Goal: Task Accomplishment & Management: Manage account settings

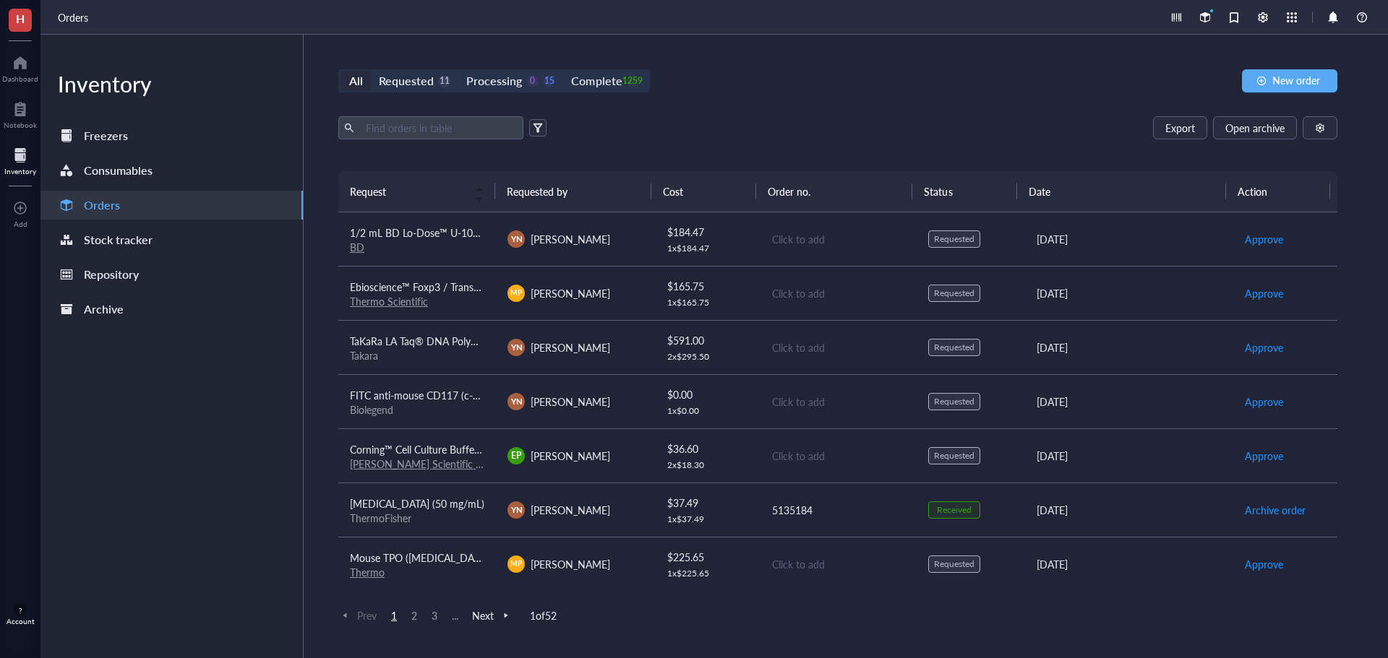
click at [817, 80] on div "All Requested 11 Processing 0 15 Complete 1259 New order" at bounding box center [837, 80] width 999 height 23
click at [17, 72] on div at bounding box center [20, 62] width 36 height 23
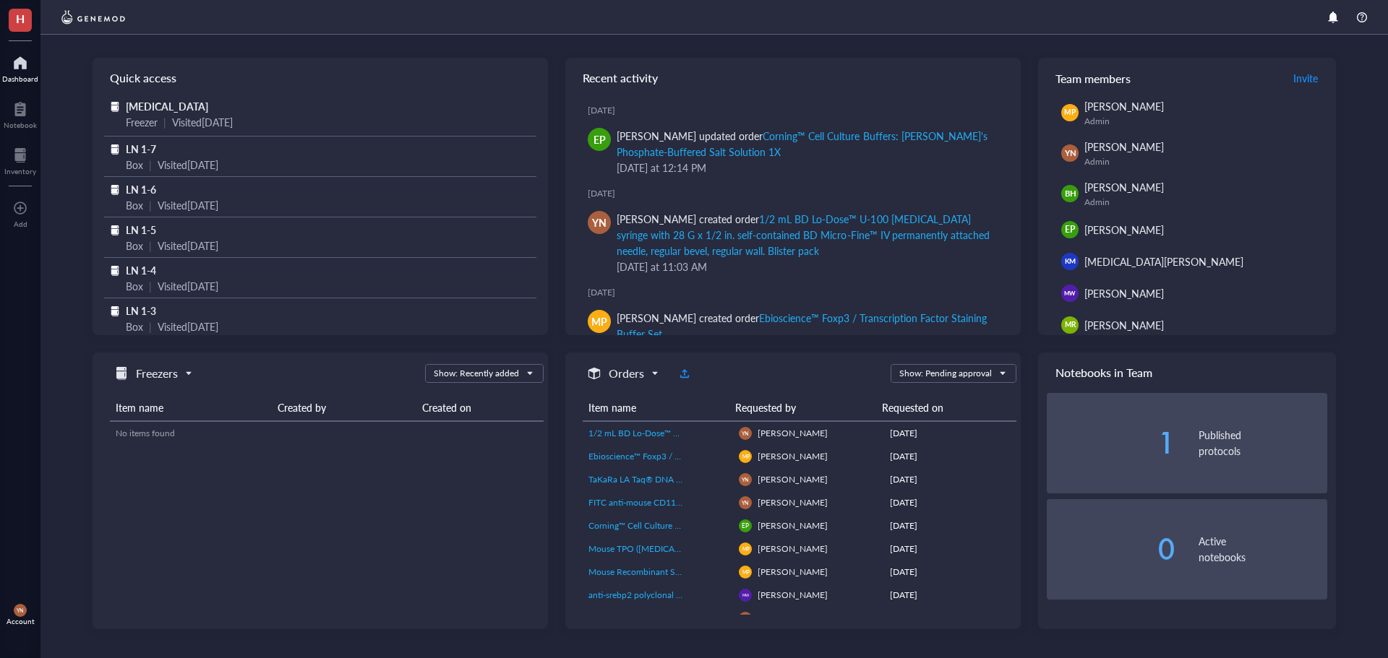
click at [76, 429] on div "Quick access [MEDICAL_DATA] Freezer | Visited [DATE] LN 1-7 Box | Visited [DATE…" at bounding box center [713, 347] width 1347 height 624
click at [85, 348] on div "Quick access [MEDICAL_DATA] Freezer | Visited [DATE] LN 1-7 Box | Visited [DATE…" at bounding box center [713, 347] width 1347 height 624
click at [12, 176] on div "Inventory" at bounding box center [20, 159] width 40 height 40
click at [26, 170] on div "Inventory" at bounding box center [20, 171] width 32 height 9
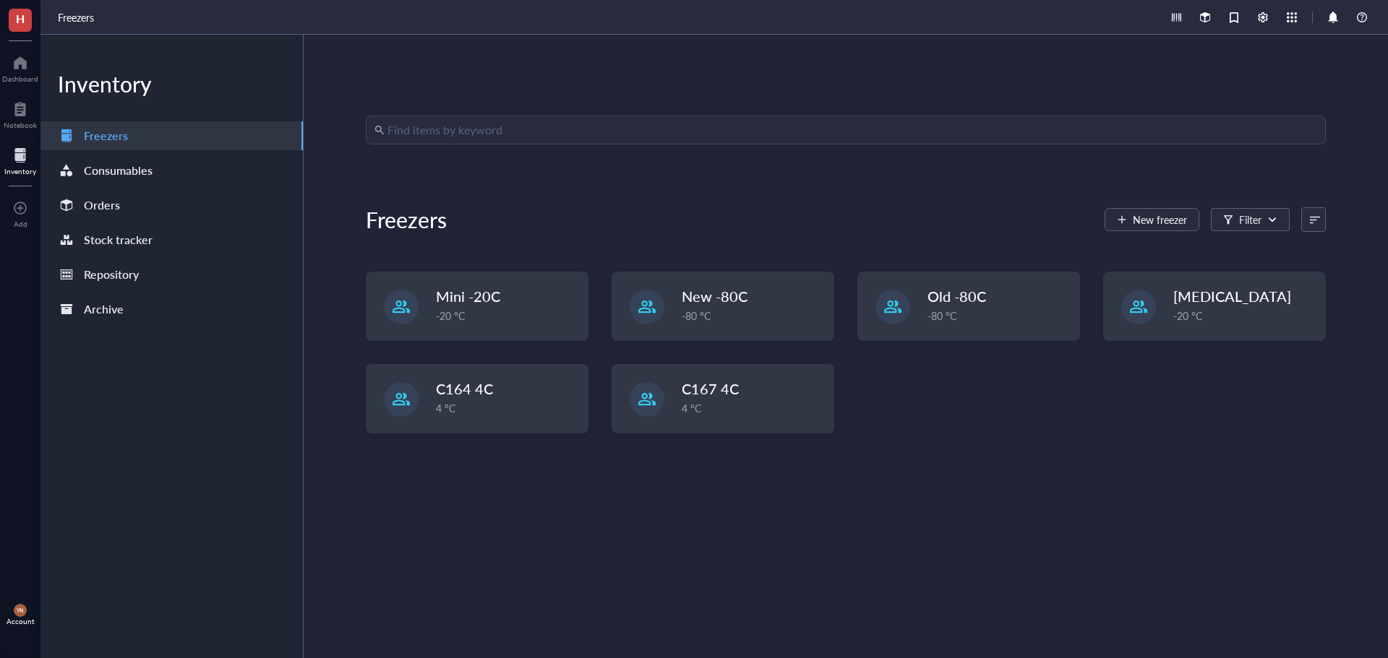
click at [747, 551] on div "Find items by keyword Freezers New freezer Filter Mini -20C -20 °C New -80C -80…" at bounding box center [846, 347] width 960 height 462
click at [1128, 528] on div "Find items by keyword Freezers New freezer Filter Mini -20C -20 °C New -80C -80…" at bounding box center [846, 347] width 960 height 462
click at [993, 488] on div "Find items by keyword Freezers New freezer Filter Mini -20C -20 °C New -80C -80…" at bounding box center [846, 347] width 960 height 462
click at [471, 294] on span "Mini -20C" at bounding box center [469, 297] width 64 height 20
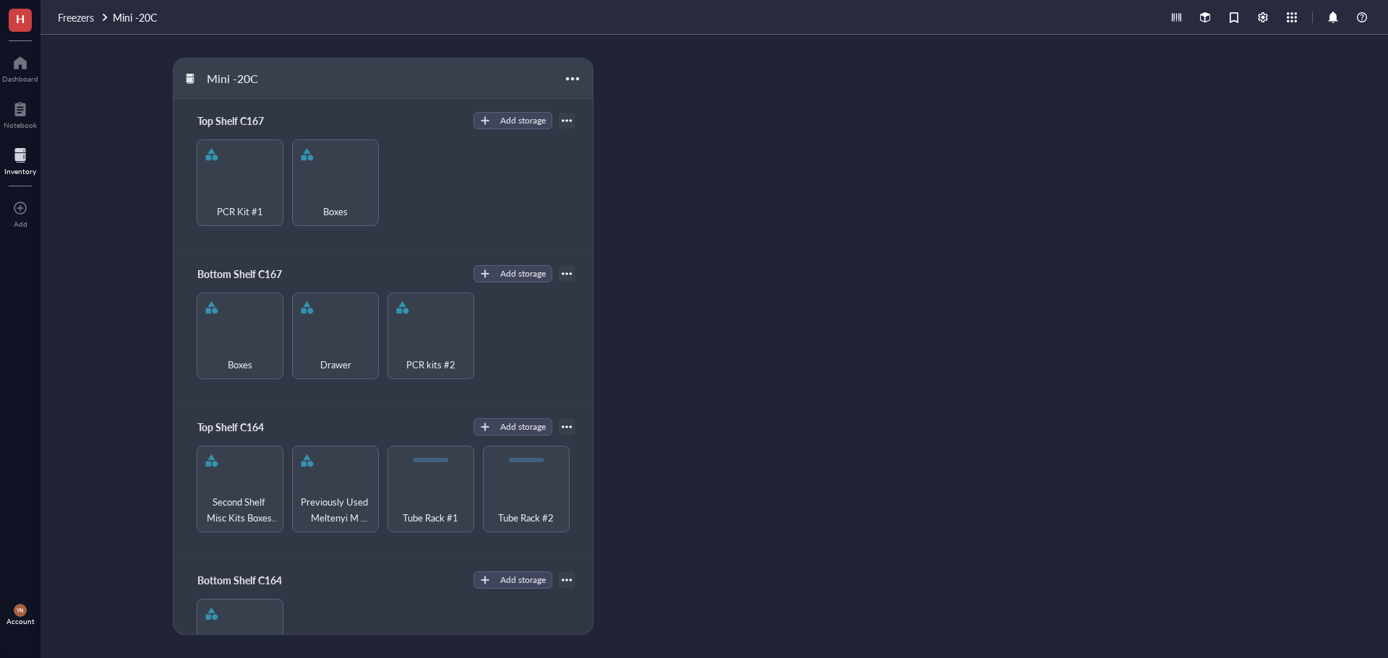
click at [121, 166] on div "Mini -20C Top Shelf C167 Add storage PCR Kit #1 Boxes Bottom Shelf C167 Add sto…" at bounding box center [713, 347] width 1347 height 624
click at [823, 396] on div "Mini -20C Top Shelf C167 Add storage PCR Kit #1 Boxes Bottom Shelf C167 Add sto…" at bounding box center [713, 347] width 1347 height 624
click at [881, 382] on div "Mini -20C Top Shelf C167 Add storage PCR Kit #1 Boxes Bottom Shelf C167 Add sto…" at bounding box center [713, 347] width 1347 height 624
click at [448, 168] on div "PCR Kit #1 Boxes" at bounding box center [383, 182] width 384 height 87
click at [812, 245] on div "Mini -20C Top Shelf C167 Add storage PCR Kit #1 Boxes Bottom Shelf C167 Add sto…" at bounding box center [713, 347] width 1347 height 624
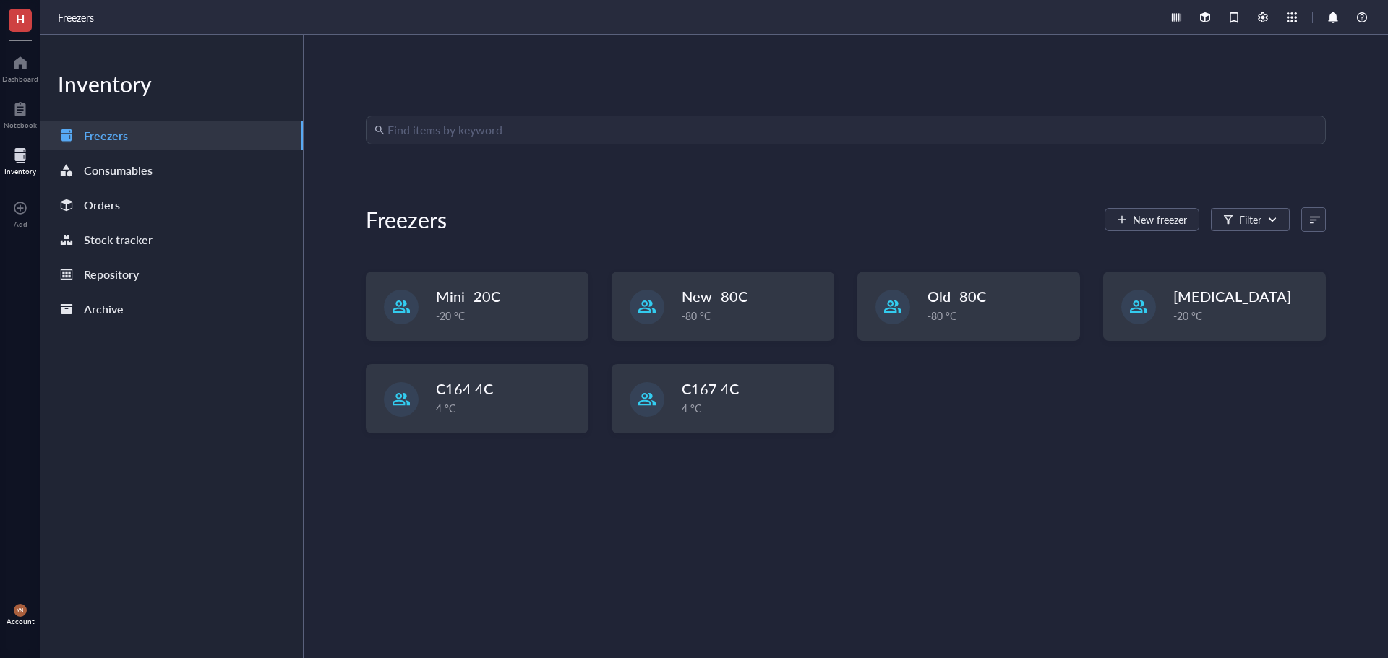
click at [598, 54] on div "Find items by keyword Freezers New freezer Filter Mini -20C -20 °C New -80C -80…" at bounding box center [846, 347] width 1084 height 624
click at [1068, 589] on div "Find items by keyword Freezers New freezer Filter Mini -20C -20 °C New -80C -80…" at bounding box center [846, 347] width 1084 height 624
click at [1036, 530] on div "Find items by keyword Freezers New freezer Filter Mini -20C -20 °C New -80C -80…" at bounding box center [846, 347] width 960 height 462
click at [484, 293] on span "Mini -20C" at bounding box center [469, 297] width 64 height 20
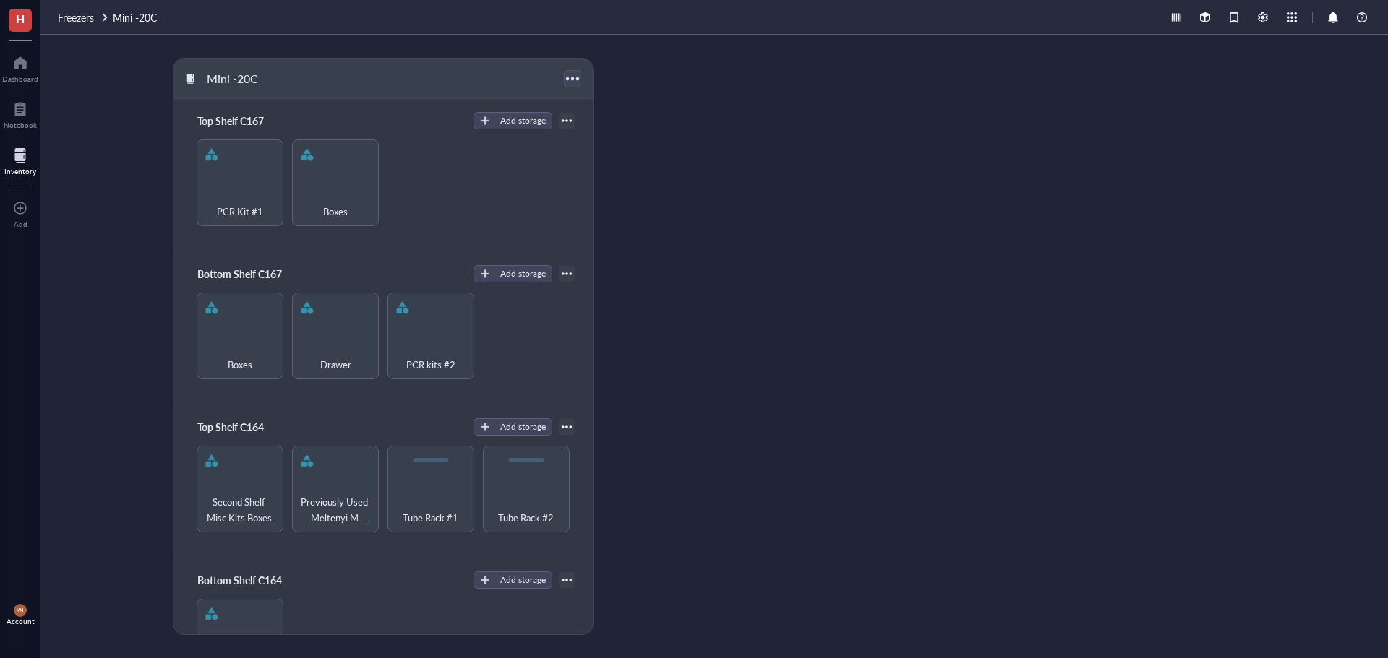
click at [565, 82] on div at bounding box center [572, 78] width 21 height 21
click at [497, 72] on div "Mini -20C" at bounding box center [382, 79] width 418 height 40
click at [261, 190] on div "PCR Kit #1" at bounding box center [240, 203] width 72 height 32
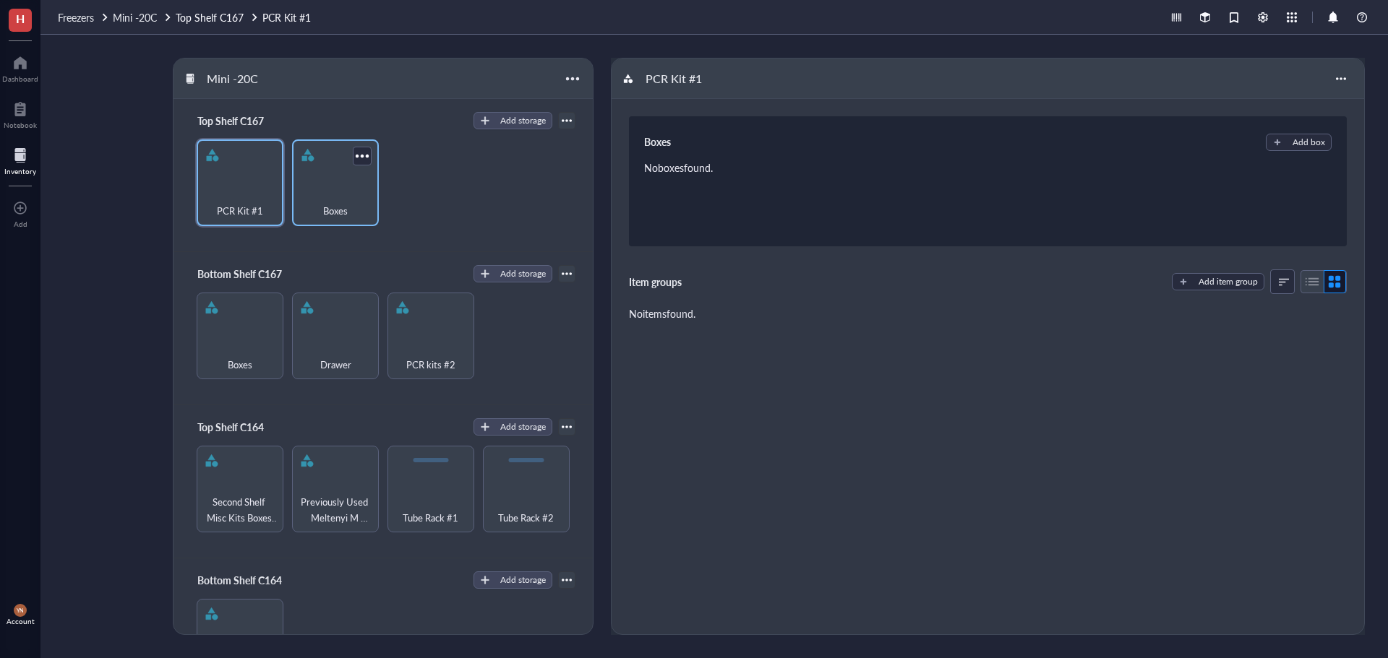
click at [338, 221] on div "Boxes" at bounding box center [335, 182] width 87 height 87
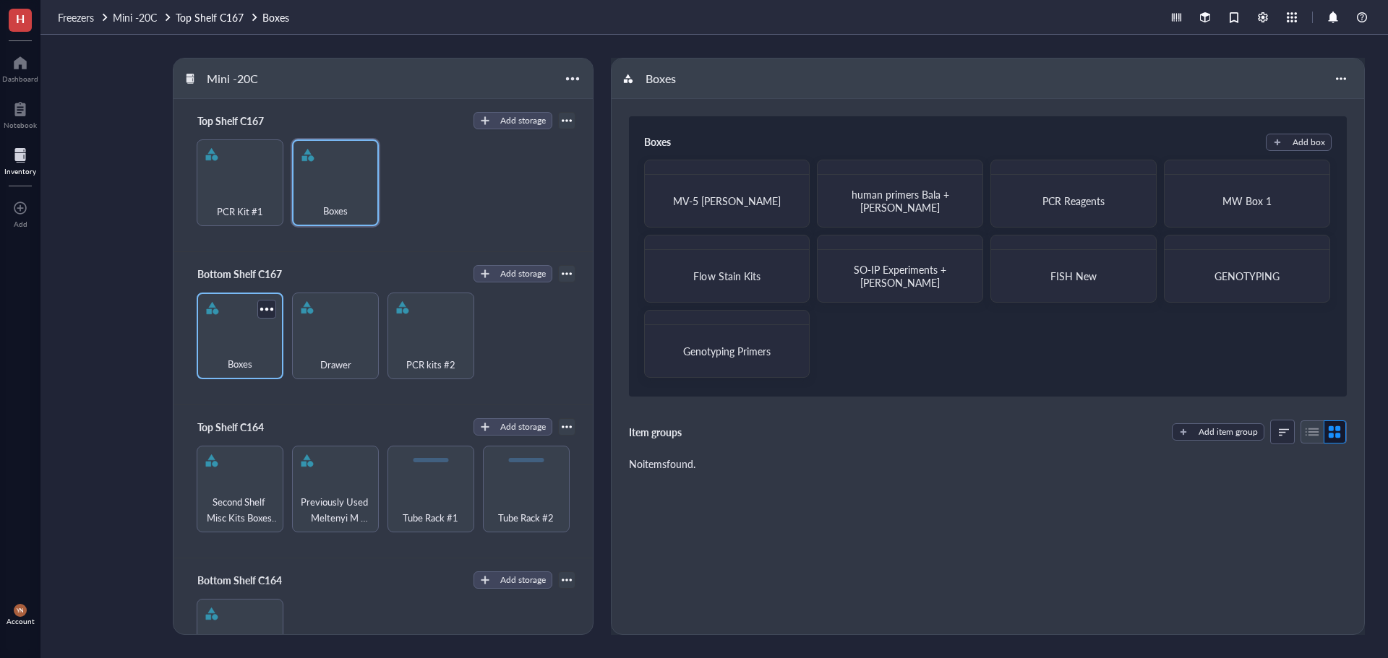
drag, startPoint x: 218, startPoint y: 332, endPoint x: 240, endPoint y: 337, distance: 22.8
click at [218, 332] on div "Boxes" at bounding box center [240, 336] width 87 height 87
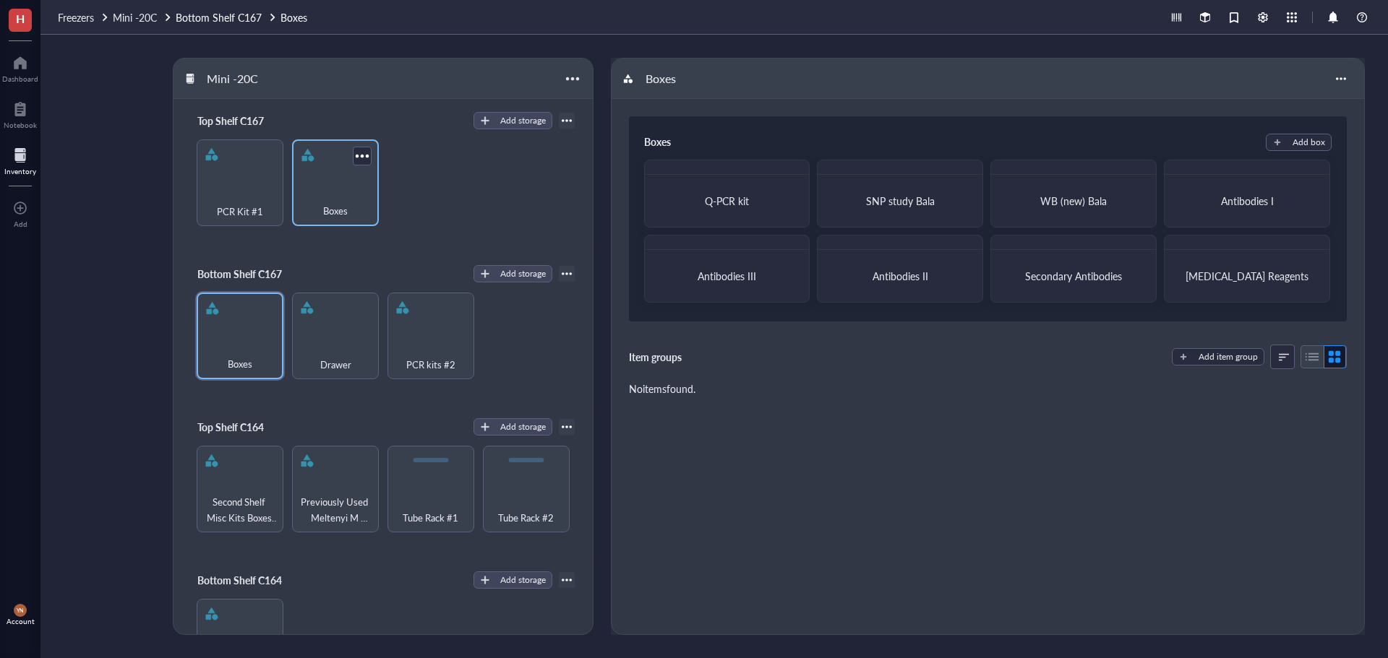
click at [318, 168] on div "Boxes" at bounding box center [335, 182] width 87 height 87
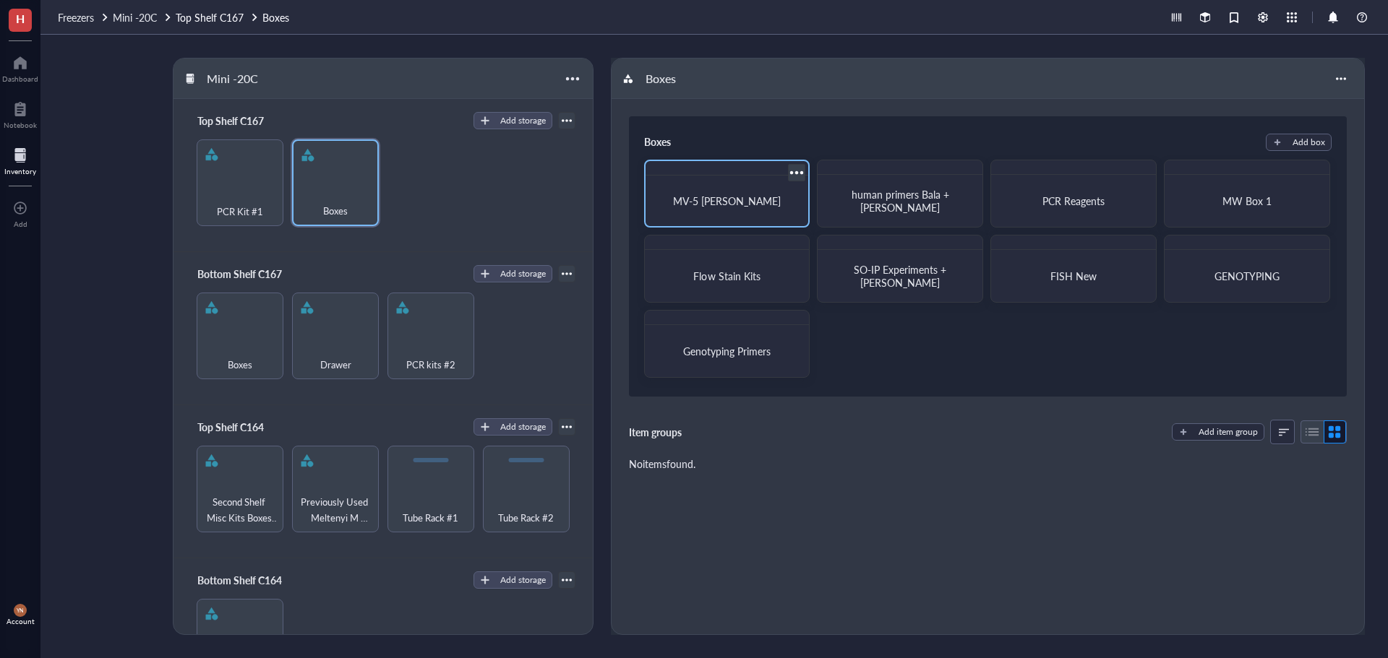
click at [744, 206] on span "MV-5 [PERSON_NAME]" at bounding box center [727, 201] width 108 height 14
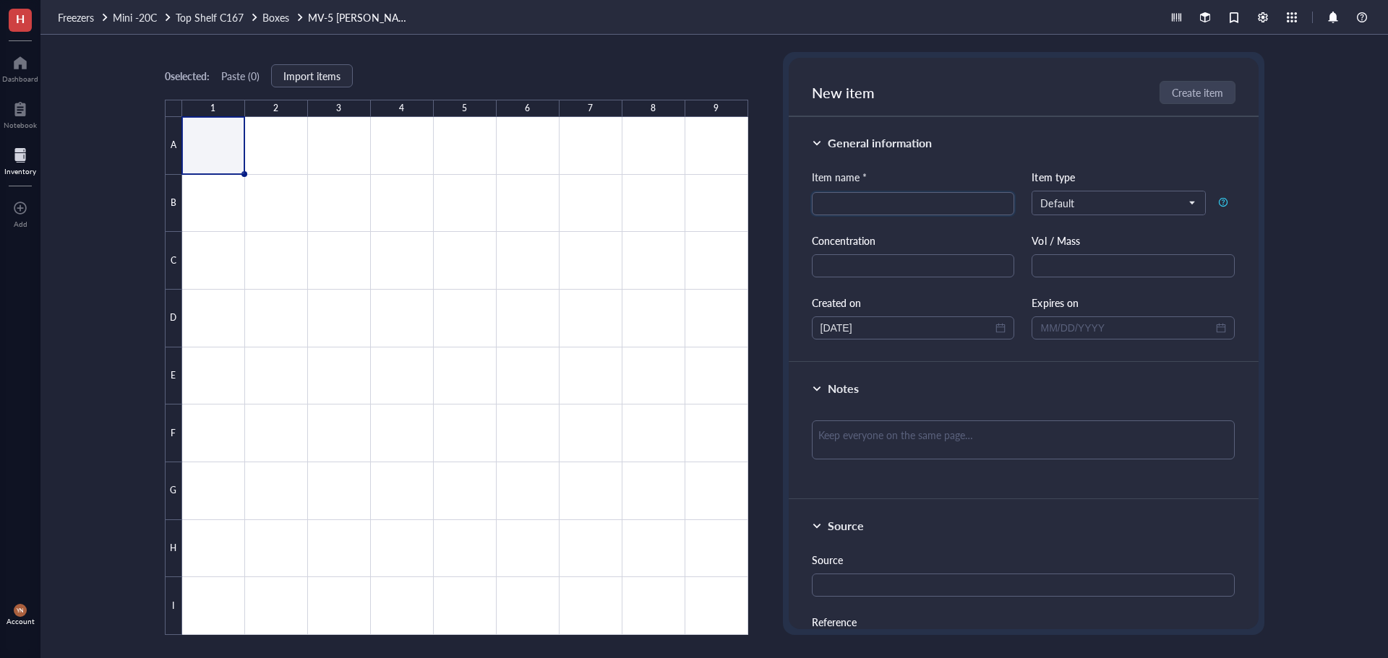
click at [110, 257] on div "0 selected: Paste ( 0 ) Import items 1 2 3 4 5 6 7 8 9 A B C D E F G H I MV-5 […" at bounding box center [713, 347] width 1347 height 624
click at [100, 140] on div "0 selected: Paste ( 0 ) Import items 1 2 3 4 5 6 7 8 9 A B C D E F G H I MV-5 […" at bounding box center [713, 347] width 1347 height 624
drag, startPoint x: 106, startPoint y: 94, endPoint x: 50, endPoint y: 7, distance: 103.7
click at [103, 92] on div "0 selected: Paste ( 0 ) Import items 1 2 3 4 5 6 7 8 9 A B C D E F G H I MV-5 […" at bounding box center [713, 347] width 1347 height 624
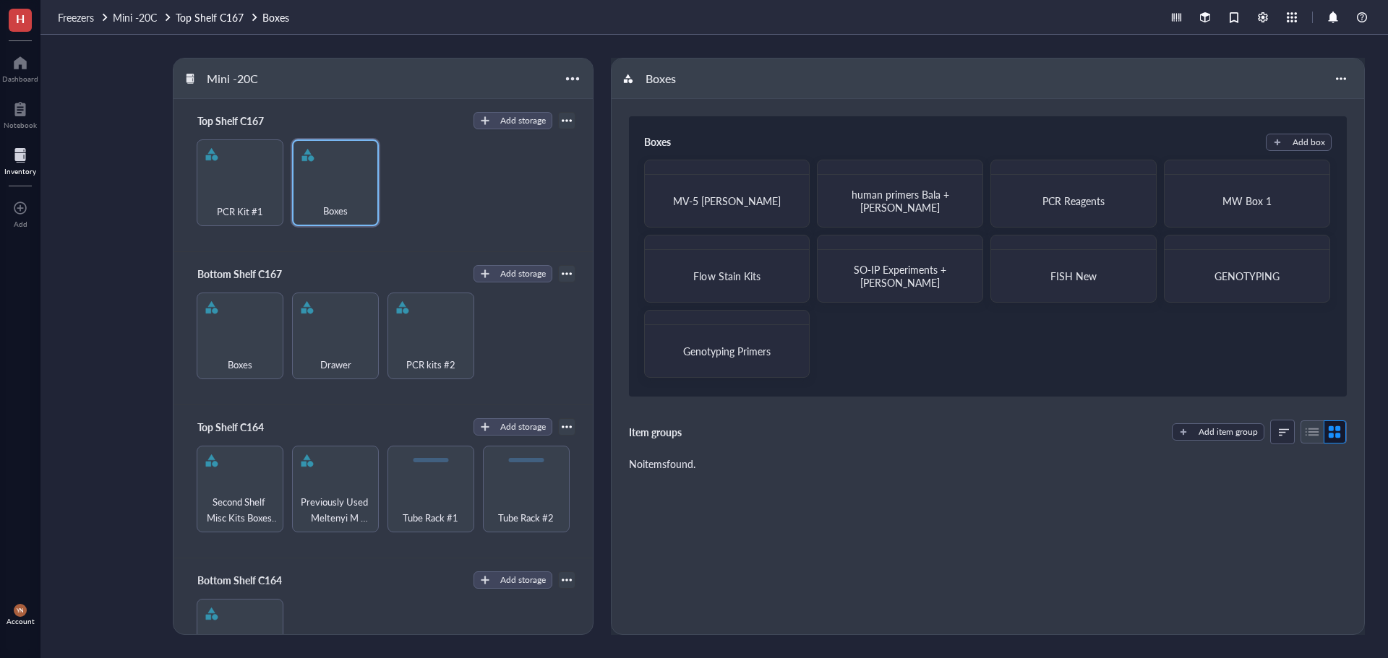
click at [484, 216] on div "PCR Kit #1 Boxes" at bounding box center [383, 182] width 384 height 87
click at [668, 140] on div "Boxes" at bounding box center [657, 142] width 27 height 17
click at [493, 193] on div "PCR Kit #1 Boxes" at bounding box center [383, 182] width 384 height 87
click at [244, 196] on div "PCR Kit #1" at bounding box center [240, 203] width 72 height 32
click at [391, 77] on div "Mini -20C" at bounding box center [382, 79] width 418 height 40
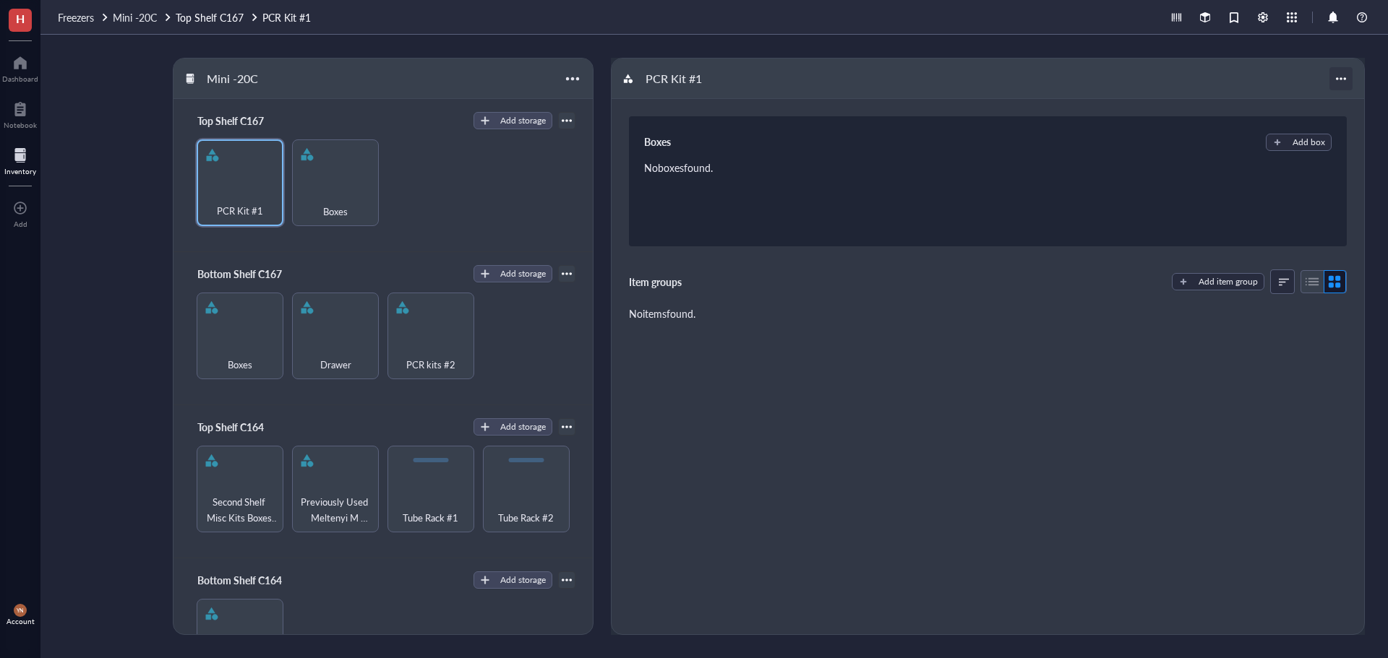
click at [1341, 80] on div at bounding box center [1340, 78] width 23 height 23
click at [1112, 75] on div "PCR Kit #1" at bounding box center [987, 79] width 752 height 40
click at [318, 189] on div "Boxes" at bounding box center [335, 203] width 72 height 32
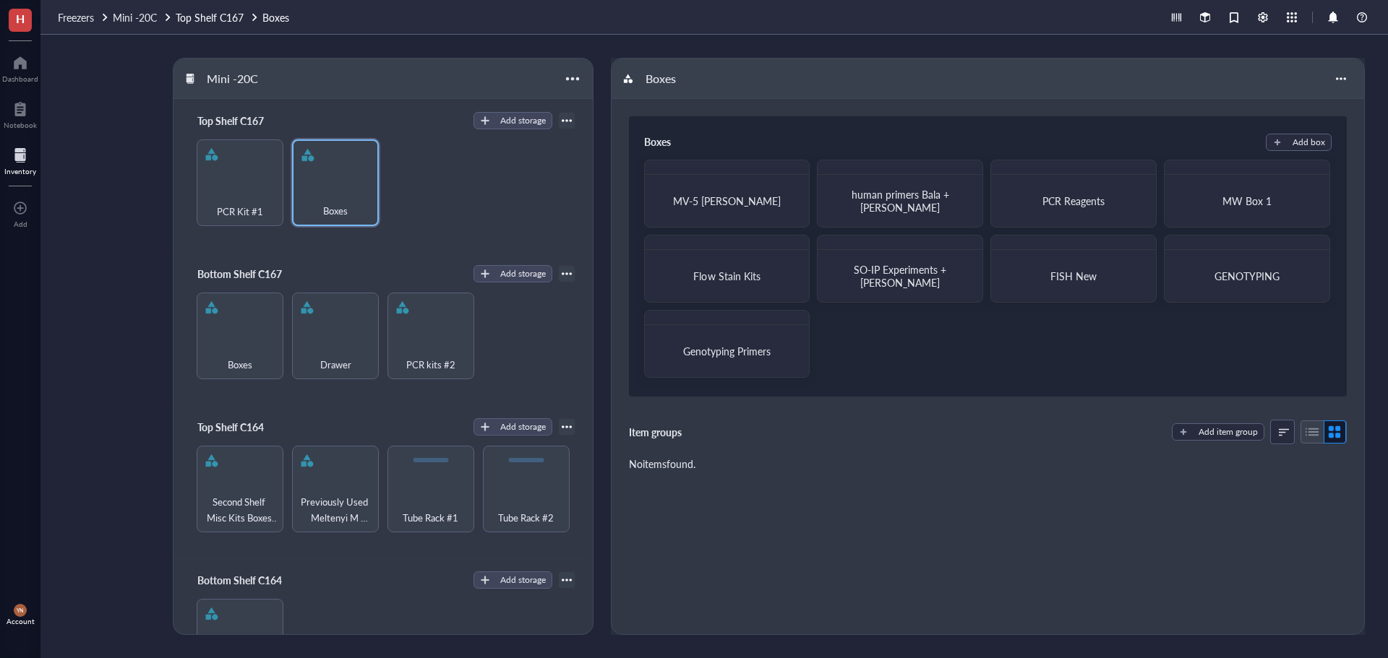
drag, startPoint x: 171, startPoint y: 173, endPoint x: 192, endPoint y: 177, distance: 20.6
click at [178, 174] on div "Mini -20C Top Shelf C167 Add storage PCR Kit #1 Boxes Bottom Shelf C167 Add sto…" at bounding box center [713, 347] width 1347 height 624
click at [240, 179] on div "PCR Kit #1" at bounding box center [240, 182] width 87 height 87
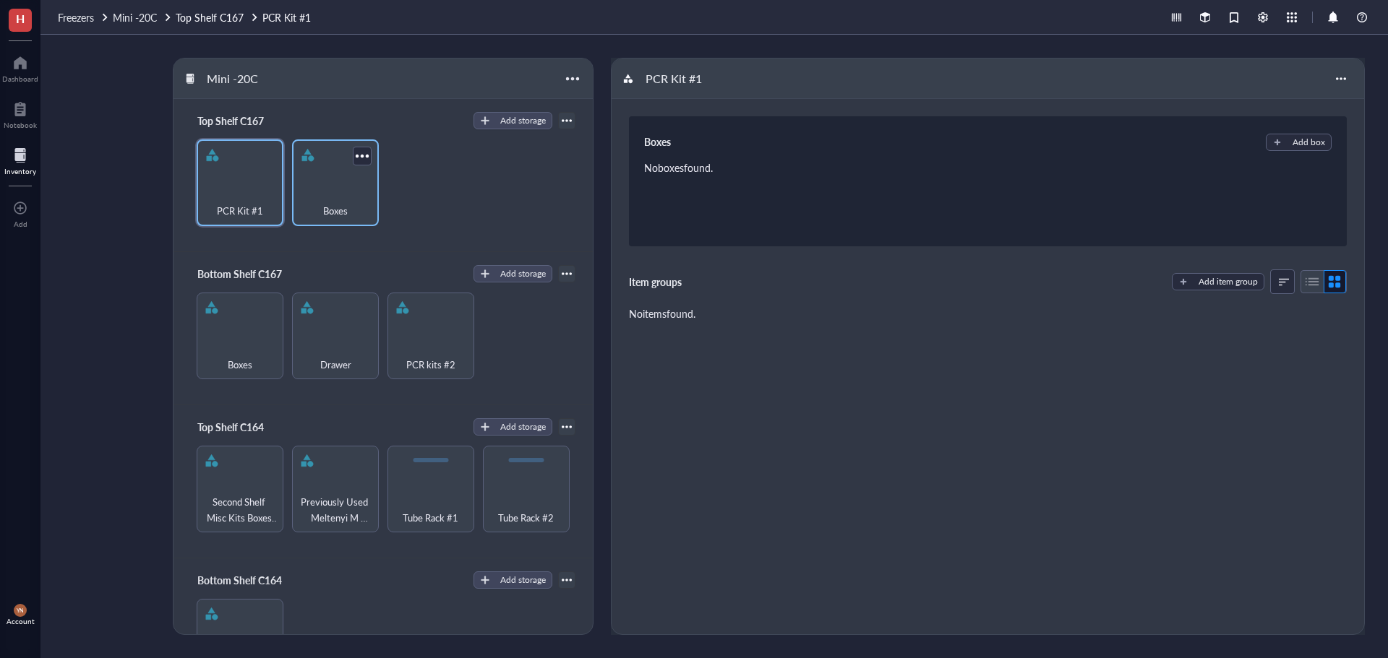
click at [332, 212] on span "Boxes" at bounding box center [335, 211] width 25 height 16
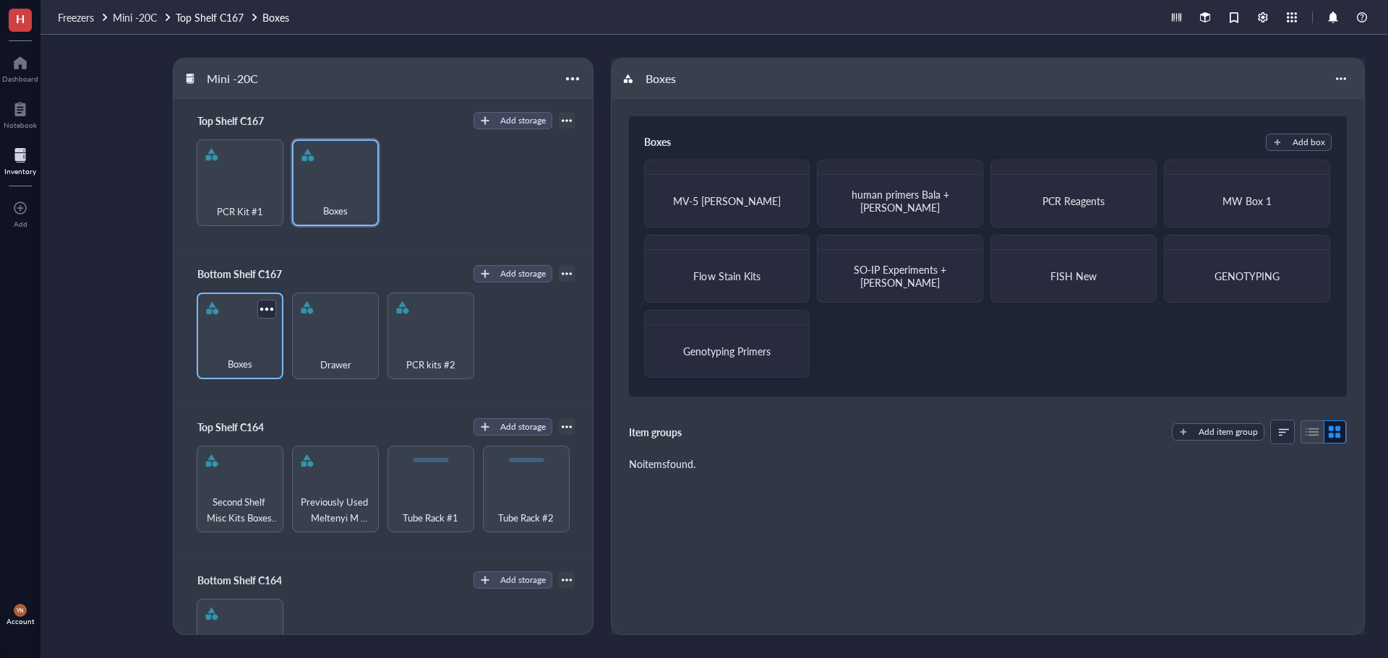
click at [256, 351] on div "Boxes" at bounding box center [240, 356] width 72 height 32
click at [368, 357] on div "Drawer" at bounding box center [335, 356] width 72 height 32
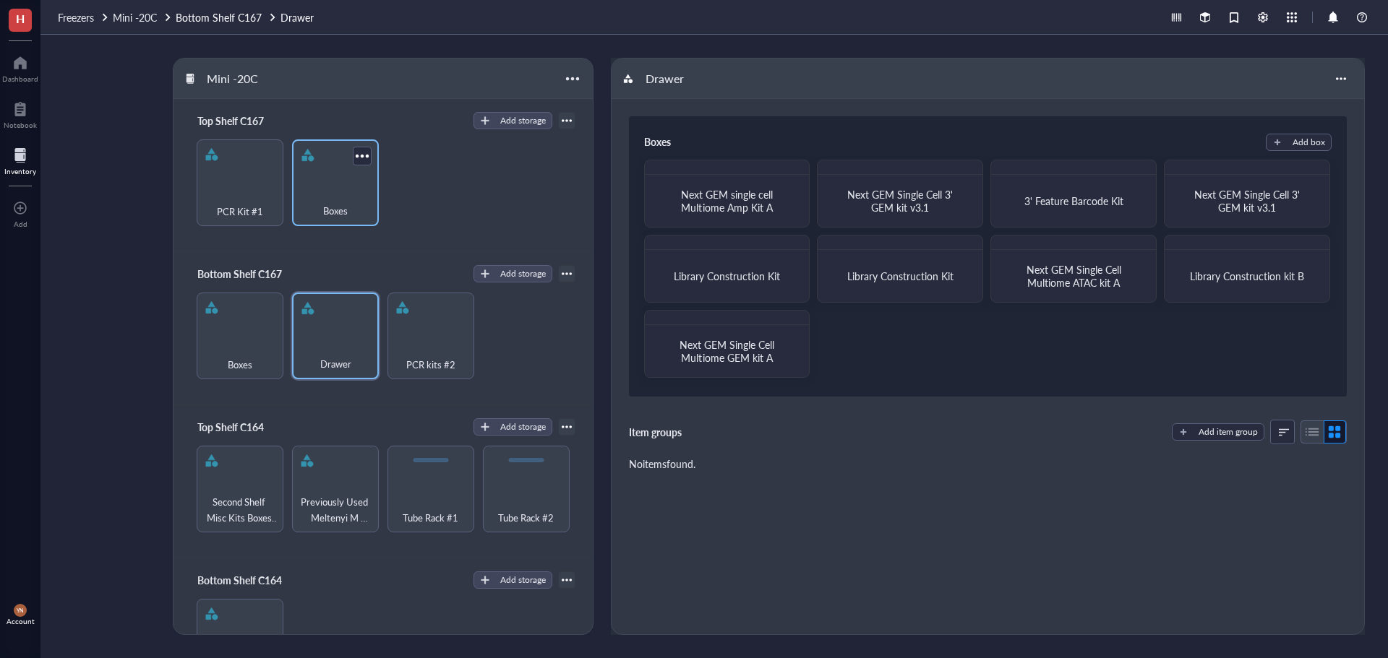
click at [340, 173] on div "Boxes" at bounding box center [335, 182] width 87 height 87
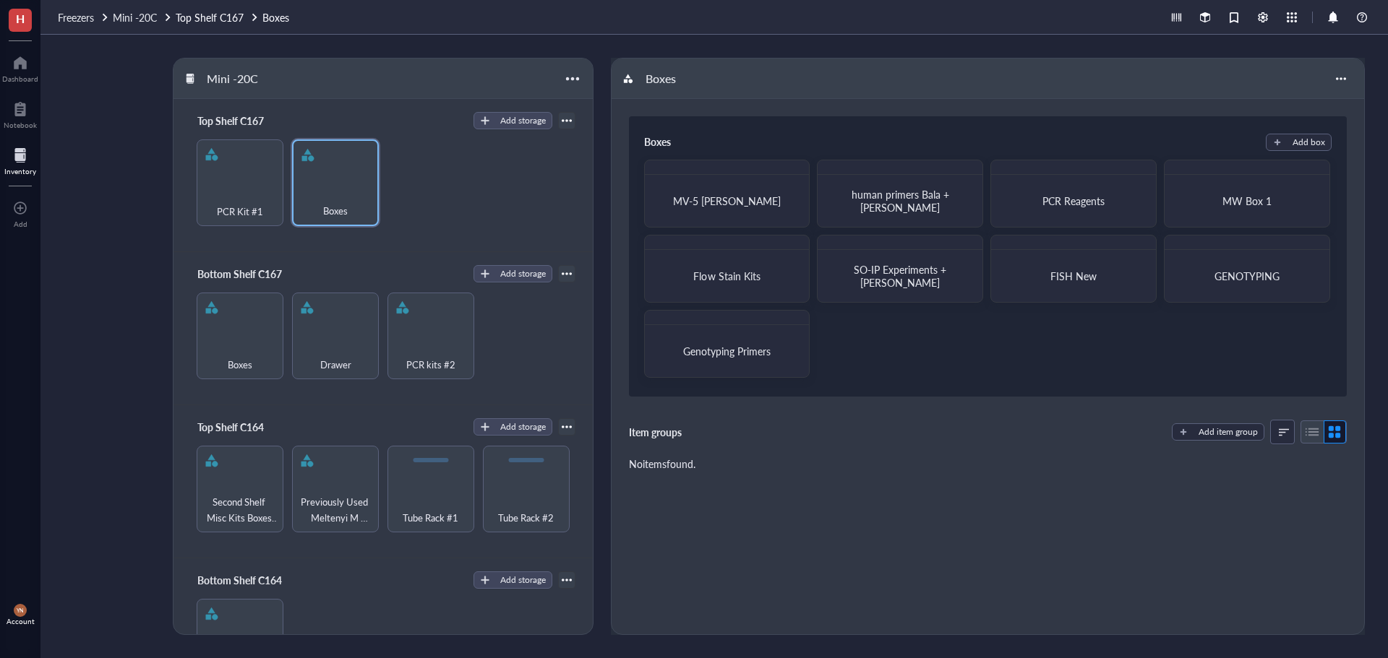
drag, startPoint x: 233, startPoint y: 194, endPoint x: 548, endPoint y: 207, distance: 314.7
click at [554, 207] on div "PCR Kit #1 Boxes" at bounding box center [383, 182] width 384 height 87
click at [518, 124] on div "Add storage" at bounding box center [523, 120] width 46 height 13
click at [481, 82] on div "Mini -20C" at bounding box center [382, 79] width 418 height 40
click at [103, 114] on div "Mini -20C Top Shelf C167 Add storage Rack Category PCR Kit #1 Boxes Bottom Shel…" at bounding box center [713, 347] width 1347 height 624
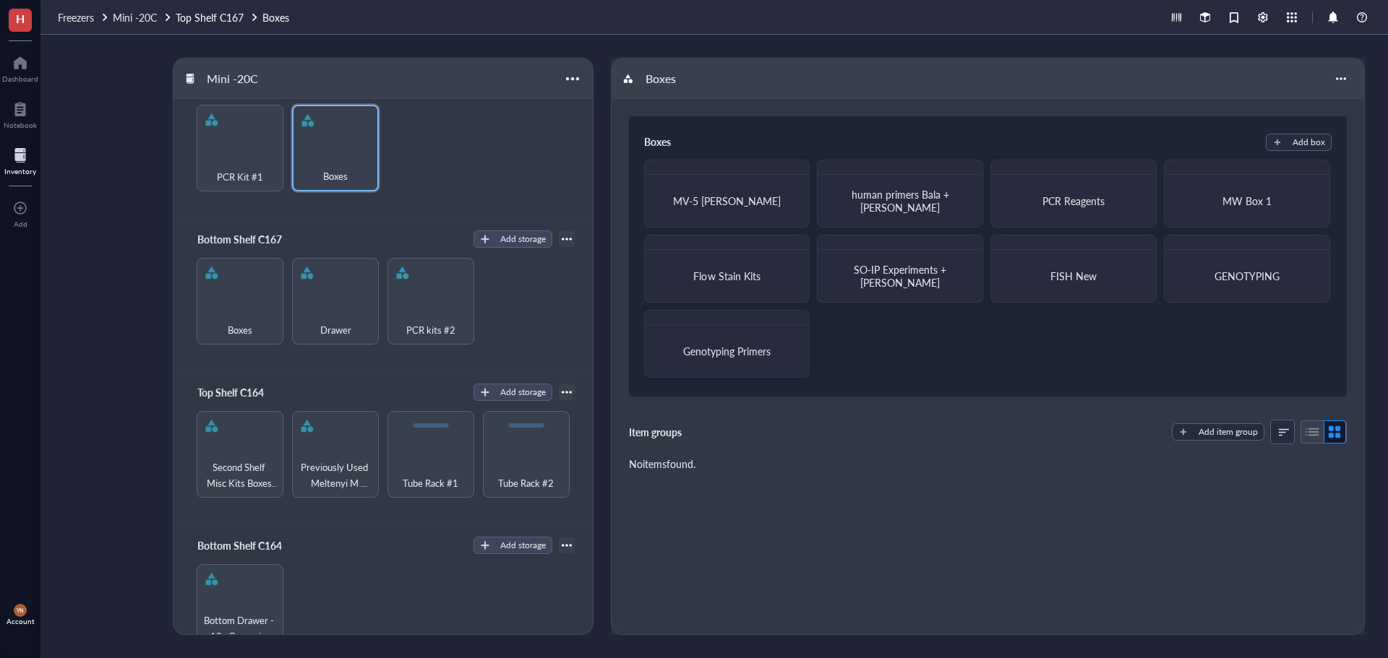
scroll to position [66, 0]
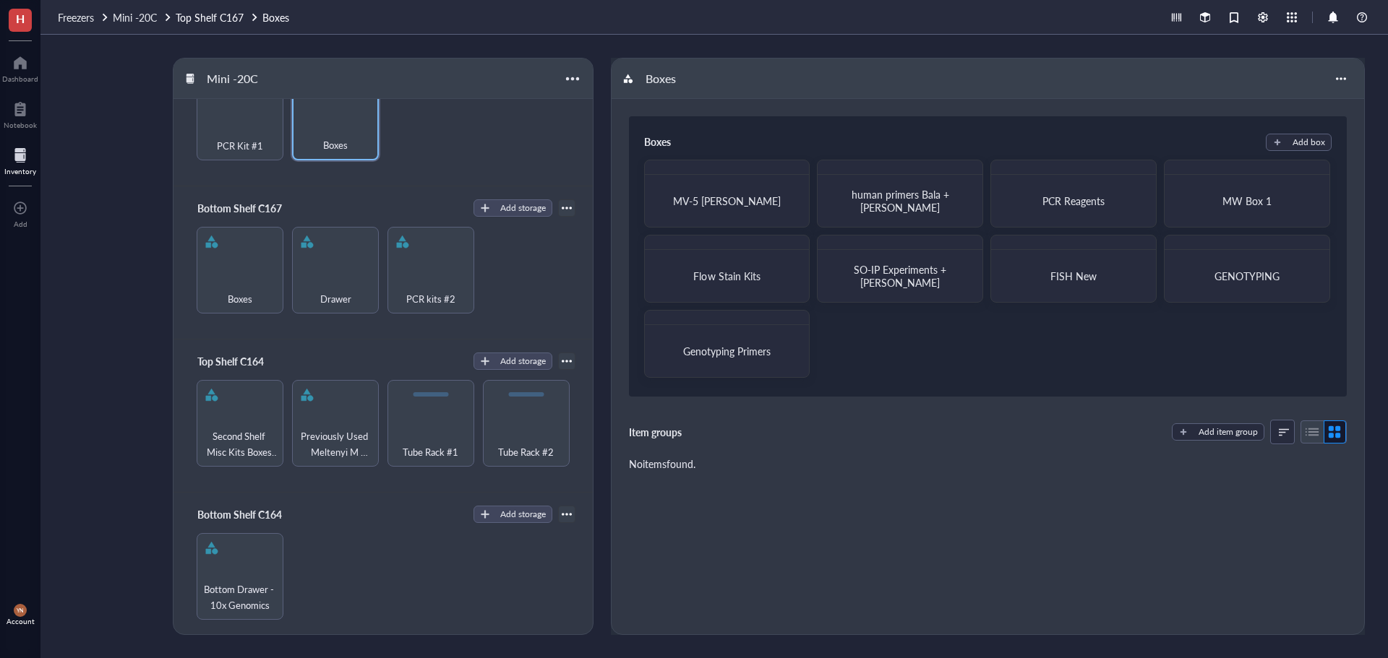
drag, startPoint x: 82, startPoint y: 343, endPoint x: 101, endPoint y: 343, distance: 18.8
click at [85, 343] on div "Mini -20C Top Shelf C167 Add storage Rack Category PCR Kit #1 Boxes Bottom Shel…" at bounding box center [713, 347] width 1347 height 624
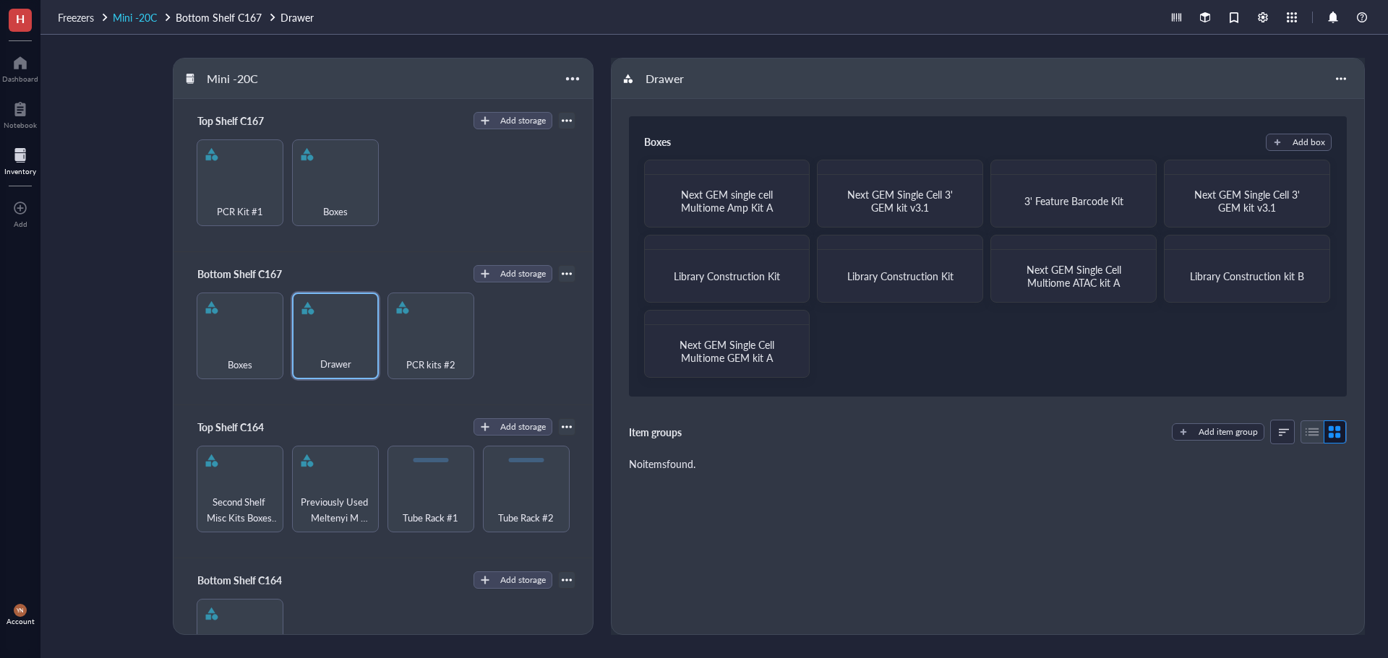
click at [134, 14] on span "Mini -20C" at bounding box center [135, 17] width 44 height 14
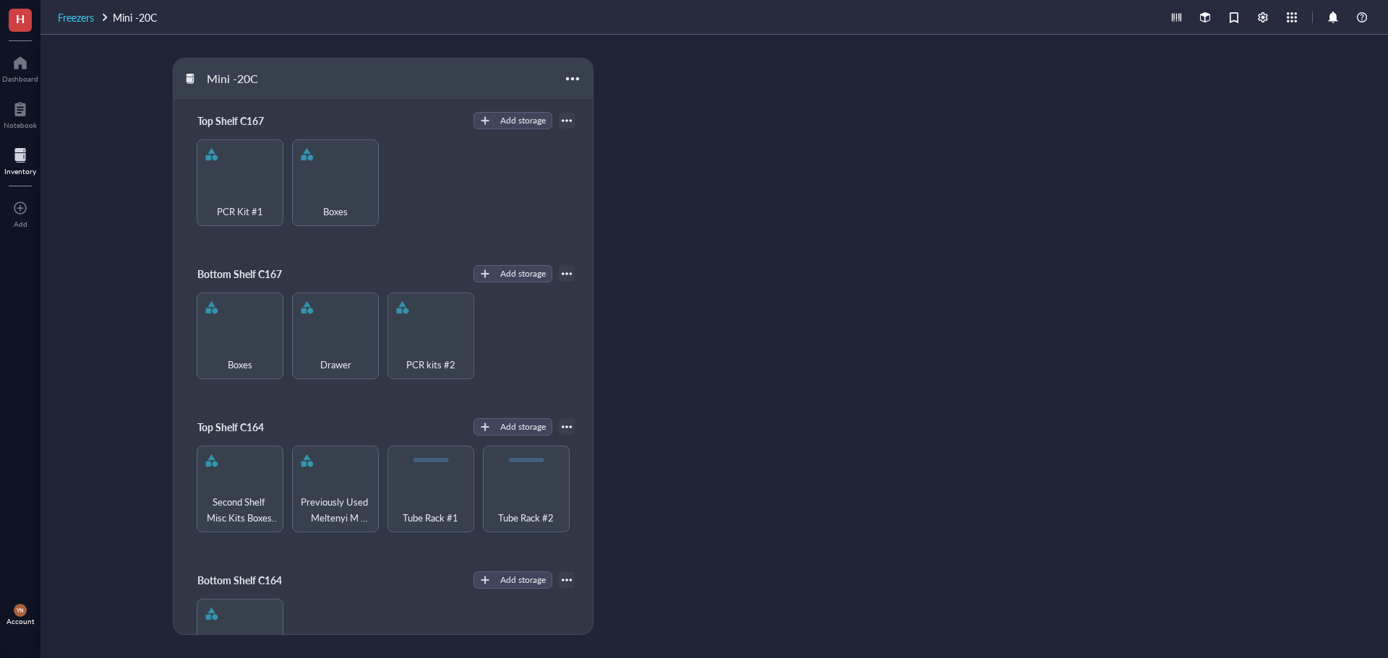
click at [59, 15] on span "Freezers" at bounding box center [76, 17] width 36 height 14
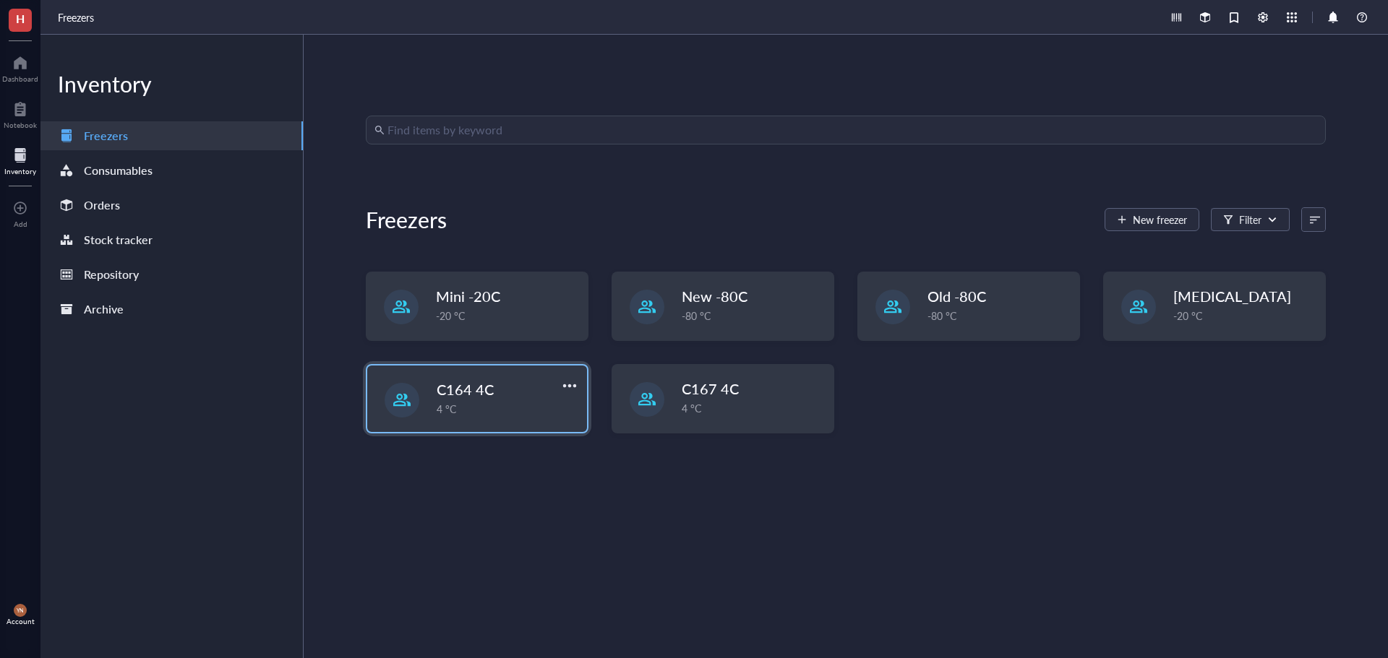
click at [463, 409] on div "4 °C" at bounding box center [508, 409] width 142 height 16
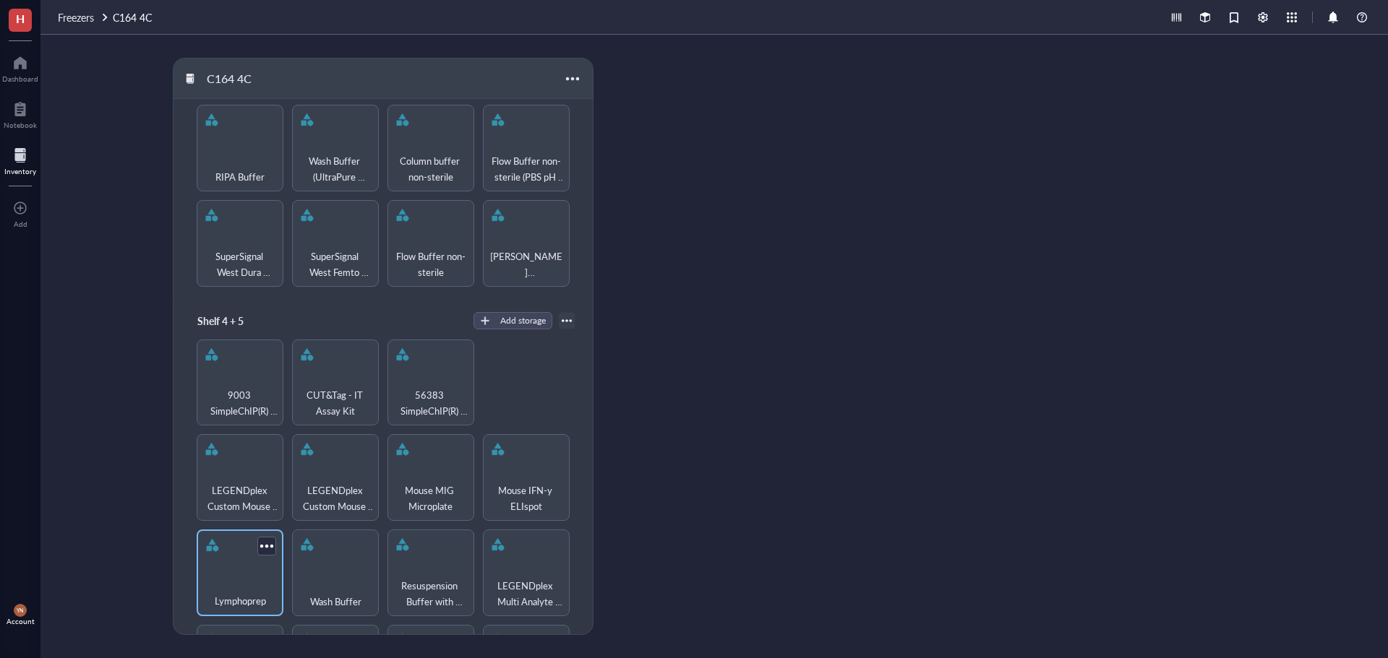
scroll to position [795, 0]
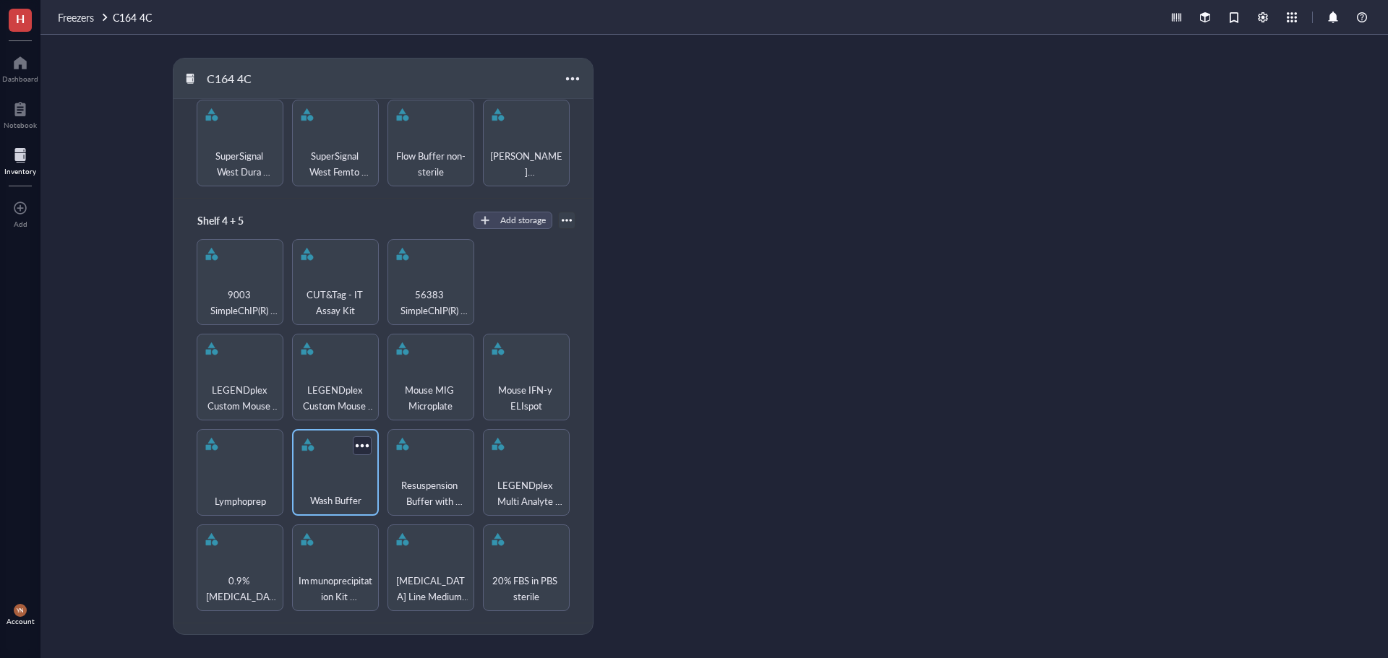
click at [330, 477] on div "Wash Buffer" at bounding box center [335, 493] width 72 height 32
click at [121, 14] on link "C164 4C" at bounding box center [134, 17] width 42 height 16
click at [72, 20] on span "Freezers" at bounding box center [76, 17] width 36 height 14
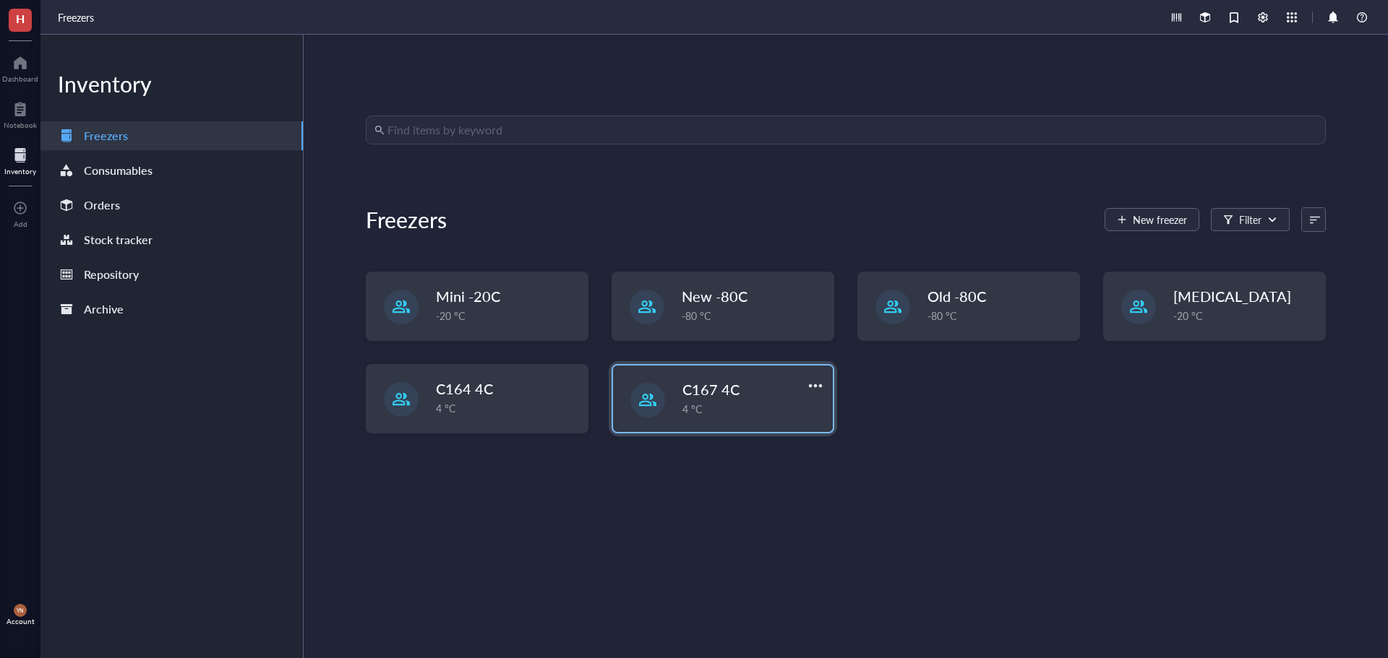
click at [742, 398] on div "C167 4C" at bounding box center [743, 389] width 122 height 20
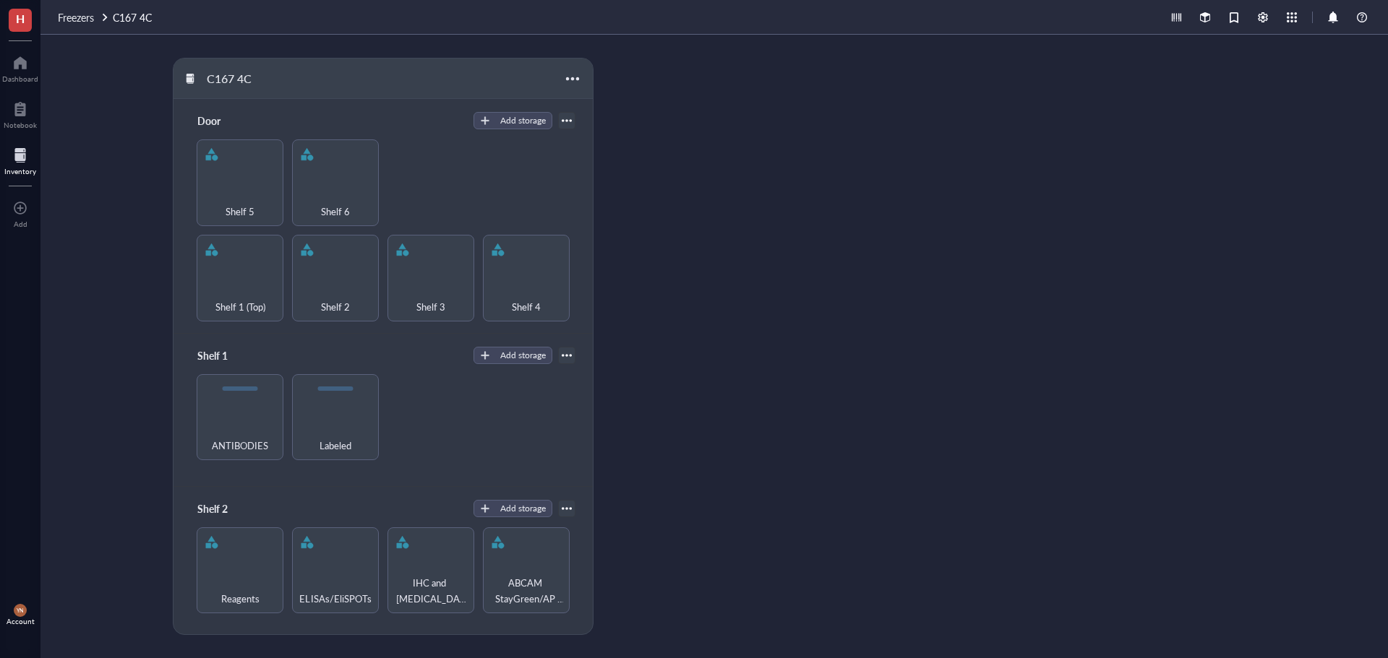
click at [425, 449] on div "ANTIBODIES Labeled" at bounding box center [383, 417] width 384 height 87
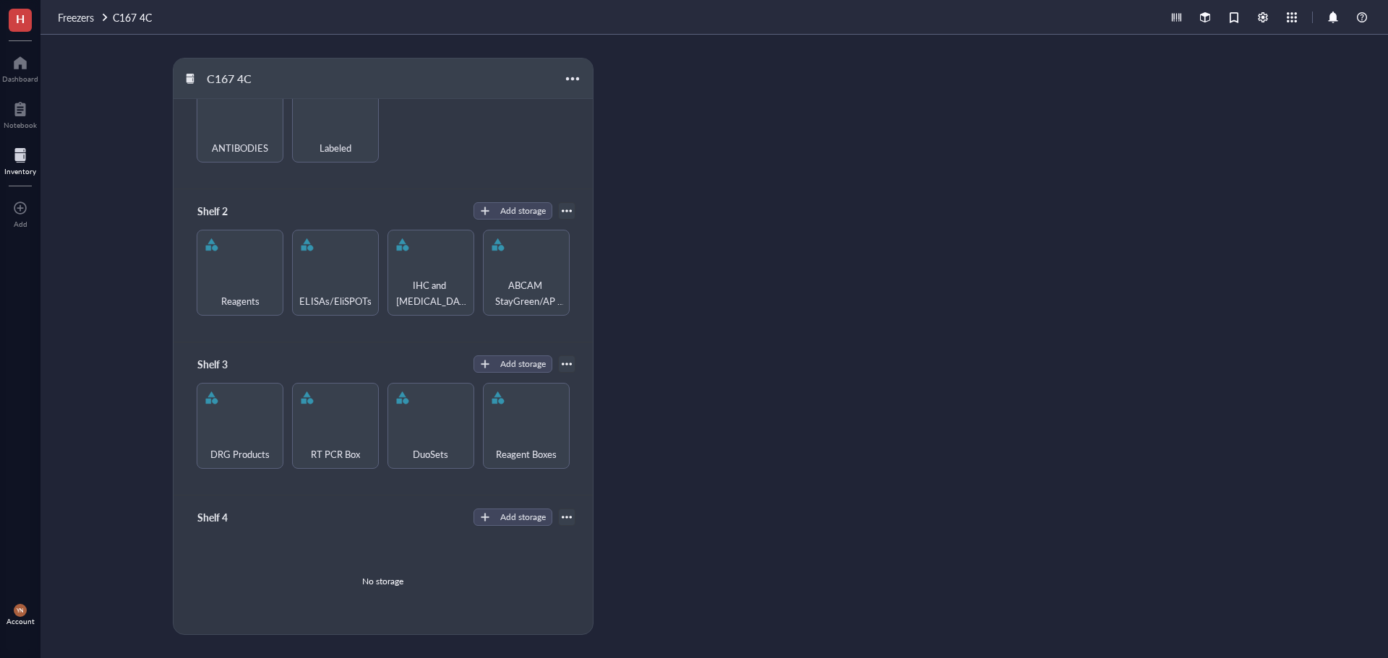
scroll to position [226, 0]
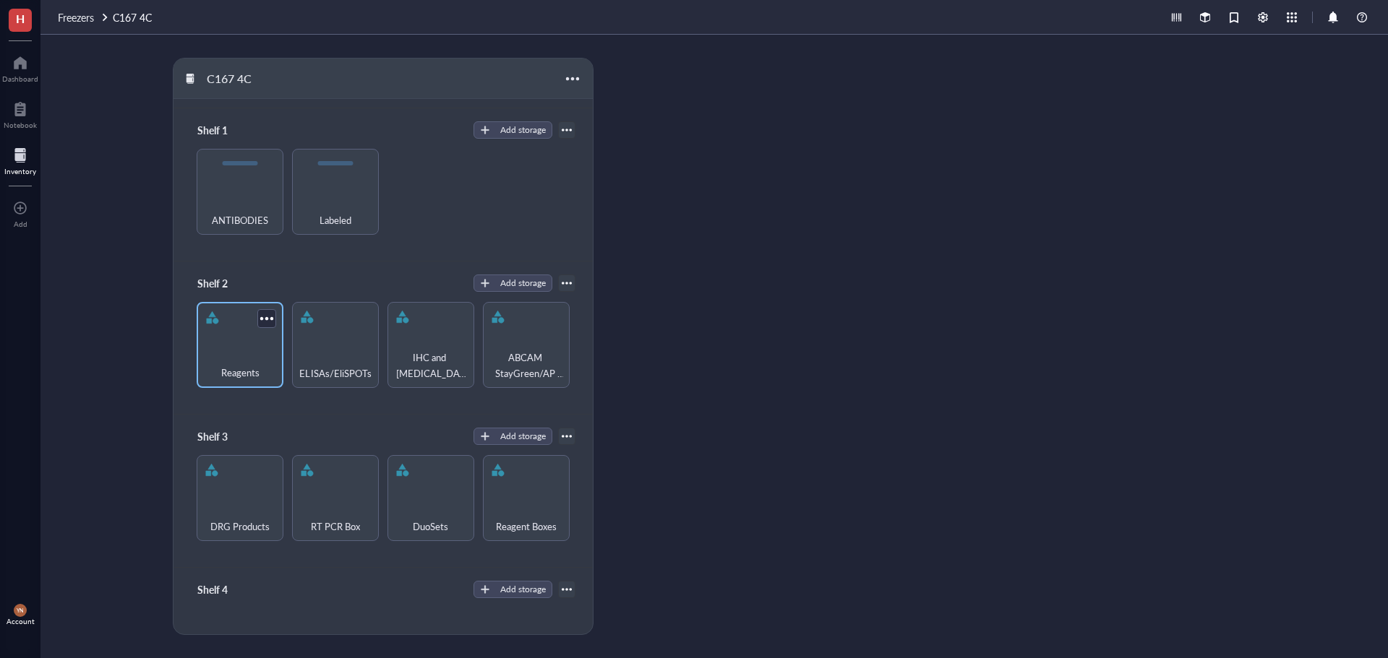
click at [251, 334] on div "Reagents" at bounding box center [240, 345] width 87 height 87
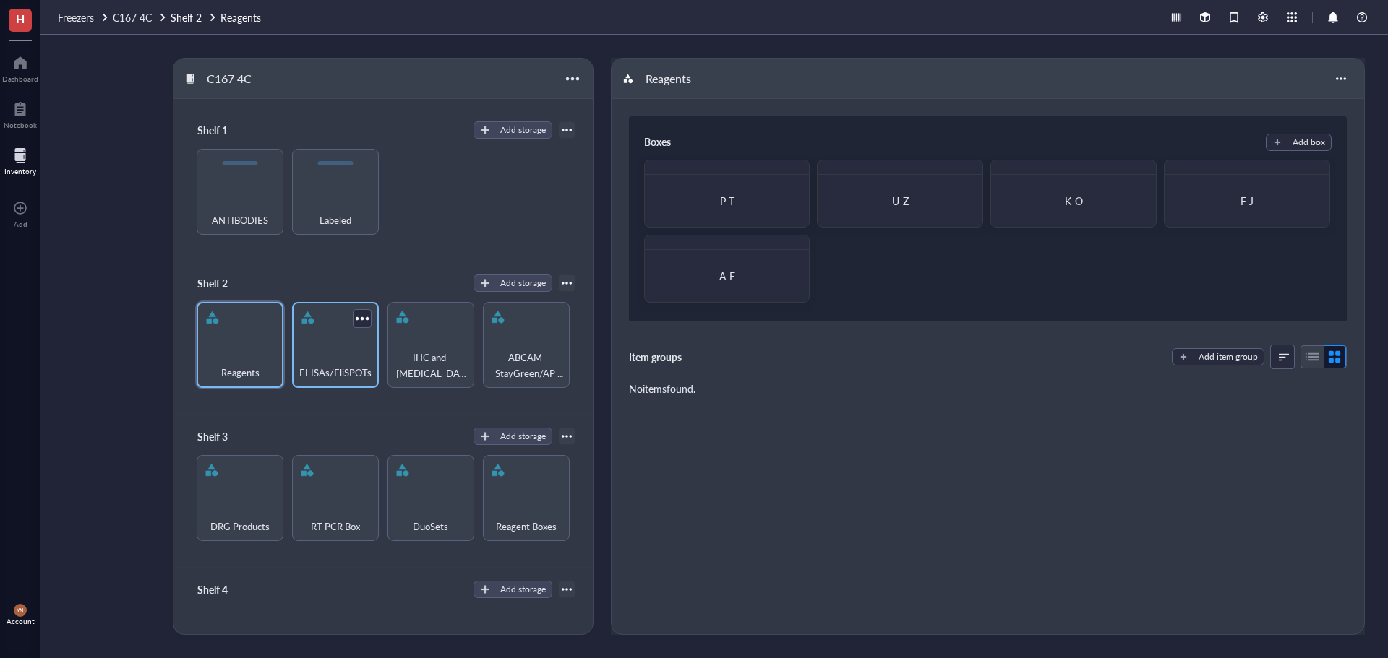
click at [320, 342] on div "ELISAs/EliSPOTs" at bounding box center [335, 345] width 87 height 87
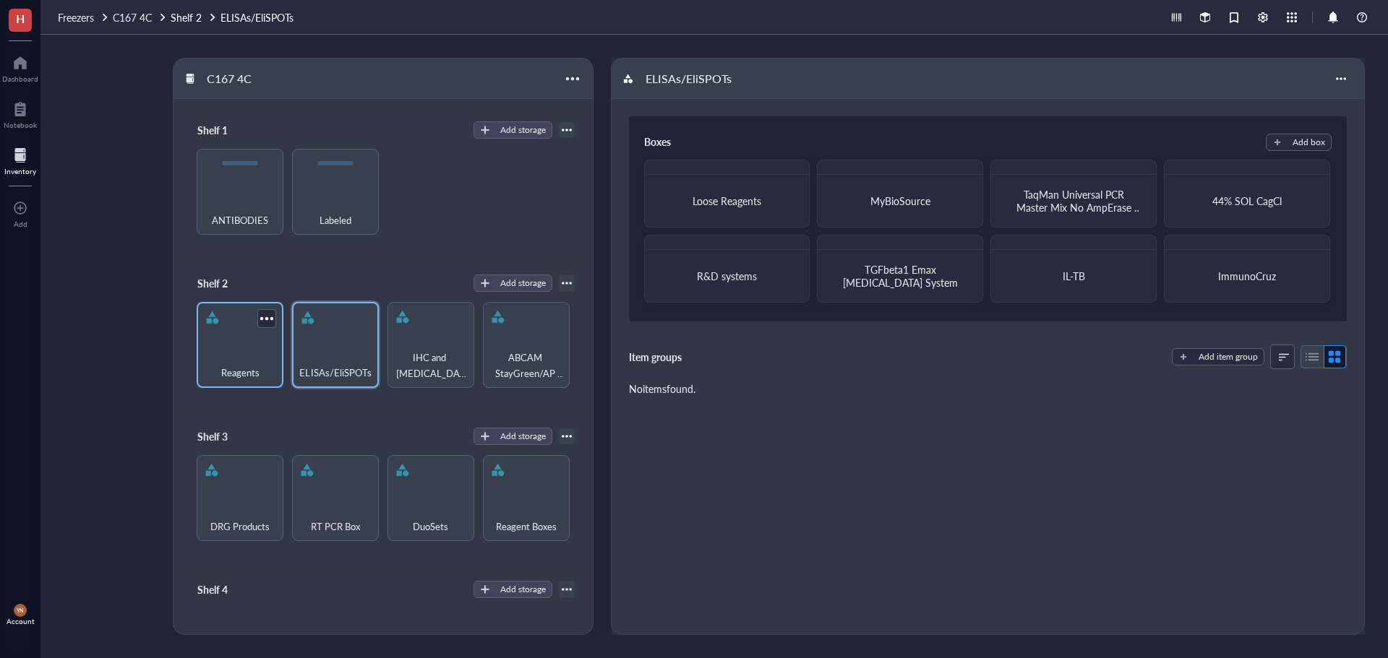
click at [236, 337] on div "Reagents" at bounding box center [240, 345] width 87 height 87
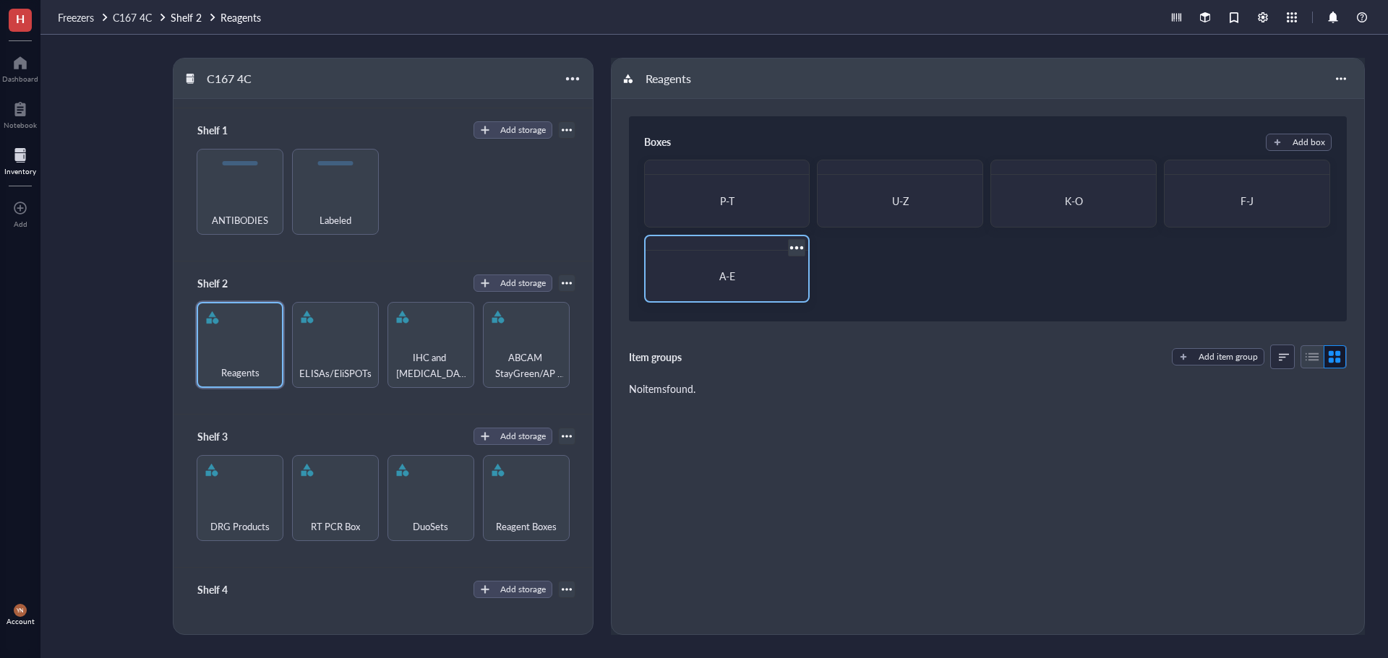
click at [728, 264] on div "A-E" at bounding box center [727, 276] width 152 height 39
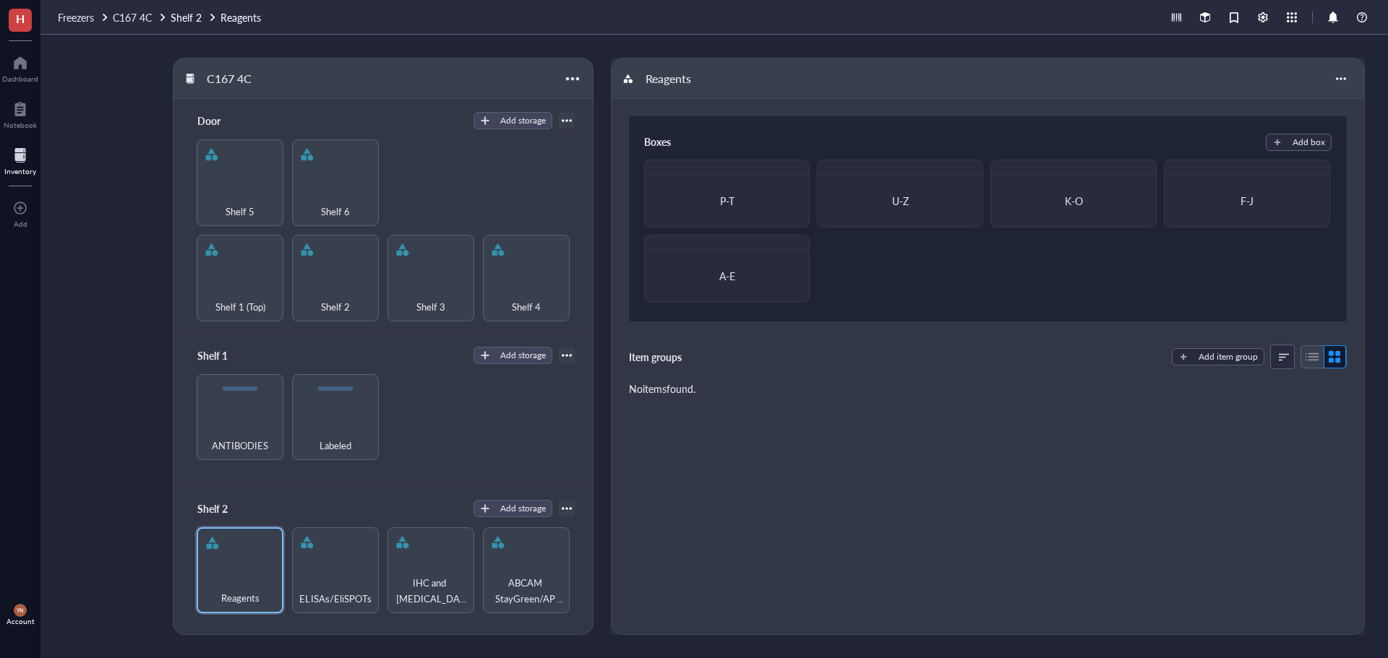
click at [483, 479] on div "Shelf 1 Add storage ANTIBODIES Labeled" at bounding box center [382, 410] width 418 height 153
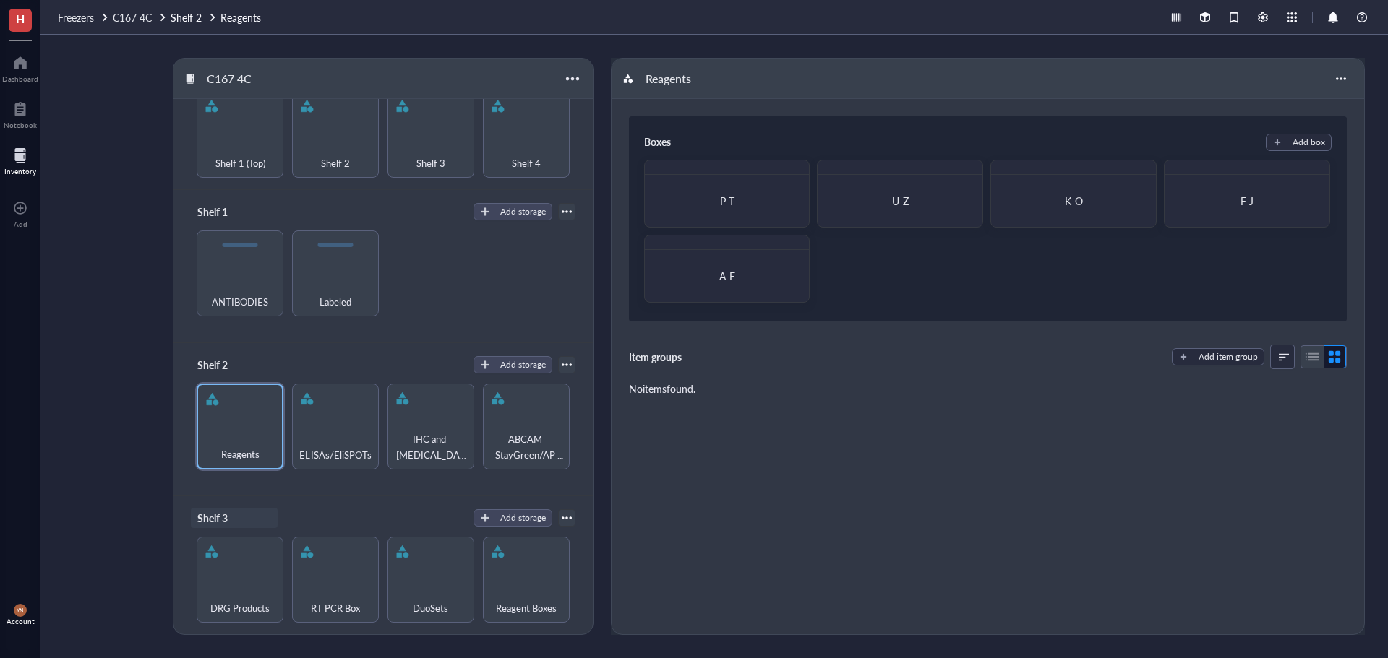
scroll to position [145, 0]
click at [722, 274] on span "A-E" at bounding box center [727, 276] width 16 height 14
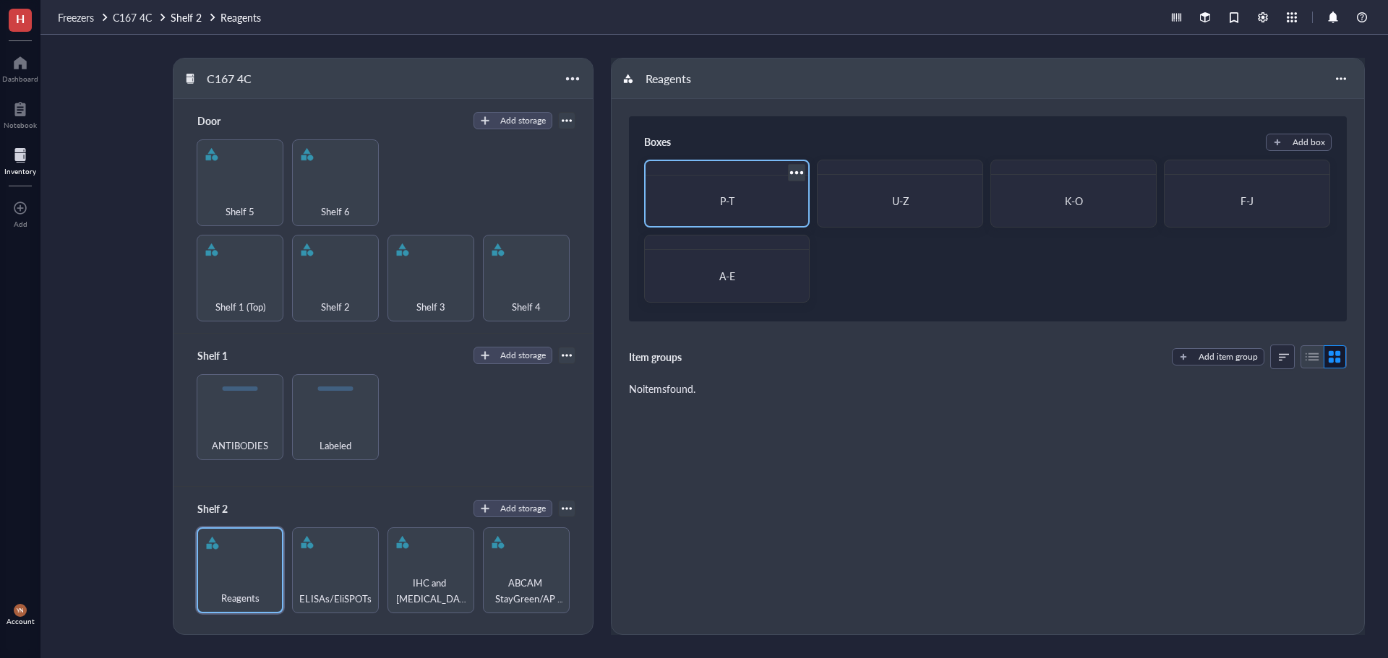
click at [705, 203] on div "P-T" at bounding box center [727, 200] width 129 height 13
click at [1339, 83] on div at bounding box center [1340, 78] width 23 height 23
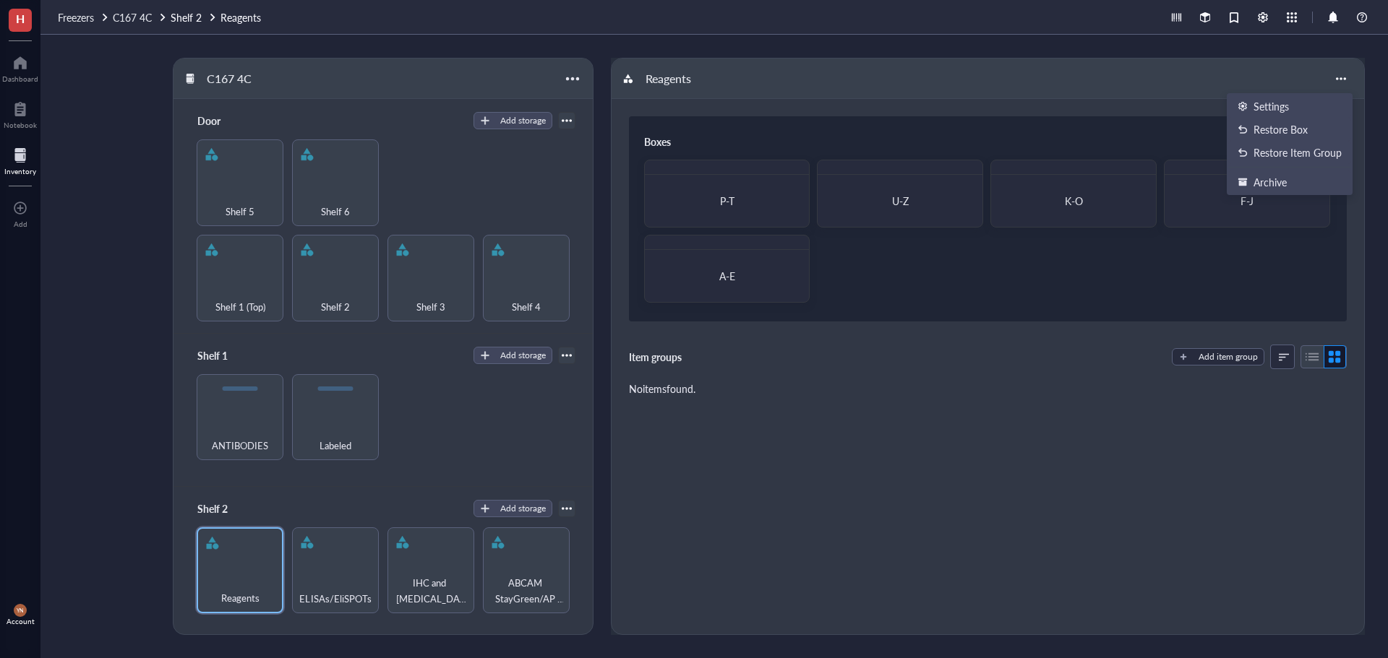
click at [965, 491] on div "Boxes Add box P-T U-Z K-O F-J A-E Item groups Add item group No items found." at bounding box center [987, 367] width 752 height 536
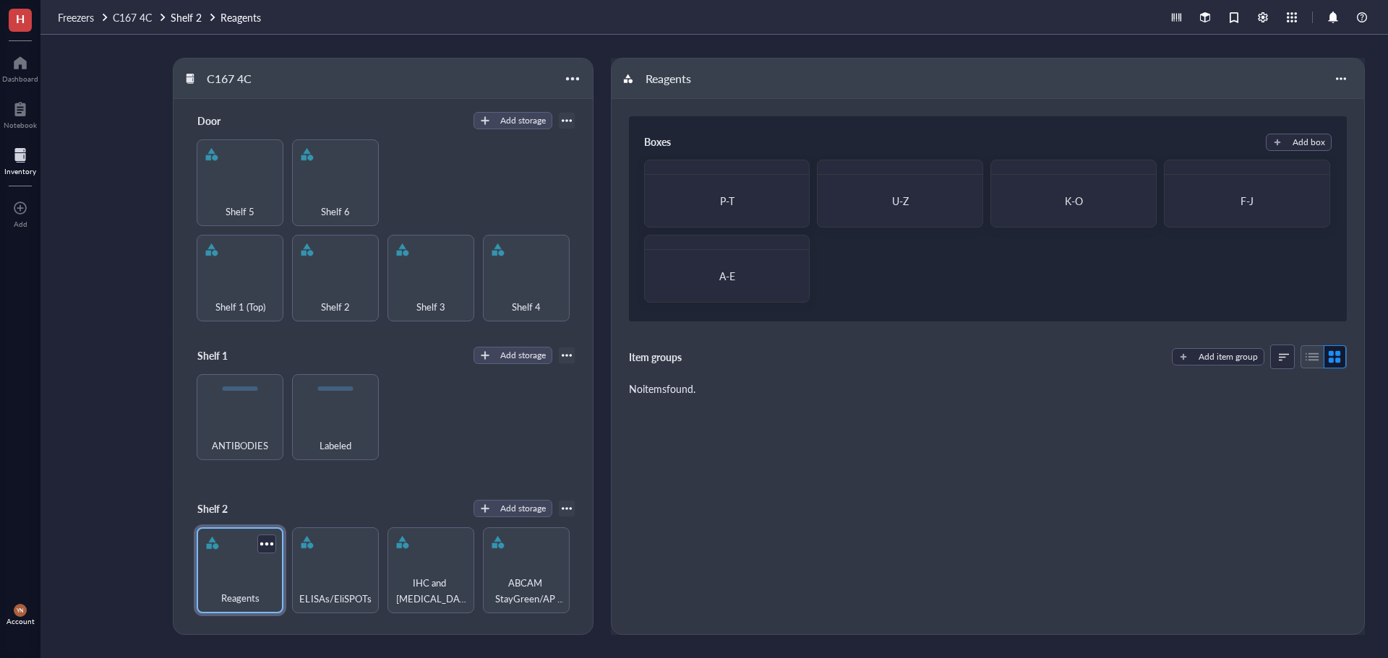
click at [250, 544] on div "Reagents" at bounding box center [240, 571] width 87 height 87
click at [262, 544] on div at bounding box center [266, 543] width 21 height 21
click at [231, 565] on div "Reagents" at bounding box center [240, 571] width 87 height 87
drag, startPoint x: 226, startPoint y: 549, endPoint x: 238, endPoint y: 557, distance: 14.0
click at [236, 557] on div "Reagents" at bounding box center [240, 571] width 87 height 87
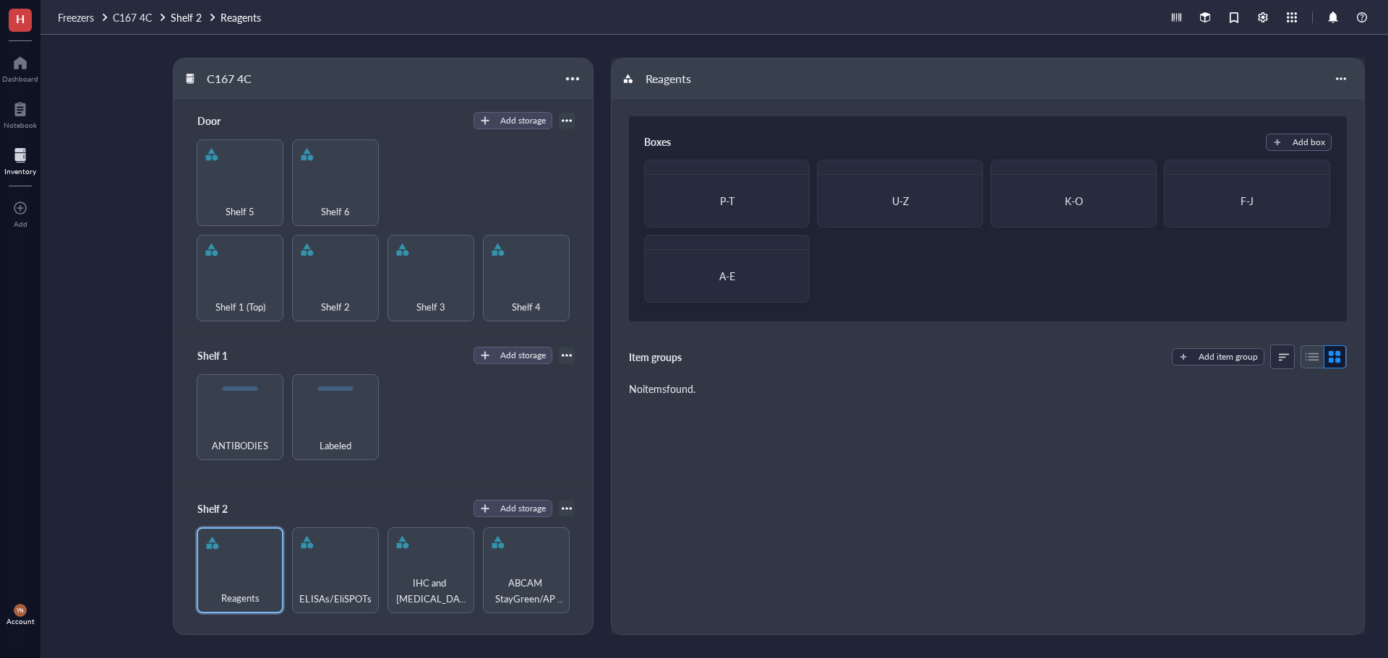
drag, startPoint x: 240, startPoint y: 558, endPoint x: 142, endPoint y: 521, distance: 104.3
click at [142, 521] on div "C167 4C Door Add storage Shelf 1 (Top) Shelf 2 Shelf 3 Shelf 4 Shelf 5 Shelf 6 …" at bounding box center [713, 347] width 1347 height 624
drag, startPoint x: 244, startPoint y: 563, endPoint x: 266, endPoint y: 546, distance: 27.9
click at [262, 543] on div "Reagents" at bounding box center [240, 571] width 87 height 87
click at [269, 538] on div at bounding box center [266, 543] width 21 height 21
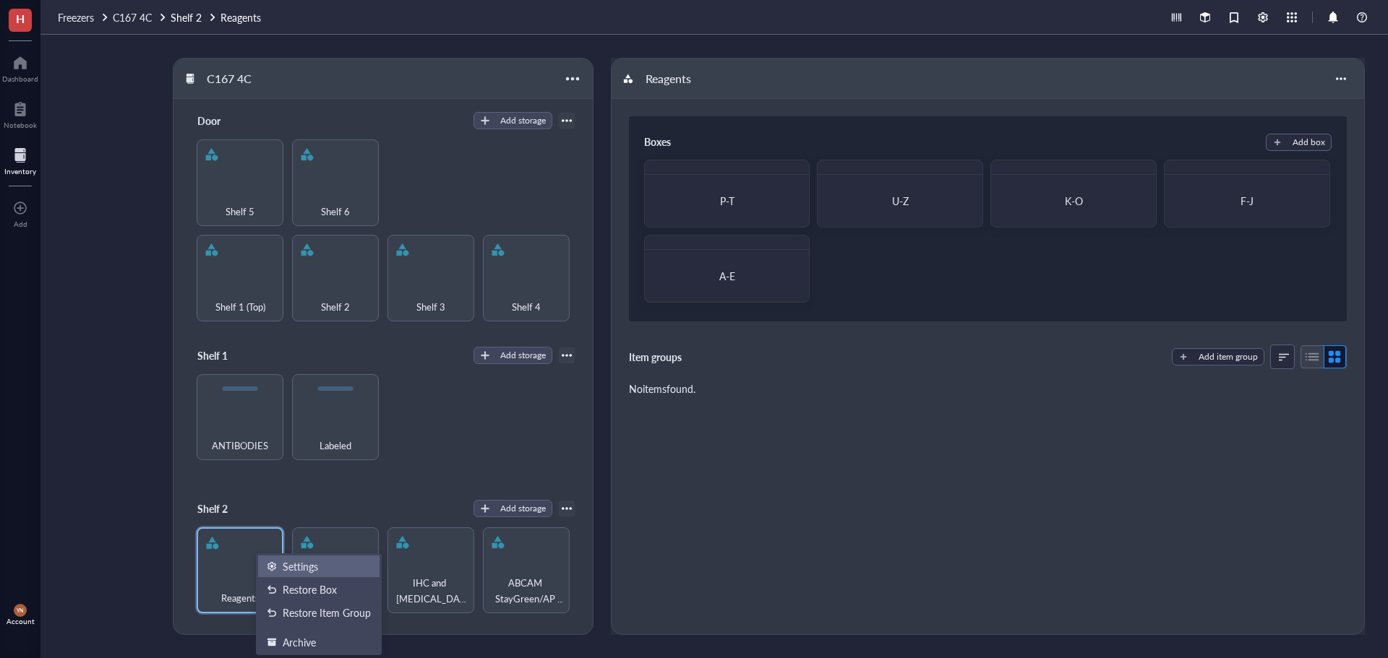
click at [294, 563] on div "Settings" at bounding box center [300, 566] width 35 height 13
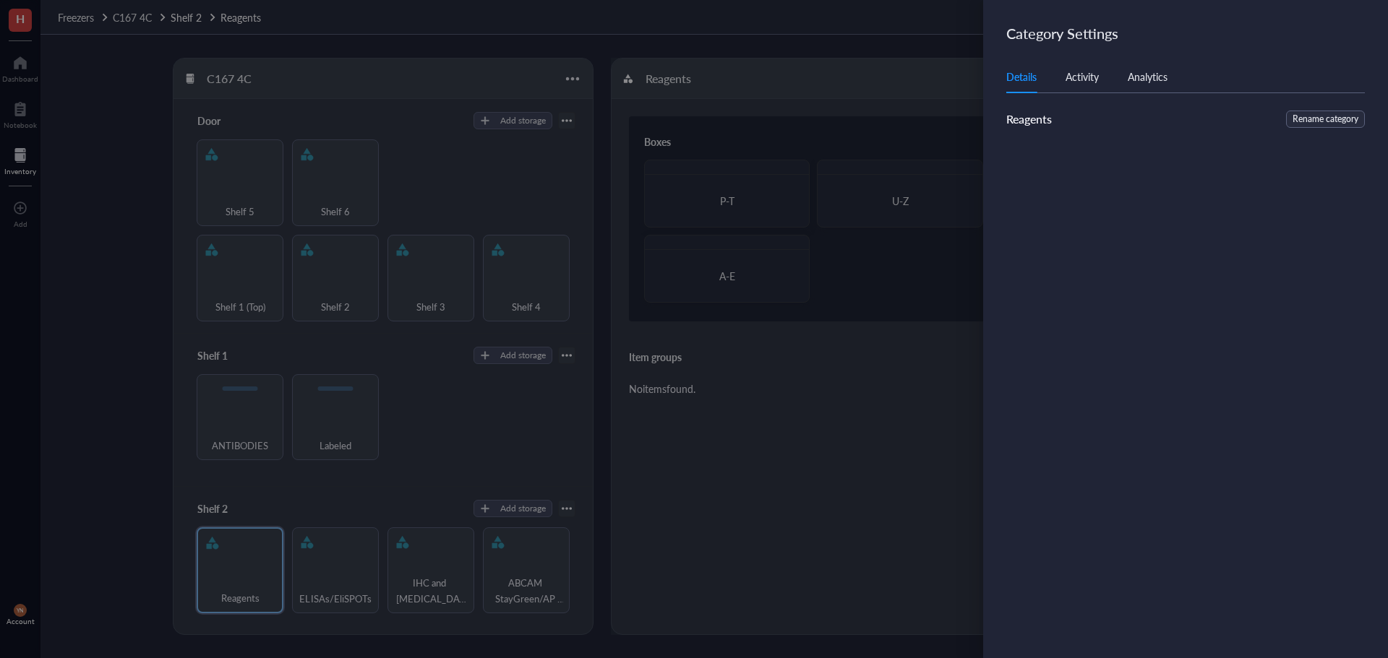
click at [1076, 87] on div "Details Activity Analytics" at bounding box center [1185, 77] width 358 height 33
click at [1088, 75] on div "Activity" at bounding box center [1081, 77] width 33 height 16
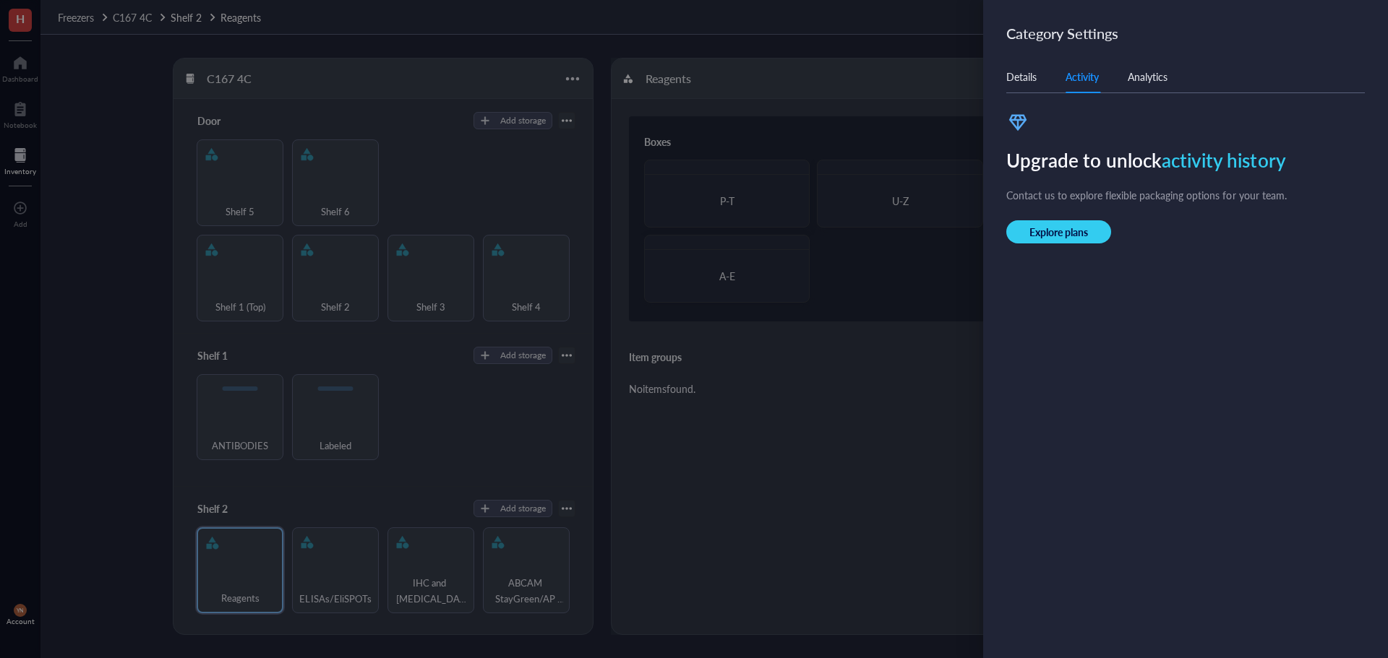
click at [1156, 75] on div "Analytics" at bounding box center [1148, 77] width 40 height 16
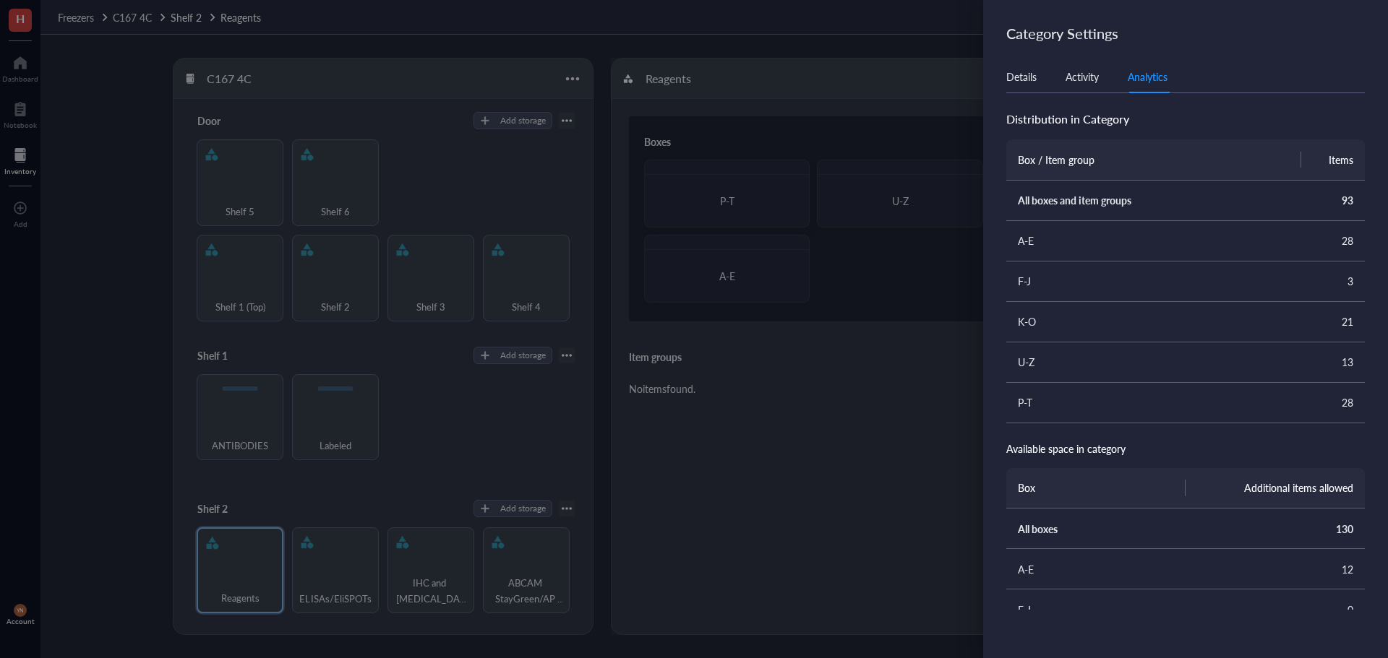
click at [1021, 81] on div "Details" at bounding box center [1021, 77] width 30 height 16
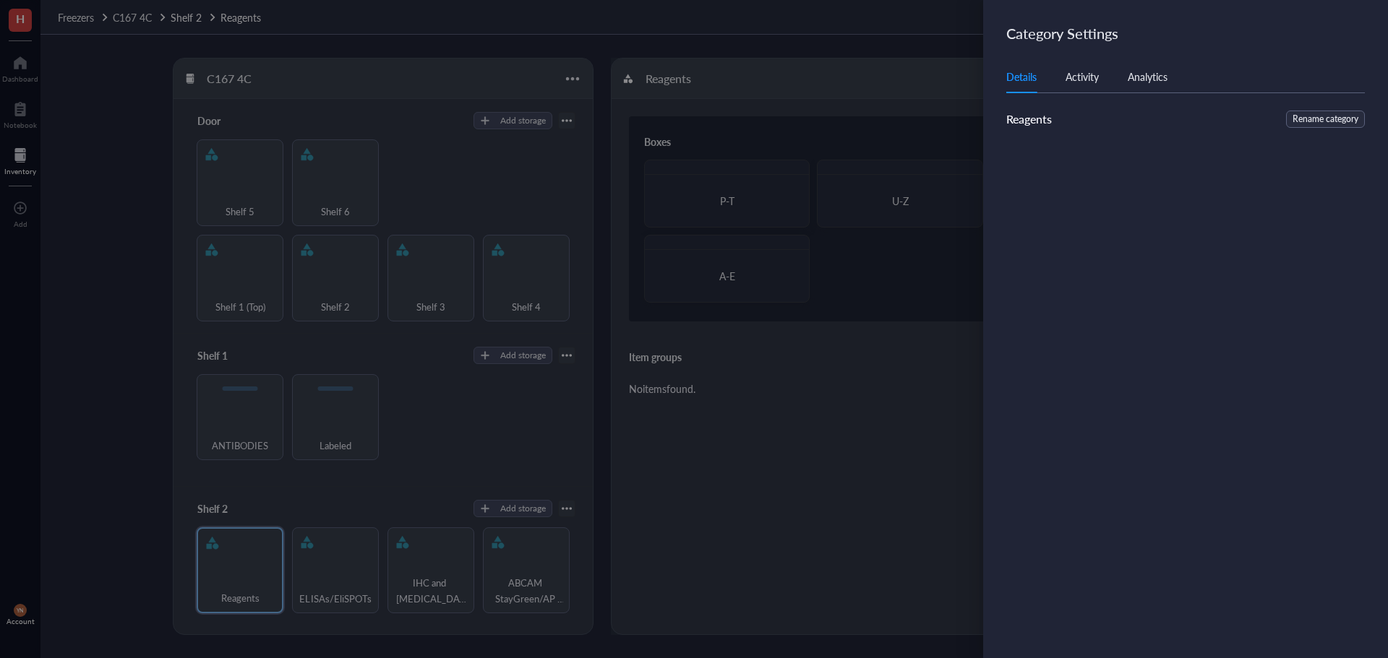
click at [711, 505] on div at bounding box center [694, 329] width 1388 height 658
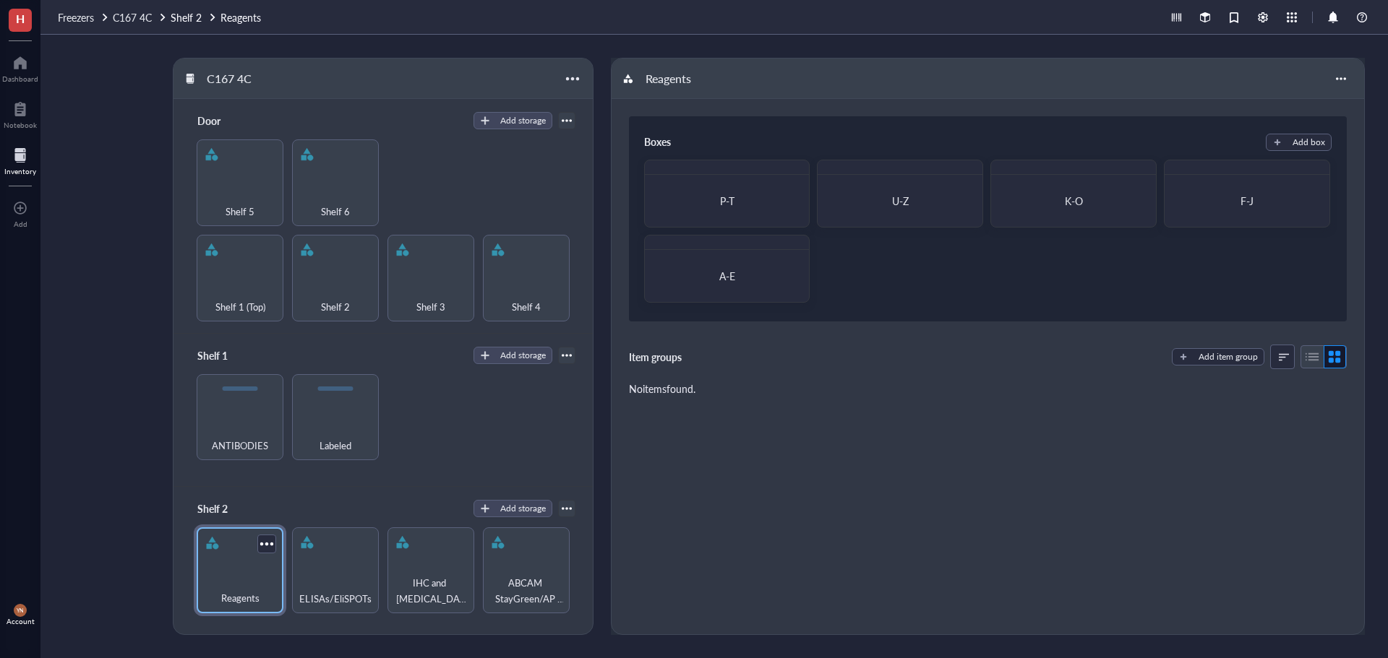
click at [236, 558] on div "Reagents" at bounding box center [240, 571] width 87 height 87
click at [748, 216] on div "P-T" at bounding box center [727, 200] width 152 height 39
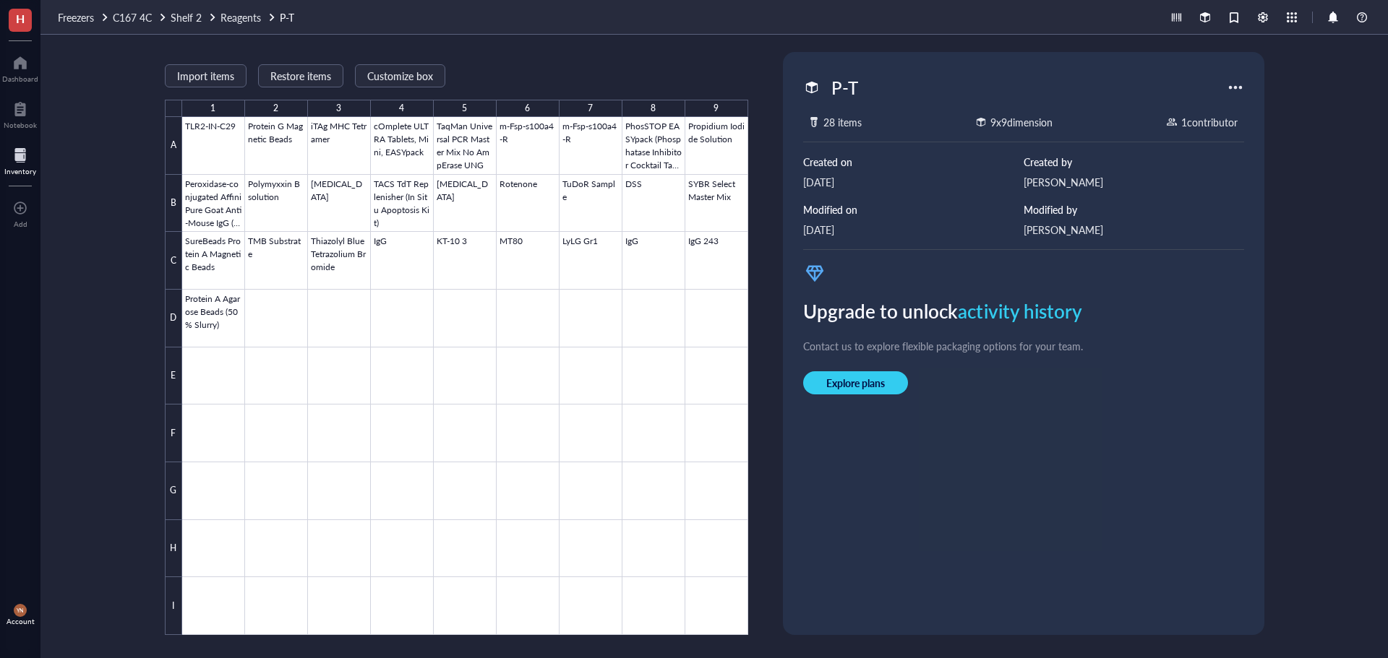
click at [1230, 86] on div at bounding box center [1235, 87] width 23 height 23
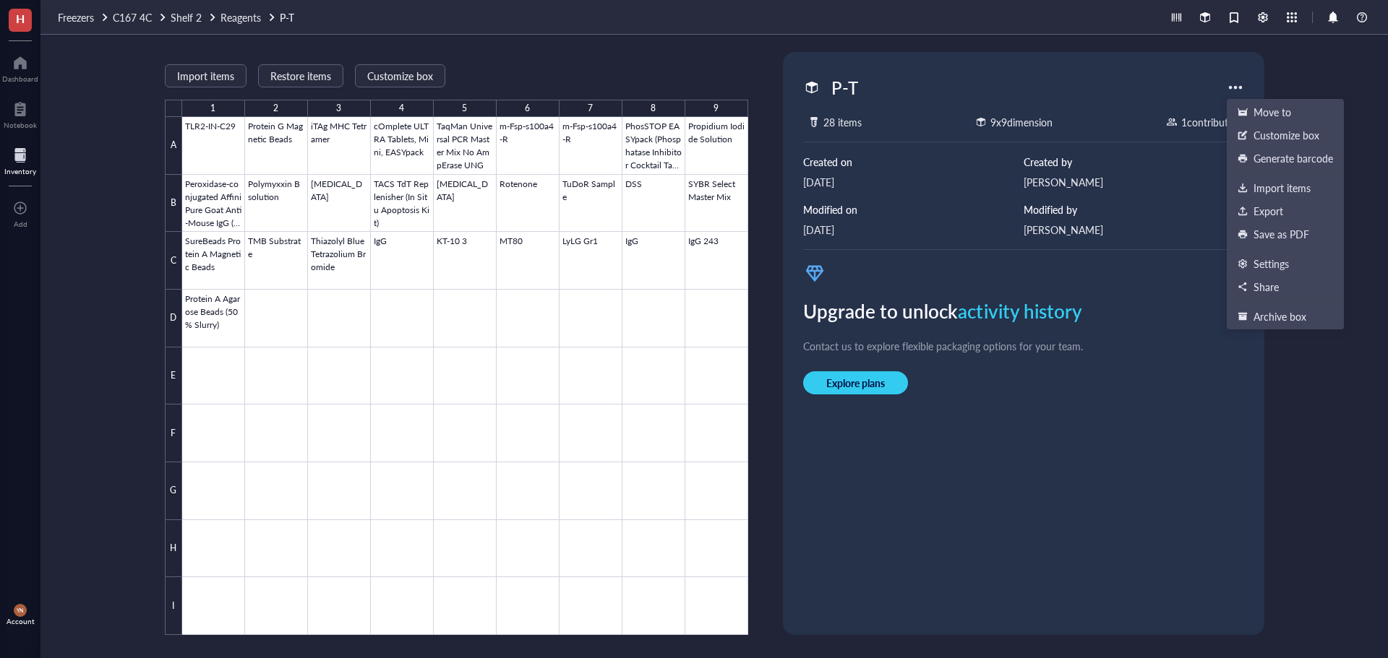
click at [1012, 561] on div "P-T 28 items 9 x 9 dimension 1 contributor Created on [DATE] Created by [PERSON…" at bounding box center [1024, 344] width 470 height 572
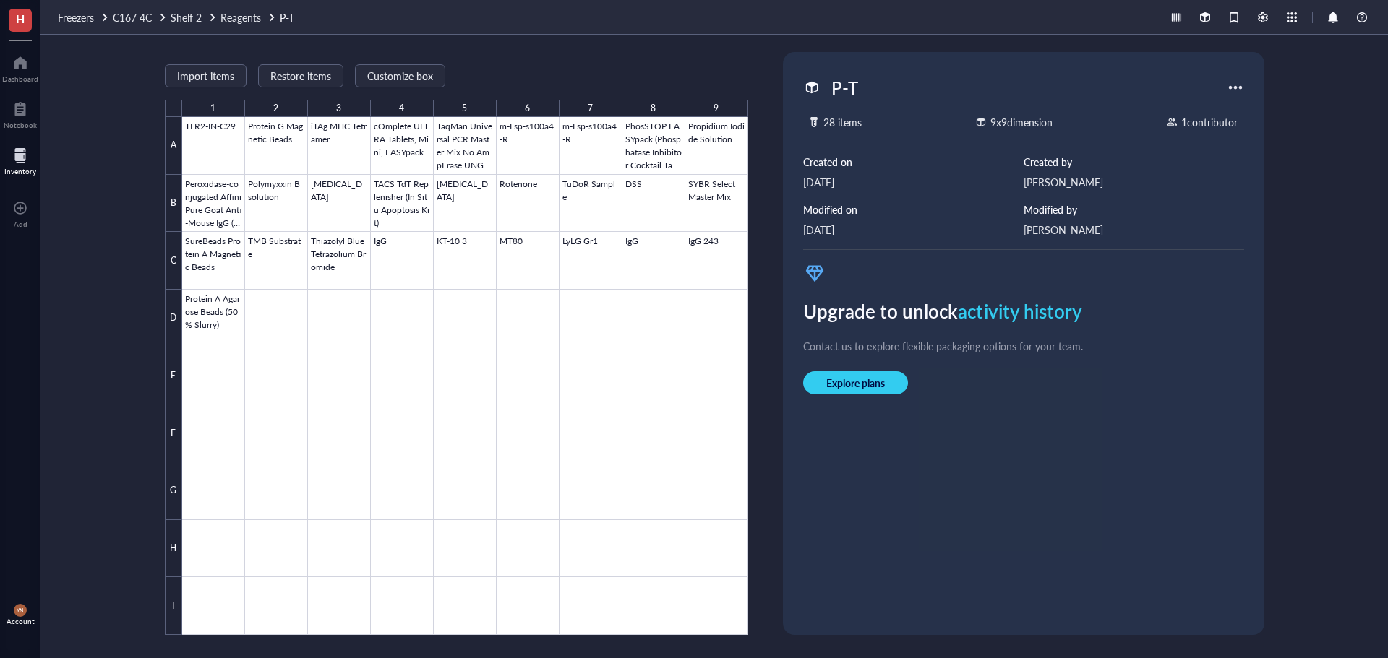
click at [87, 244] on div "Import items Restore items Customize box 1 2 3 4 5 6 7 8 9 A B C D E F G H I TL…" at bounding box center [713, 347] width 1347 height 624
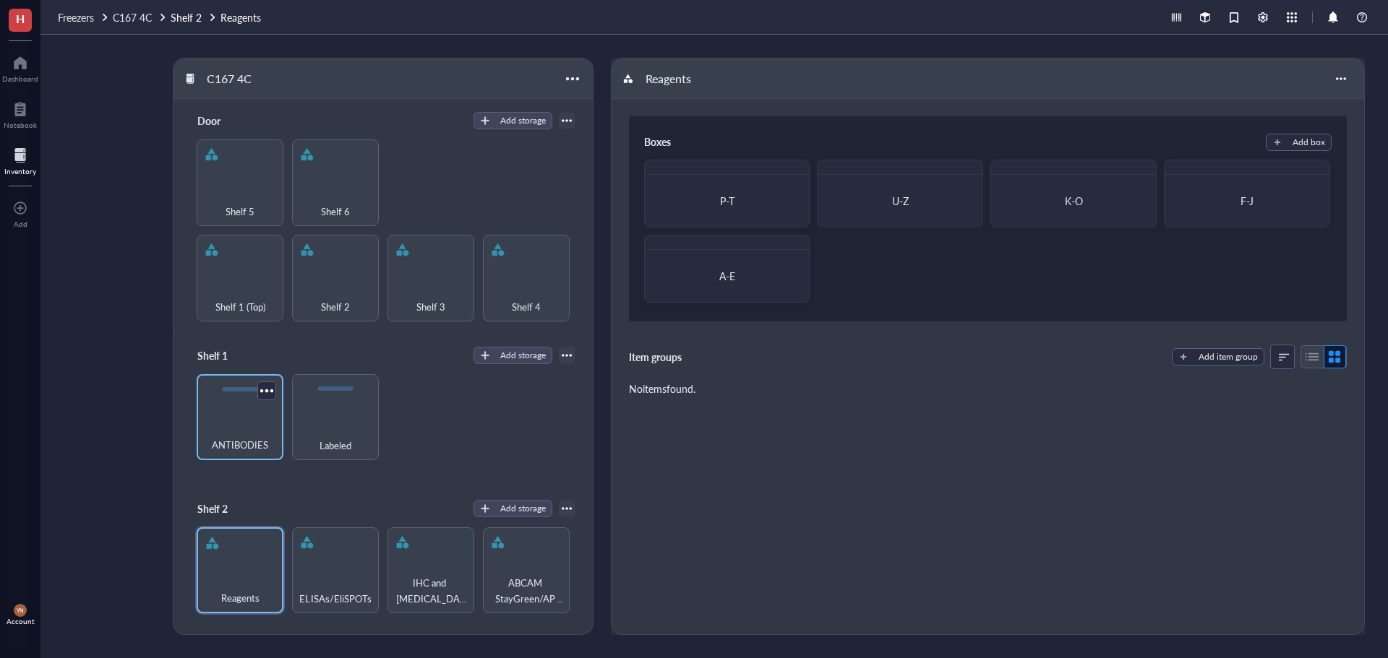
click at [236, 398] on div "ANTIBODIES" at bounding box center [240, 417] width 87 height 87
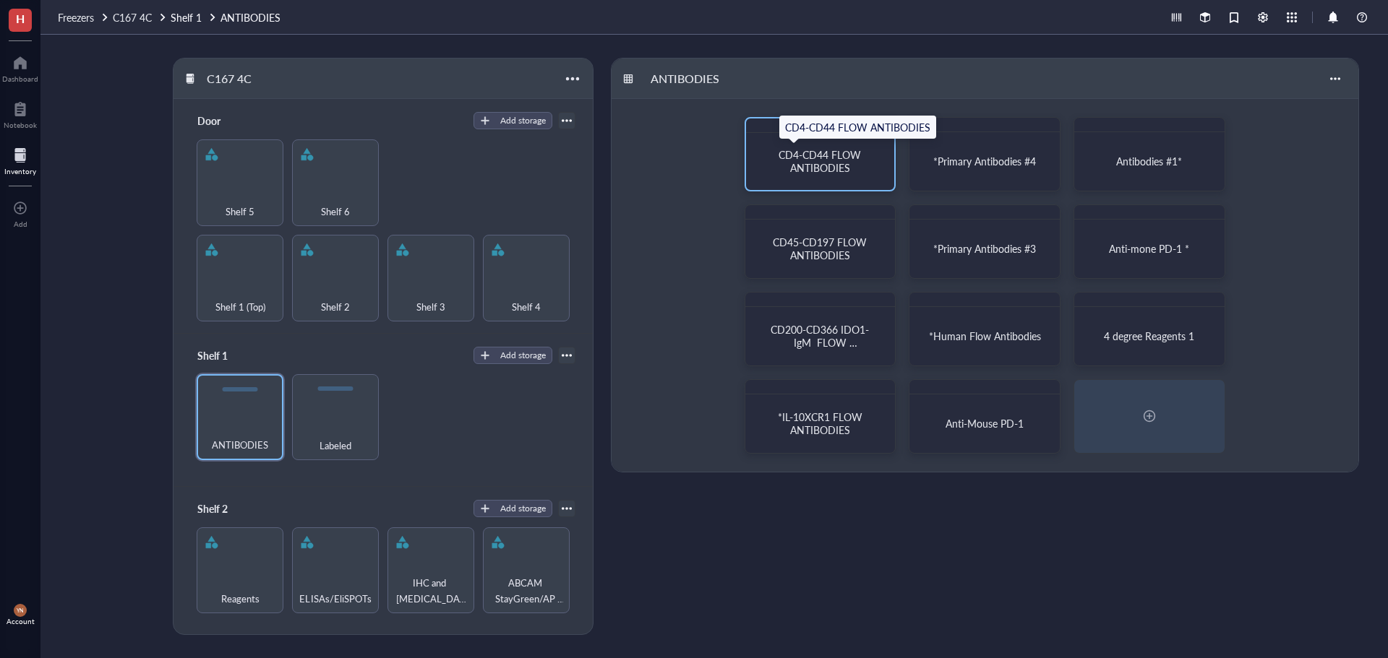
click at [841, 166] on span "CD4-CD44 FLOW ANTIBODIES" at bounding box center [820, 160] width 85 height 27
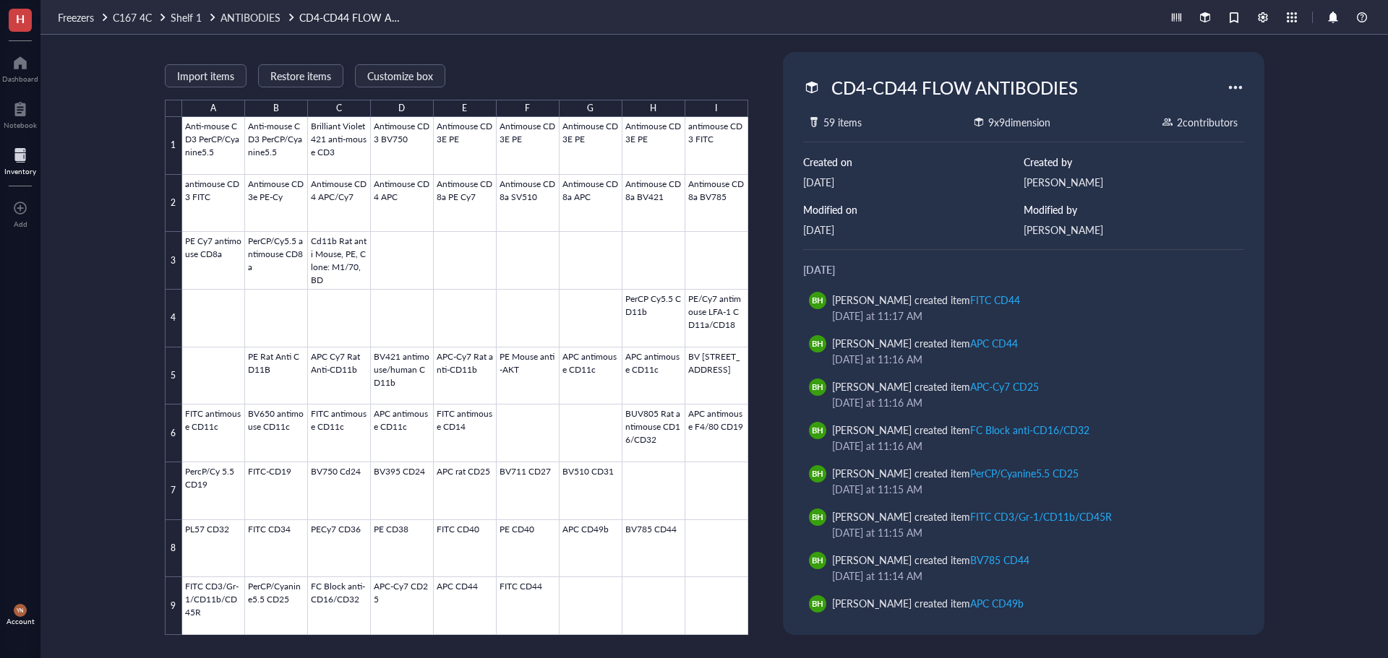
click at [1236, 87] on div at bounding box center [1235, 87] width 23 height 23
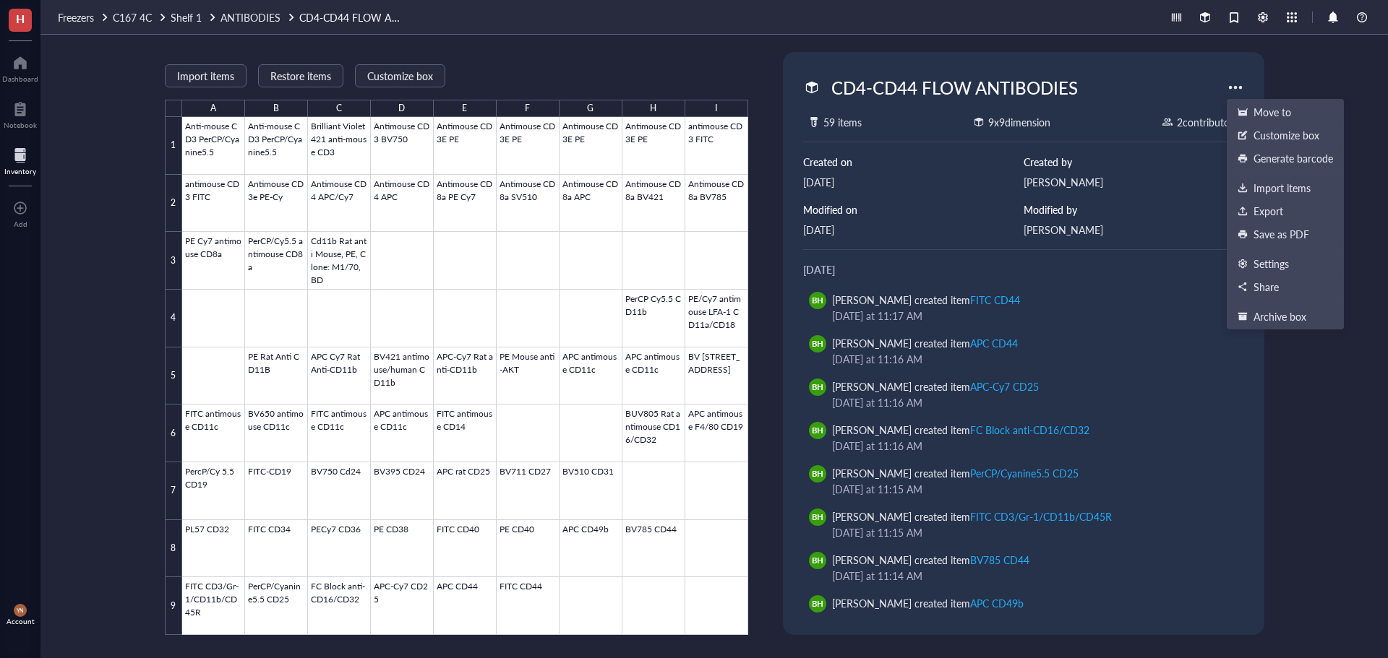
click at [106, 268] on div "Import items Restore items Customize box A B C D E F G H I 1 2 3 4 5 6 7 8 9 An…" at bounding box center [713, 347] width 1347 height 624
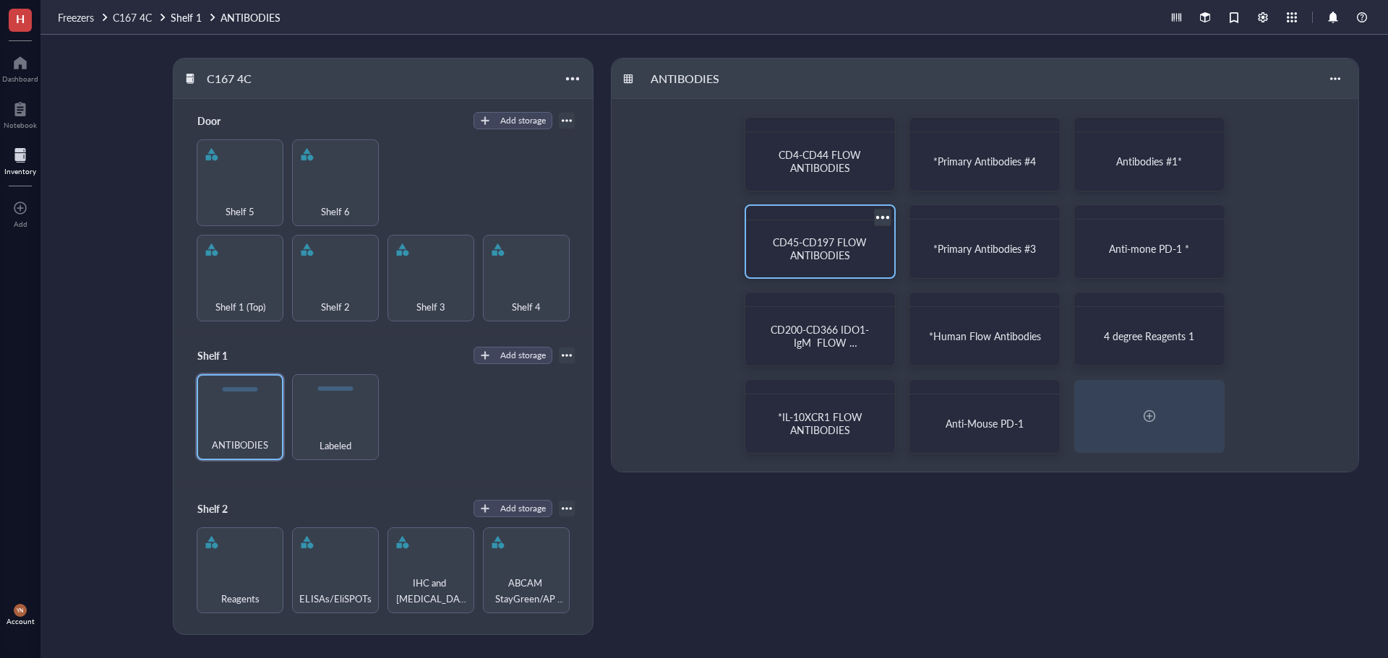
click at [825, 256] on span "CD45-CD197 FLOW ANTIBODIES" at bounding box center [821, 248] width 97 height 27
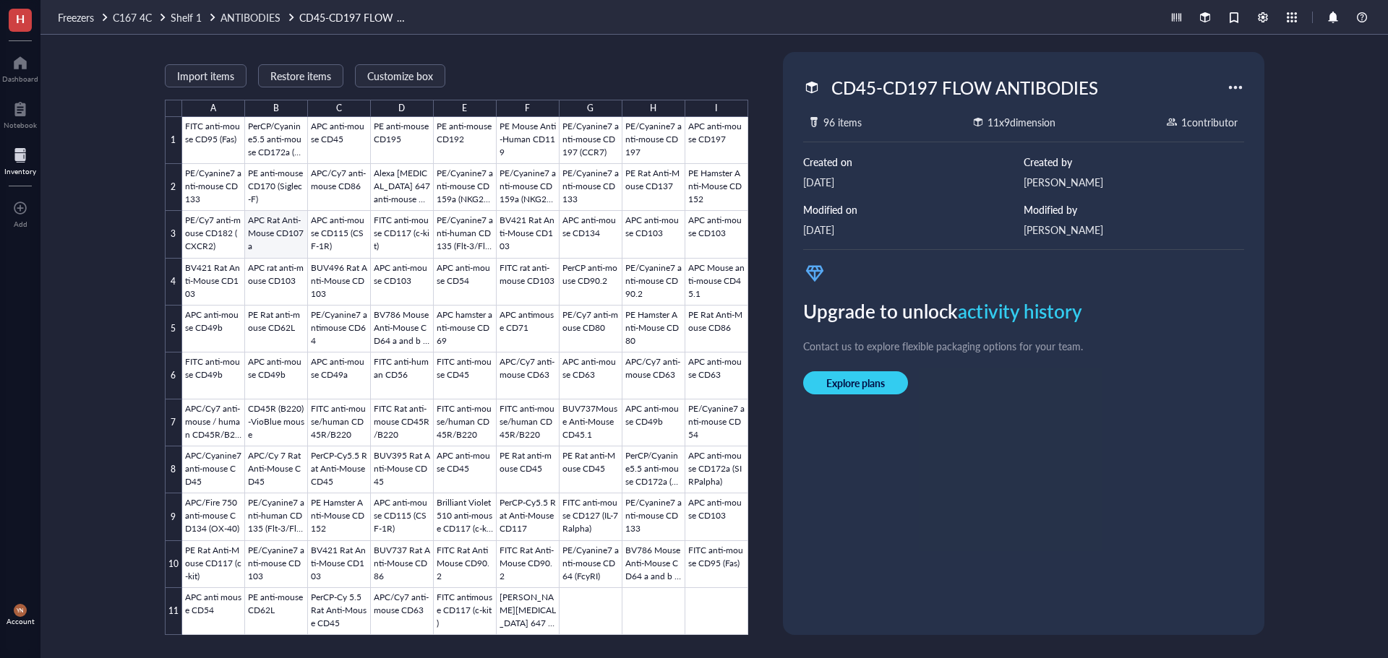
click at [256, 226] on div at bounding box center [465, 376] width 566 height 518
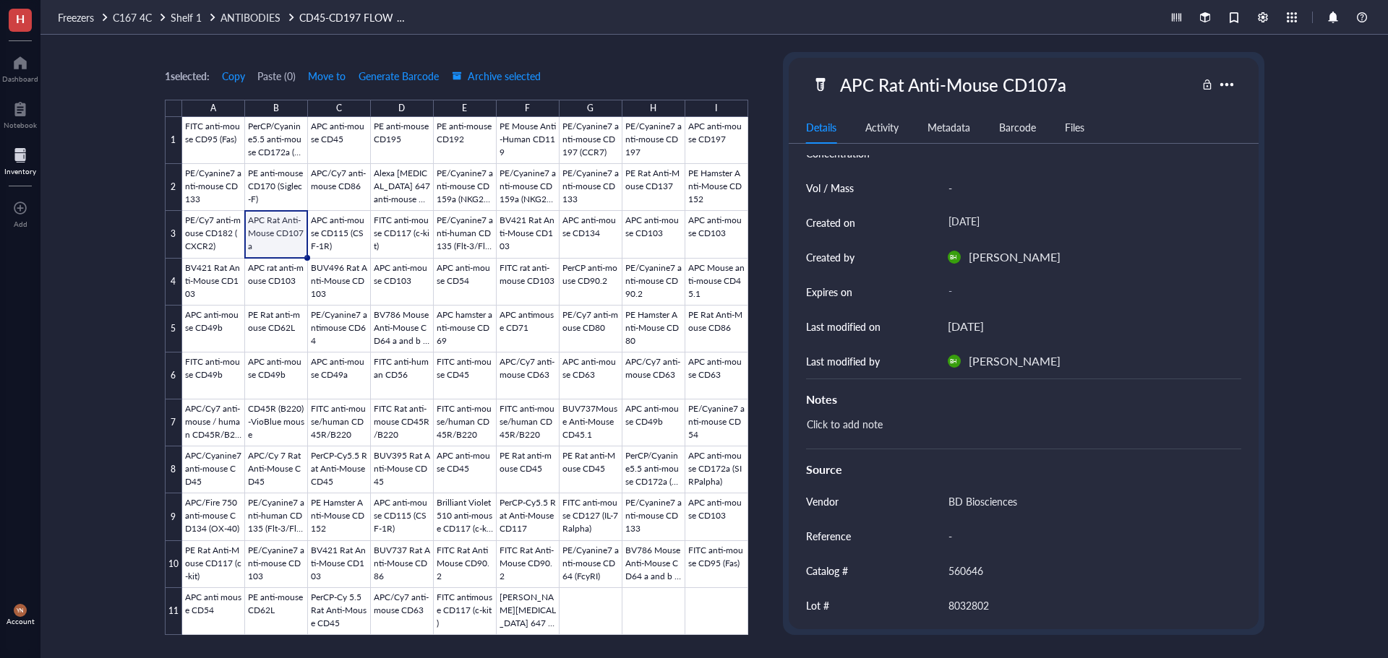
scroll to position [19, 0]
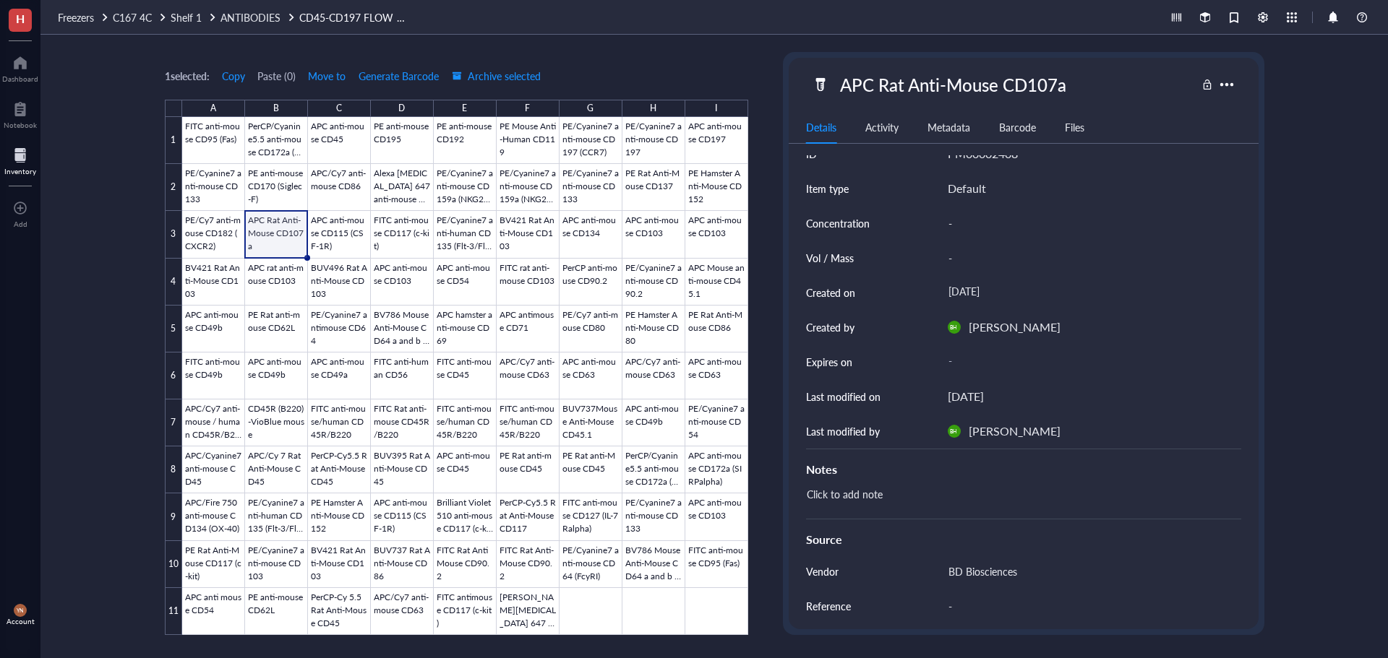
click at [94, 391] on div "1 selected: Copy Paste ( 0 ) Move to Generate Barcode Archive selected A B C D …" at bounding box center [713, 347] width 1347 height 624
click at [149, 224] on div "1 selected: Copy Paste ( 0 ) Move to Generate Barcode Archive selected A B C D …" at bounding box center [713, 347] width 1347 height 624
click at [83, 245] on div "1 selected: Copy Paste ( 0 ) Move to Generate Barcode Archive selected A B C D …" at bounding box center [713, 347] width 1347 height 624
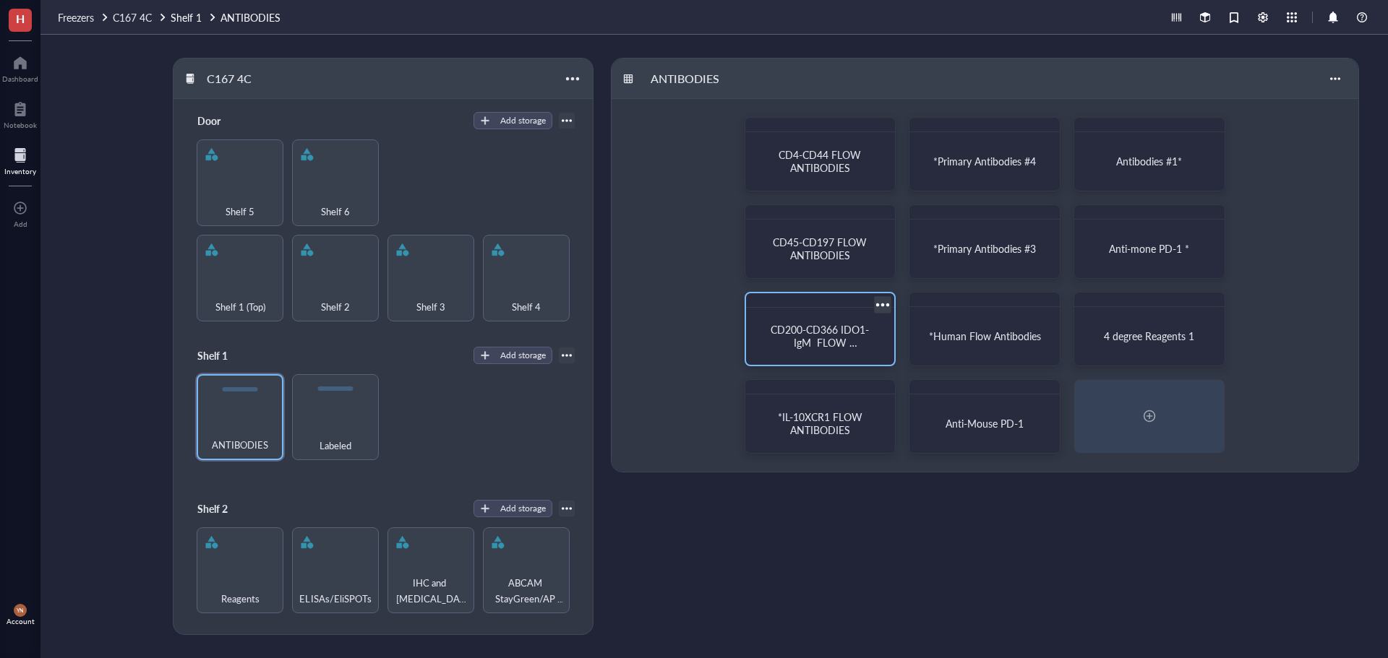
click at [810, 338] on span "CD200-CD366 IDO1-IgM FLOW ANTIBODIES" at bounding box center [819, 342] width 98 height 40
click at [986, 425] on span "Anti-Mouse PD-1" at bounding box center [984, 423] width 78 height 14
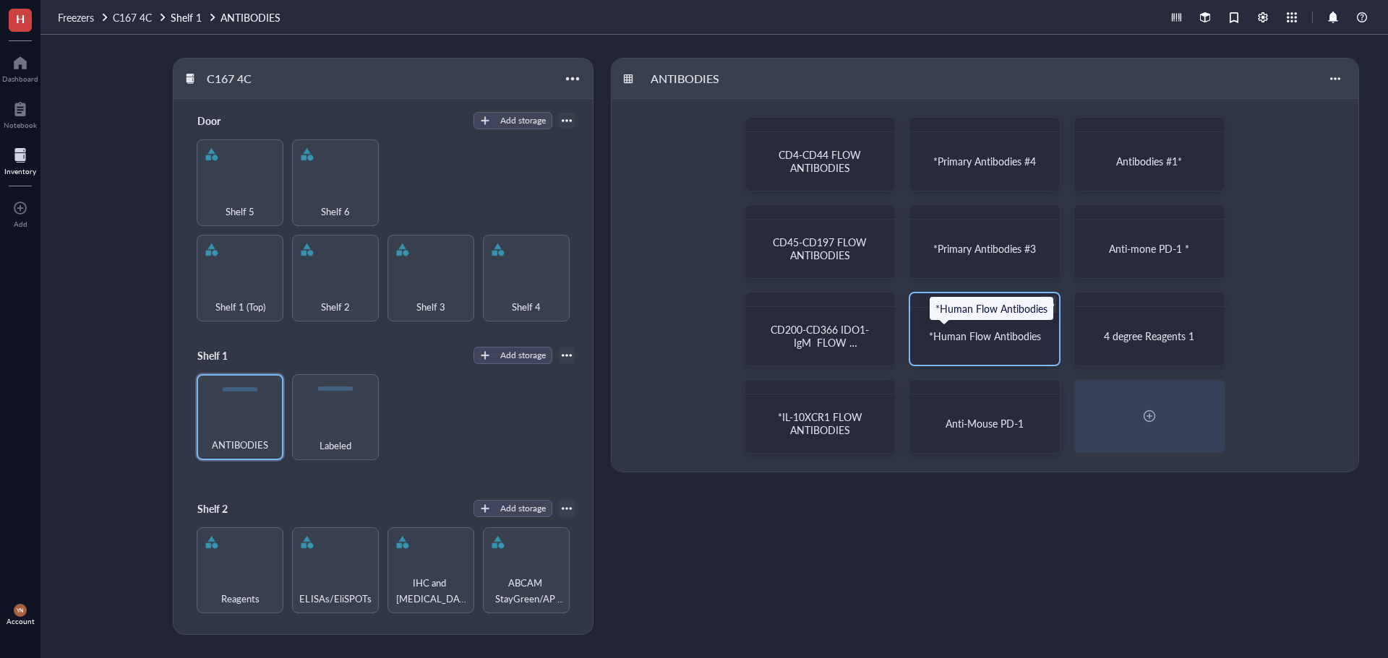
click at [1006, 341] on span "*Human Flow Antibodies" at bounding box center [985, 336] width 112 height 14
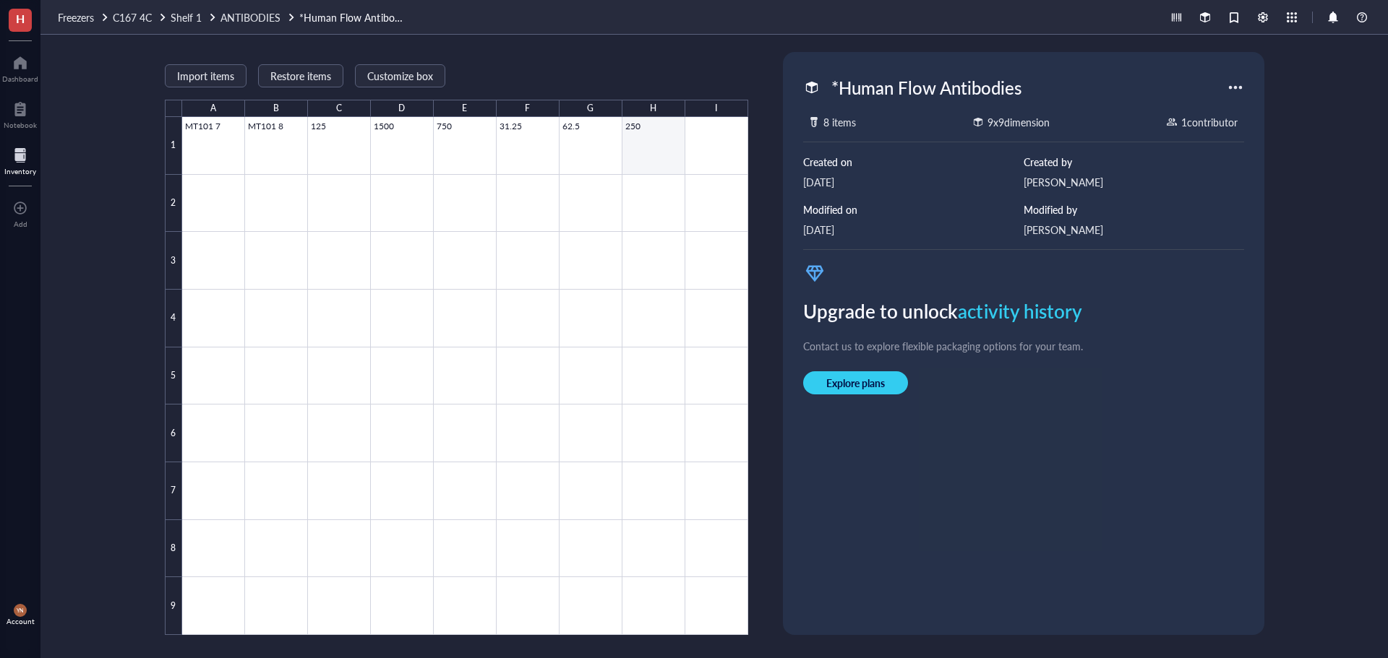
click at [666, 149] on div at bounding box center [465, 376] width 566 height 518
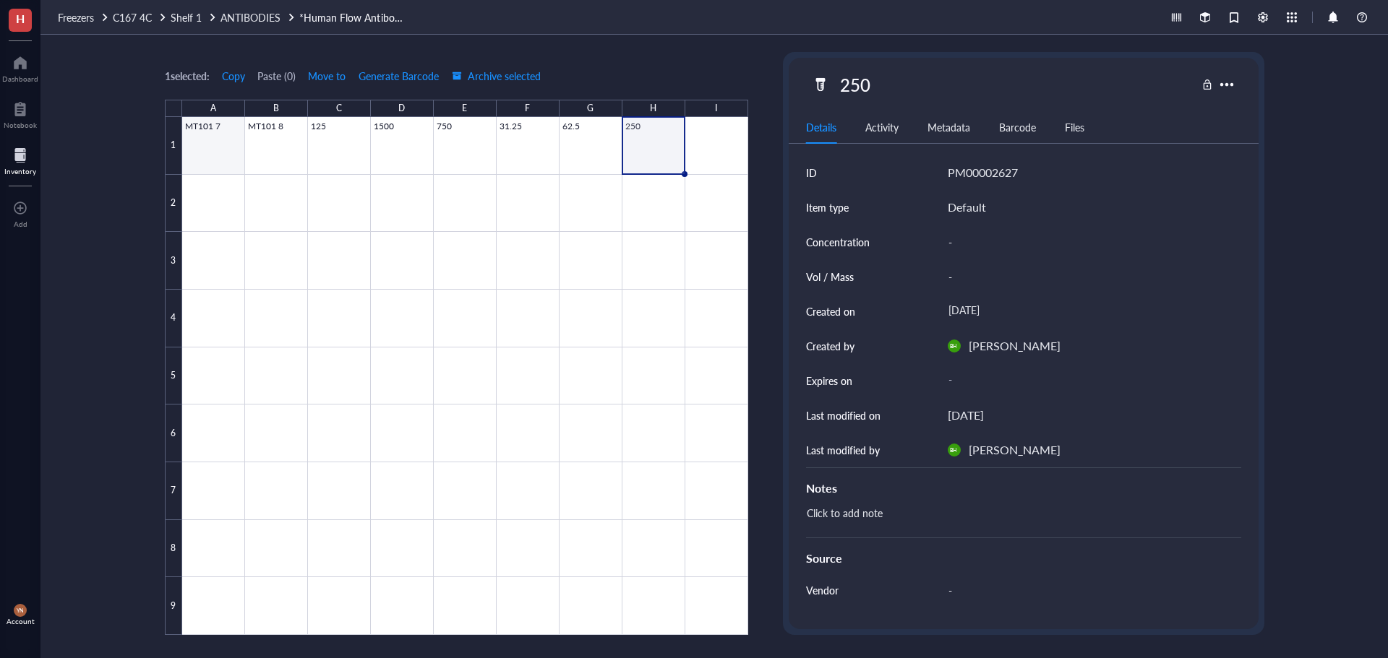
click at [189, 166] on div at bounding box center [465, 376] width 566 height 518
click at [122, 164] on div "1 selected: Copy Paste ( 0 ) Move to Generate Barcode Archive selected A B C D …" at bounding box center [713, 347] width 1347 height 624
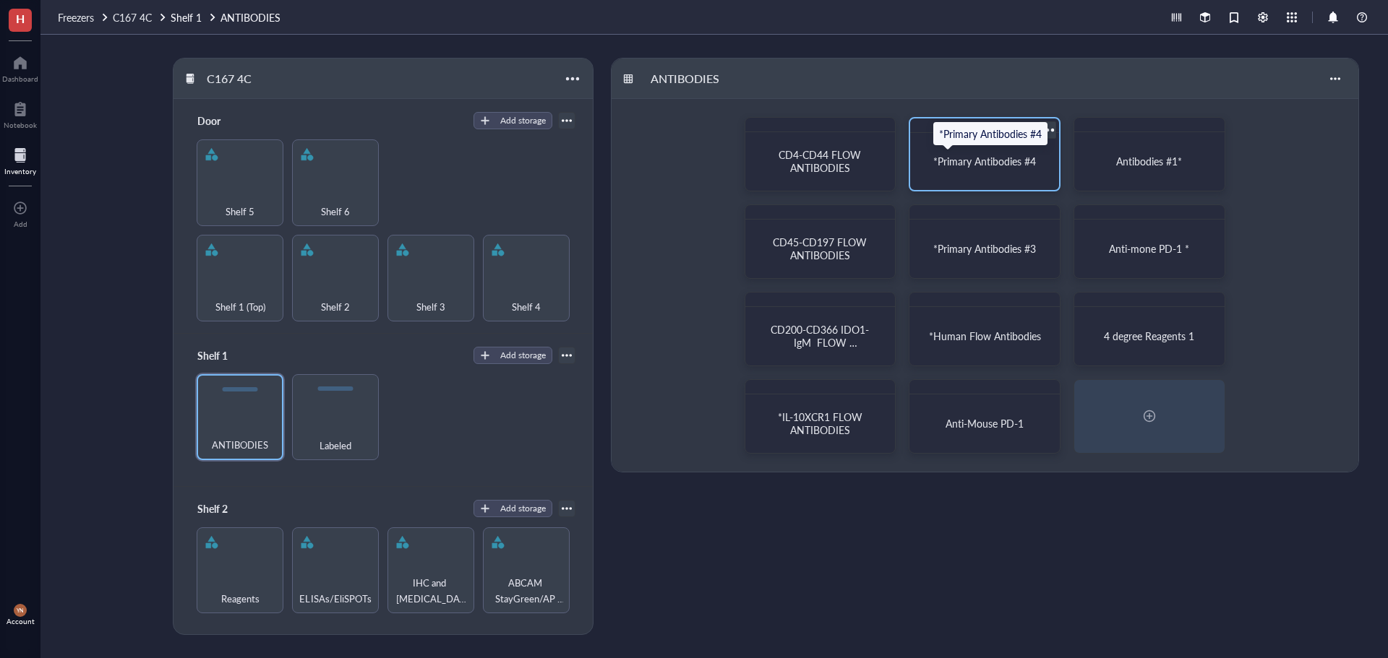
click at [982, 160] on span "*Primary Antibodies #4" at bounding box center [984, 161] width 103 height 14
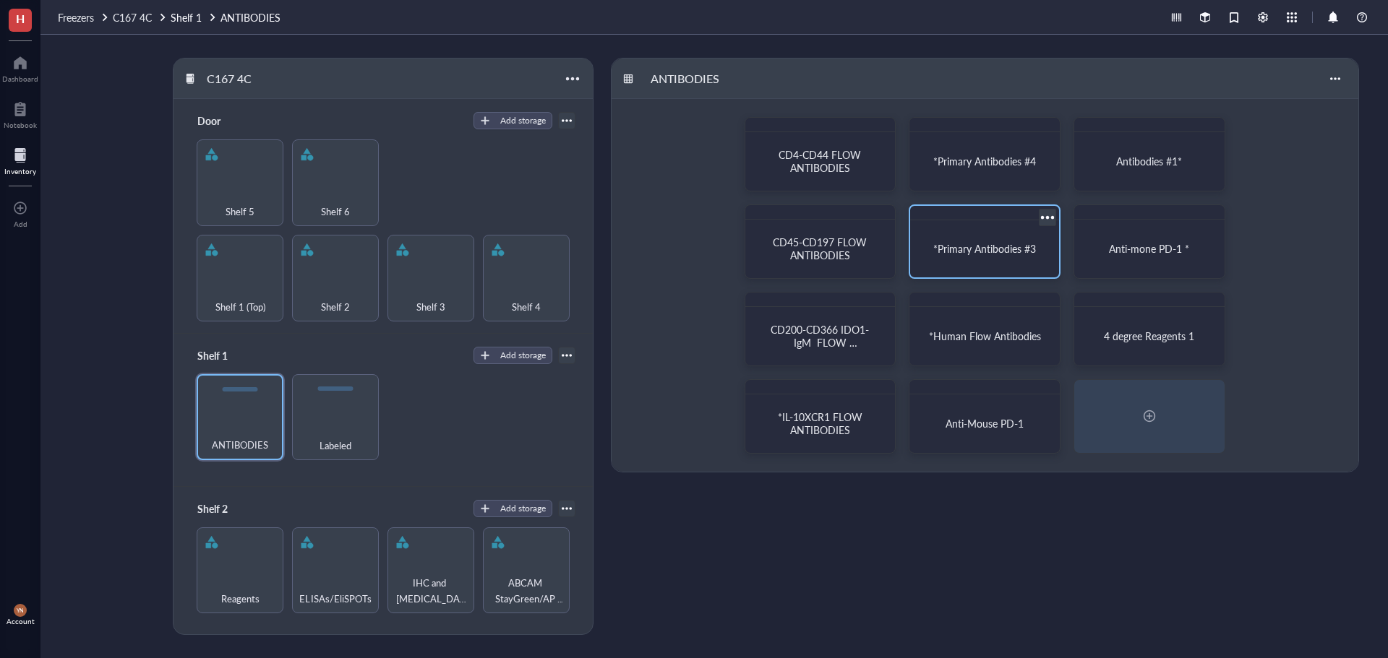
click at [1036, 242] on div "*Primary Antibodies #3" at bounding box center [984, 248] width 114 height 13
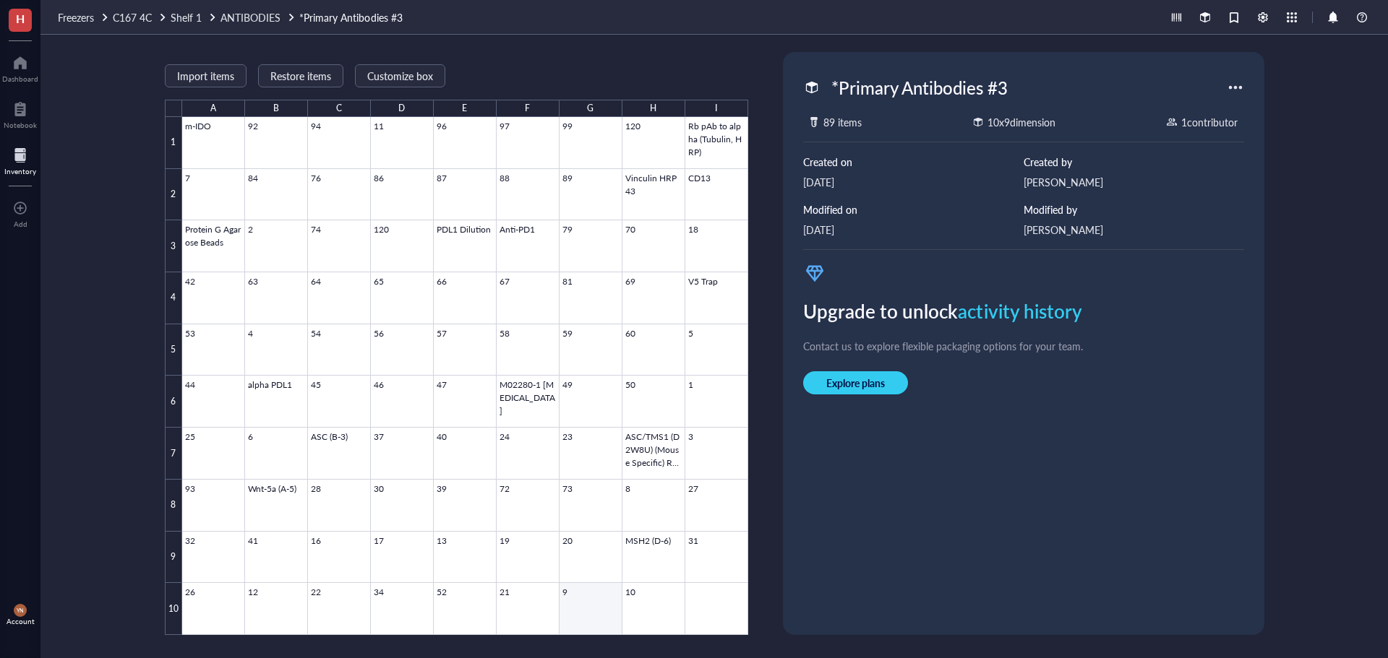
click at [567, 622] on div at bounding box center [465, 376] width 566 height 518
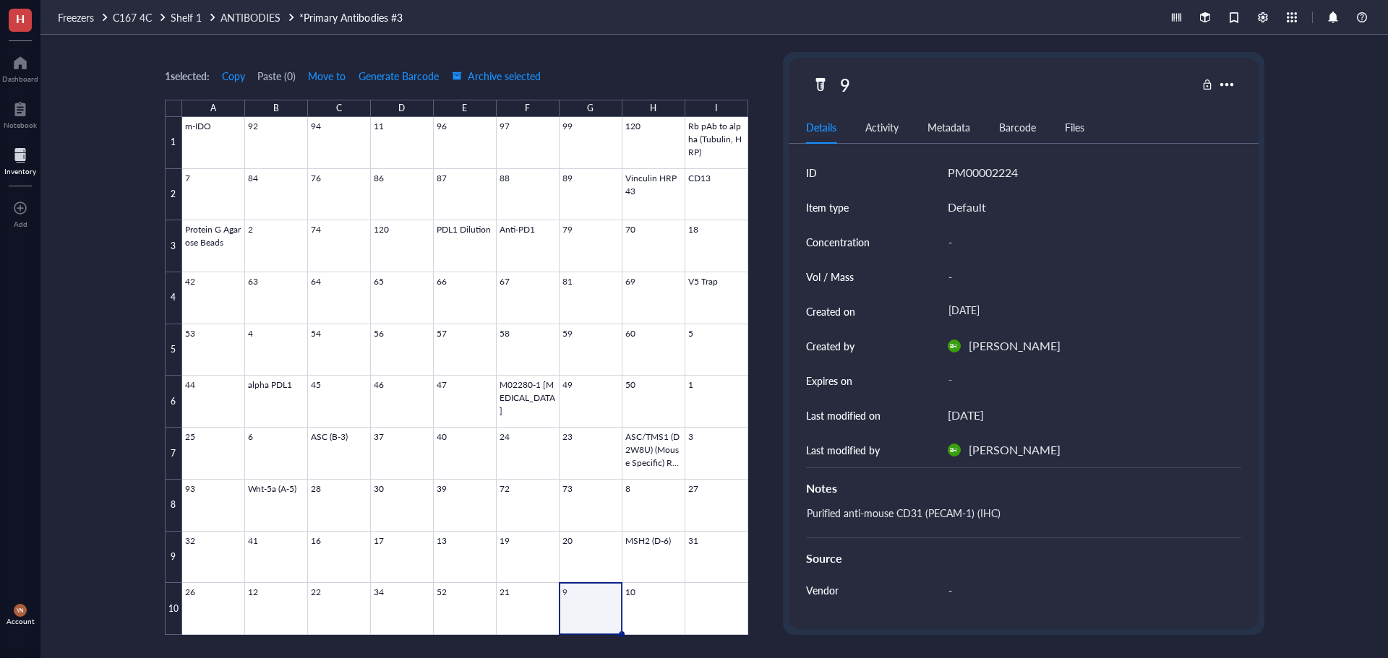
click at [102, 310] on div "1 selected: Copy Paste ( 0 ) Move to Generate Barcode Archive selected A B C D …" at bounding box center [713, 347] width 1347 height 624
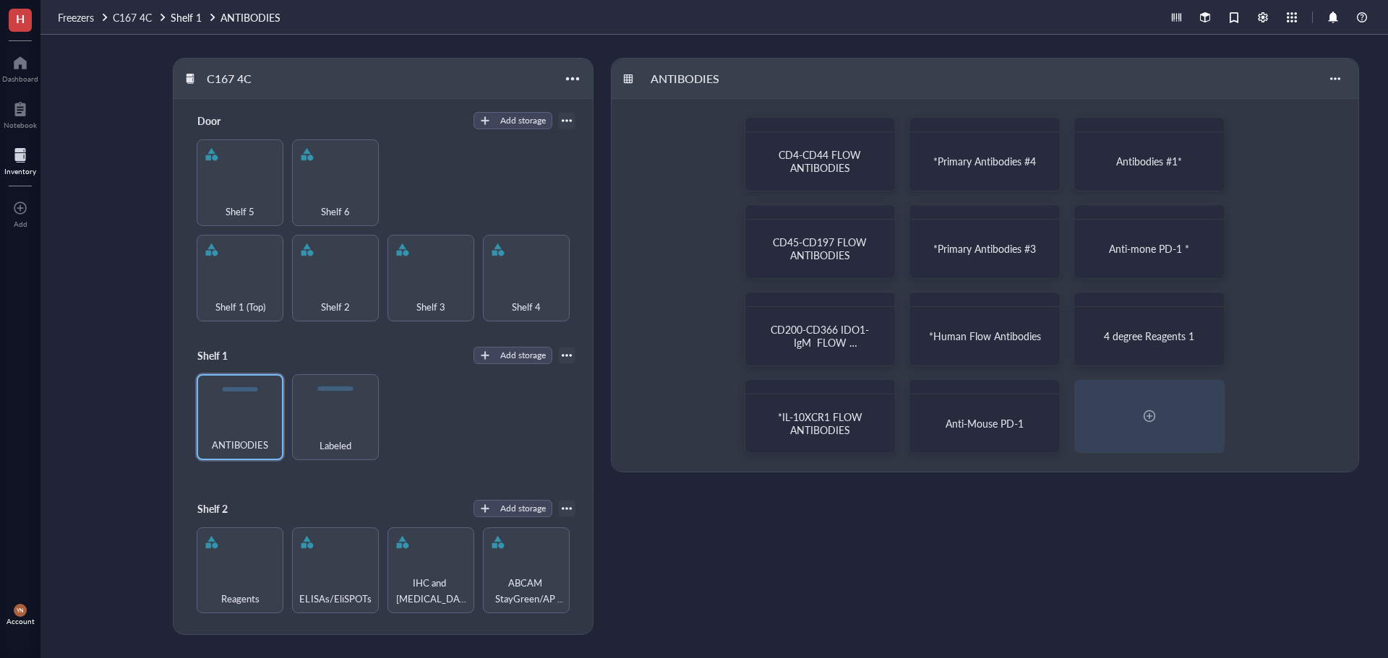
click at [925, 605] on div "ANTIBODIES CD4-CD44 FLOW ANTIBODIES *Primary Antibodies #4 Antibodies #1* CD45-…" at bounding box center [988, 346] width 754 height 577
click at [1293, 192] on div "CD4-CD44 FLOW ANTIBODIES *Primary Antibodies #4 Antibodies #1* CD45-CD197 FLOW …" at bounding box center [984, 285] width 747 height 373
click at [1188, 155] on div "Antibodies #1*" at bounding box center [1149, 161] width 114 height 13
click at [241, 205] on span "Shelf 5" at bounding box center [240, 211] width 29 height 16
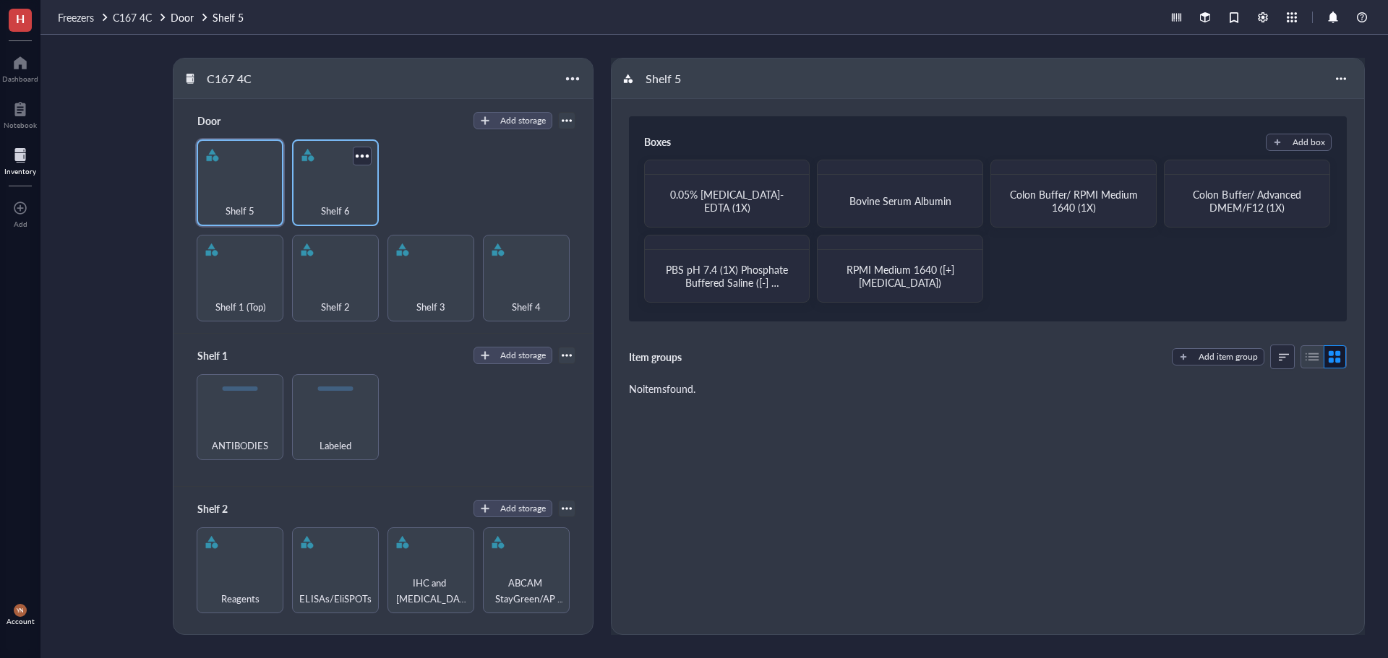
click at [311, 175] on div "Shelf 6" at bounding box center [335, 182] width 87 height 87
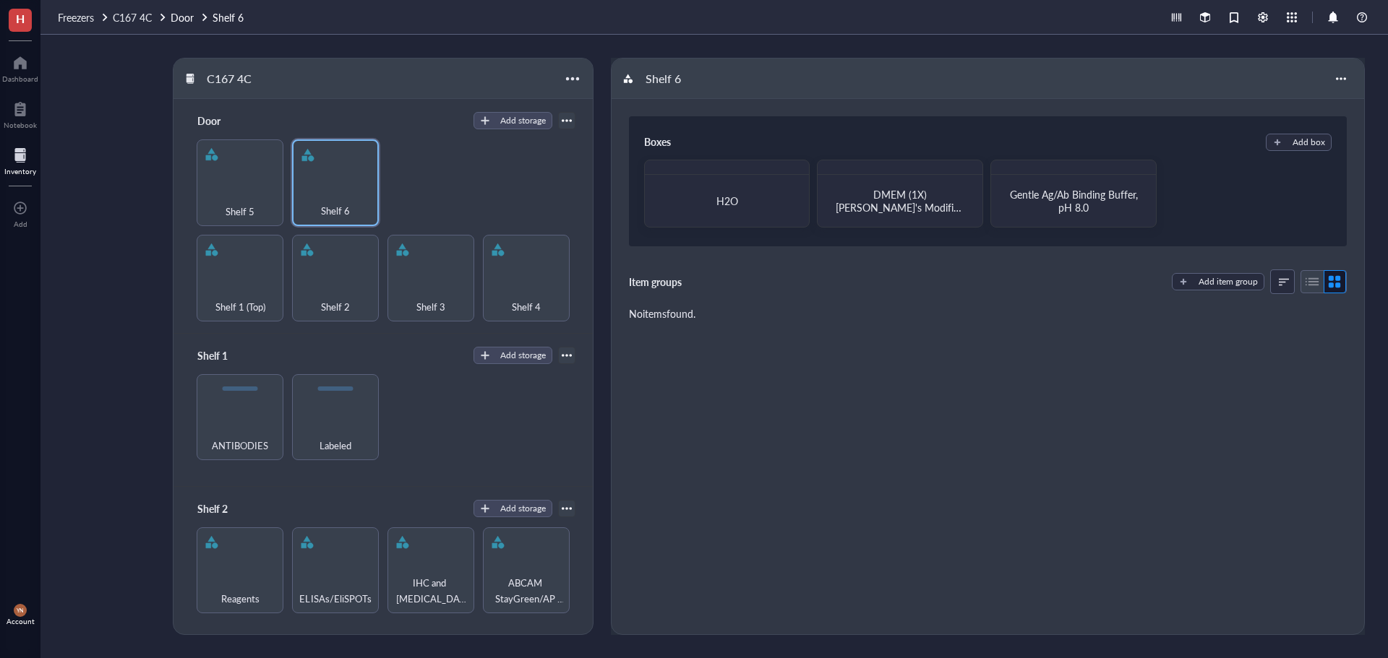
click at [134, 346] on div "C167 4C Door Add storage Shelf 1 (Top) Shelf 2 Shelf 3 Shelf 4 Shelf 5 Shelf 6 …" at bounding box center [713, 347] width 1347 height 624
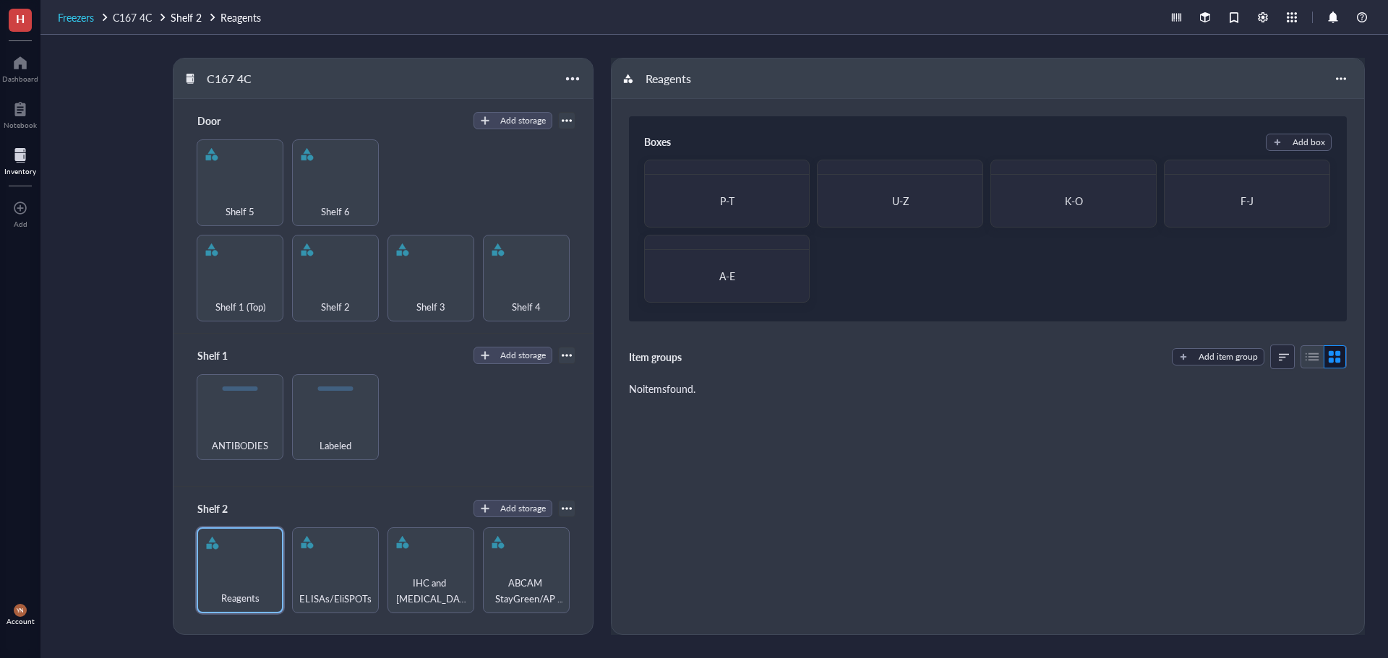
click at [73, 17] on span "Freezers" at bounding box center [76, 17] width 36 height 14
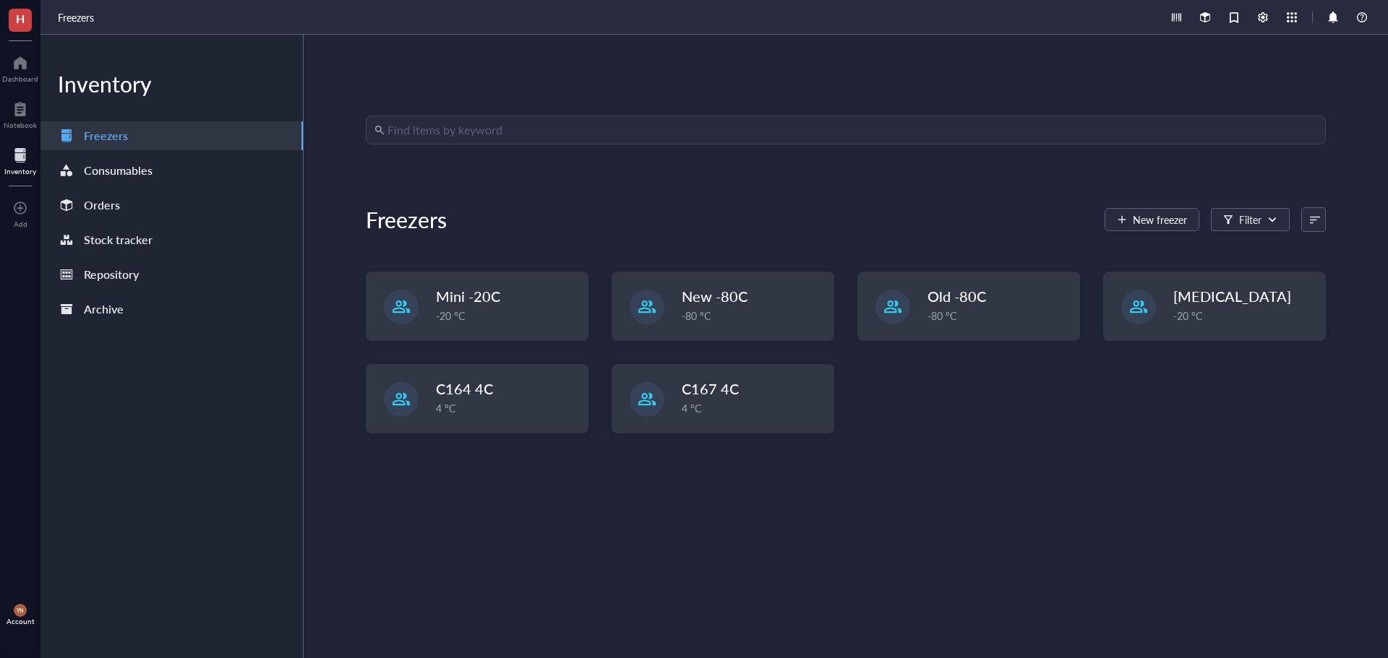
click at [914, 499] on div "Find items by keyword Freezers New freezer Filter Mini -20C -20 °C New -80C -80…" at bounding box center [846, 347] width 960 height 462
click at [947, 411] on div "Mini -20C -20 °C New -80C -80 °C Old -80C -80 °C [MEDICAL_DATA] -20 °C C164 4C …" at bounding box center [846, 364] width 960 height 185
click at [1145, 222] on span "New freezer" at bounding box center [1160, 220] width 54 height 12
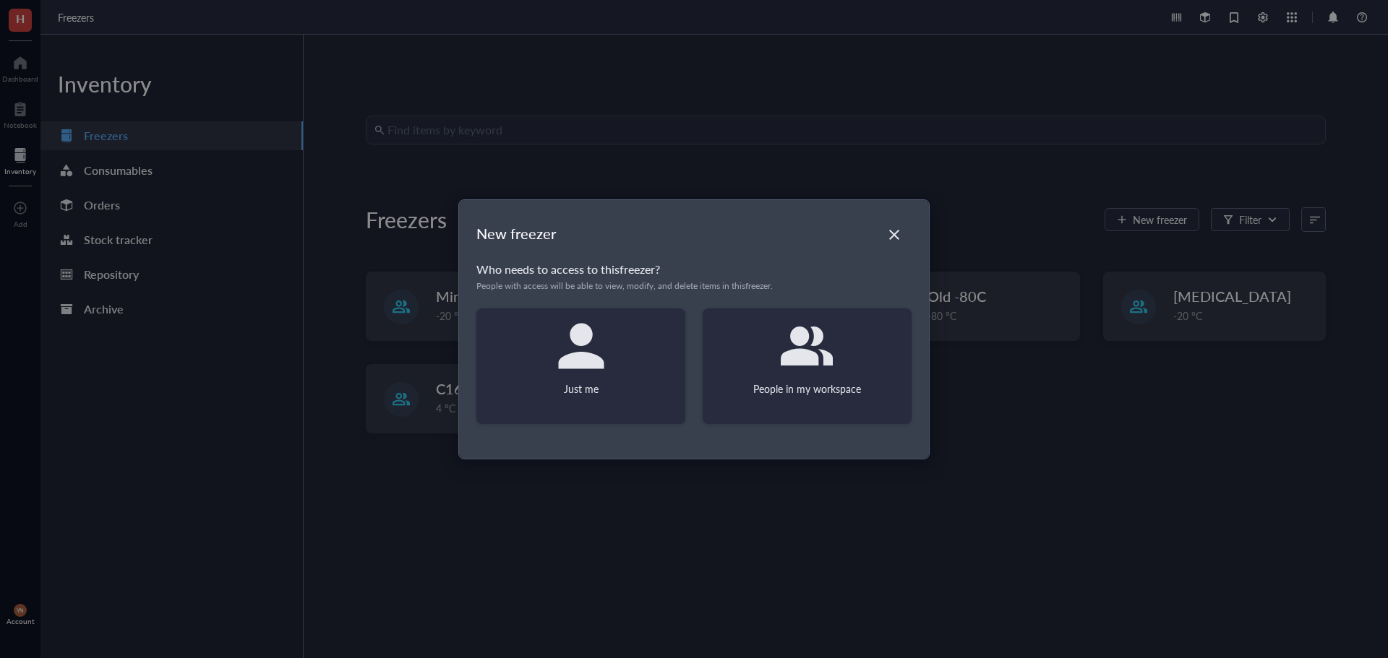
click at [862, 354] on div "People in my workspace" at bounding box center [807, 367] width 209 height 116
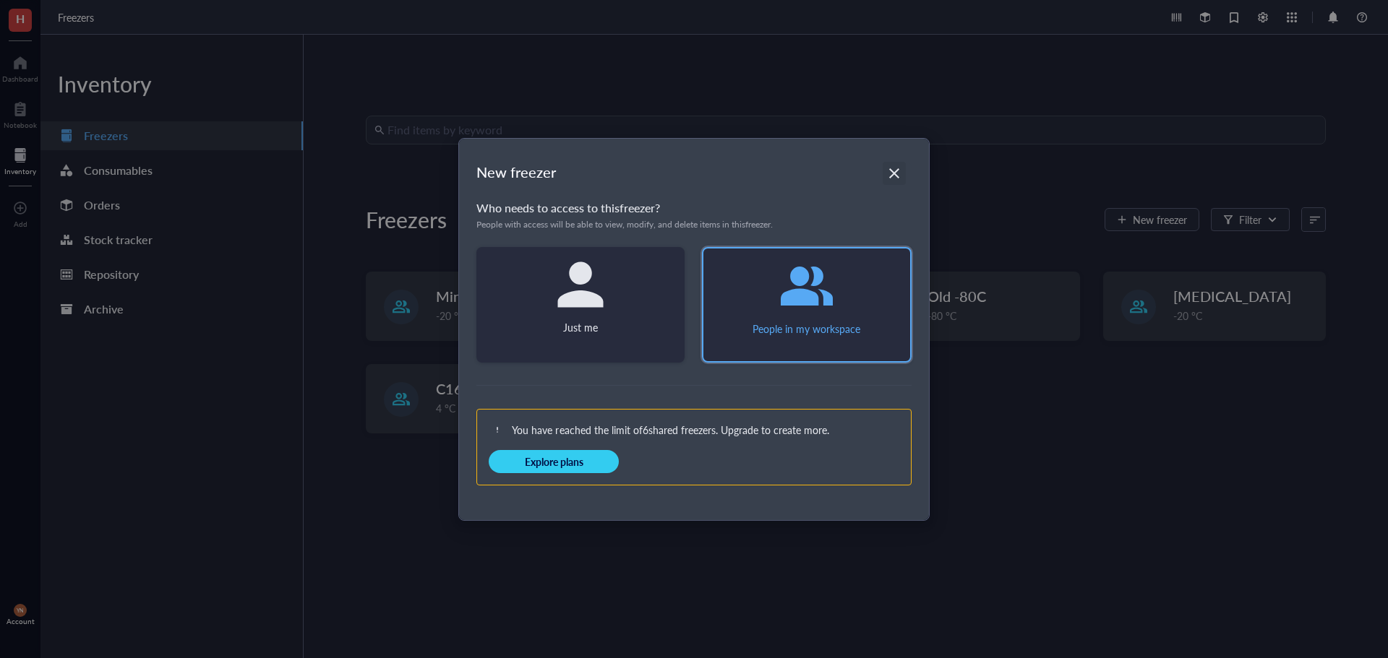
click at [888, 175] on icon "Close" at bounding box center [894, 173] width 14 height 14
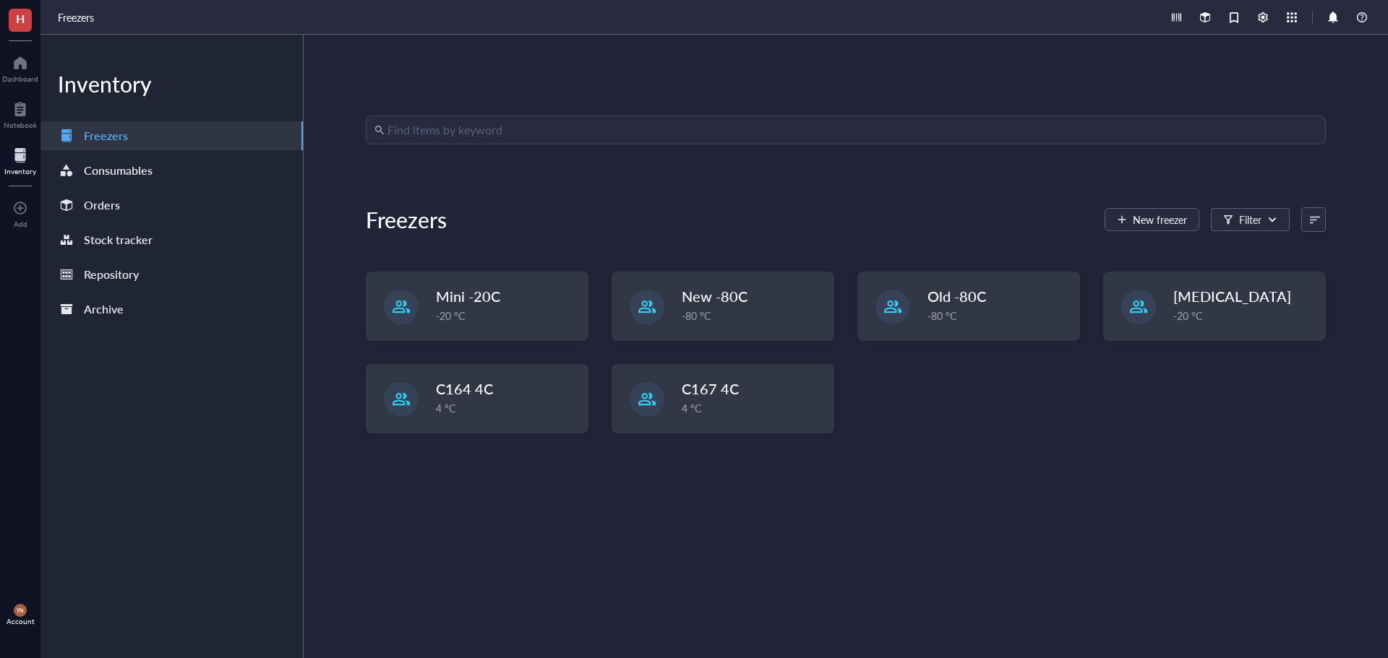
click at [1157, 493] on div "Find items by keyword Freezers New freezer Filter Mini -20C -20 °C New -80C -80…" at bounding box center [846, 347] width 960 height 462
click at [997, 443] on div "Mini -20C -20 °C New -80C -80 °C Old -80C -80 °C [MEDICAL_DATA] -20 °C C164 4C …" at bounding box center [846, 364] width 960 height 185
click at [983, 403] on div "Mini -20C -20 °C New -80C -80 °C Old -80C -80 °C [MEDICAL_DATA] -20 °C C164 4C …" at bounding box center [846, 364] width 960 height 185
click at [969, 439] on div "Mini -20C -20 °C New -80C -80 °C Old -80C -80 °C [MEDICAL_DATA] -20 °C C164 4C …" at bounding box center [846, 364] width 960 height 185
click at [953, 327] on div "Old -80C -80 °C" at bounding box center [969, 306] width 220 height 66
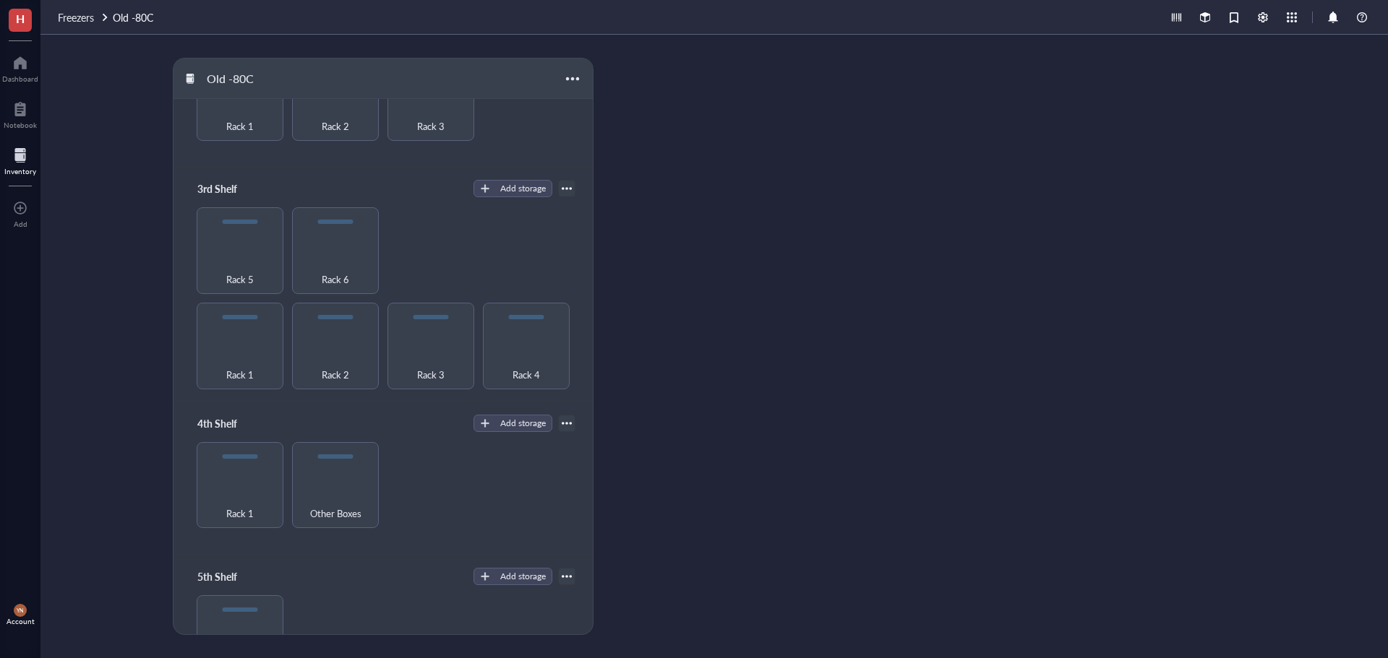
scroll to position [289, 0]
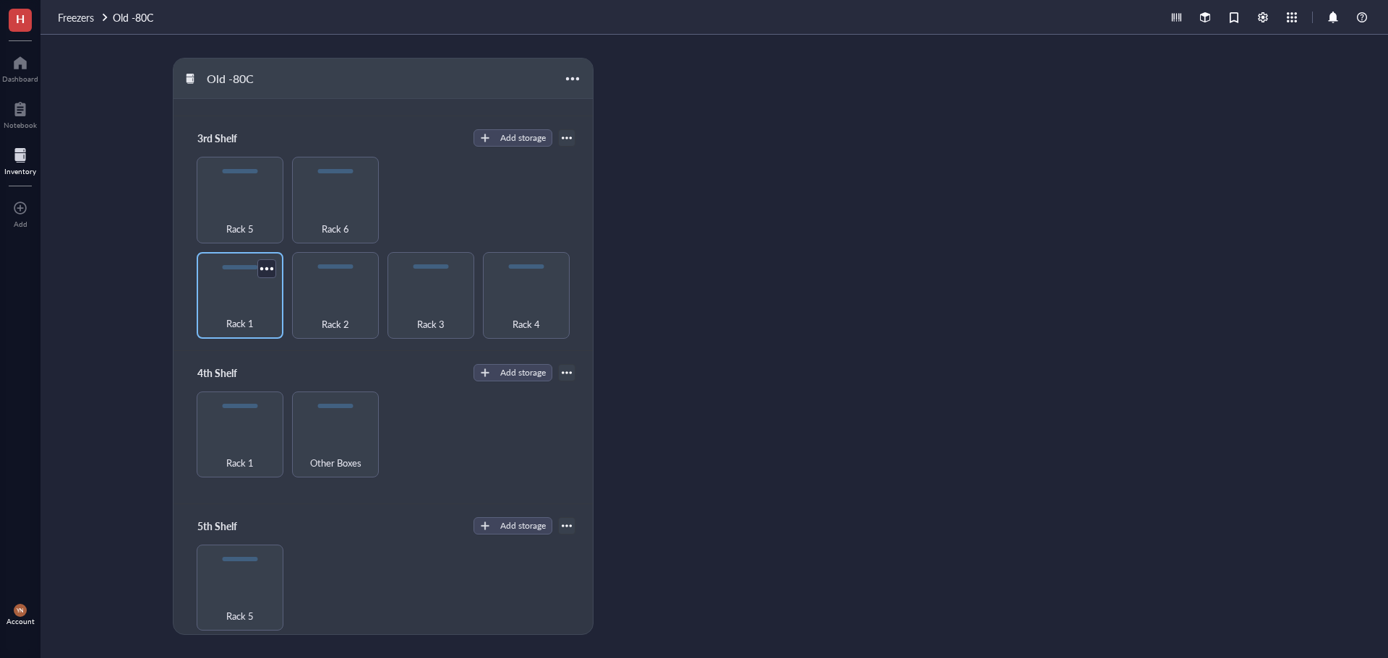
click at [264, 287] on div "Rack 1" at bounding box center [240, 295] width 87 height 87
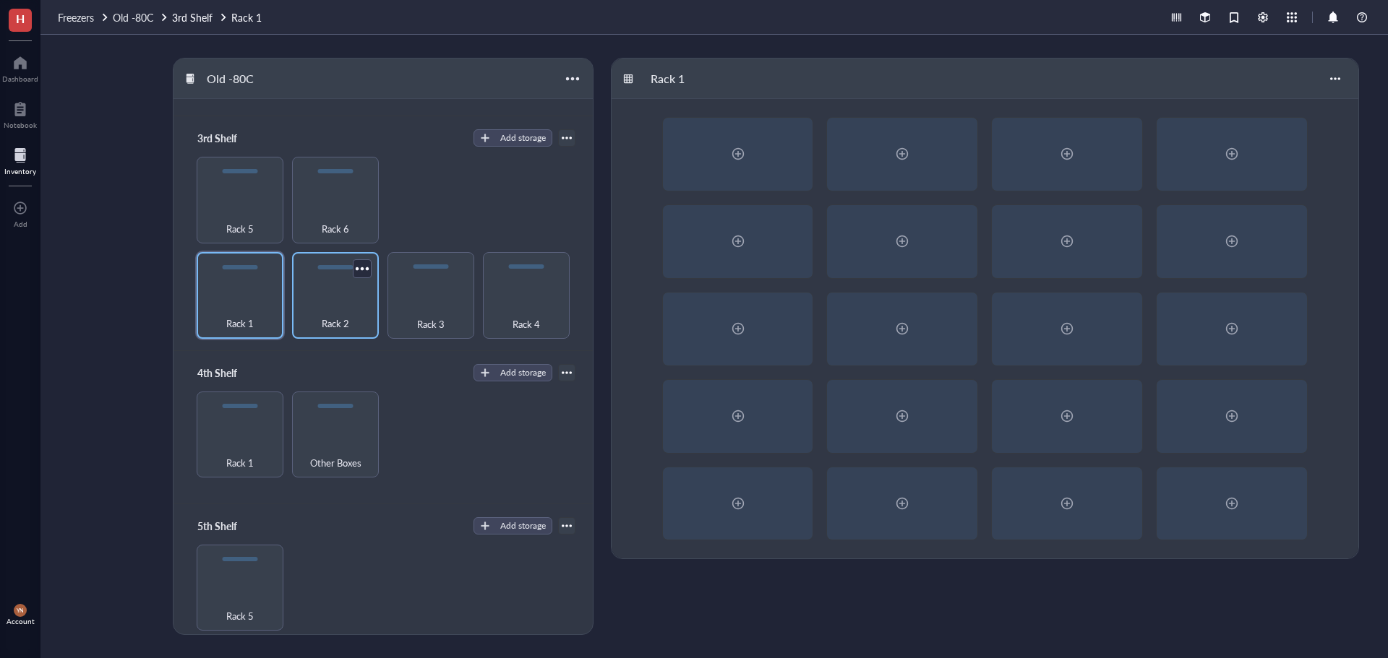
click at [341, 302] on div "Rack 2" at bounding box center [335, 316] width 72 height 32
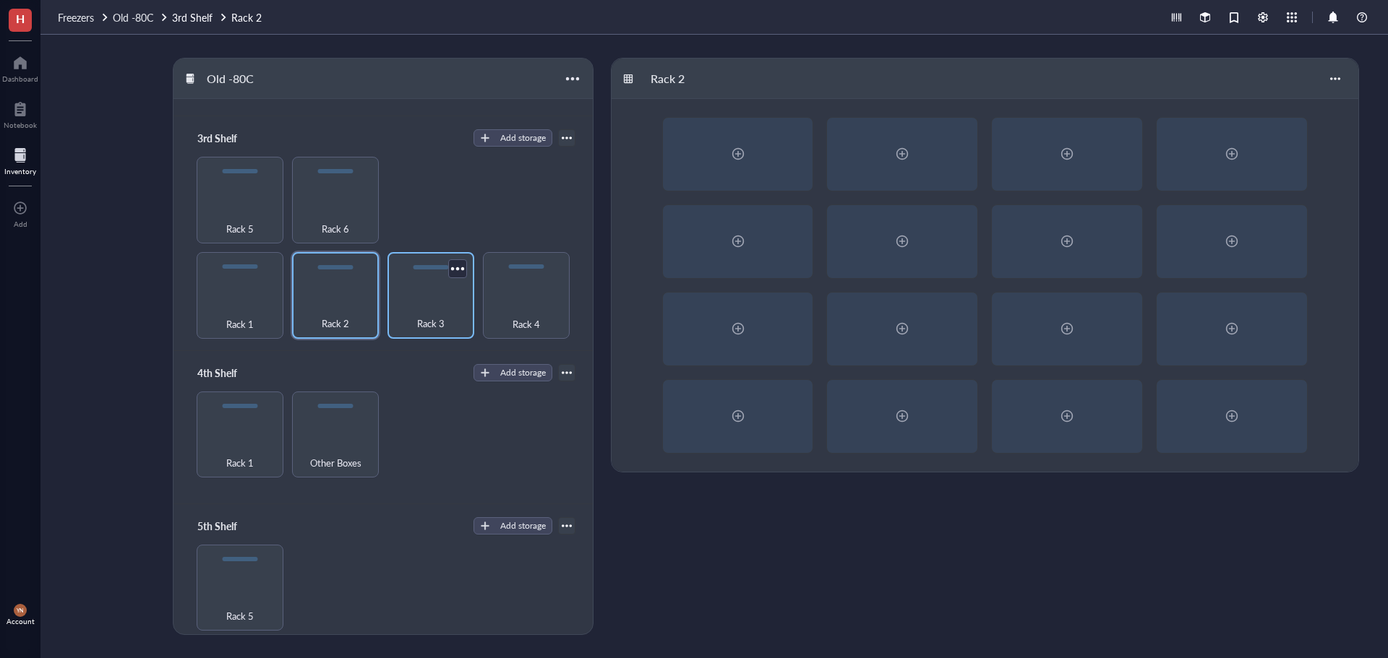
click at [432, 305] on div "Rack 3" at bounding box center [431, 316] width 72 height 32
click at [526, 304] on div "Rack 4" at bounding box center [526, 316] width 72 height 32
click at [424, 301] on div "Rack 3" at bounding box center [431, 316] width 72 height 32
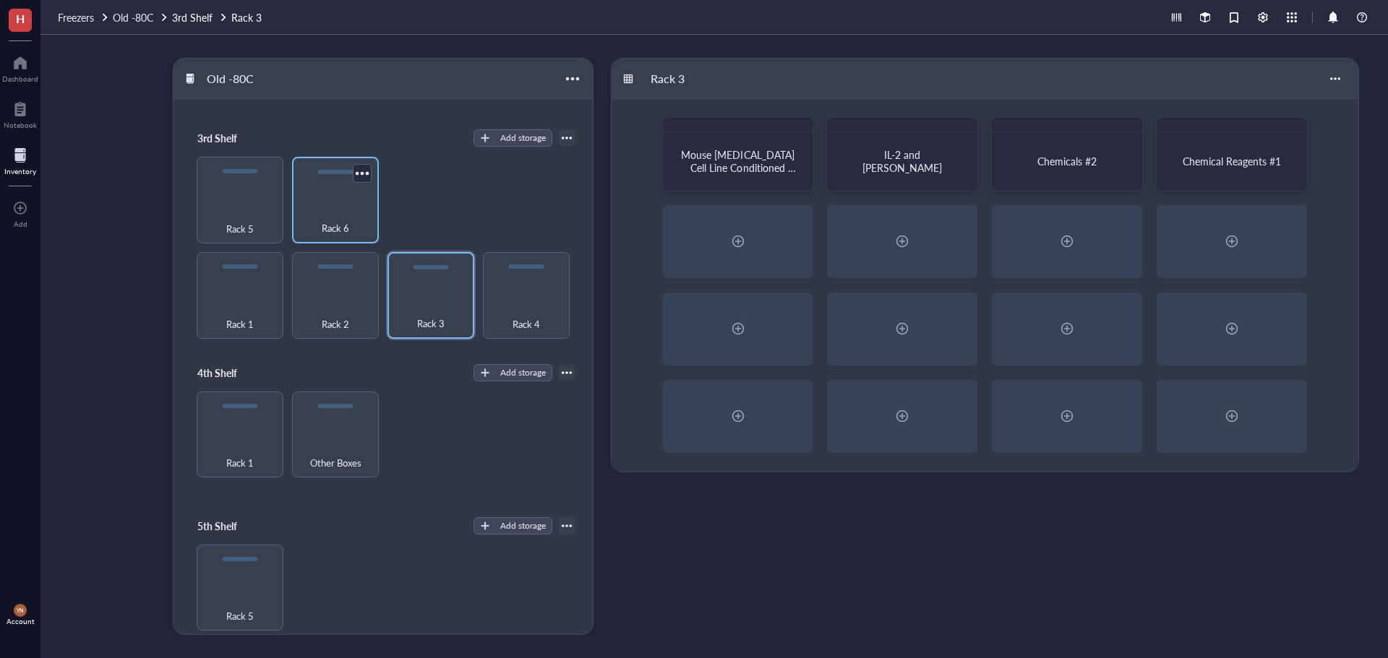
click at [356, 205] on div "Rack 6" at bounding box center [335, 221] width 72 height 32
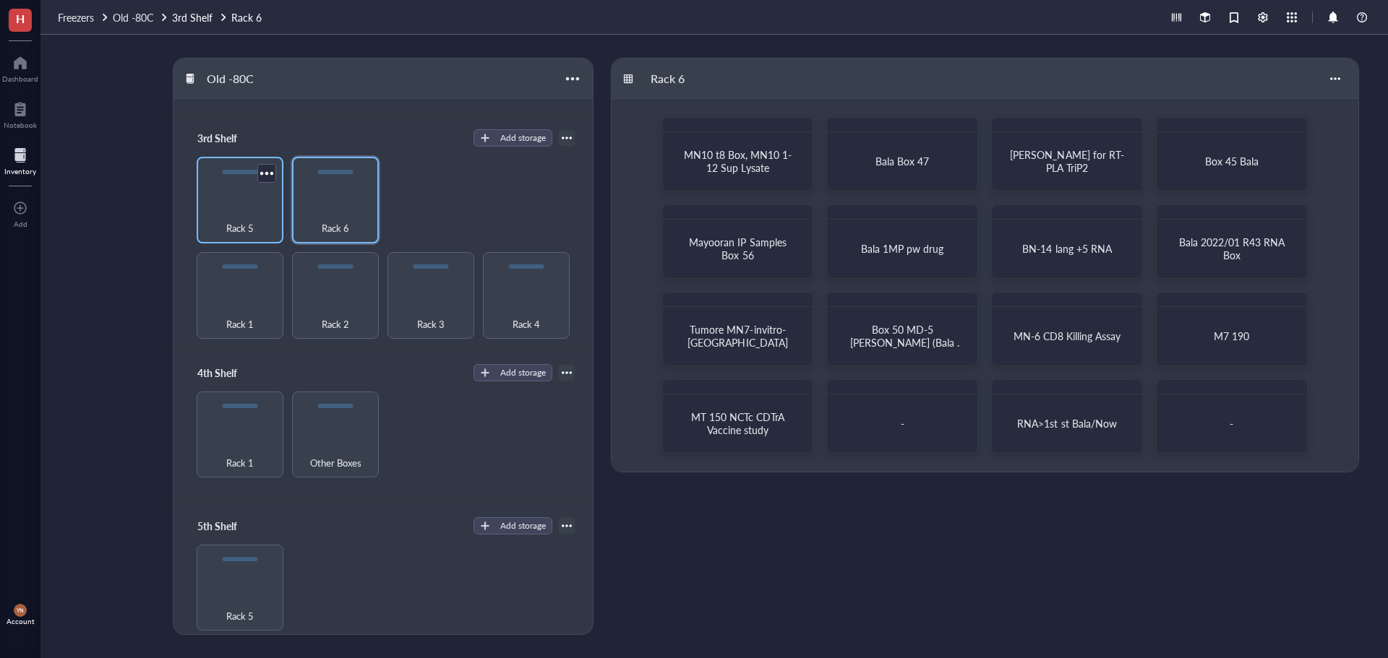
click at [254, 209] on div "Rack 5" at bounding box center [240, 221] width 72 height 32
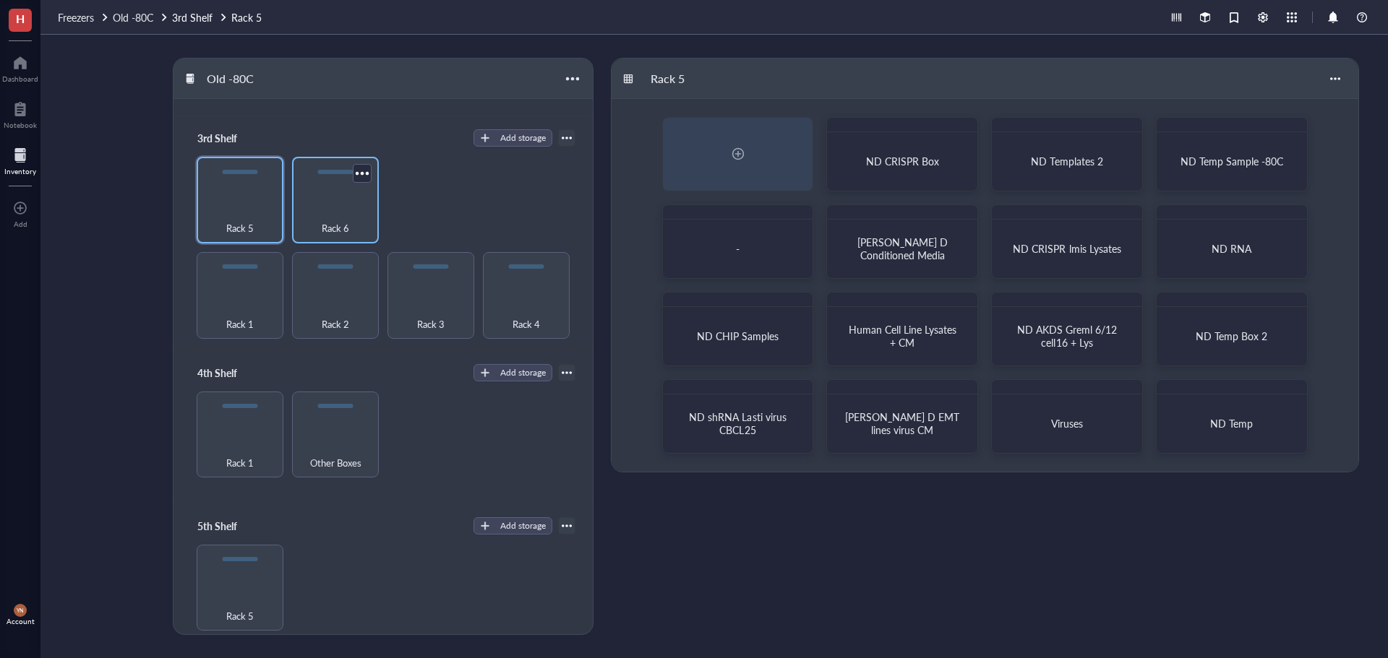
click at [332, 218] on div "Rack 6" at bounding box center [335, 221] width 72 height 32
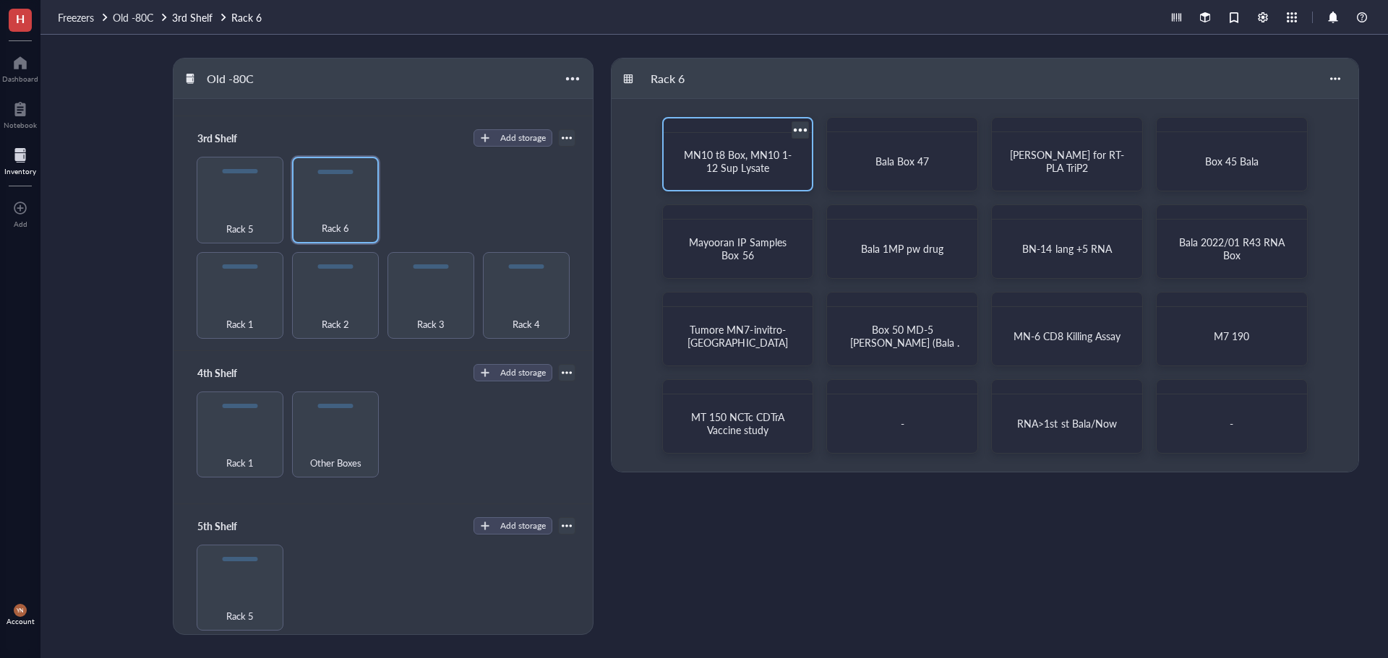
click at [677, 173] on div "MN10 t8 Box, MN10 1-12 Sup Lysate" at bounding box center [737, 162] width 137 height 46
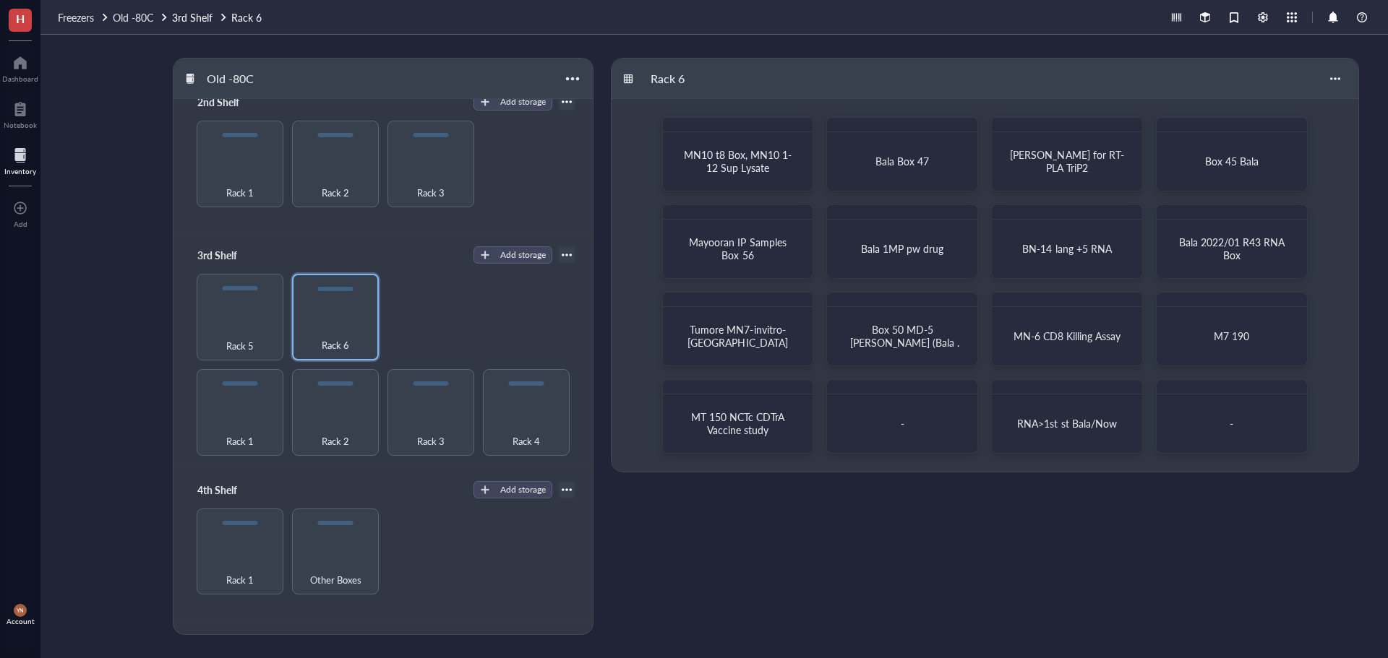
scroll to position [376, 0]
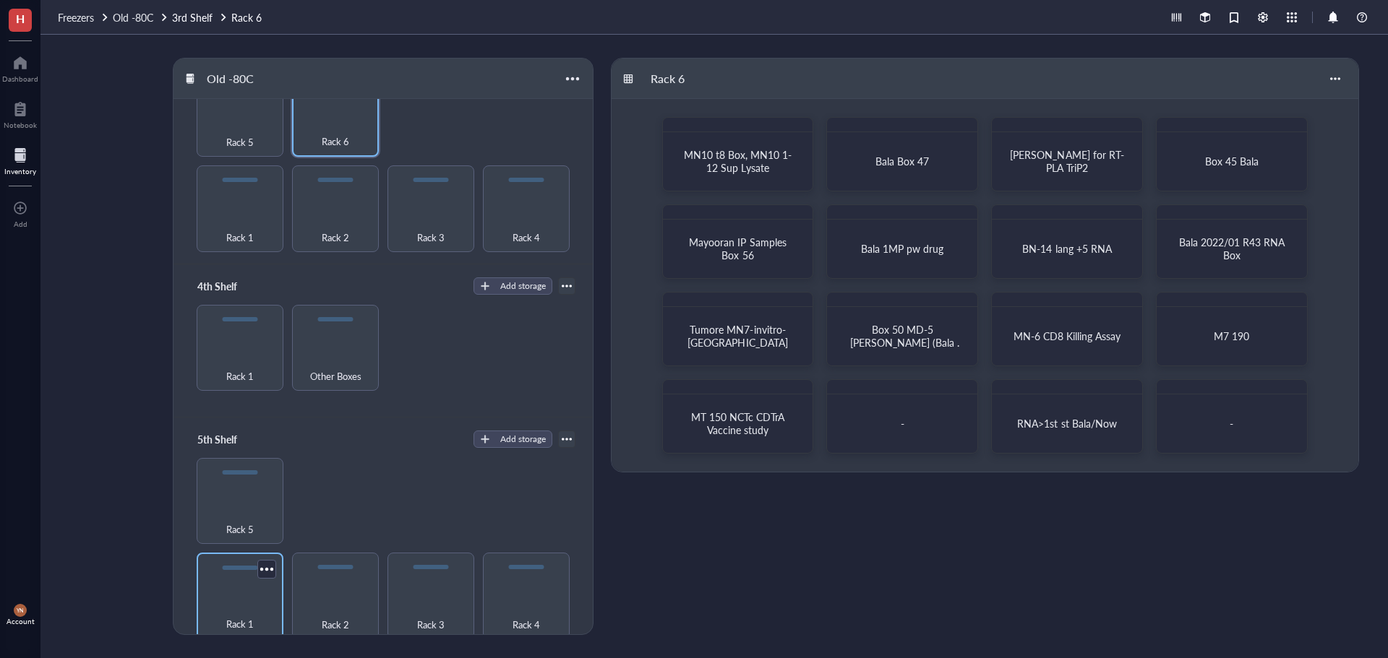
click at [237, 583] on div "Rack 1" at bounding box center [240, 596] width 87 height 87
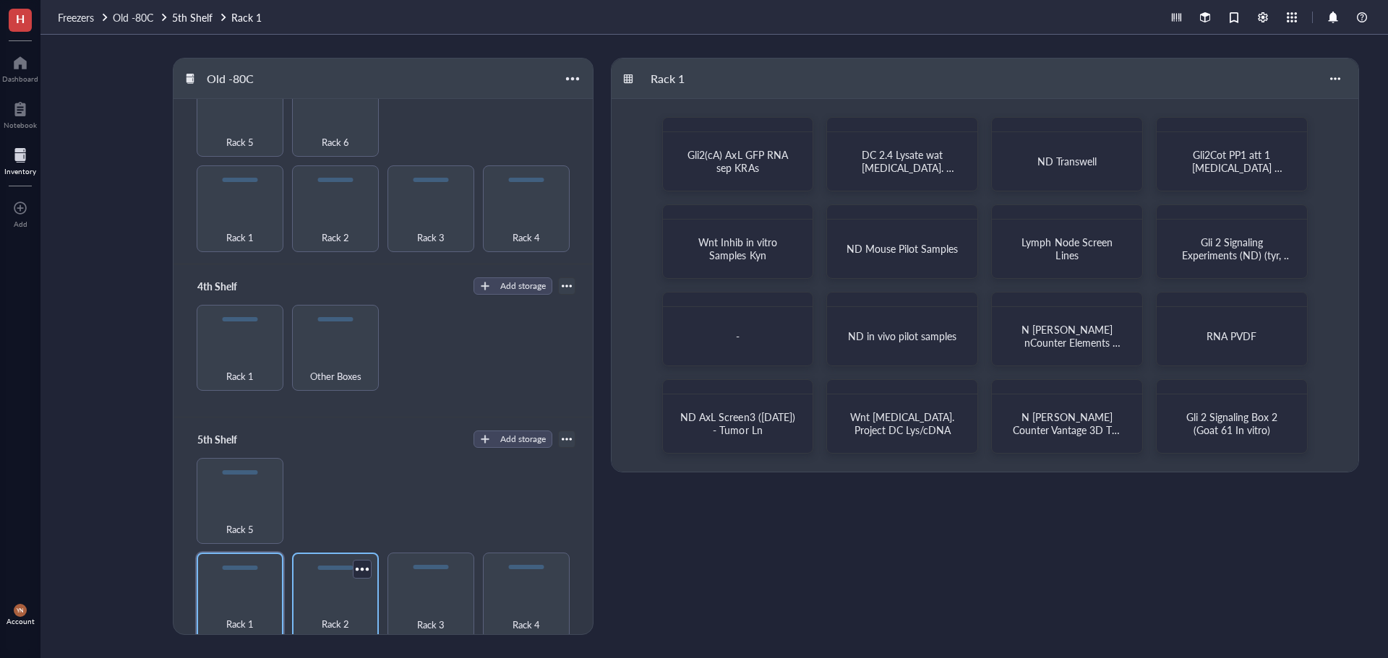
click at [338, 603] on div "Rack 2" at bounding box center [335, 617] width 72 height 32
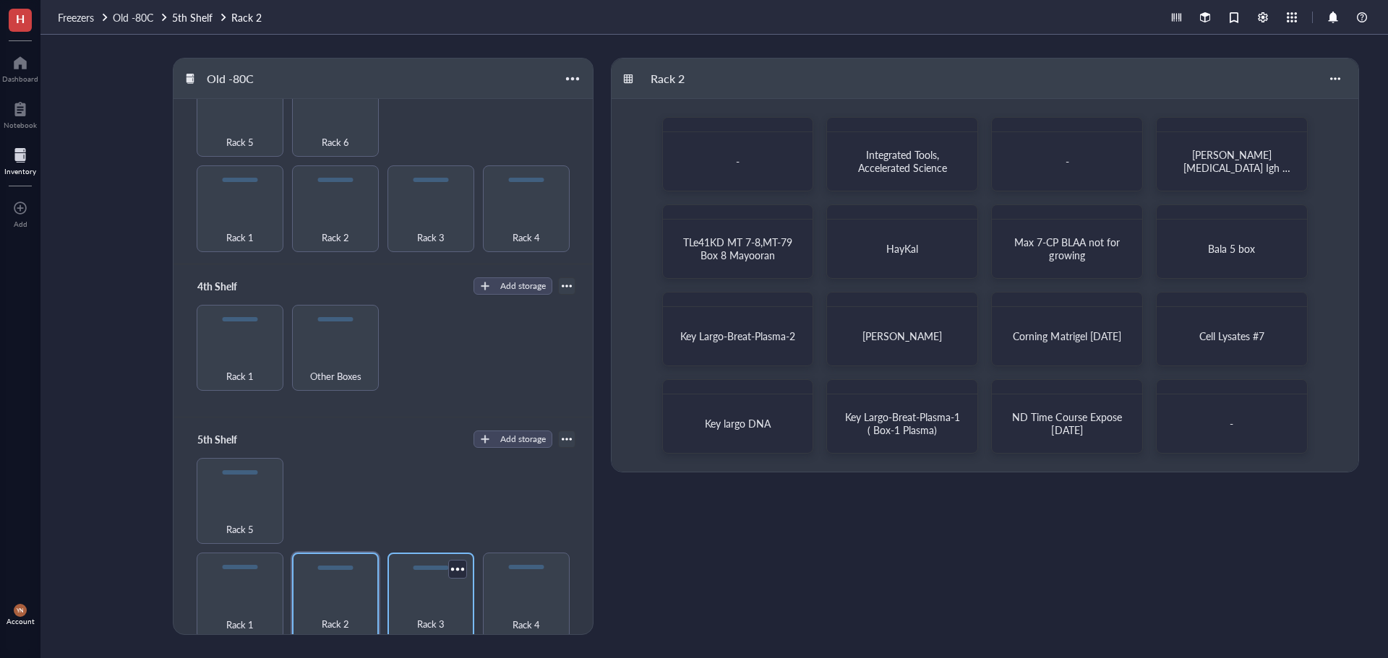
click at [433, 604] on div "Rack 3" at bounding box center [431, 617] width 72 height 32
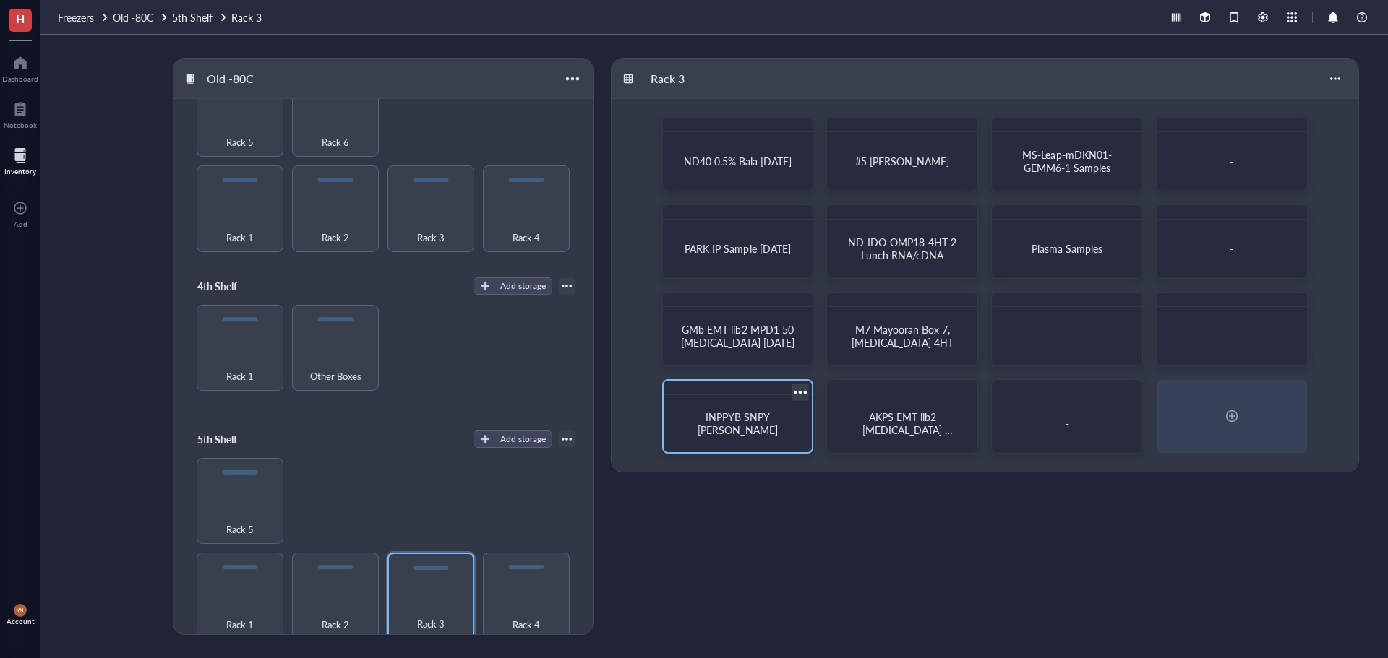
click at [744, 420] on span "INPPYB SNPY [PERSON_NAME]" at bounding box center [737, 423] width 80 height 27
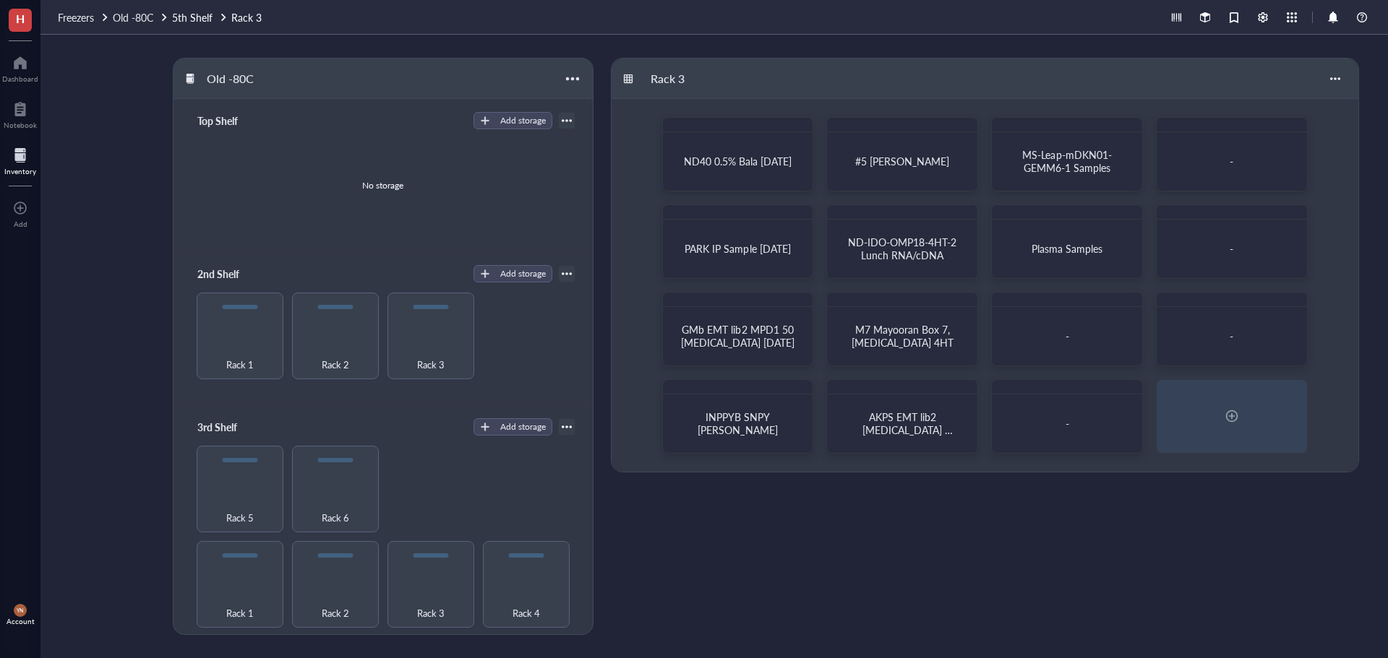
click at [314, 221] on div "No storage" at bounding box center [383, 185] width 384 height 109
click at [96, 158] on div "Old -80C Top Shelf Add storage No storage 2nd Shelf Add storage Rack 1 Rack 2 R…" at bounding box center [713, 347] width 1347 height 624
click at [255, 203] on div "No storage" at bounding box center [383, 185] width 384 height 109
click at [117, 260] on div "Old -80C Top Shelf Add storage No storage 2nd Shelf Add storage Rack 1 Rack 2 R…" at bounding box center [713, 347] width 1347 height 624
click at [244, 502] on div "Rack 5" at bounding box center [240, 510] width 72 height 32
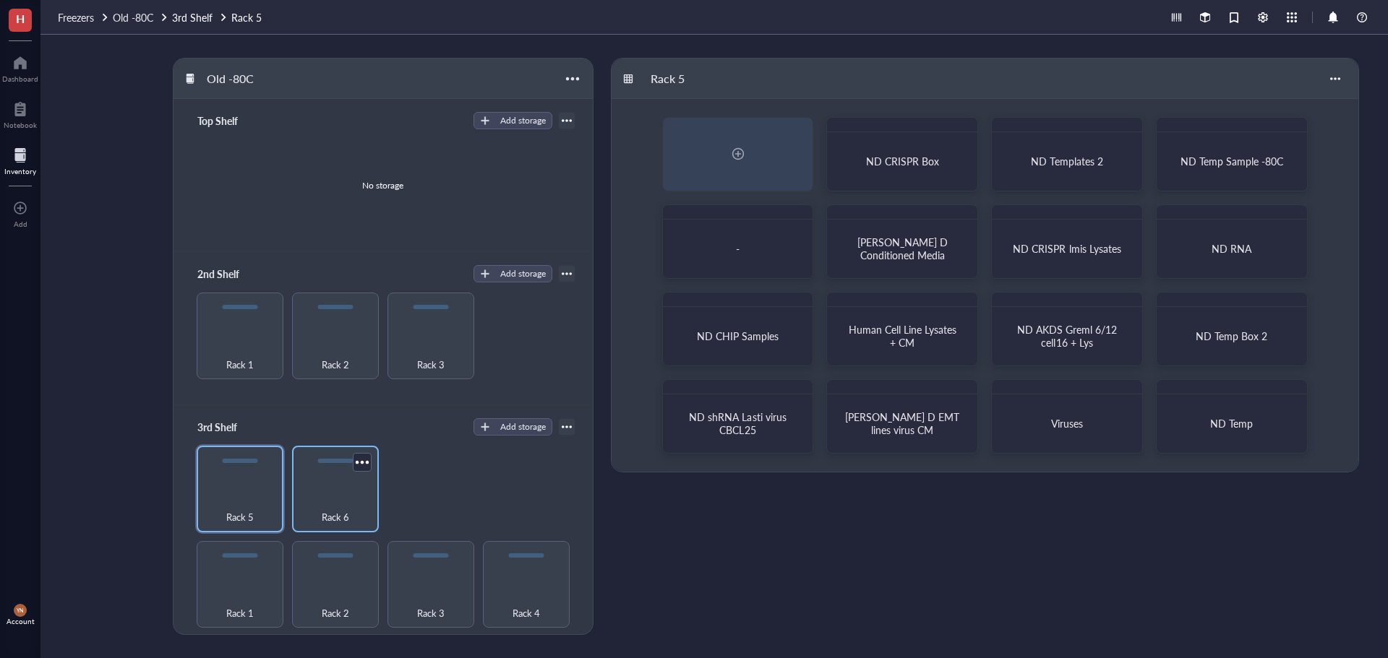
click at [338, 491] on div "Rack 6" at bounding box center [335, 489] width 87 height 87
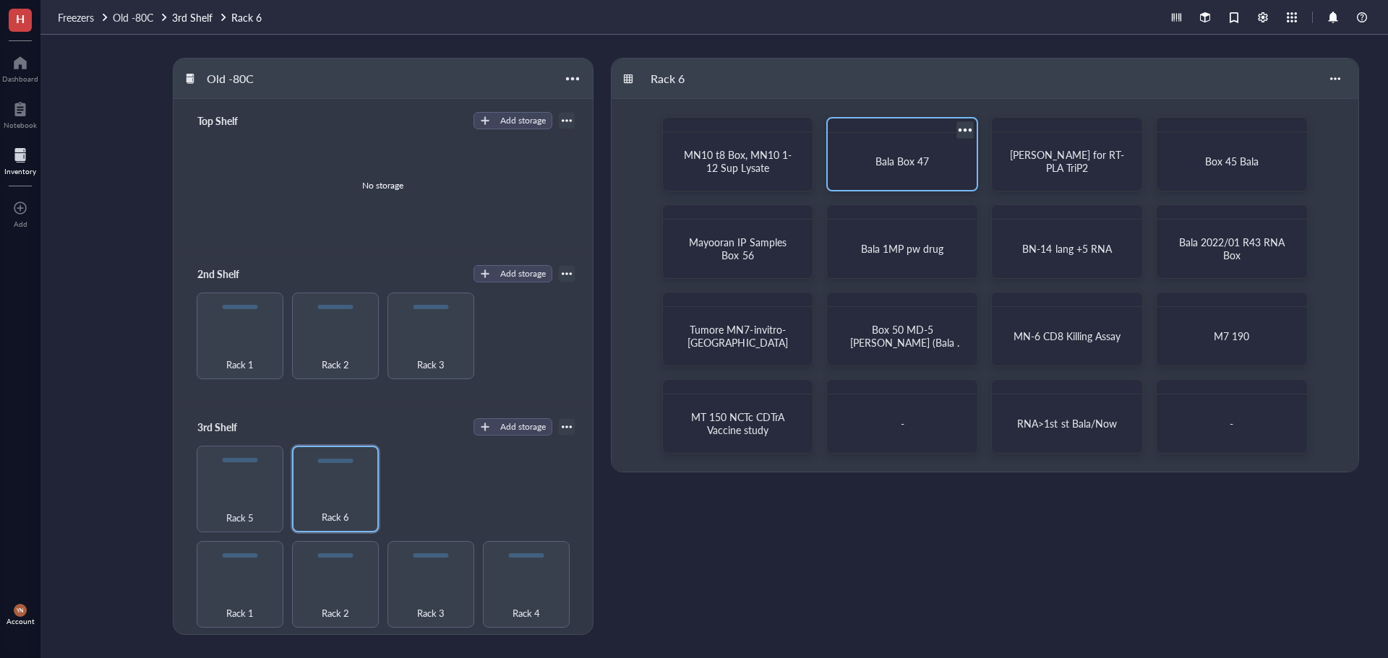
click at [896, 184] on div "Bala Box 47" at bounding box center [902, 154] width 152 height 74
click at [1108, 156] on span "[PERSON_NAME] for RT-PLA TriP2" at bounding box center [1066, 160] width 113 height 27
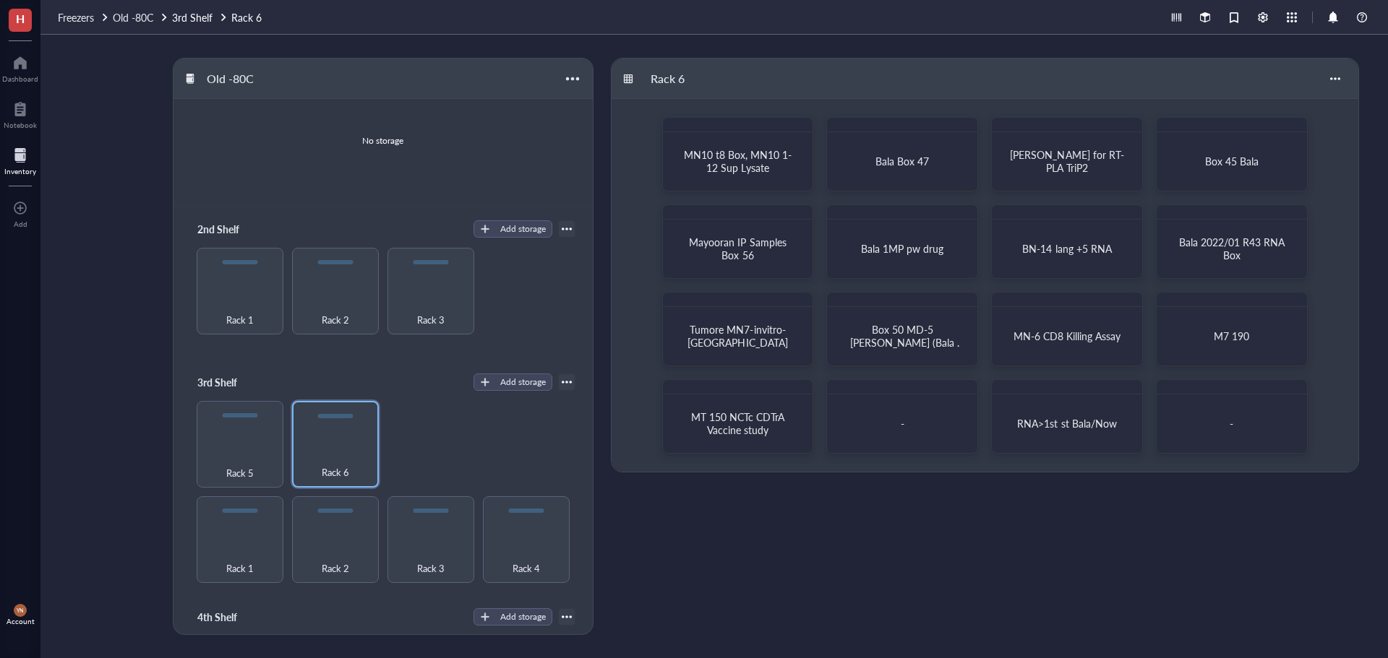
scroll to position [145, 0]
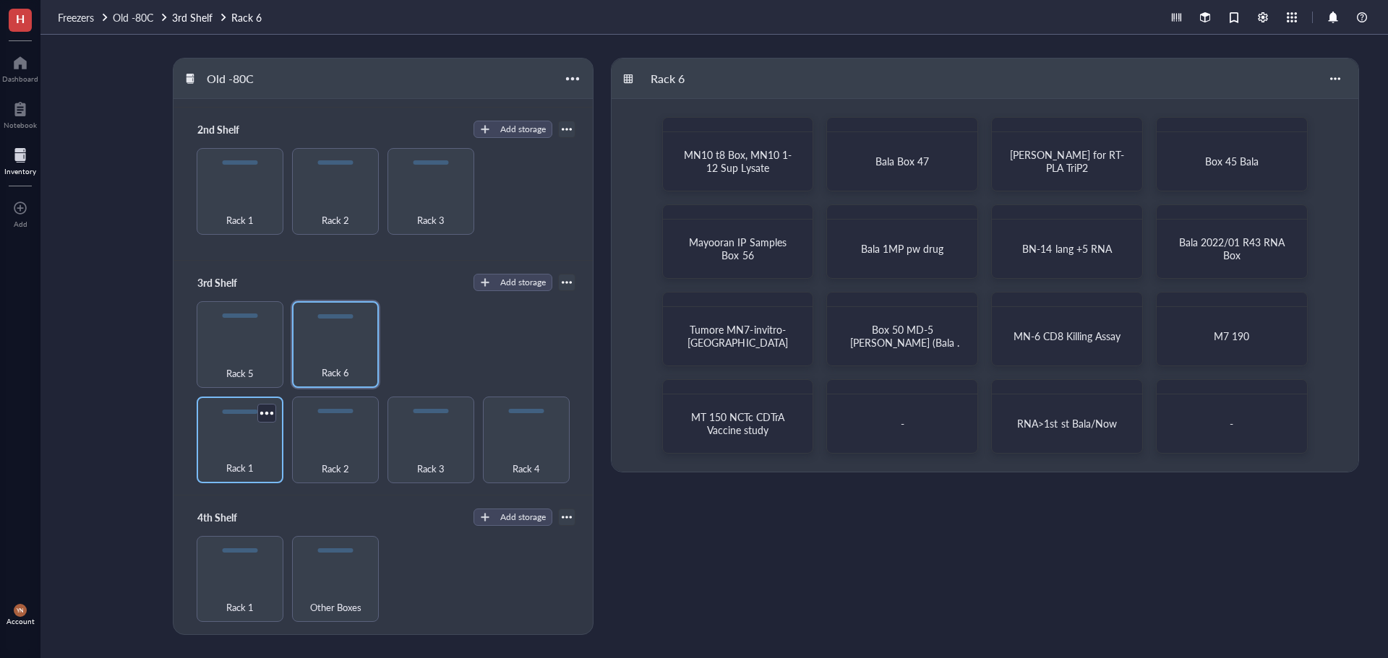
click at [238, 451] on div "Rack 1" at bounding box center [240, 461] width 72 height 32
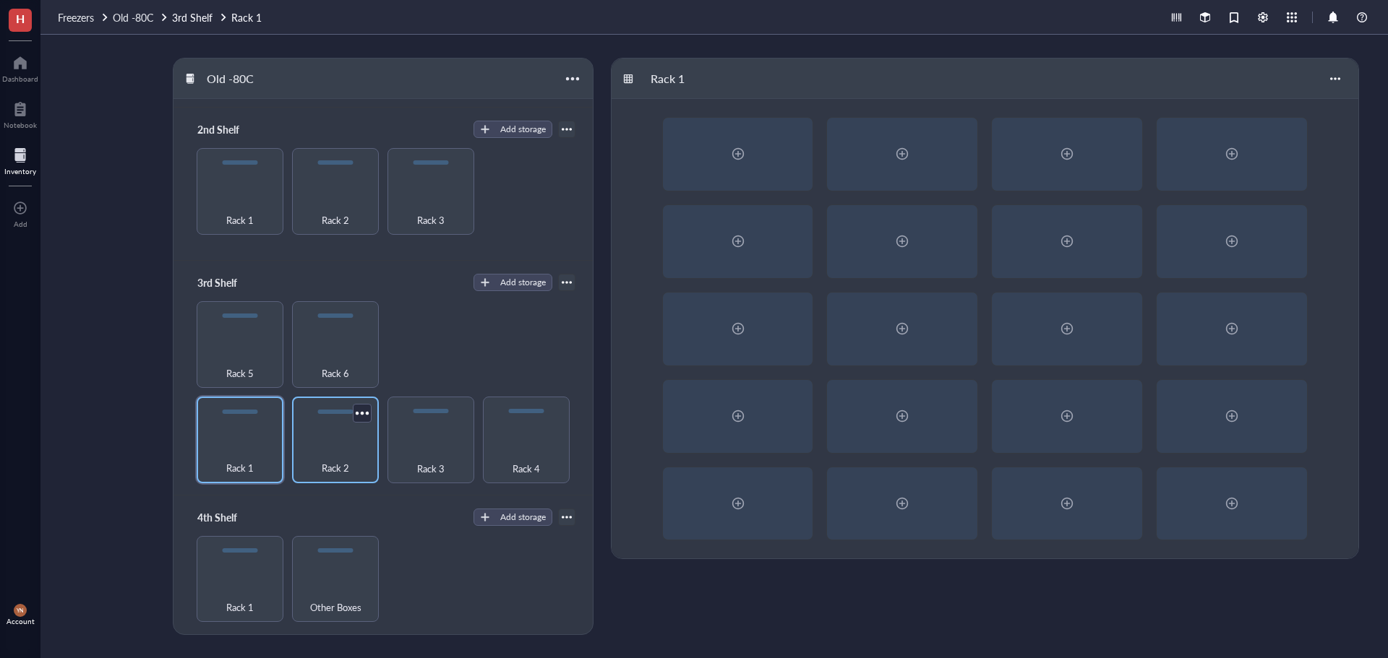
click at [331, 450] on div "Rack 2" at bounding box center [335, 461] width 72 height 32
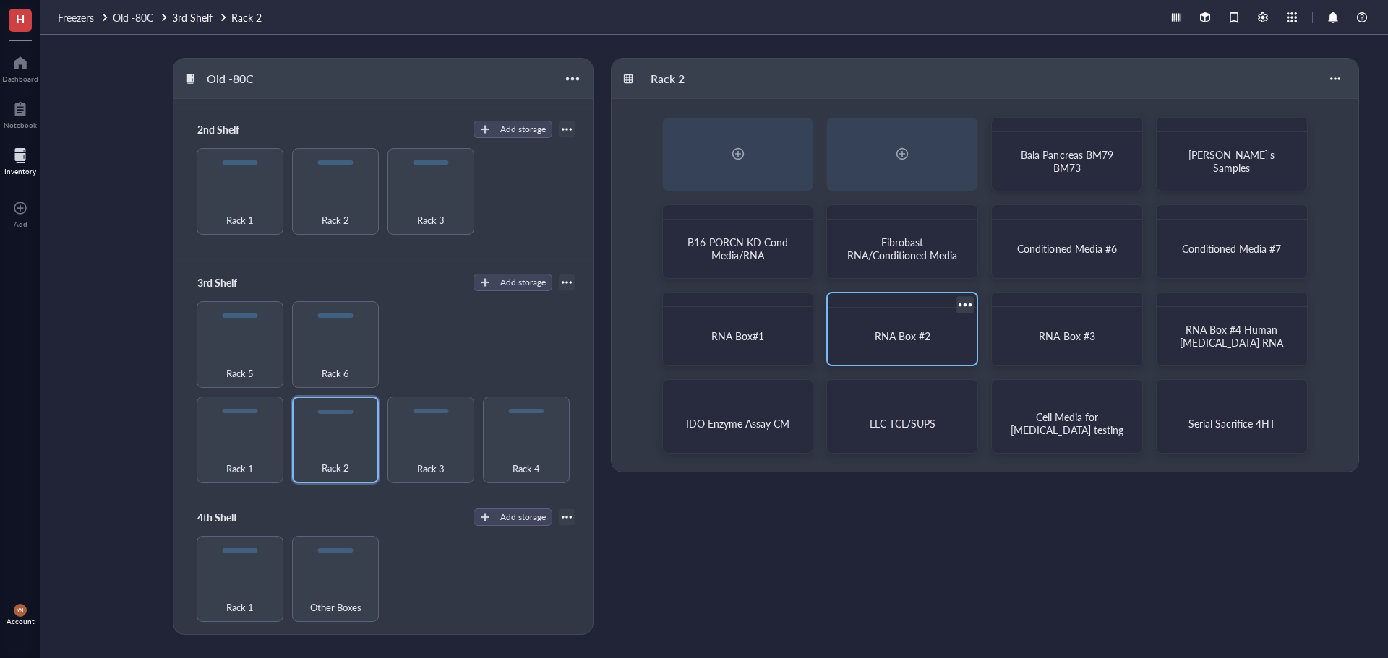
click at [906, 320] on div "RNA Box #2" at bounding box center [901, 337] width 137 height 46
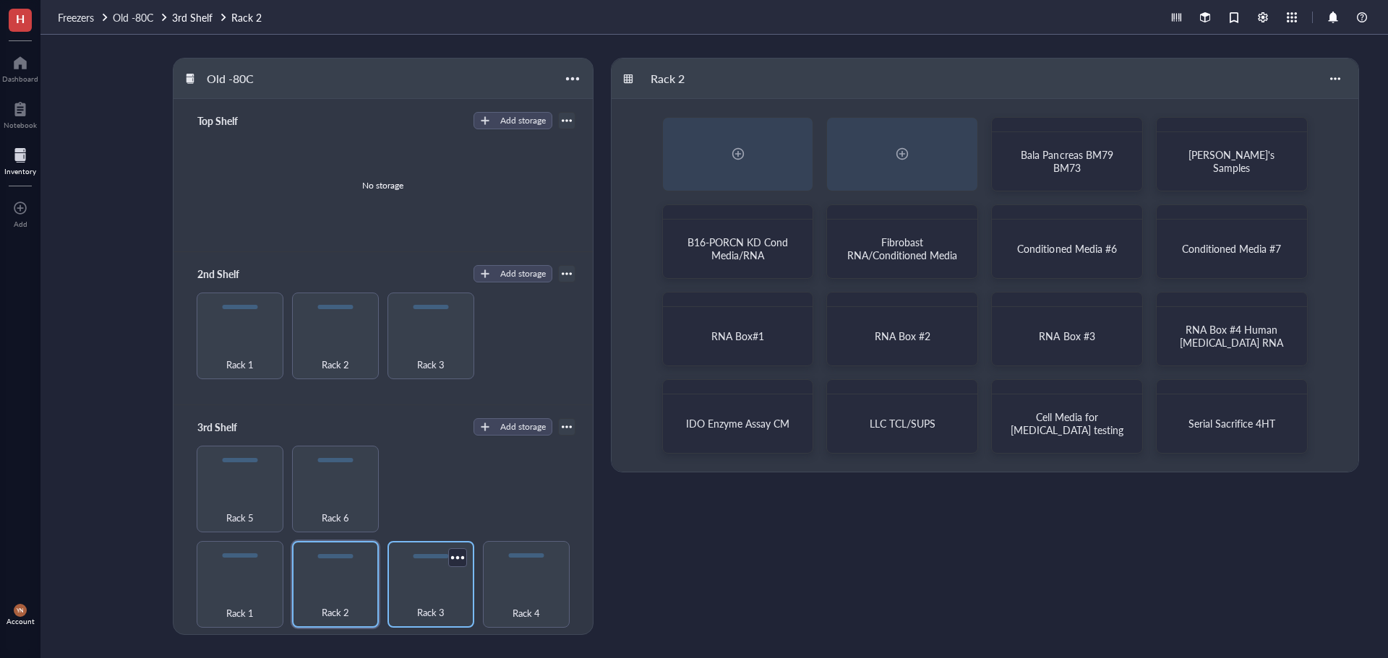
click at [420, 609] on span "Rack 3" at bounding box center [430, 613] width 27 height 16
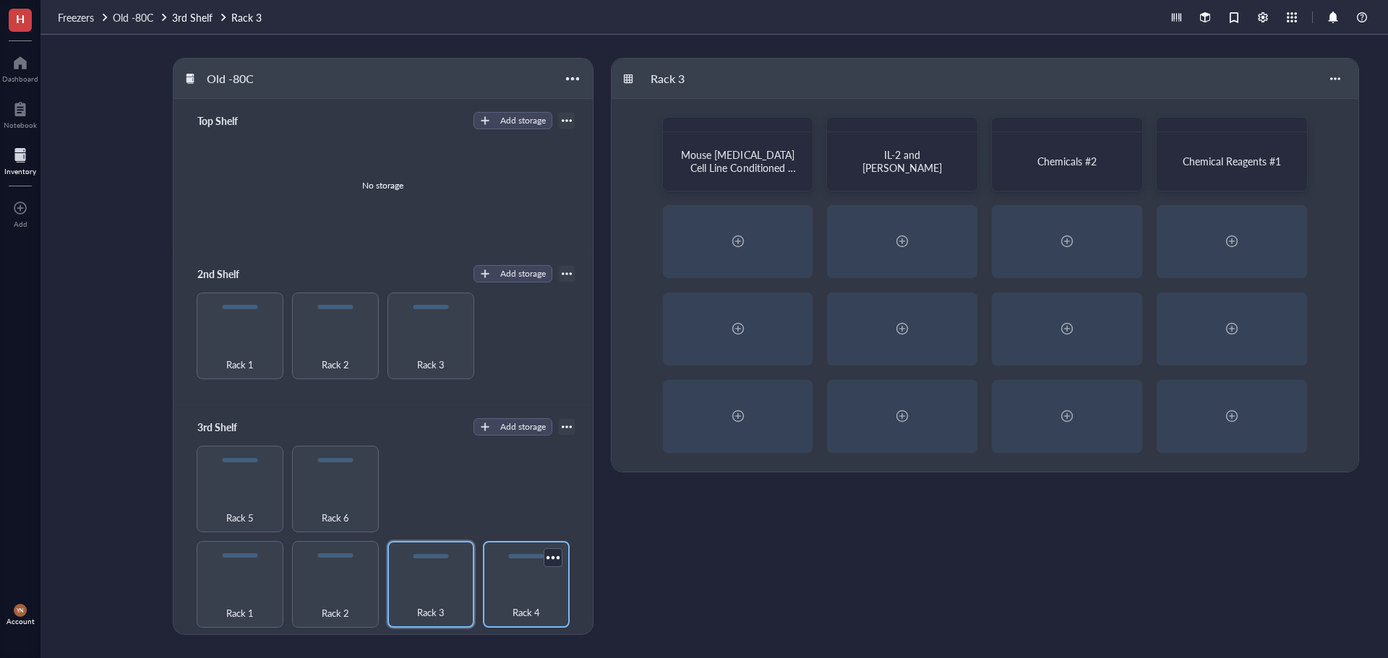
click at [525, 605] on span "Rack 4" at bounding box center [525, 613] width 27 height 16
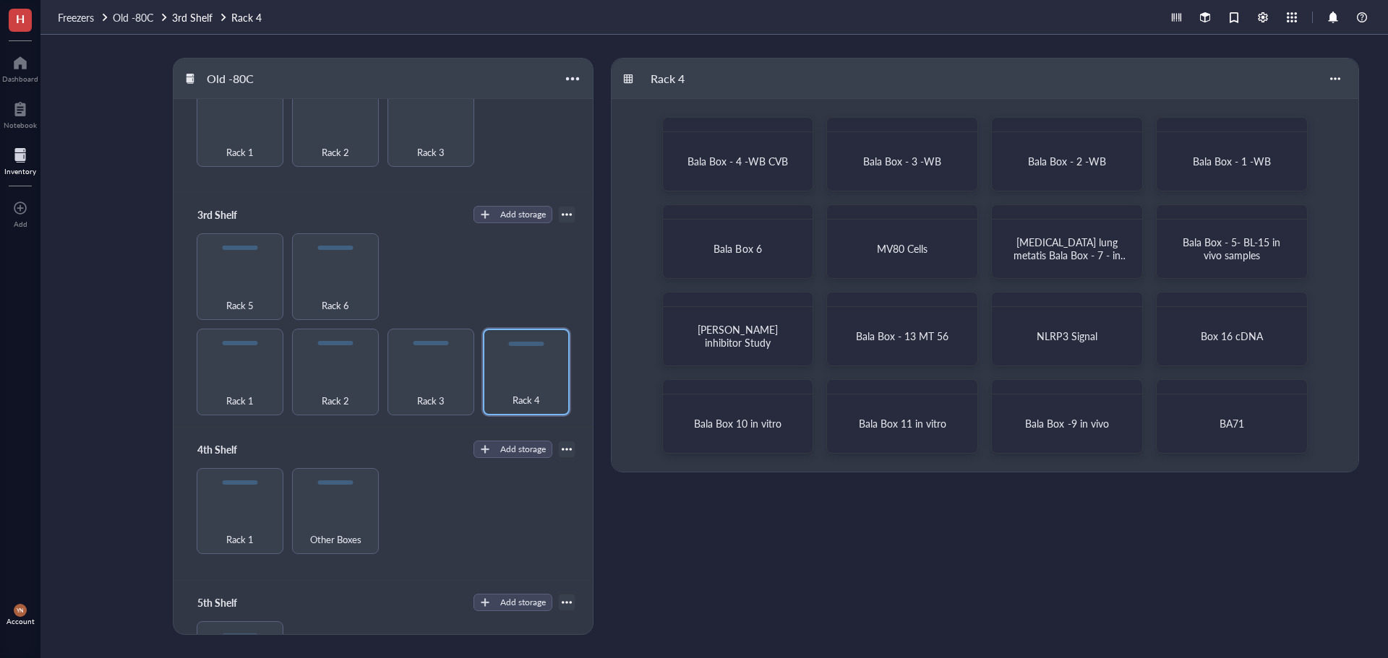
scroll to position [217, 0]
click at [743, 429] on span "Bala Box 10 in vitro" at bounding box center [737, 423] width 87 height 14
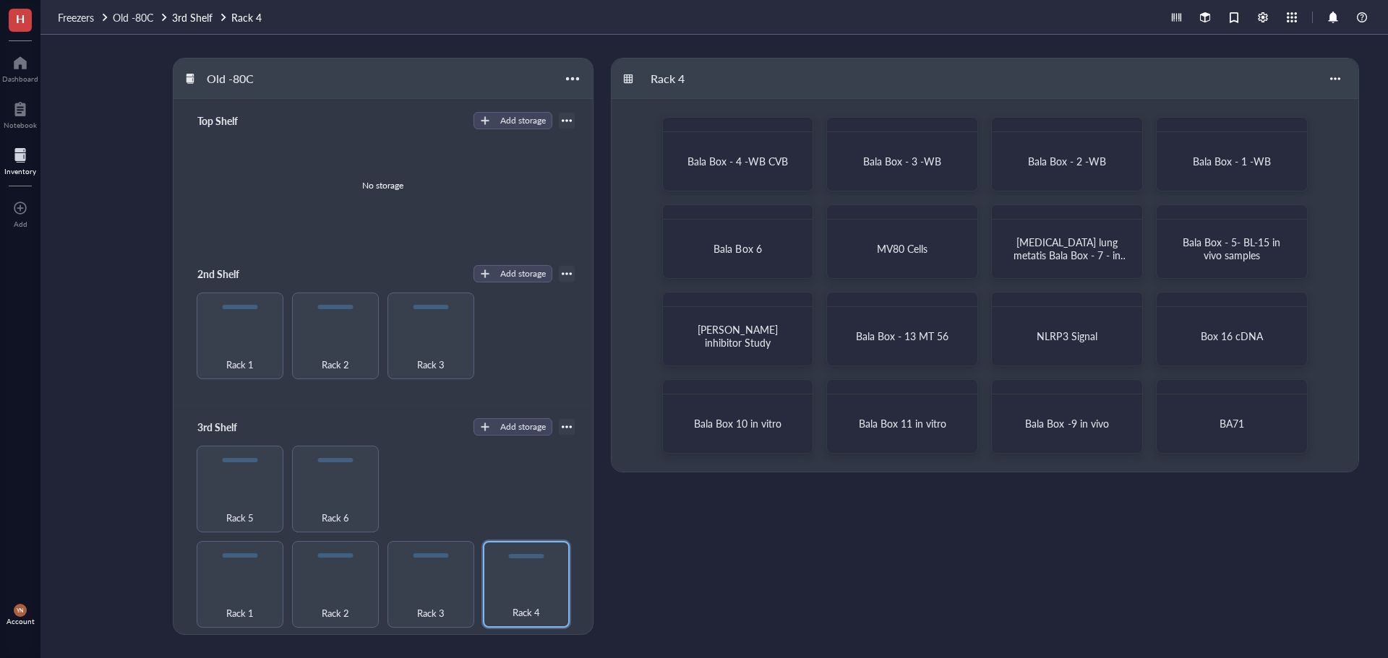
click at [66, 450] on div "Old -80C Top Shelf Add storage No storage 2nd Shelf Add storage Rack 1 Rack 2 R…" at bounding box center [713, 347] width 1347 height 624
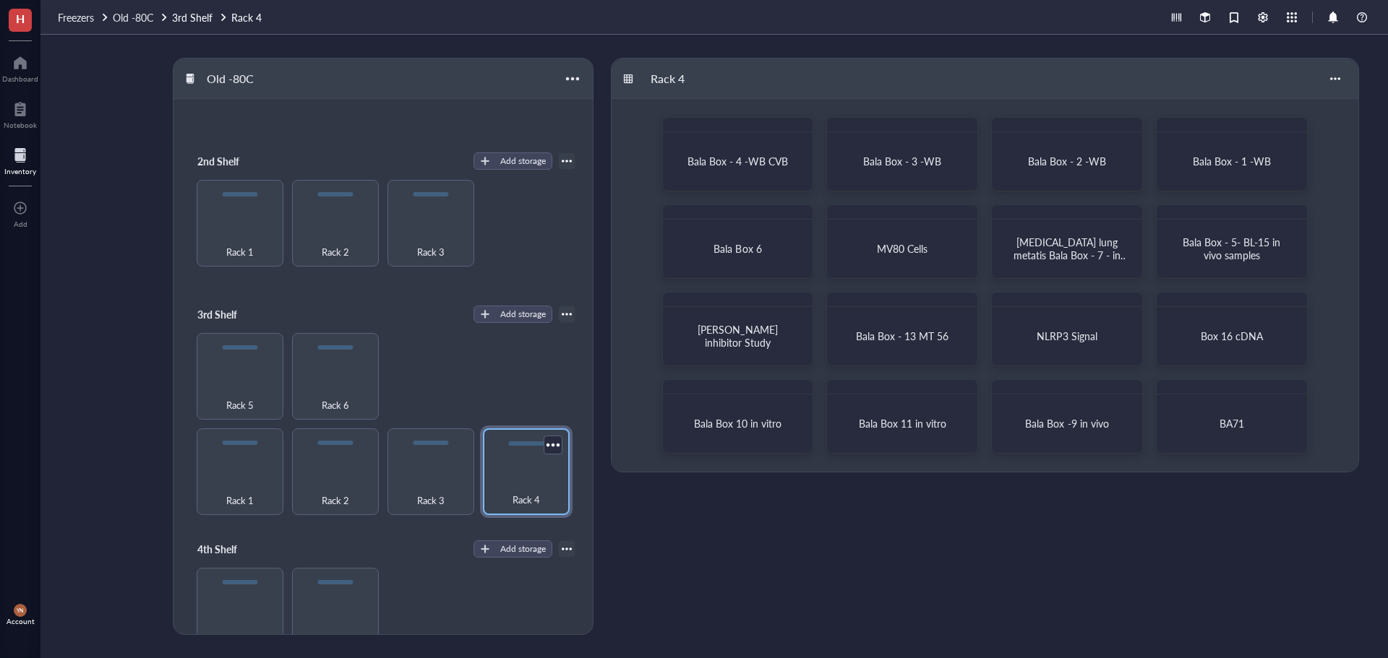
scroll to position [361, 0]
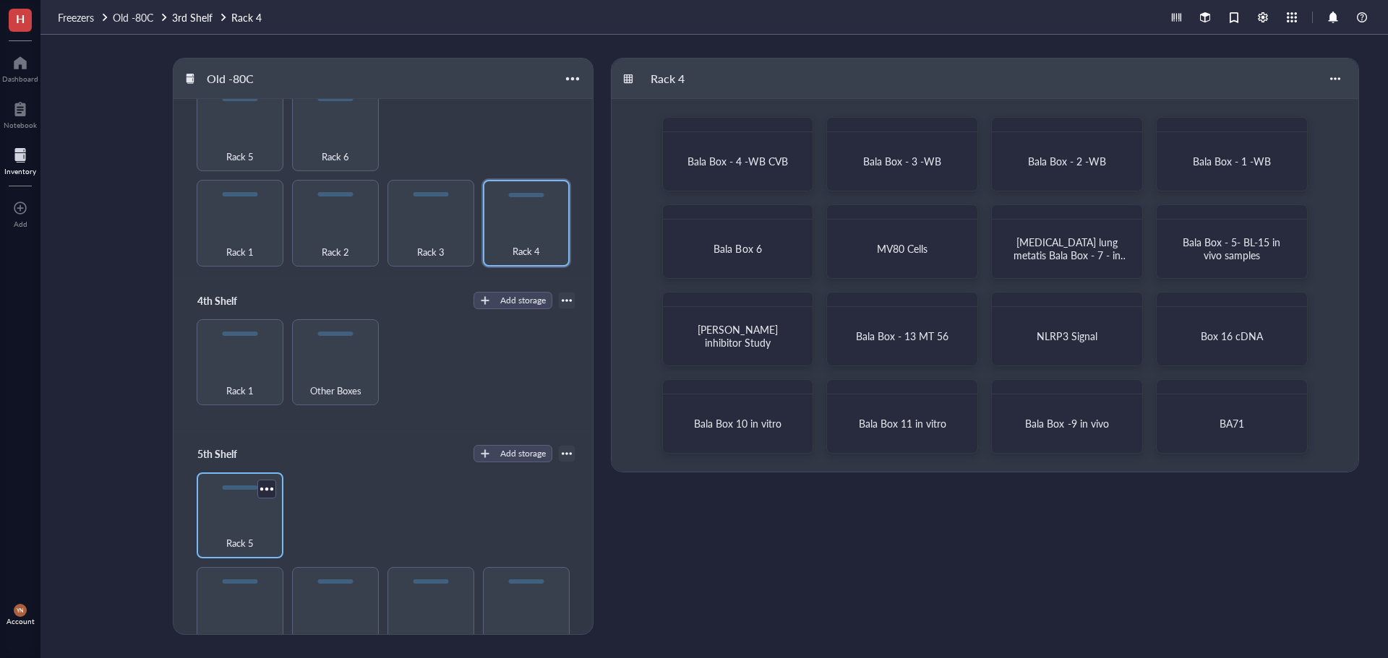
click at [246, 508] on div "Rack 5" at bounding box center [240, 516] width 87 height 87
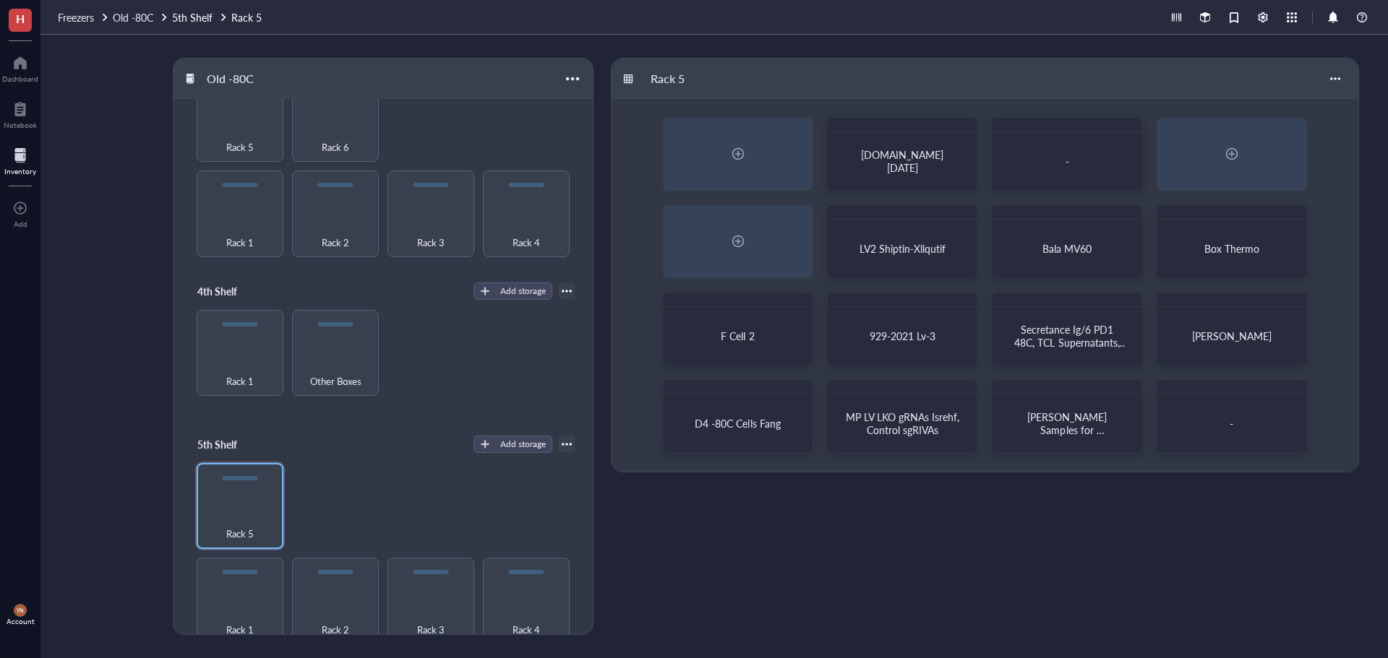
scroll to position [376, 0]
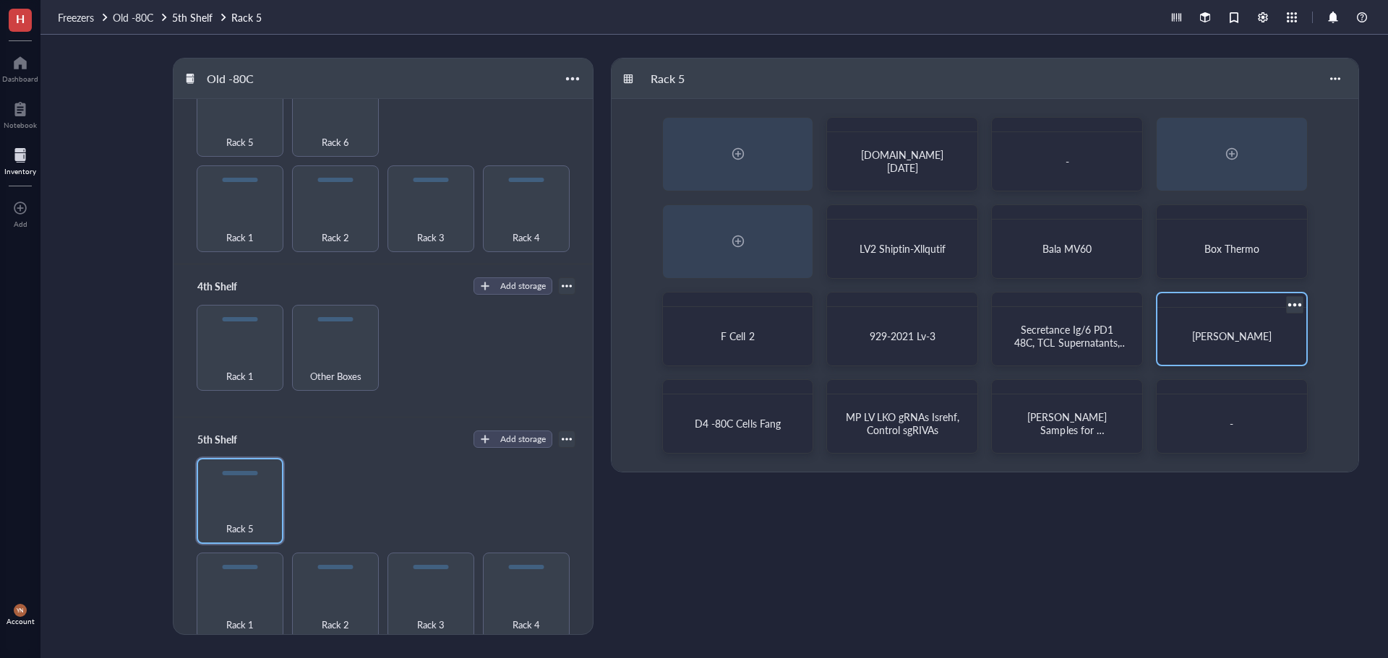
click at [1187, 340] on div "[PERSON_NAME]" at bounding box center [1231, 336] width 114 height 13
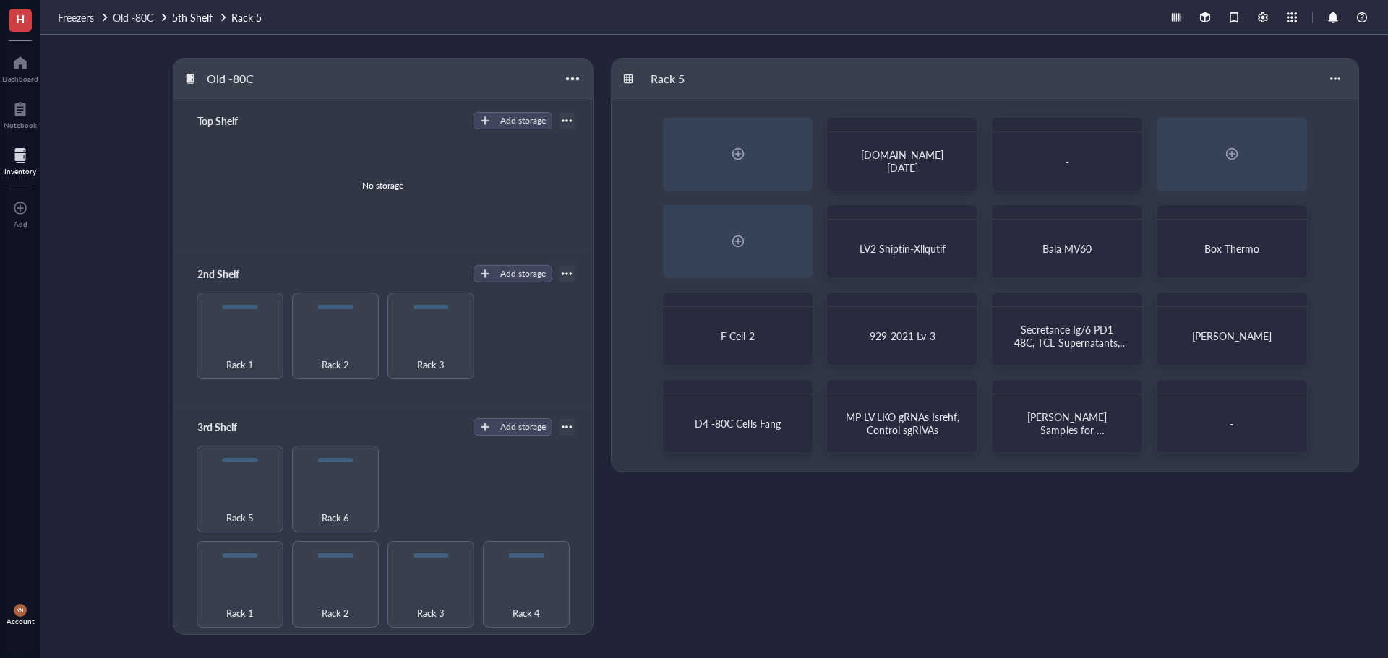
click at [98, 155] on div "Old -80C Top Shelf Add storage No storage 2nd Shelf Add storage Rack 1 Rack 2 R…" at bounding box center [713, 347] width 1347 height 624
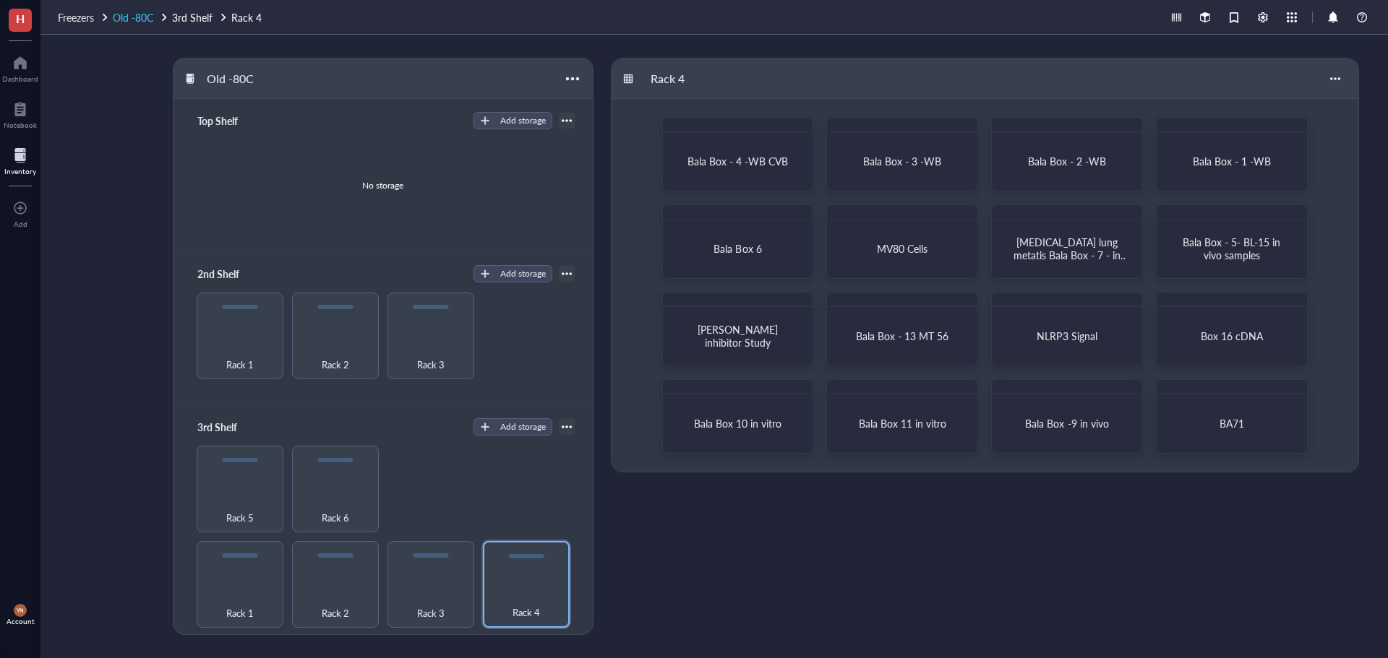
click at [142, 18] on span "Old -80C" at bounding box center [133, 17] width 40 height 14
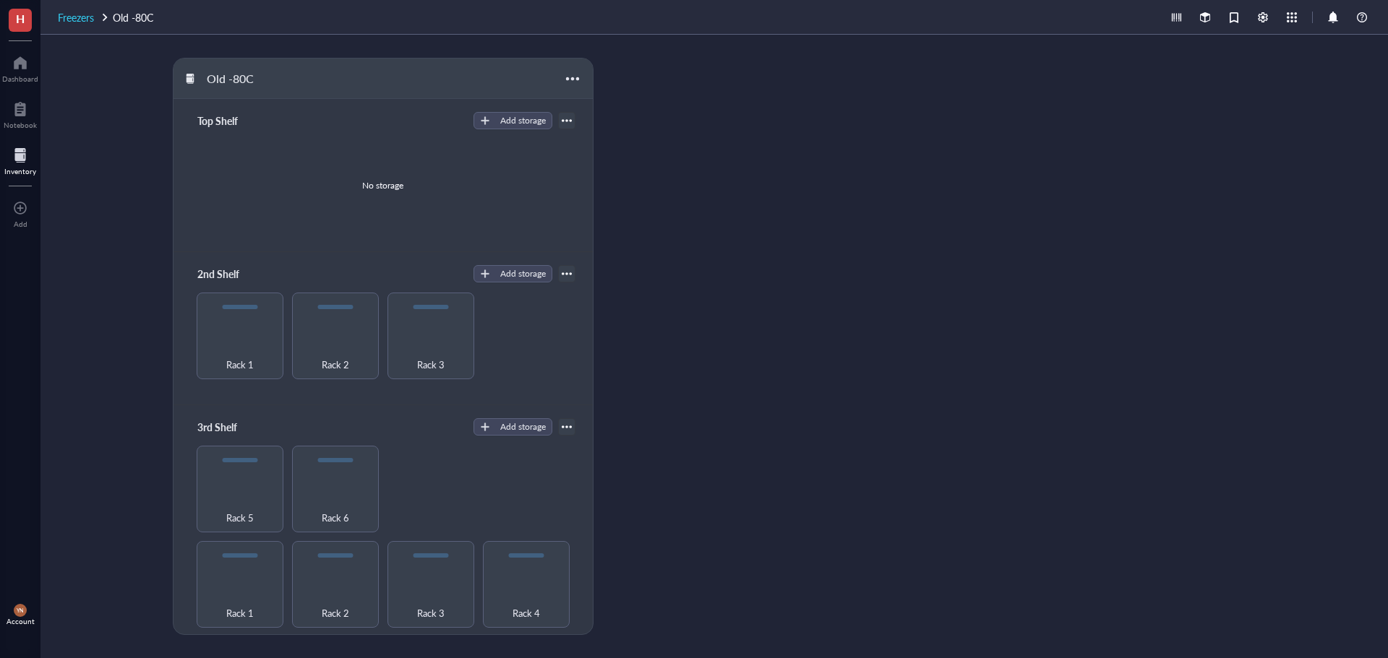
click at [98, 20] on div "Freezers" at bounding box center [84, 17] width 52 height 16
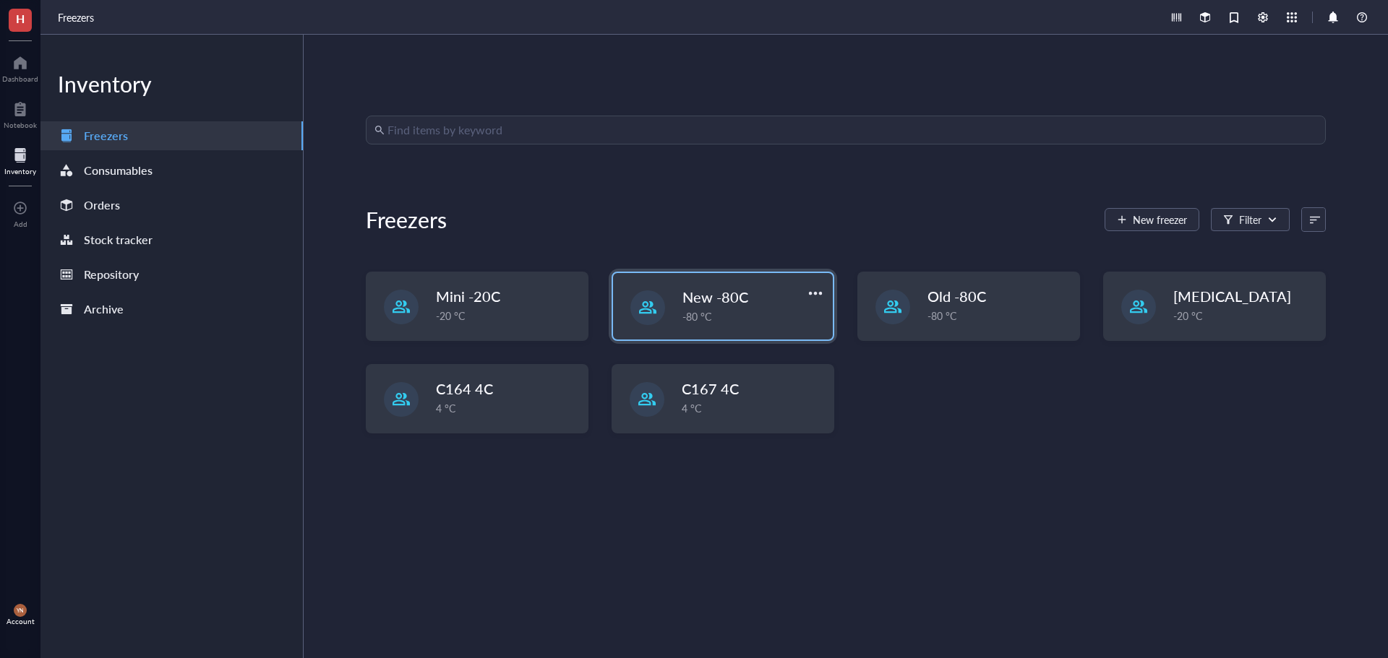
click at [733, 283] on div "New -80C -80 °C" at bounding box center [723, 306] width 220 height 66
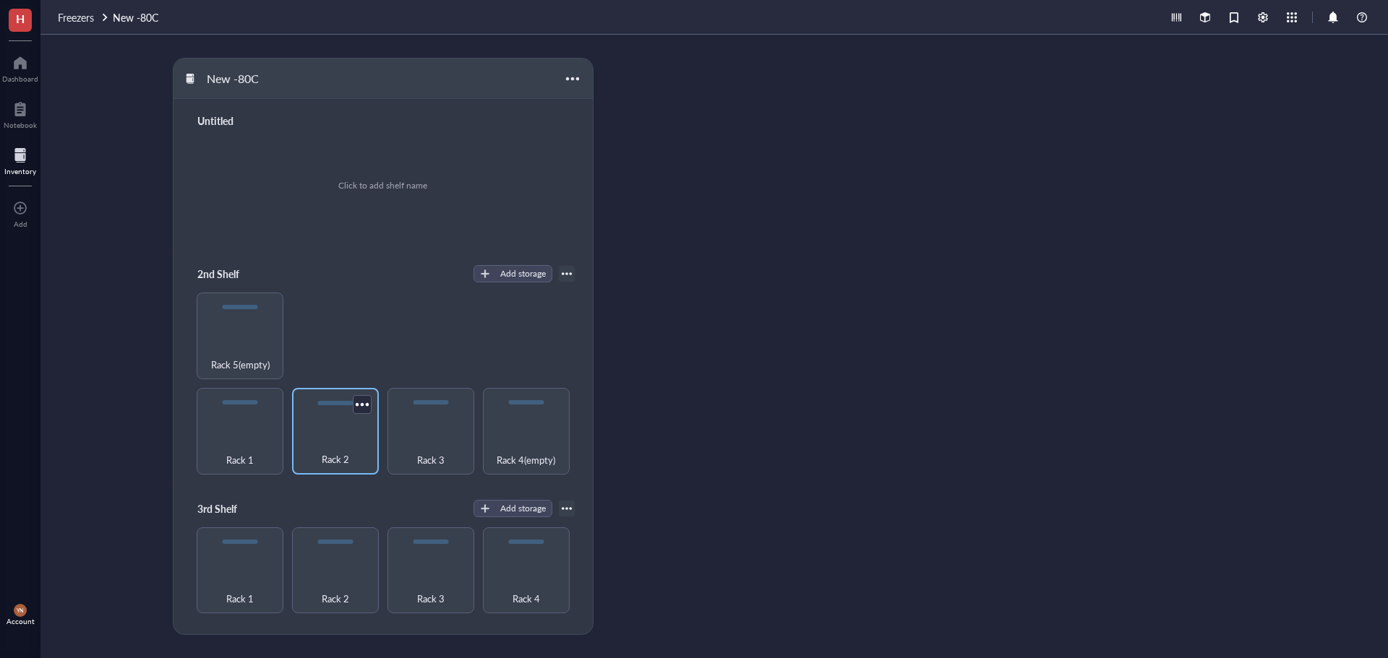
click at [343, 452] on span "Rack 2" at bounding box center [335, 460] width 27 height 16
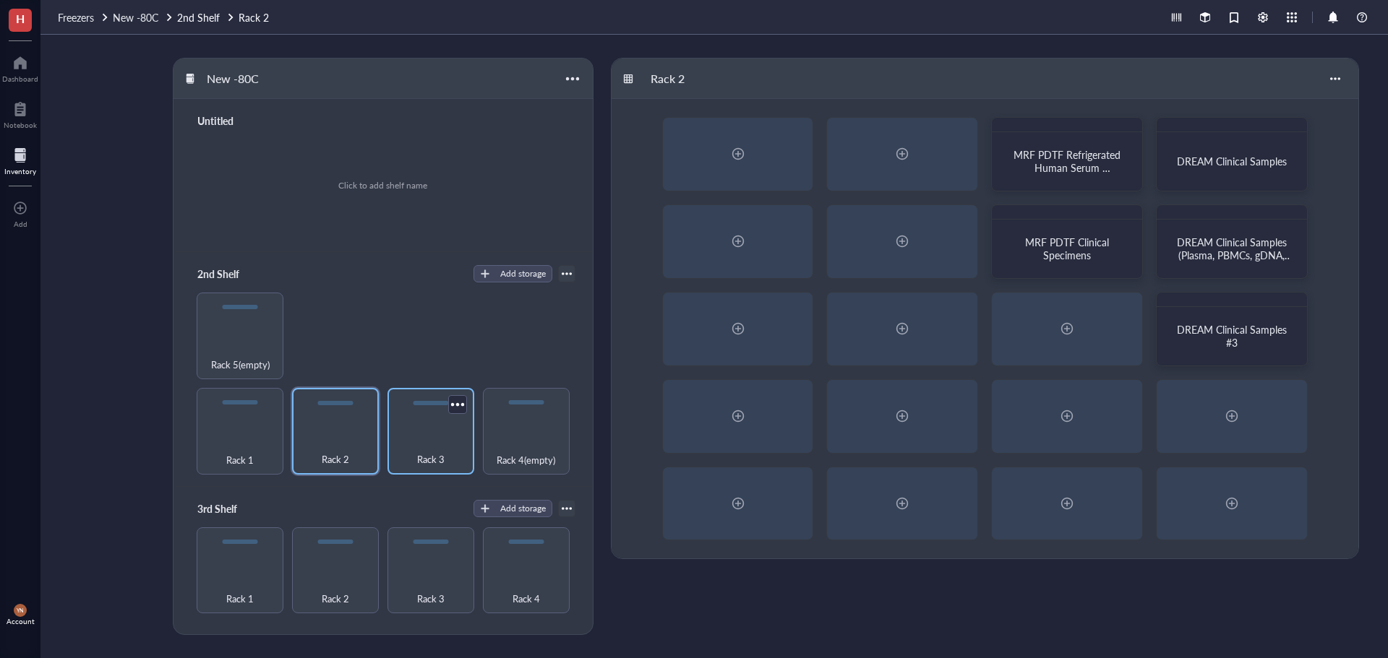
click at [419, 427] on div "Rack 3" at bounding box center [430, 431] width 87 height 87
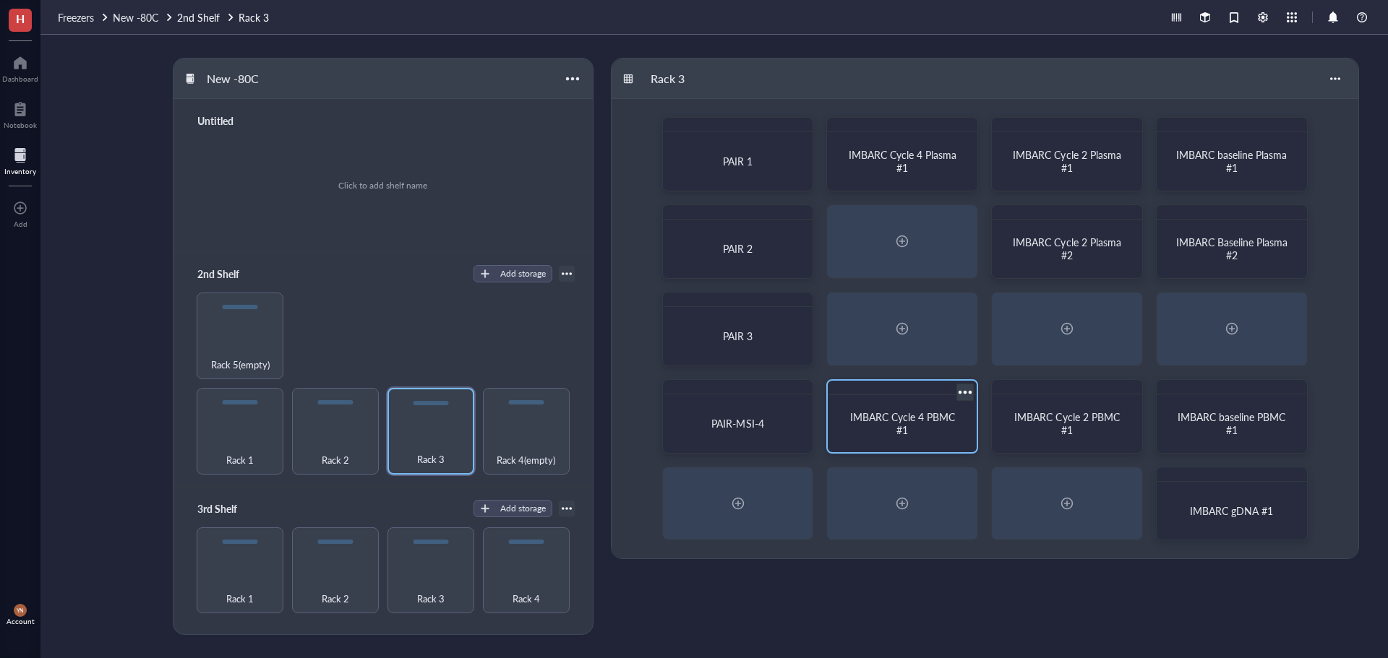
click at [914, 430] on div "IMBARC Cycle 4 PBMC #1" at bounding box center [902, 424] width 114 height 26
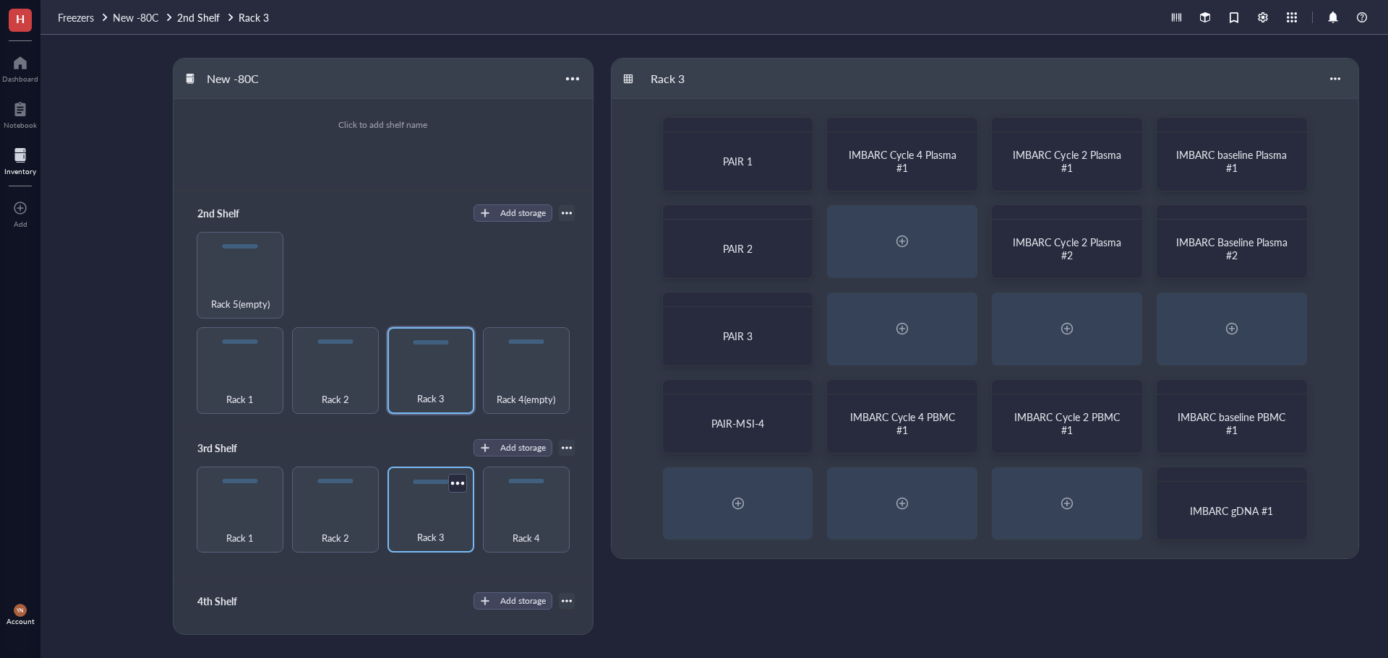
scroll to position [145, 0]
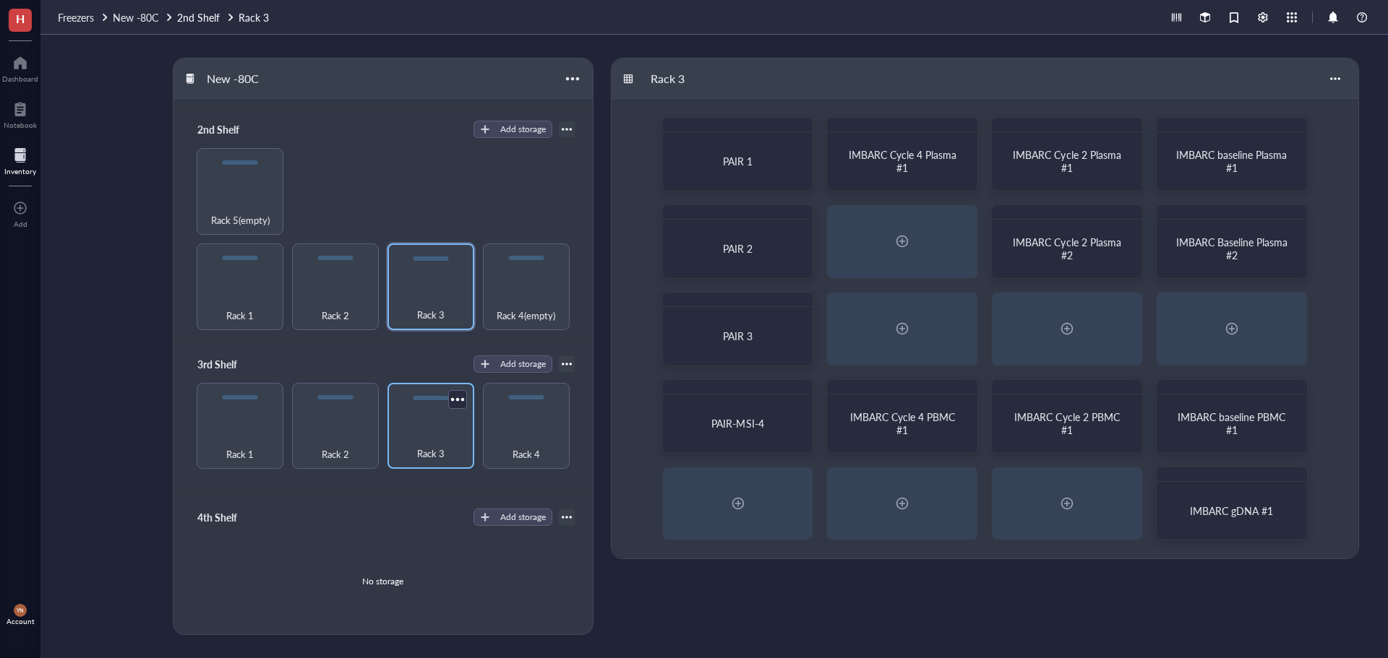
click at [424, 437] on div "Rack 3" at bounding box center [431, 446] width 72 height 32
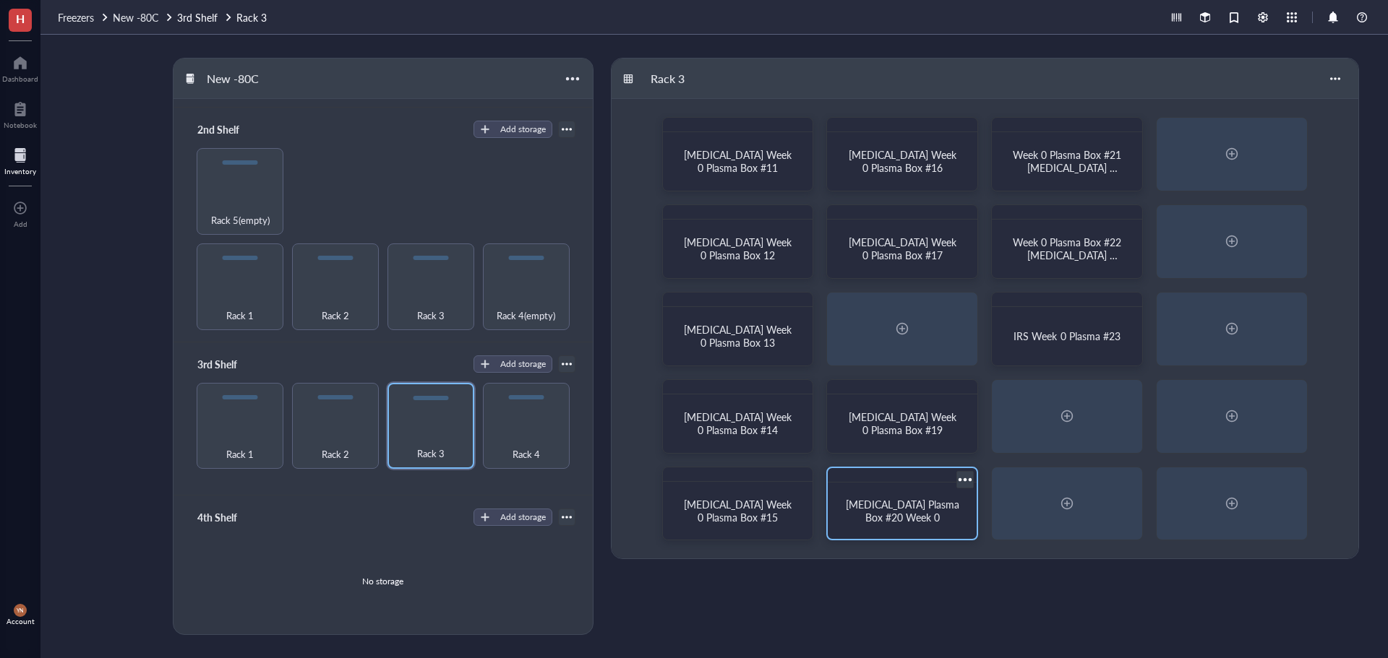
click at [911, 510] on span "[MEDICAL_DATA] Plasma Box #20 Week 0" at bounding box center [904, 510] width 116 height 27
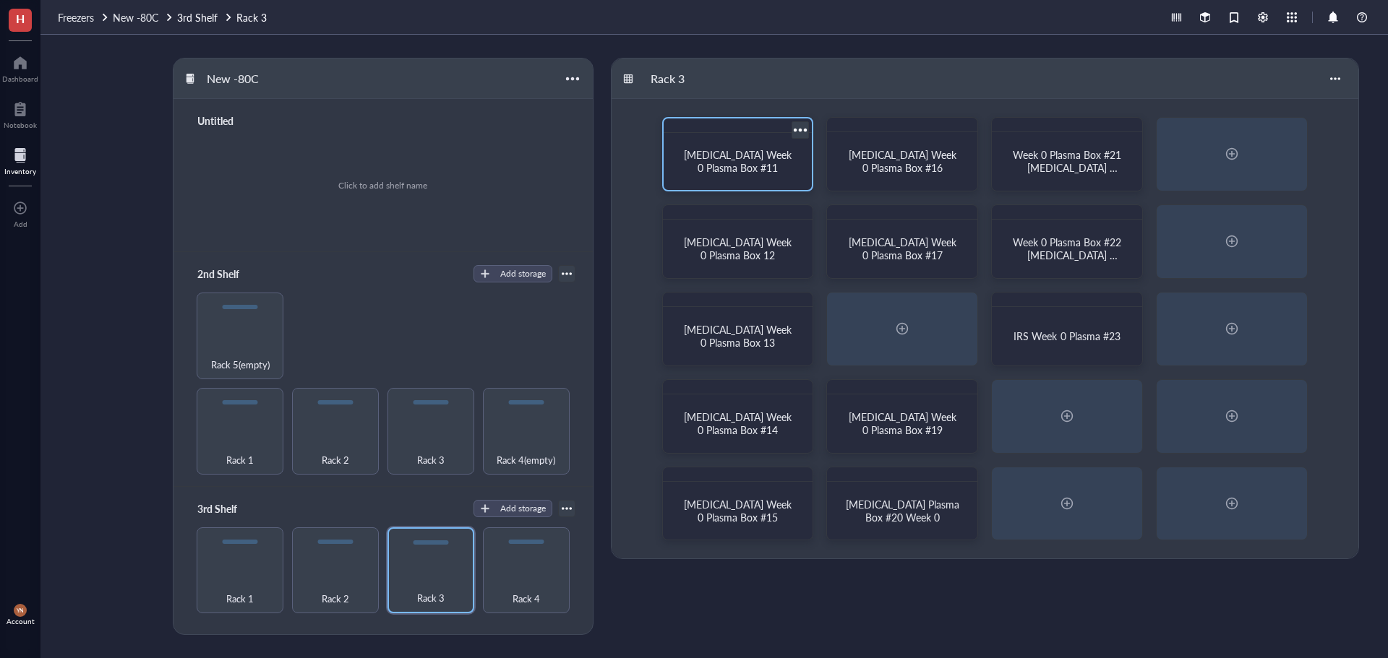
click at [711, 171] on div "[MEDICAL_DATA] Week 0 Plasma Box #11" at bounding box center [738, 161] width 114 height 26
click at [262, 563] on div "Rack 1" at bounding box center [240, 571] width 87 height 87
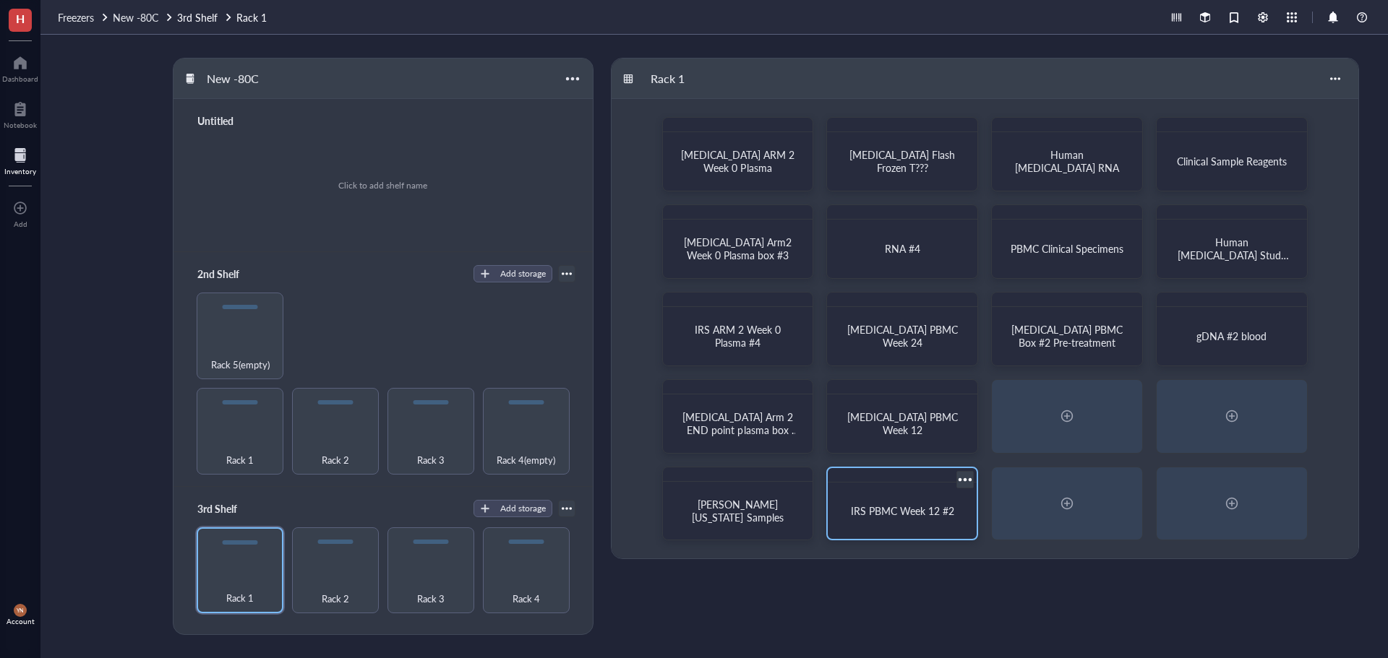
click at [883, 520] on div "IRS PBMC Week 12 #2" at bounding box center [901, 512] width 137 height 46
click at [1106, 259] on div "PBMC Clinical Specimens" at bounding box center [1066, 249] width 137 height 46
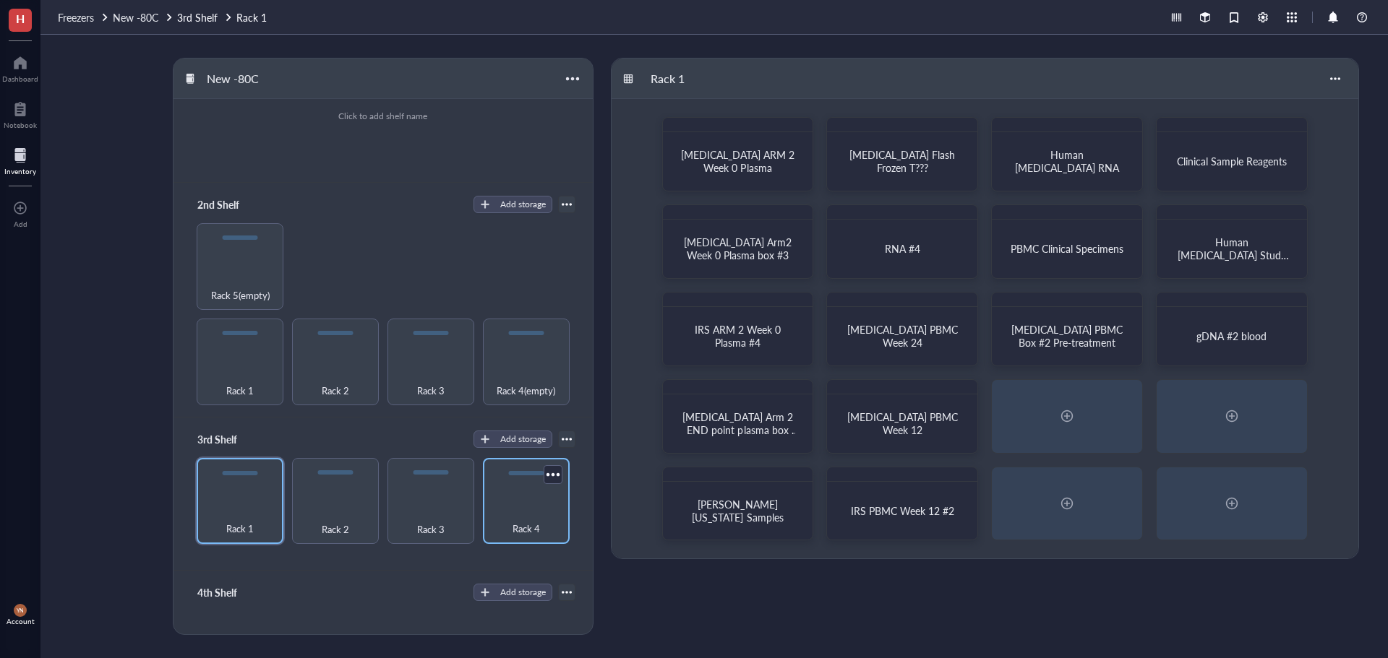
scroll to position [145, 0]
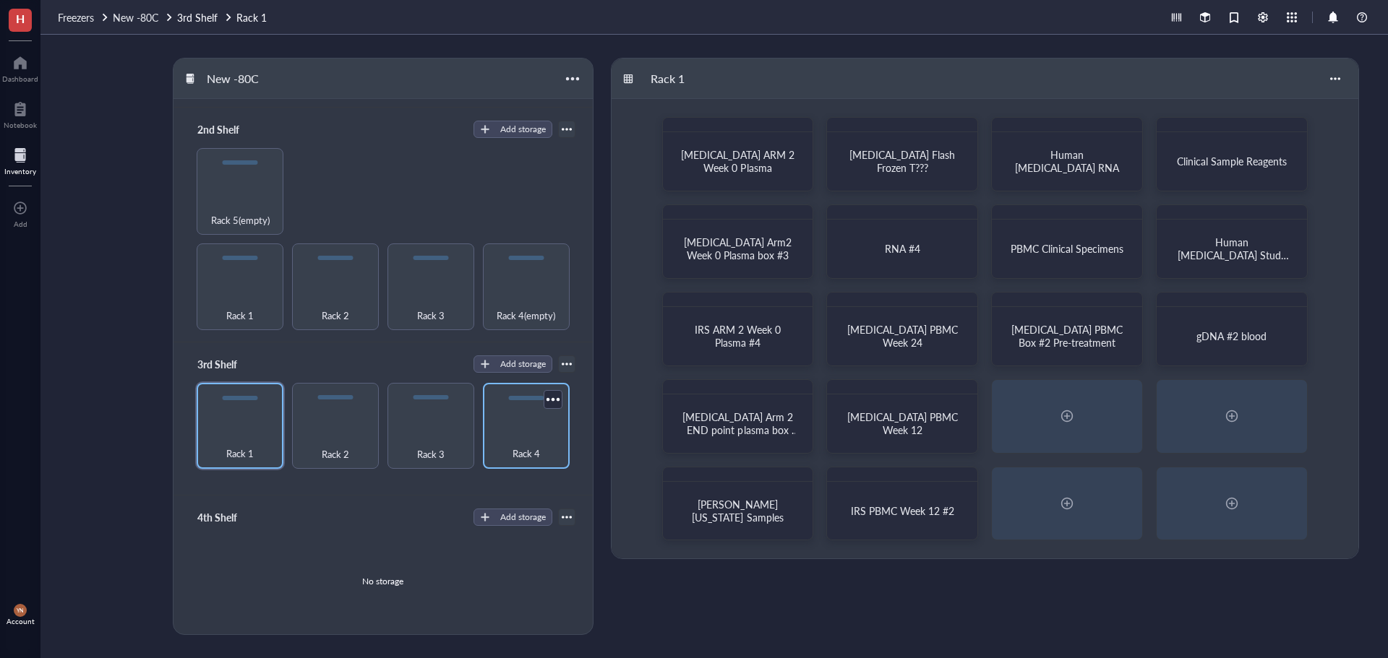
click at [520, 434] on div "Rack 4" at bounding box center [526, 446] width 72 height 32
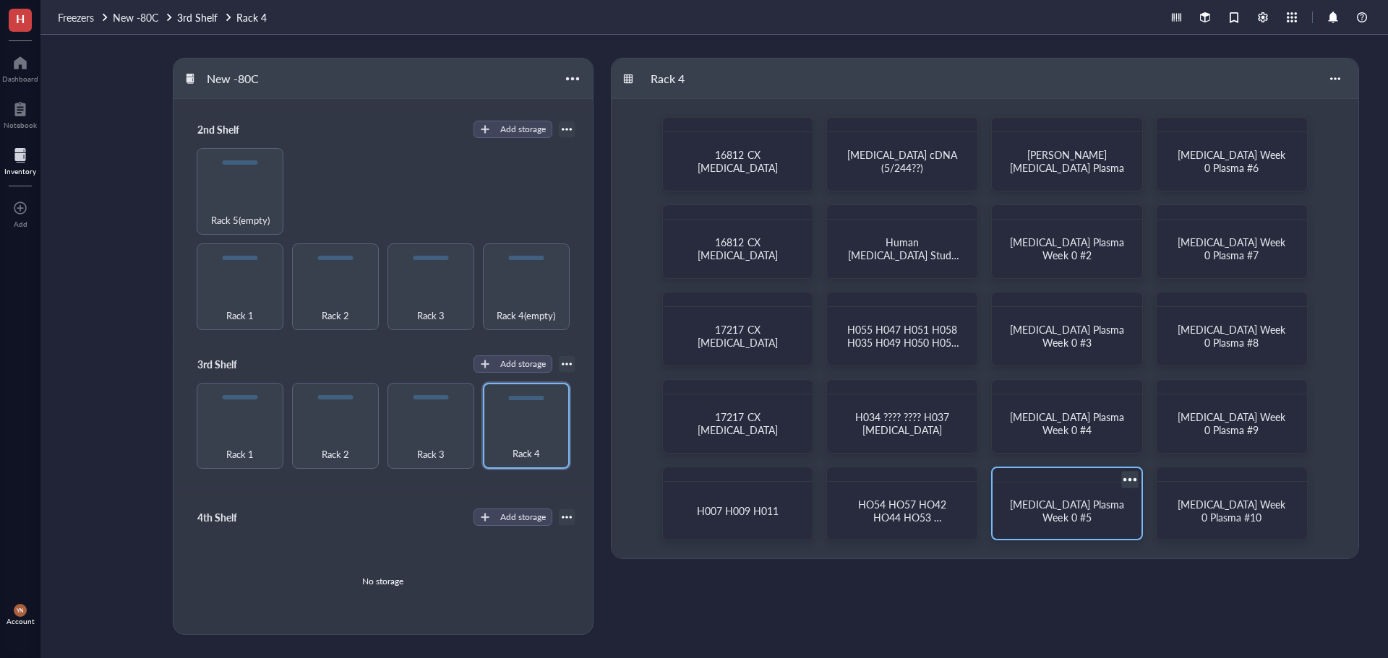
click at [1079, 507] on span "[MEDICAL_DATA] Plasma Week 0 #5" at bounding box center [1068, 510] width 116 height 27
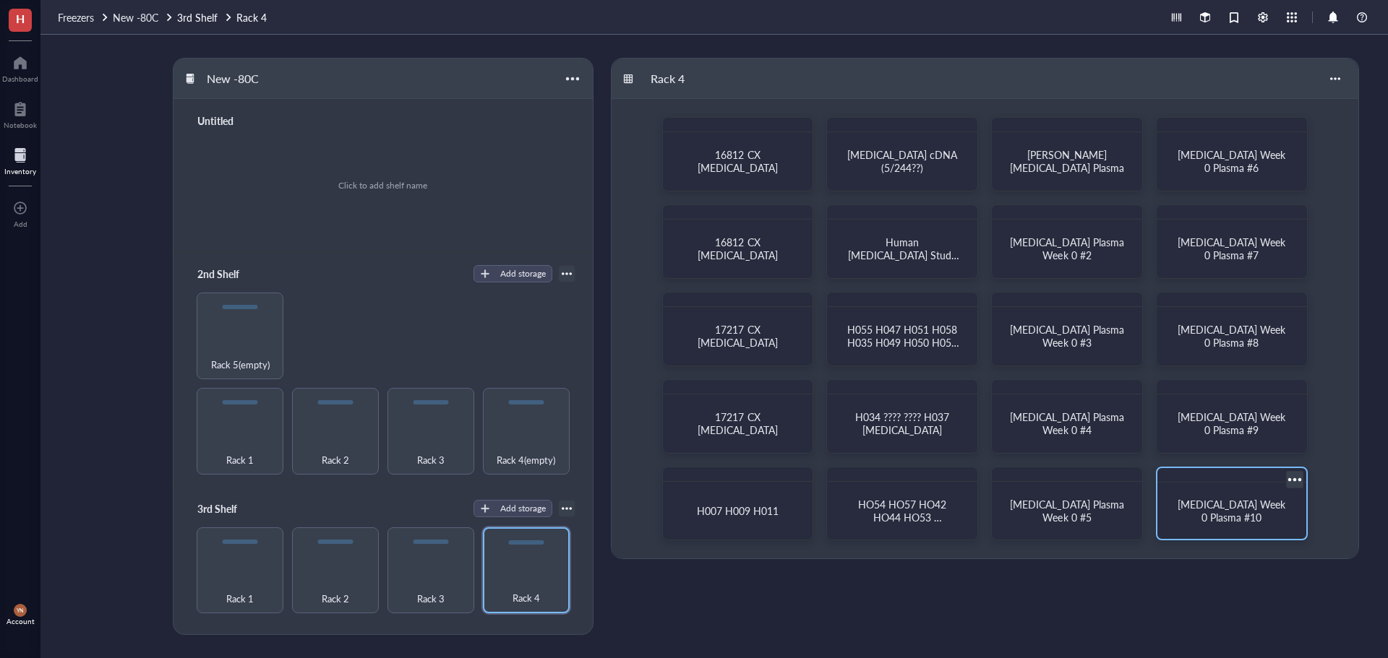
click at [1291, 525] on div "[MEDICAL_DATA] Week 0 Plasma #10" at bounding box center [1231, 512] width 137 height 46
click at [528, 423] on div "Rack 4(empty)" at bounding box center [526, 431] width 87 height 87
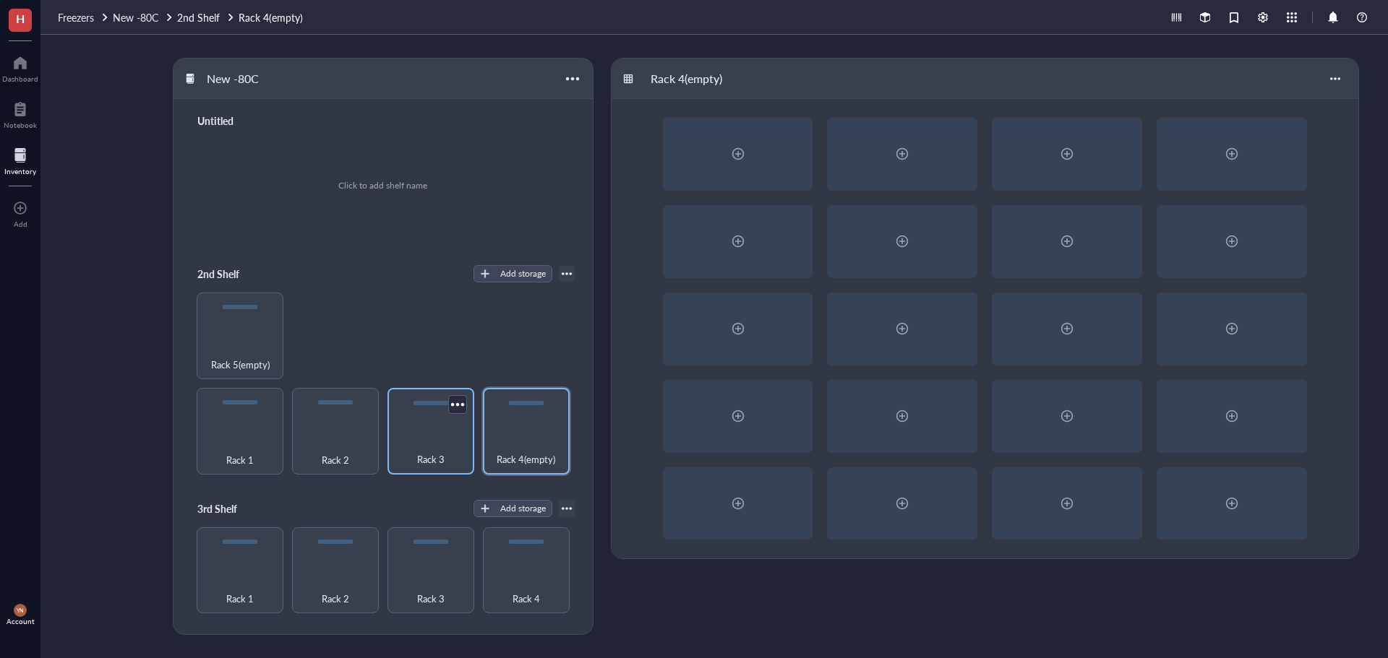
click at [424, 436] on div "Rack 3" at bounding box center [431, 452] width 72 height 32
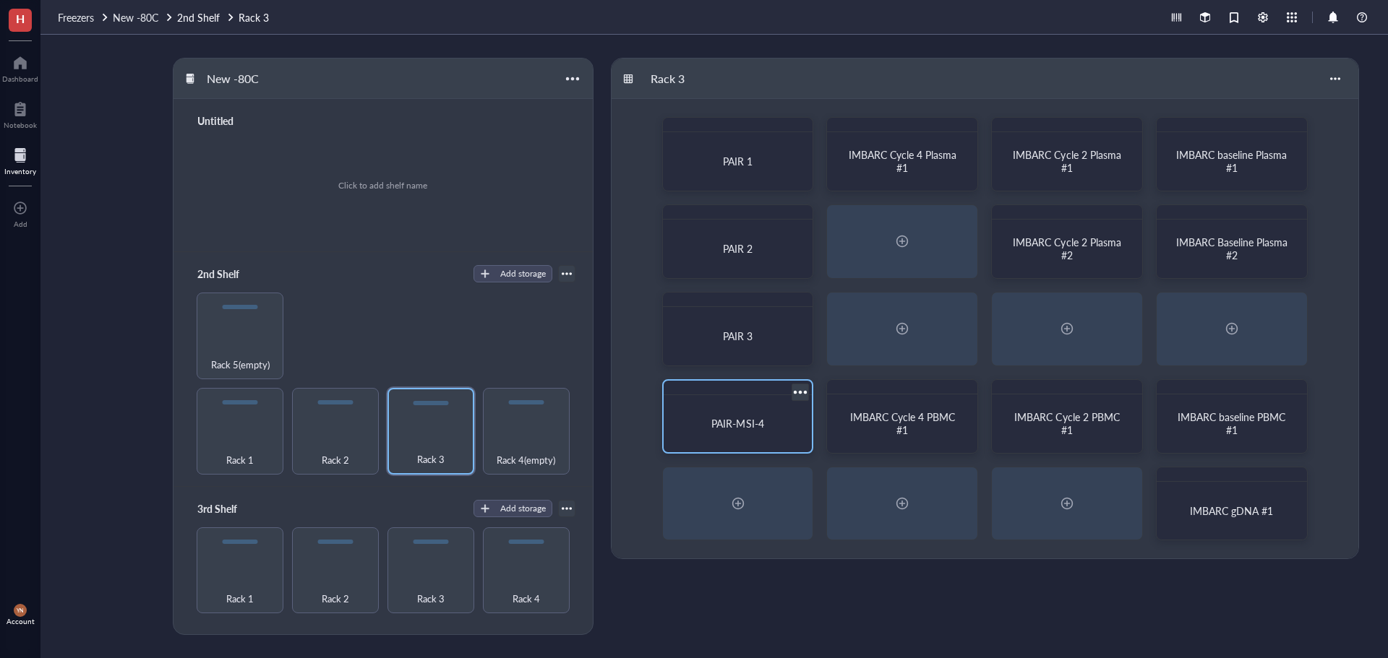
click at [766, 429] on div "PAIR-MSI-4" at bounding box center [738, 423] width 114 height 13
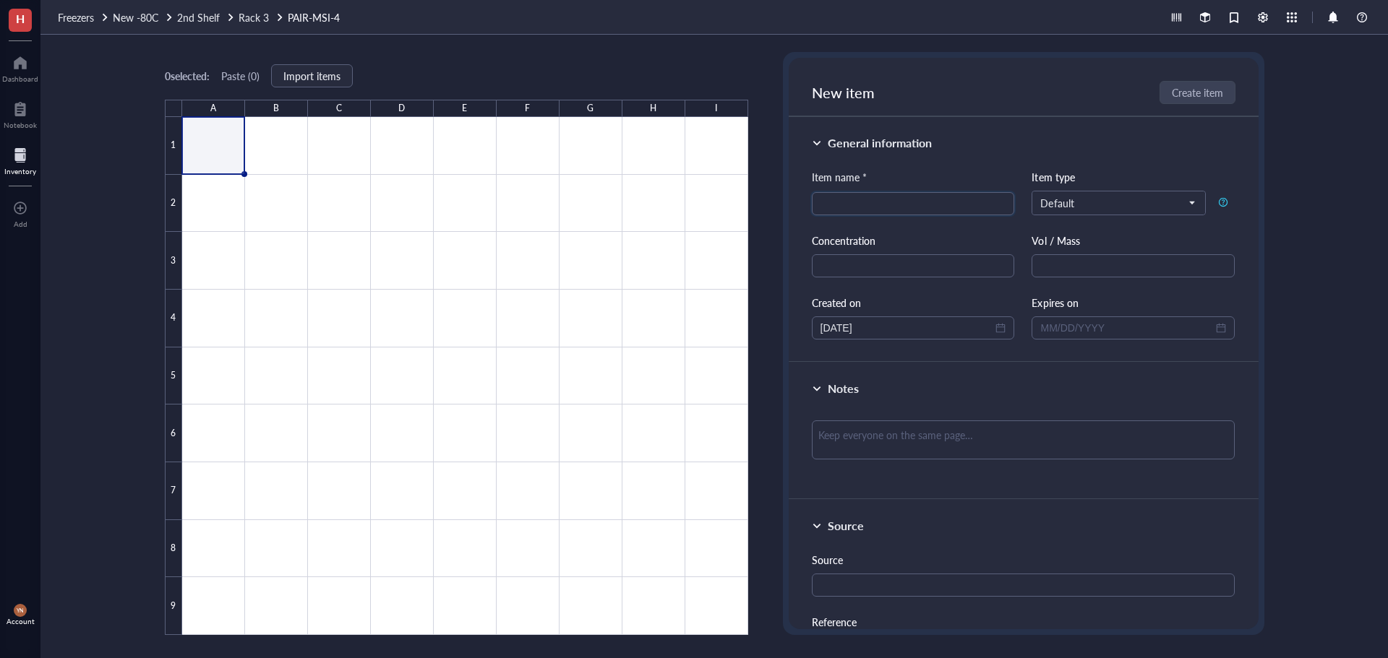
click at [133, 213] on div "0 selected: Paste ( 0 ) Import items A B C D E F G H I 1 2 3 4 5 6 7 8 9 PAIR-M…" at bounding box center [713, 347] width 1347 height 624
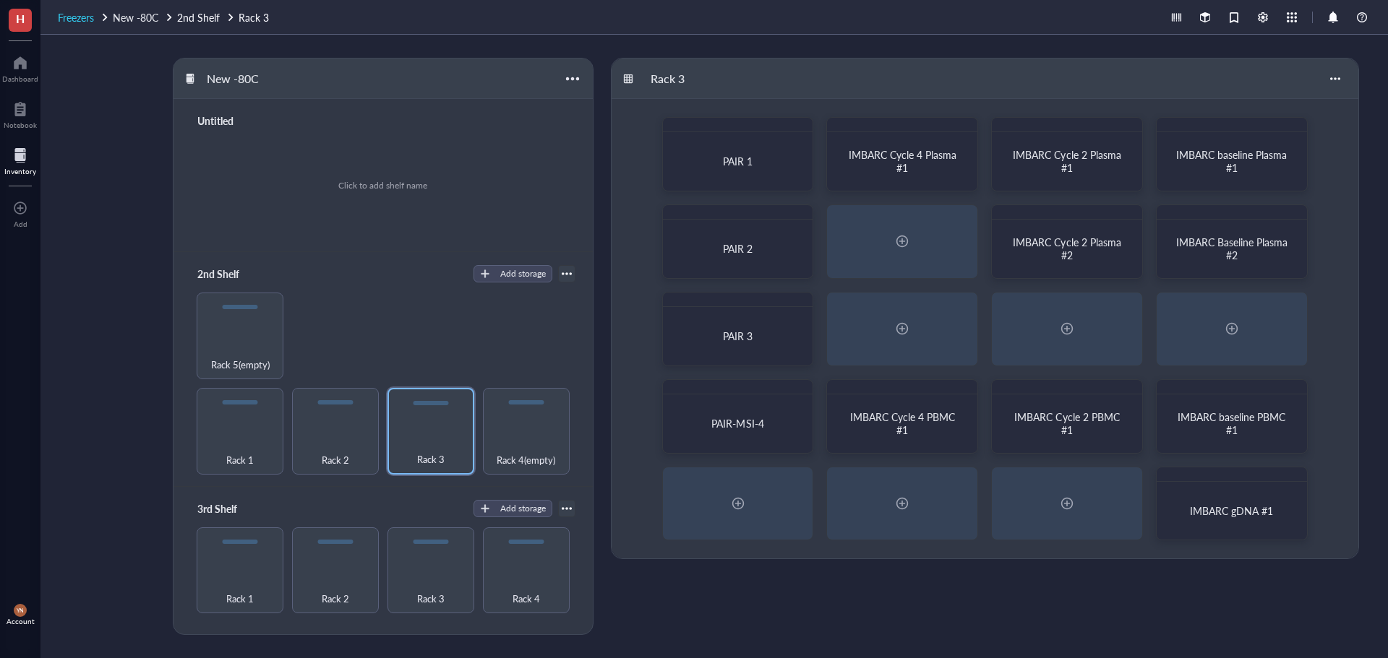
click at [85, 18] on span "Freezers" at bounding box center [76, 17] width 36 height 14
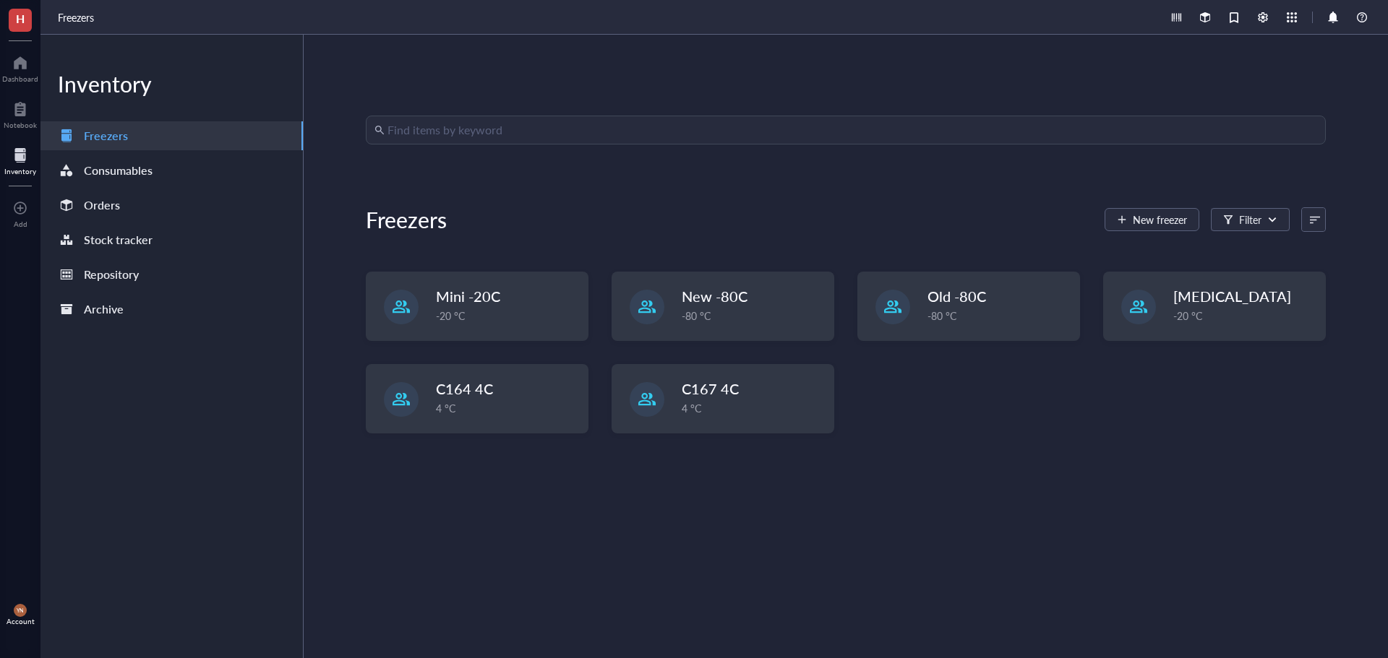
click at [1043, 529] on div "Find items by keyword Freezers New freezer Filter Mini -20C -20 °C New -80C -80…" at bounding box center [846, 347] width 960 height 462
click at [955, 301] on span "Old -80C" at bounding box center [957, 297] width 59 height 20
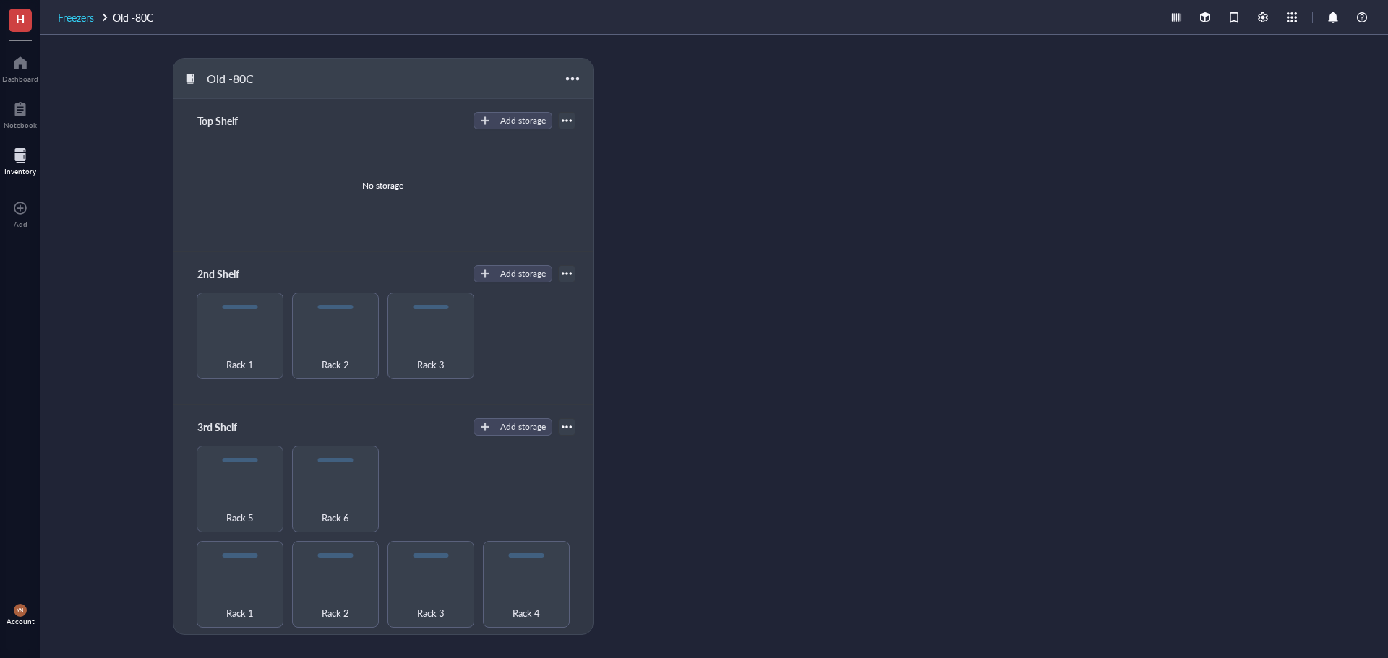
click at [74, 21] on span "Freezers" at bounding box center [76, 17] width 36 height 14
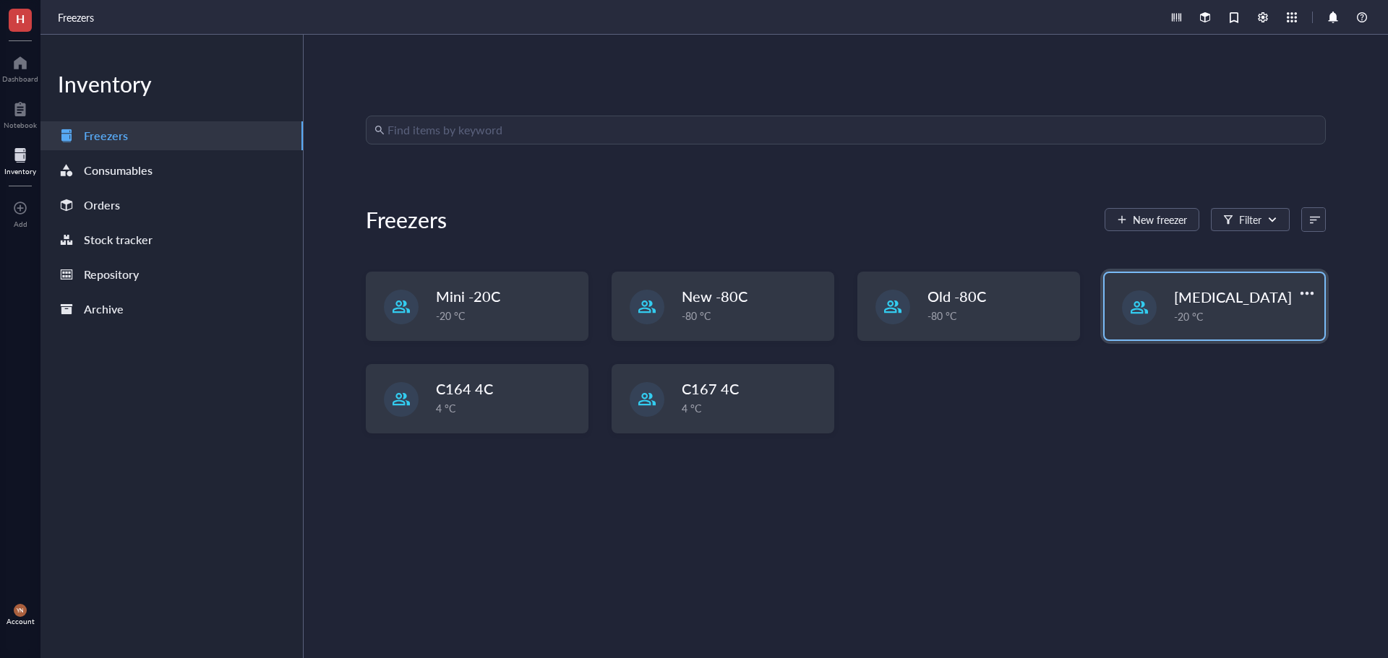
click at [1189, 296] on span "[MEDICAL_DATA]" at bounding box center [1233, 297] width 118 height 20
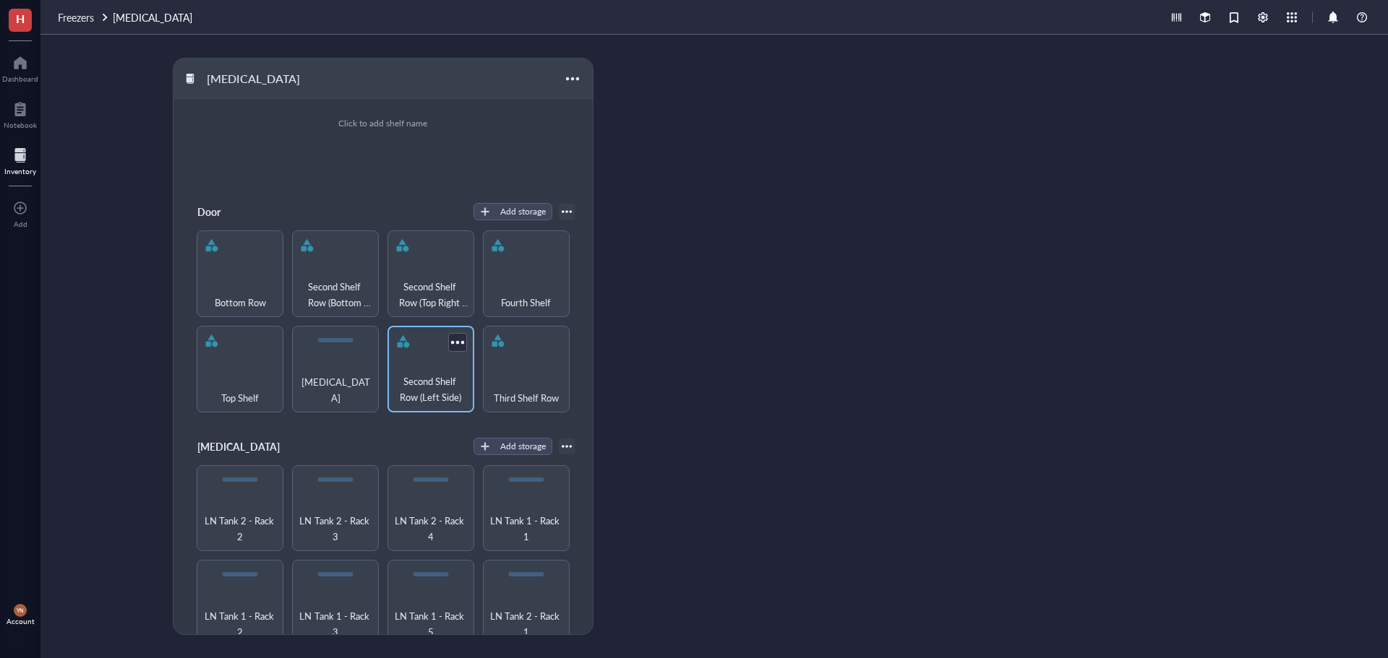
scroll to position [529, 0]
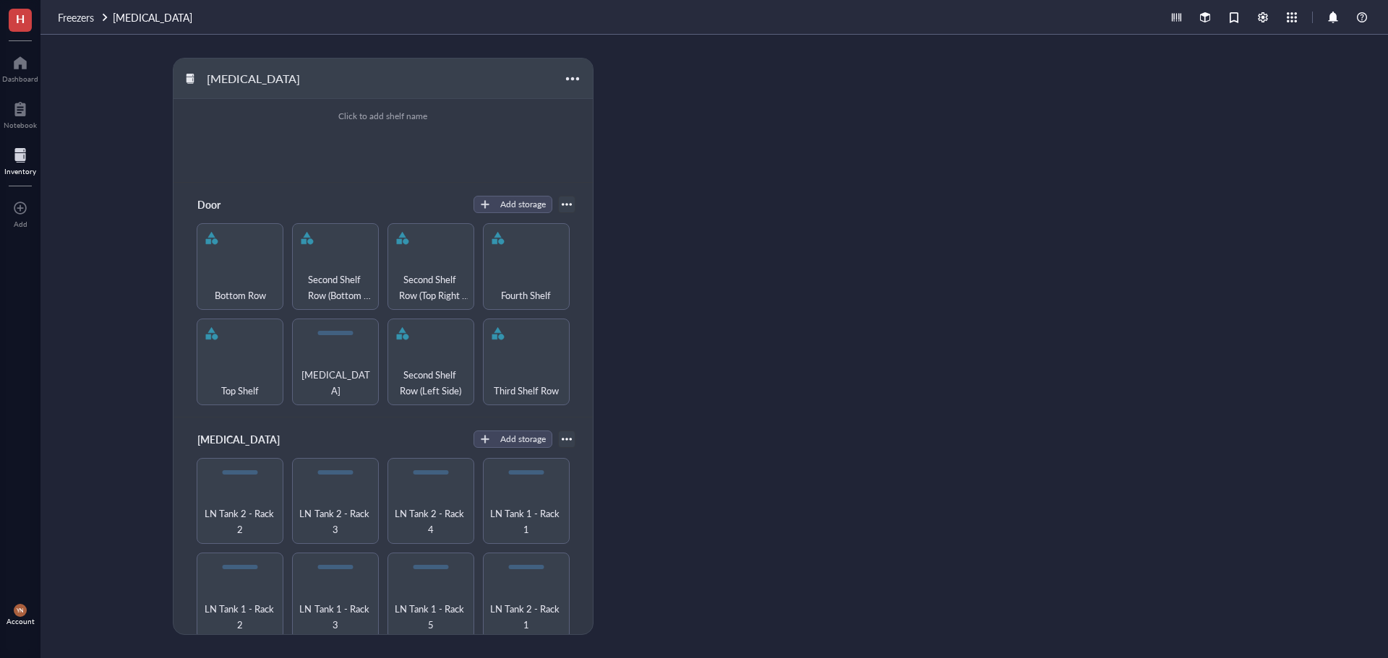
click at [29, 481] on div "H Dashboard Notebook Inventory To pick up a draggable item, press the space bar…" at bounding box center [20, 329] width 40 height 658
click at [90, 382] on div "[MEDICAL_DATA] Untitled Click to add shelf name Untitled Click to add shelf nam…" at bounding box center [713, 347] width 1347 height 624
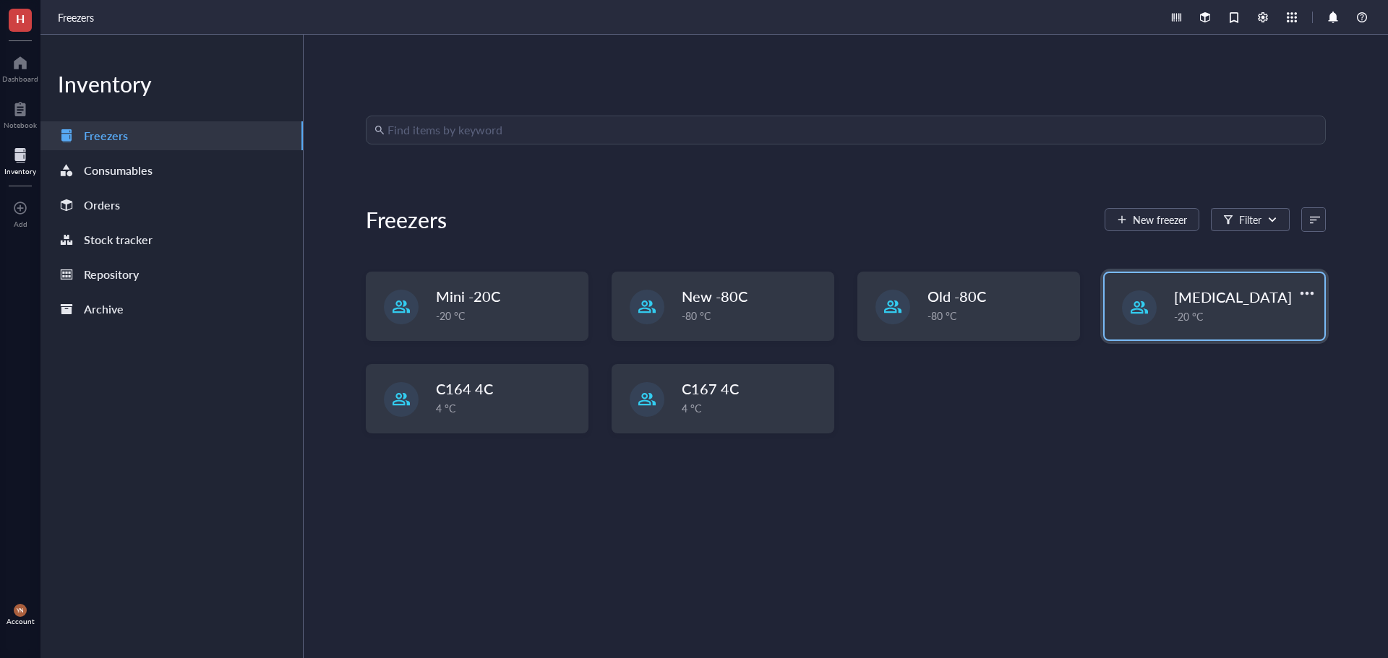
click at [1213, 314] on div "-20 °C" at bounding box center [1245, 317] width 142 height 16
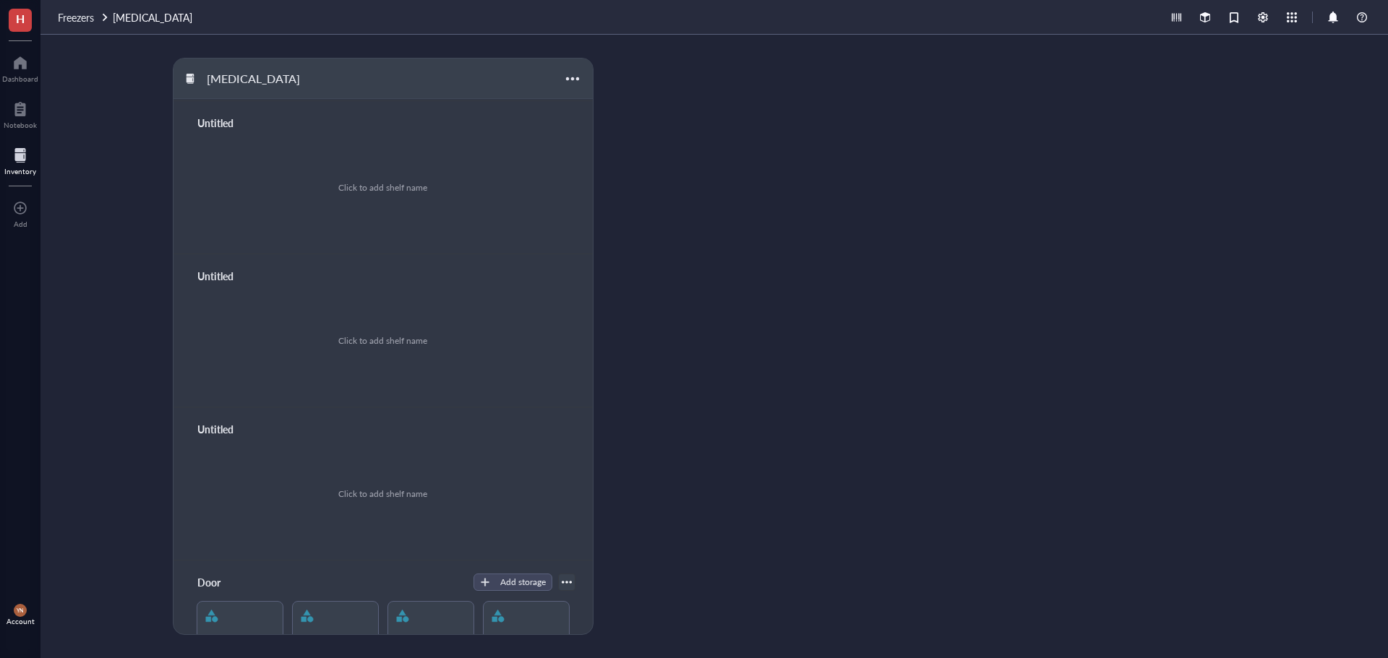
scroll to position [529, 0]
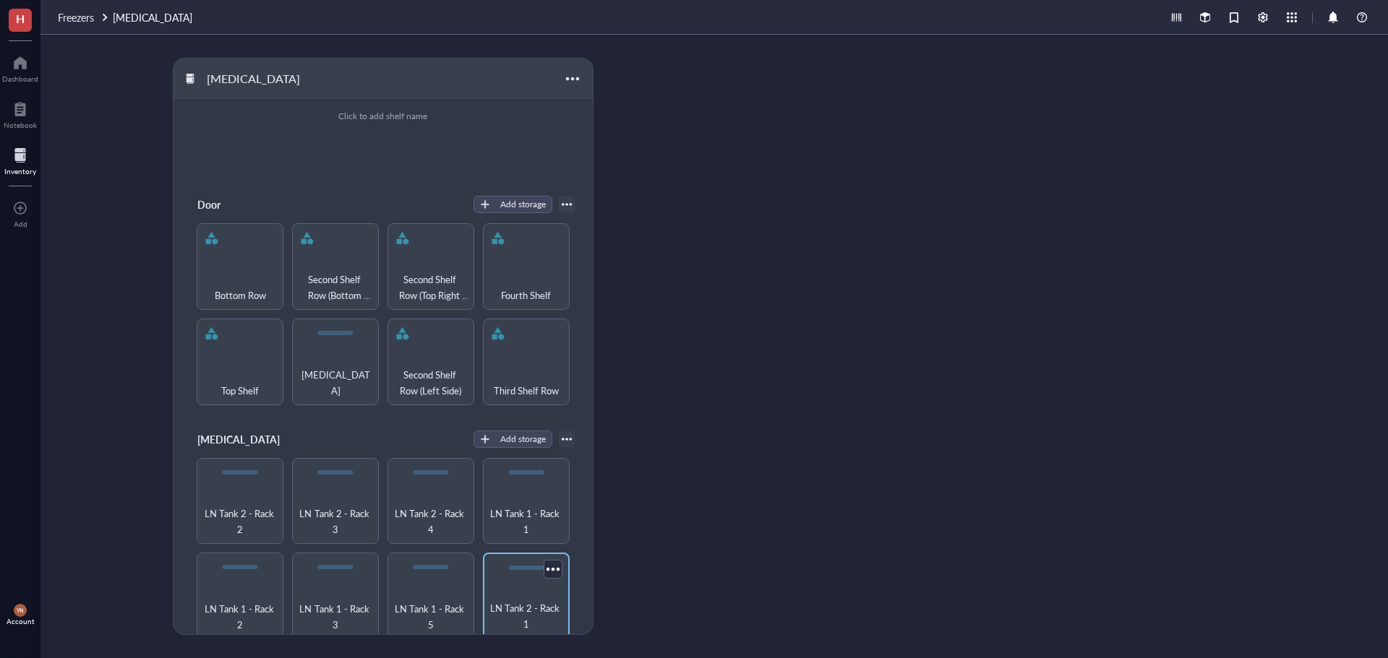
click at [522, 601] on span "LN Tank 2 - Rack 1" at bounding box center [526, 617] width 72 height 32
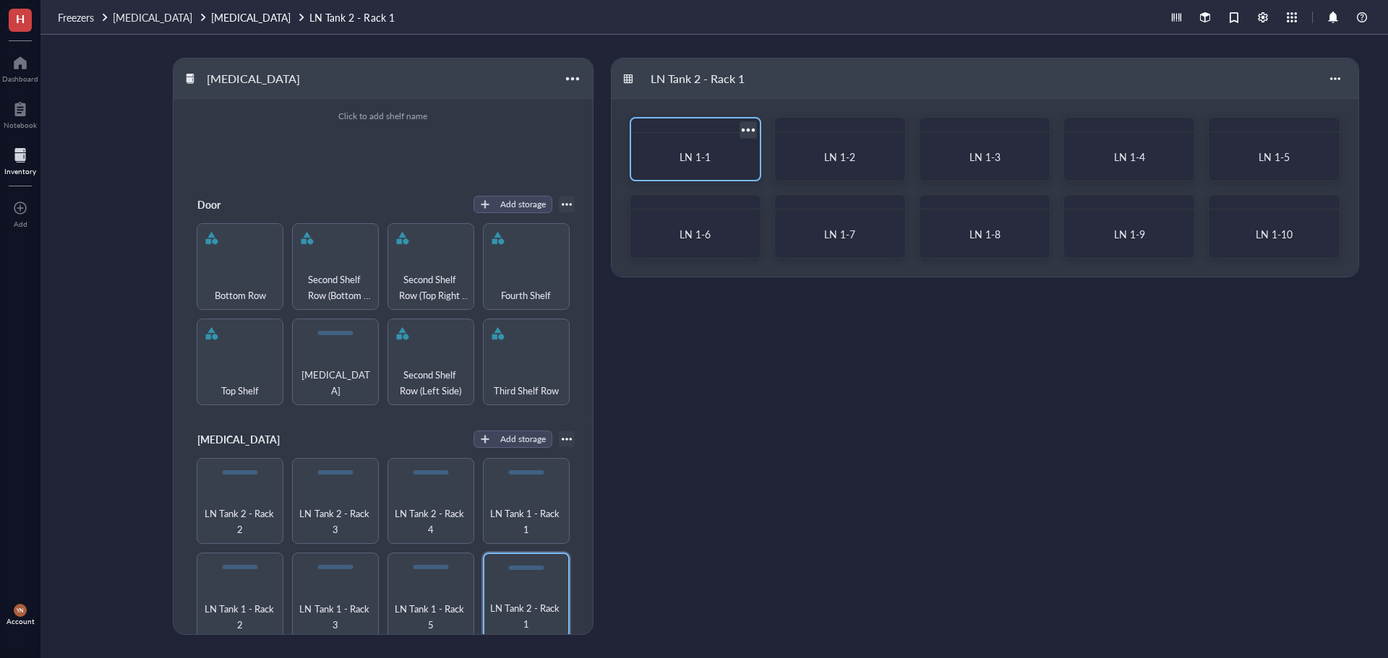
click at [723, 166] on div "LN 1-1" at bounding box center [695, 156] width 117 height 35
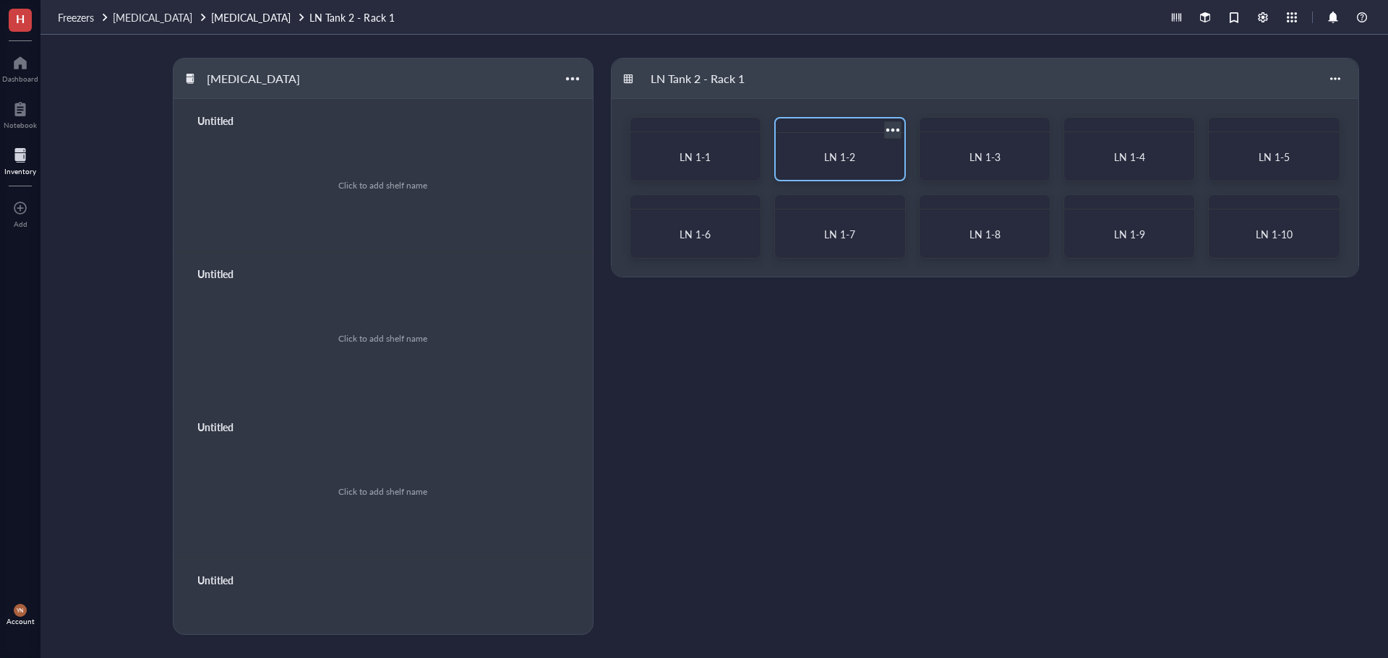
click at [820, 153] on div "LN 1-2" at bounding box center [840, 156] width 94 height 13
click at [969, 161] on span "LN 1-3" at bounding box center [984, 157] width 31 height 14
click at [828, 141] on div "LN 1-2" at bounding box center [839, 156] width 117 height 35
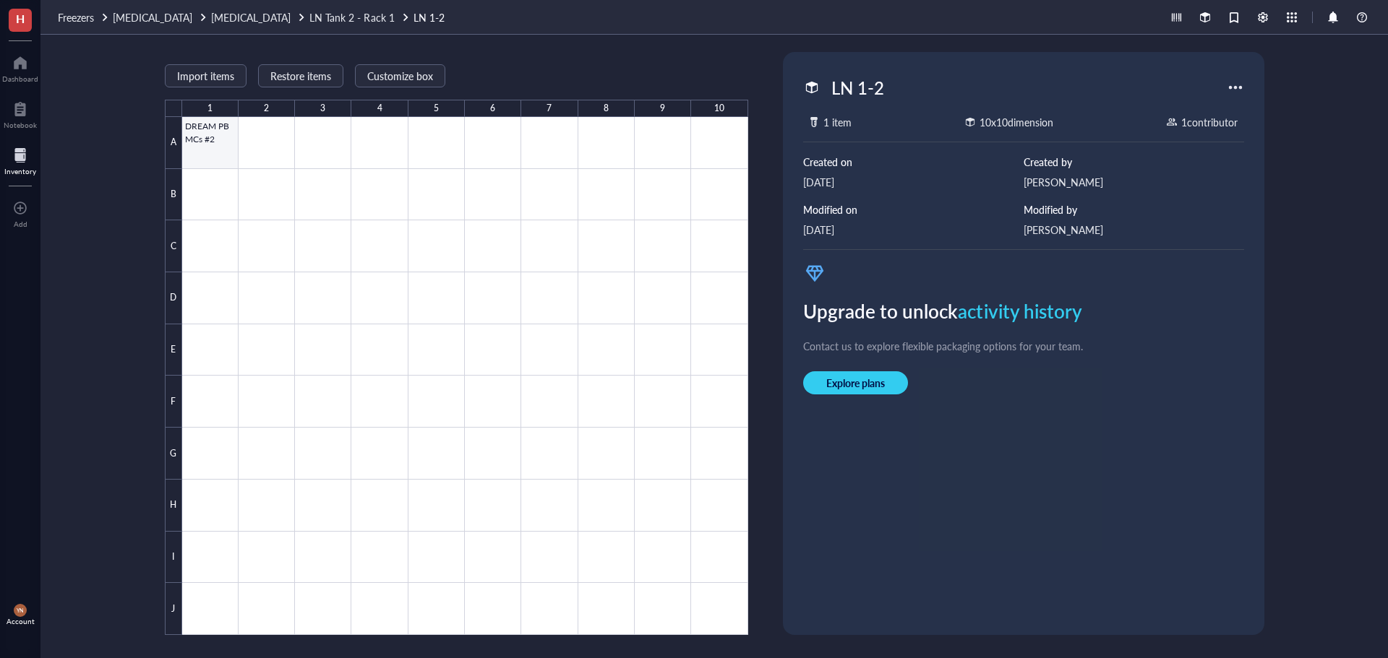
click at [223, 158] on div at bounding box center [465, 376] width 566 height 518
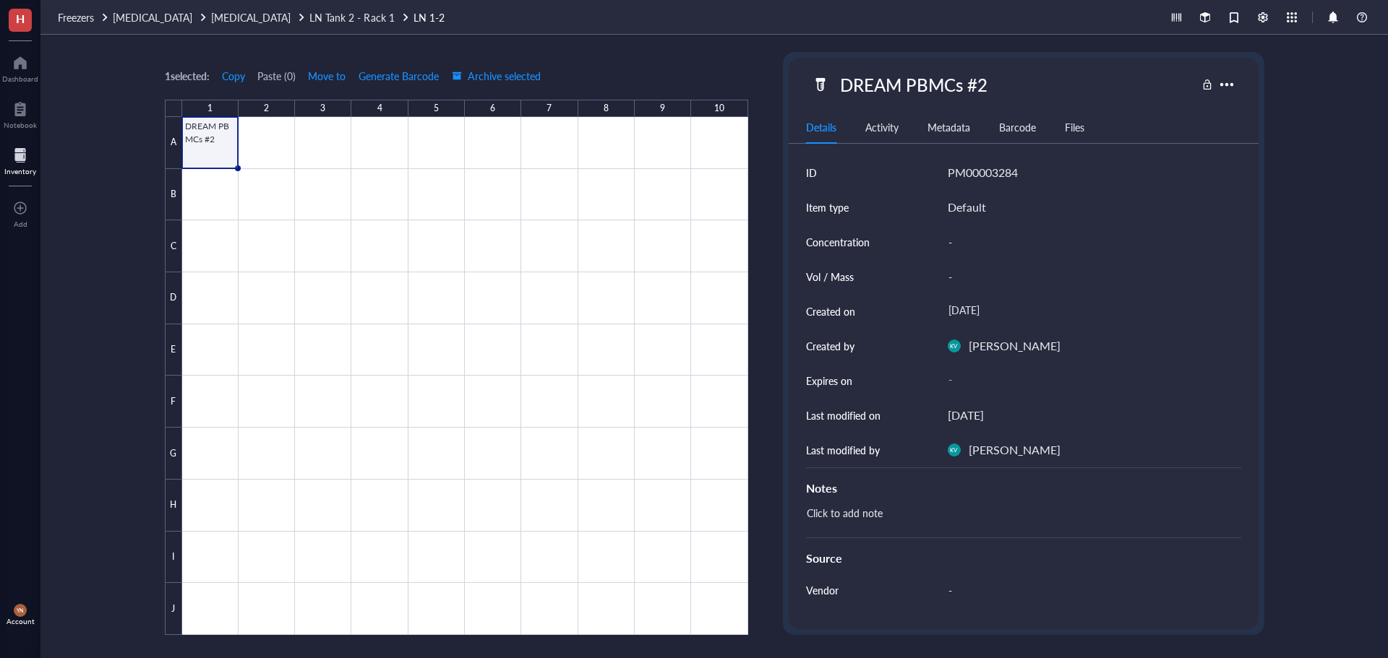
click at [82, 234] on div "1 selected: Copy Paste ( 0 ) Move to Generate Barcode Archive selected 1 2 3 4 …" at bounding box center [713, 347] width 1347 height 624
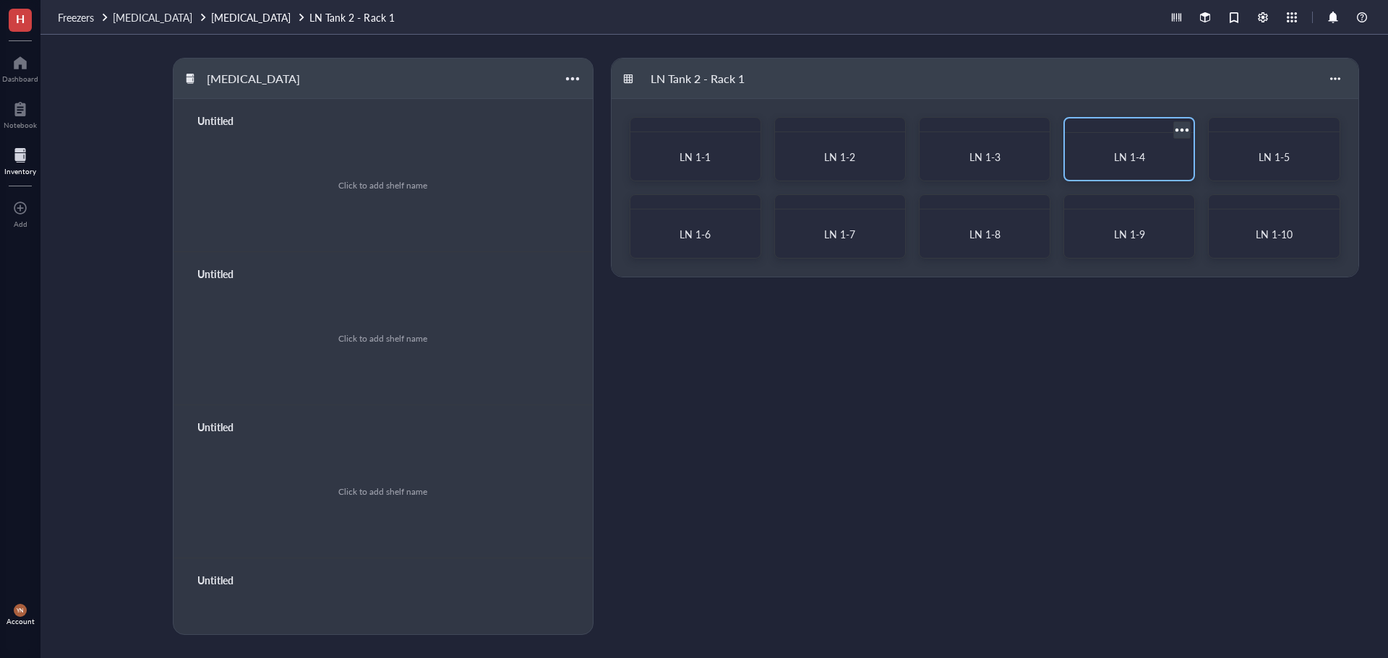
click at [1181, 167] on div "LN 1-4" at bounding box center [1128, 156] width 117 height 35
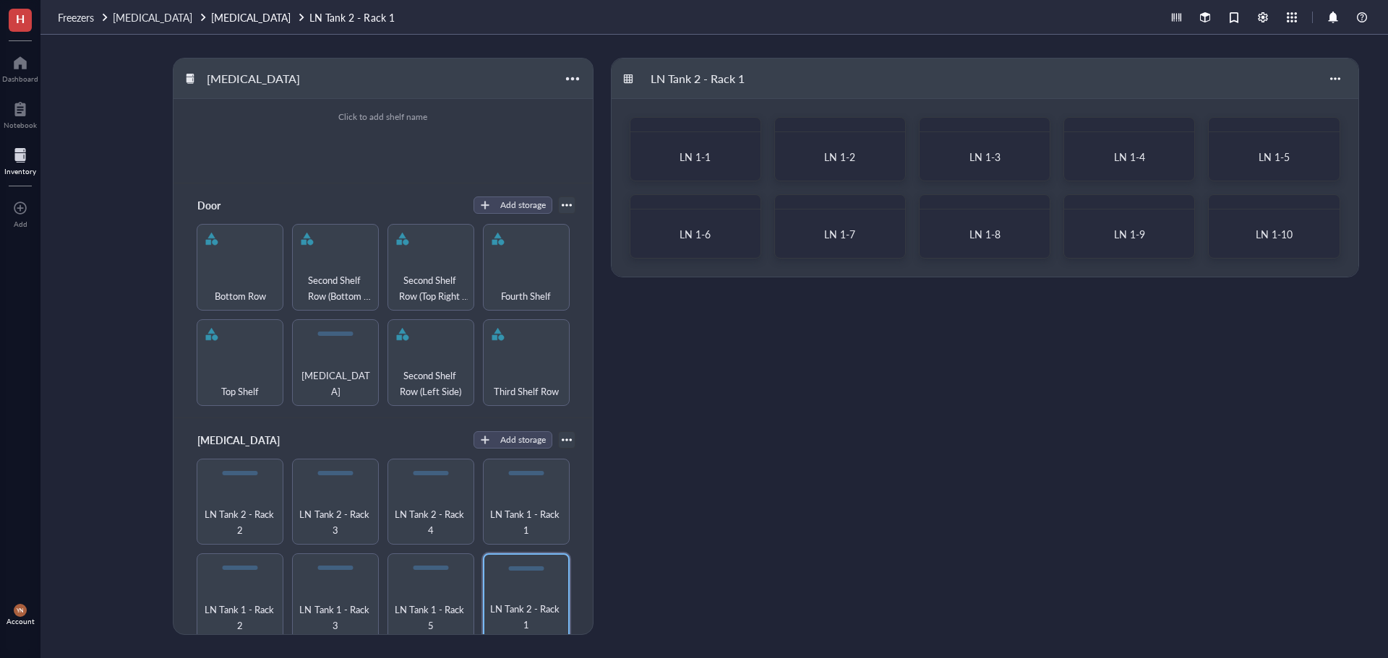
scroll to position [529, 0]
click at [244, 601] on span "LN Tank 1 - Rack 2" at bounding box center [240, 617] width 72 height 32
click at [843, 149] on div "LN 2-1" at bounding box center [840, 156] width 119 height 37
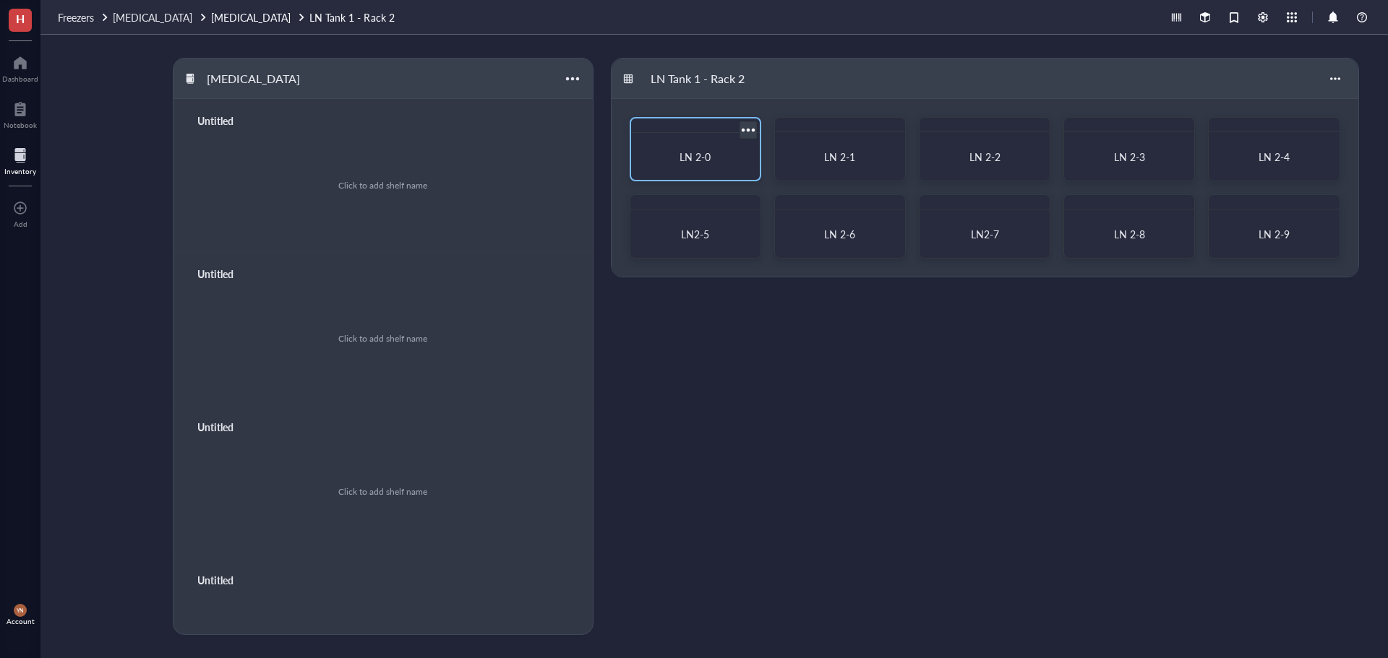
click at [702, 155] on span "LN 2-0" at bounding box center [694, 157] width 31 height 14
click at [990, 153] on span "LN 2-2" at bounding box center [984, 157] width 31 height 14
click at [1013, 134] on div "LN 2-2" at bounding box center [985, 149] width 132 height 64
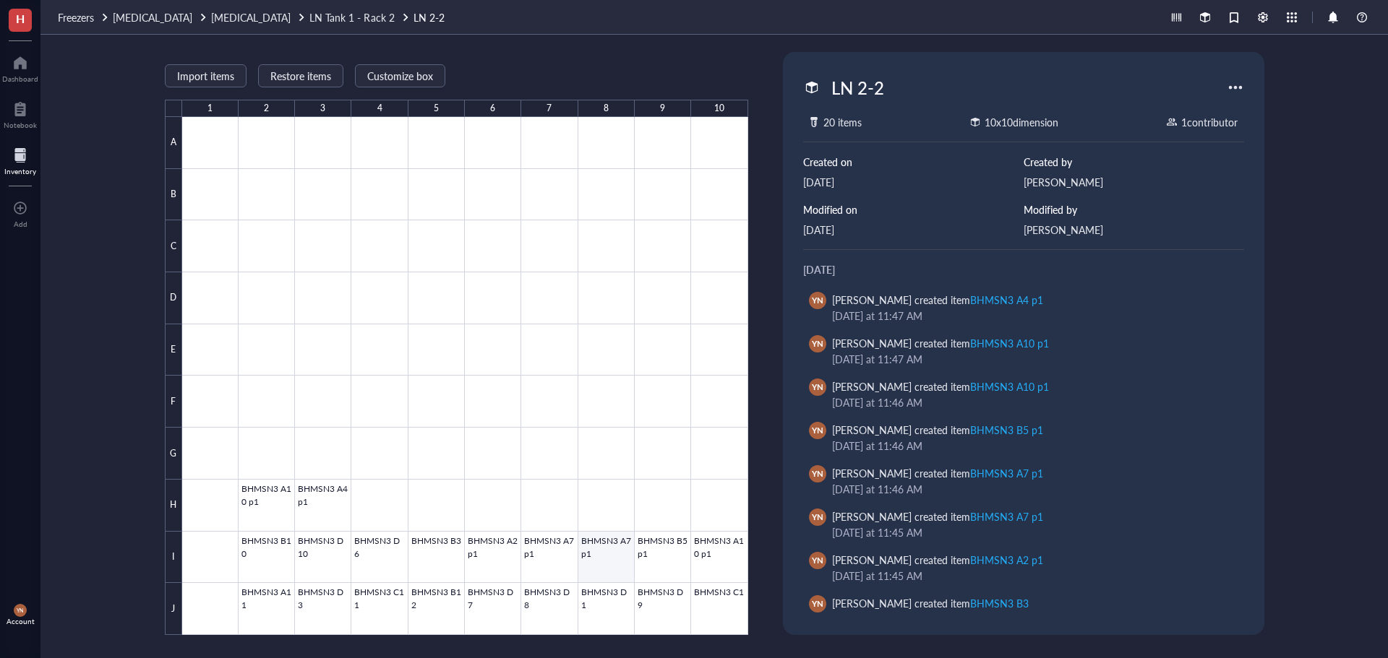
click at [625, 564] on div at bounding box center [465, 376] width 566 height 518
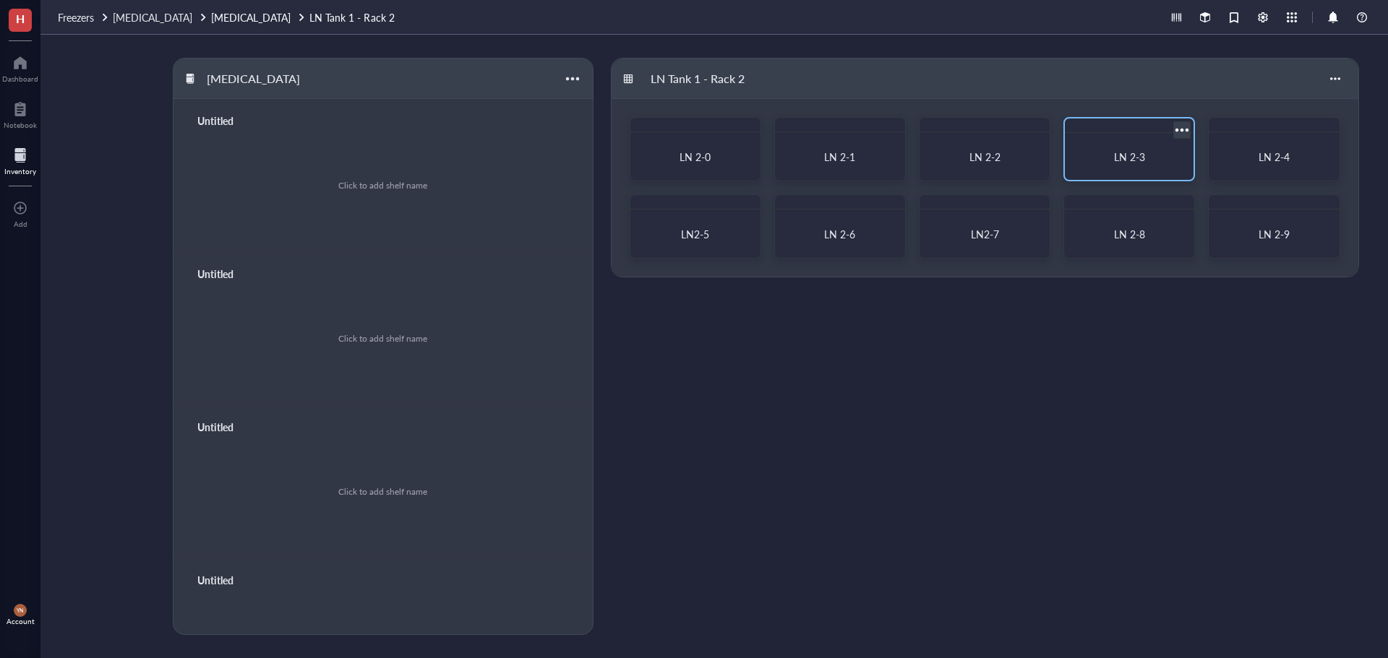
click at [1135, 148] on div "LN 2-3" at bounding box center [1128, 156] width 117 height 35
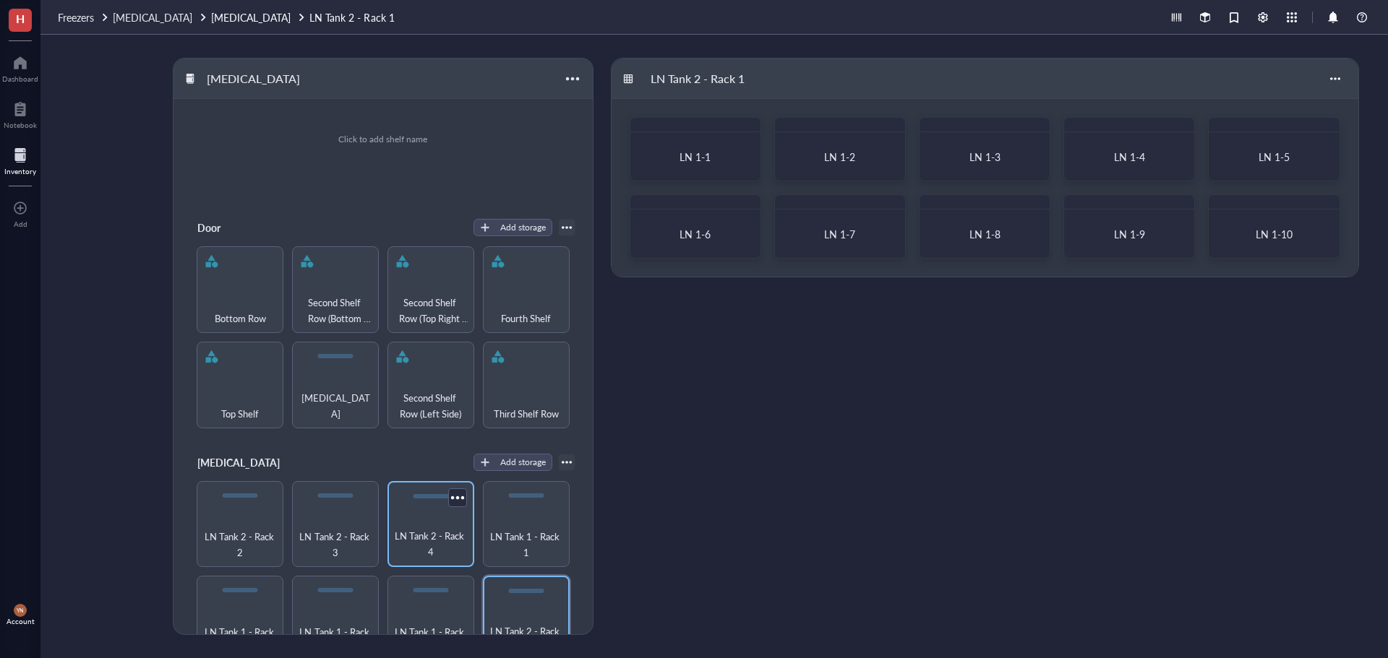
scroll to position [529, 0]
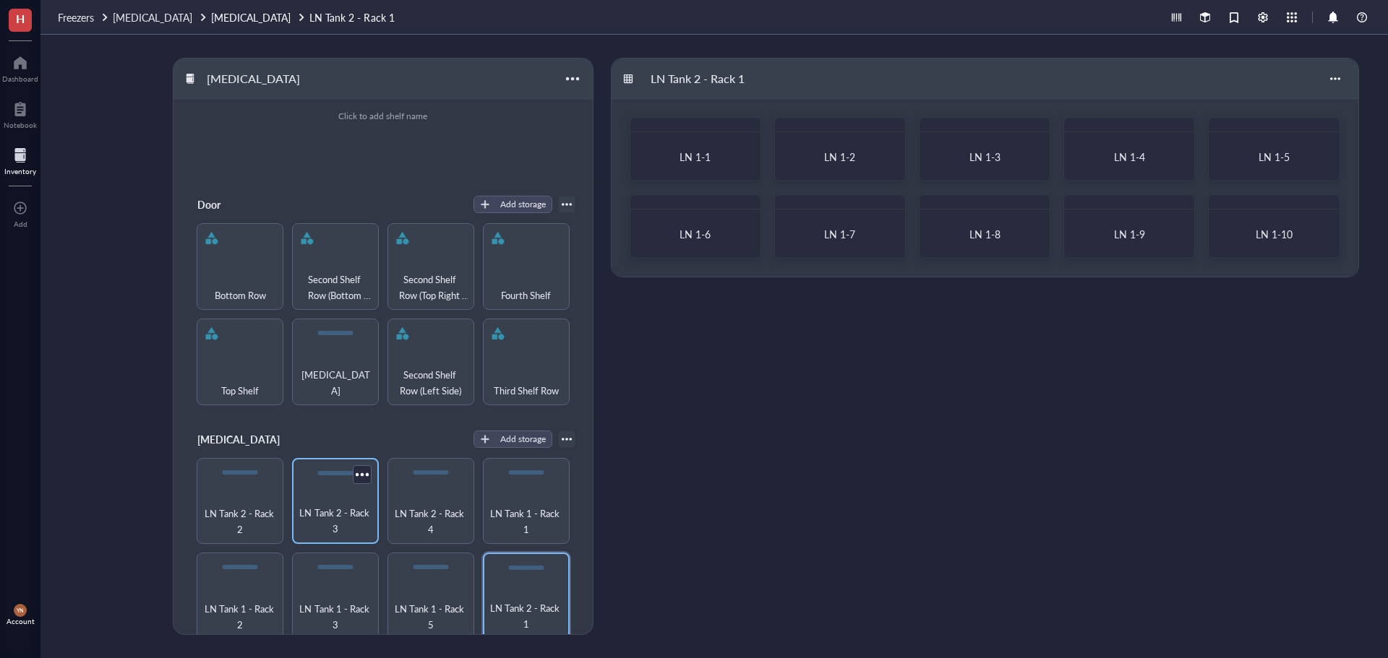
click at [340, 506] on span "LN Tank 2 - Rack 3" at bounding box center [335, 521] width 72 height 32
click at [713, 158] on div "LN 3-1" at bounding box center [695, 156] width 94 height 13
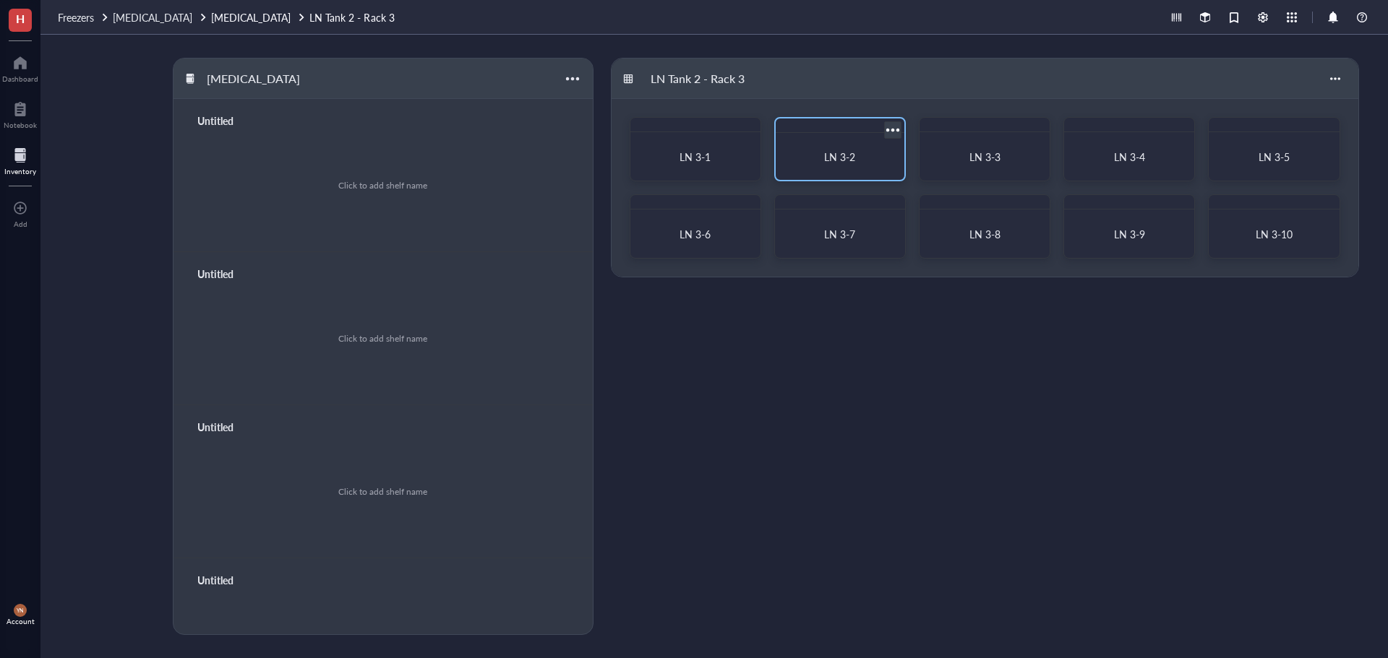
click at [855, 146] on div "LN 3-2" at bounding box center [839, 156] width 117 height 35
click at [174, 19] on span "[MEDICAL_DATA]" at bounding box center [153, 17] width 80 height 14
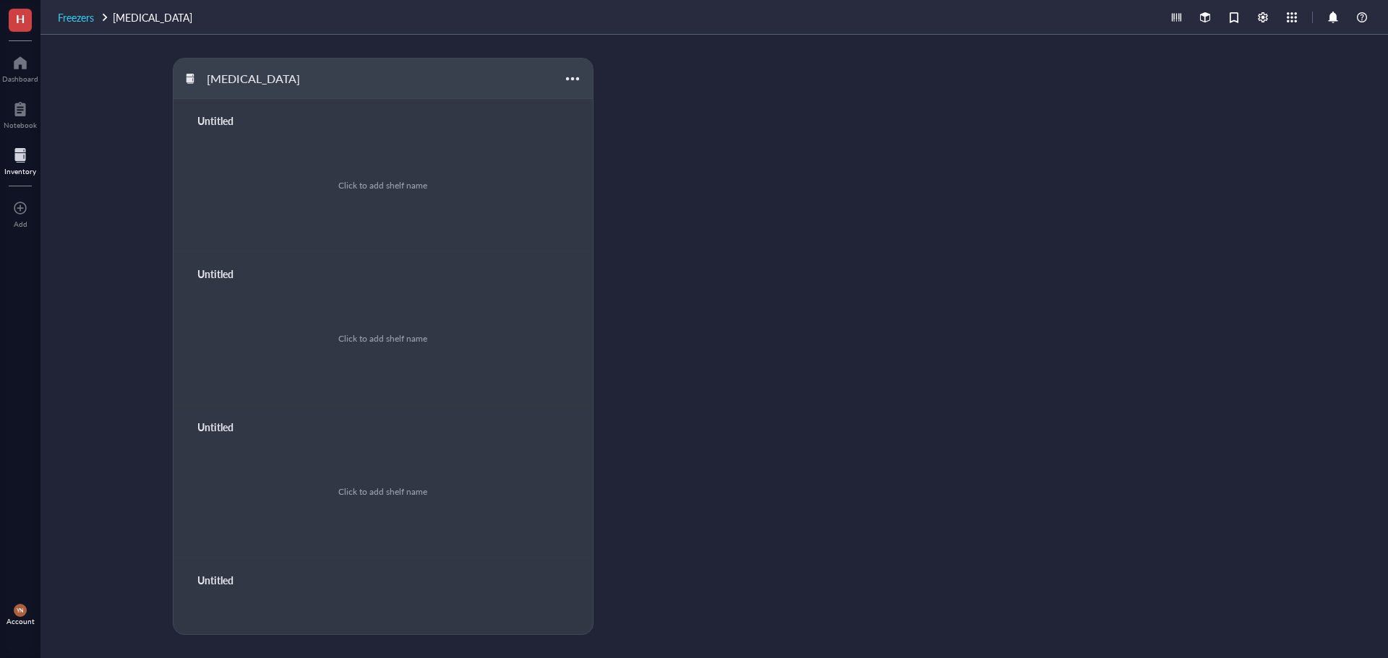
click at [74, 16] on span "Freezers" at bounding box center [76, 17] width 36 height 14
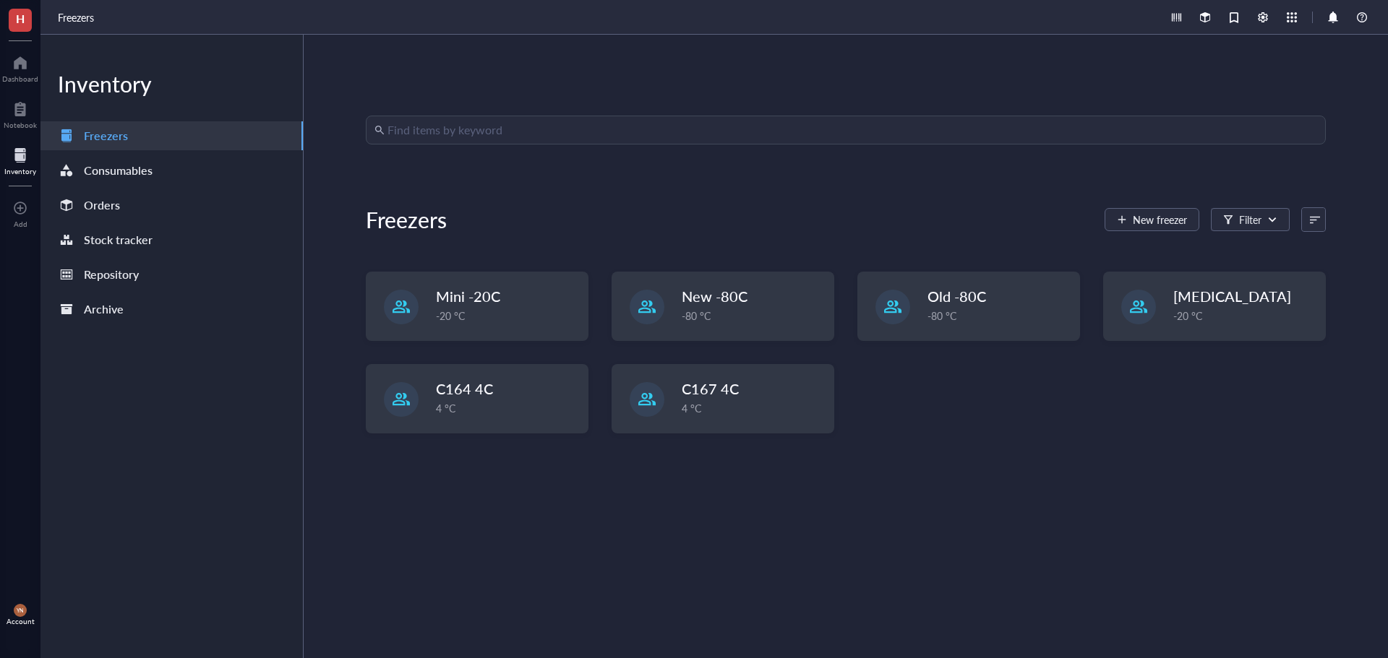
click at [1115, 493] on div "Find items by keyword Freezers New freezer Filter Mini -20C -20 °C New -80C -80…" at bounding box center [846, 347] width 960 height 462
click at [474, 316] on div "-20 °C" at bounding box center [508, 317] width 142 height 16
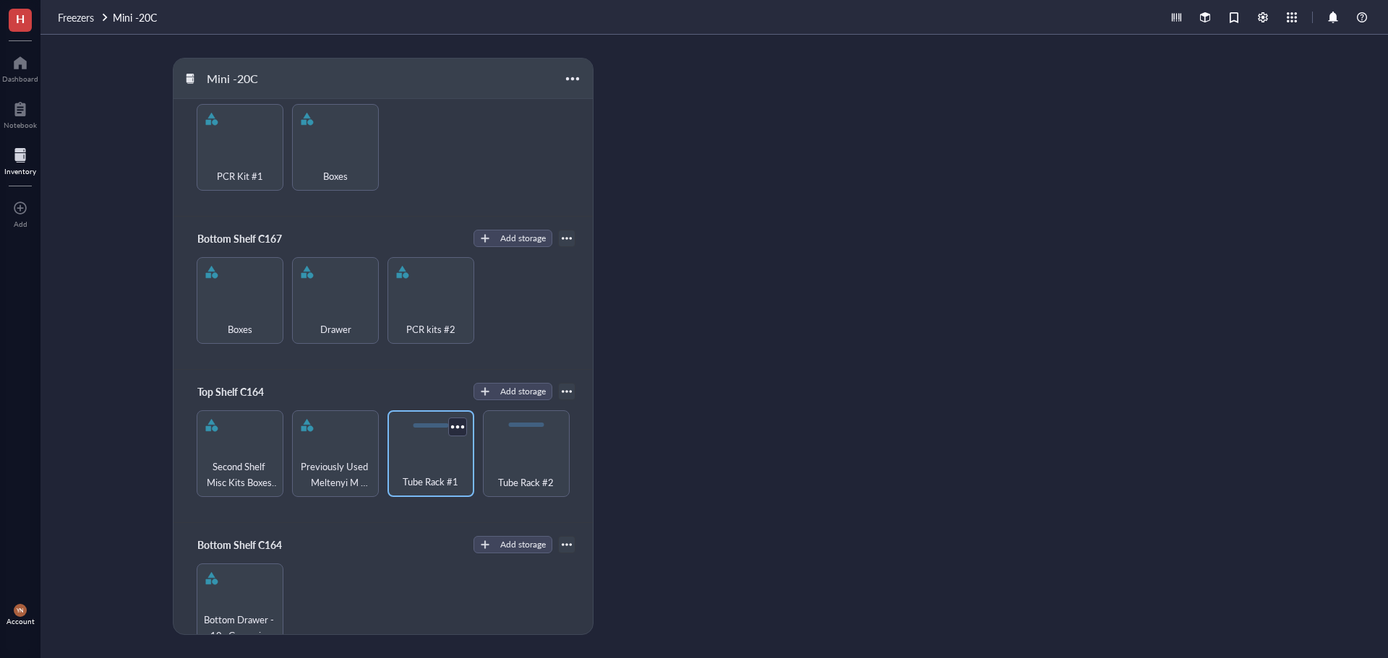
scroll to position [66, 0]
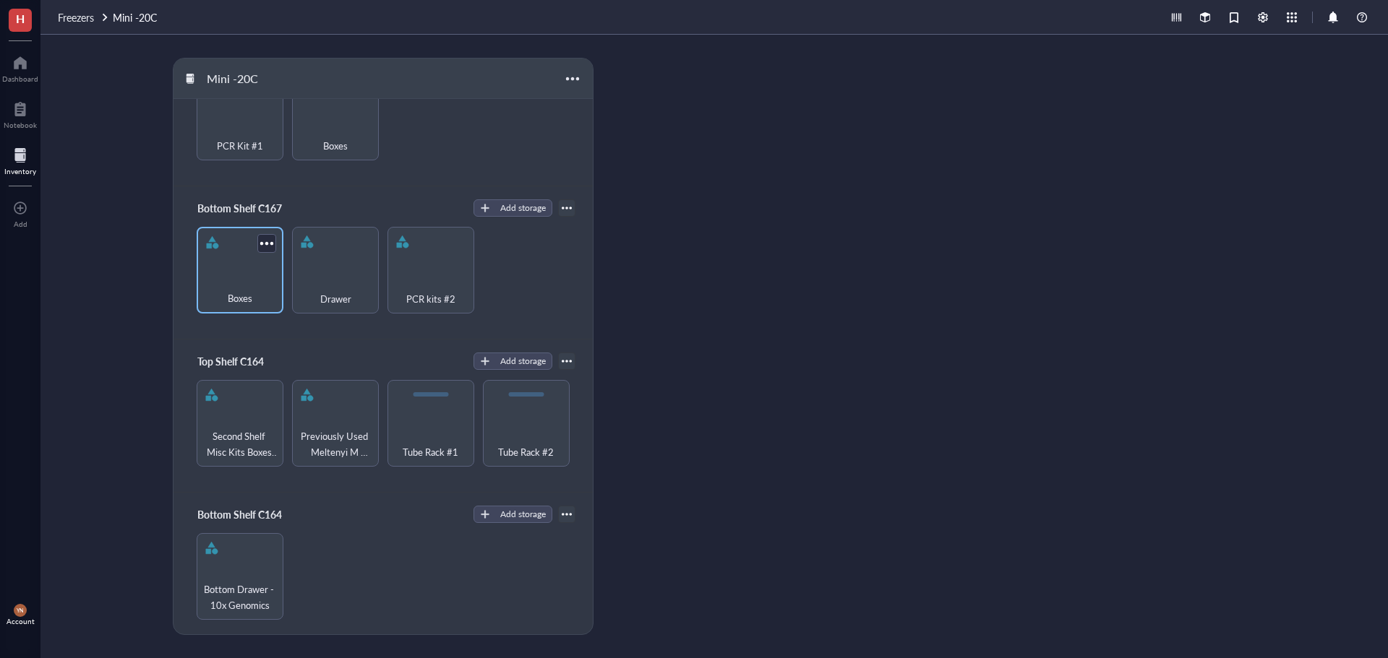
click at [238, 260] on div "Boxes" at bounding box center [240, 270] width 87 height 87
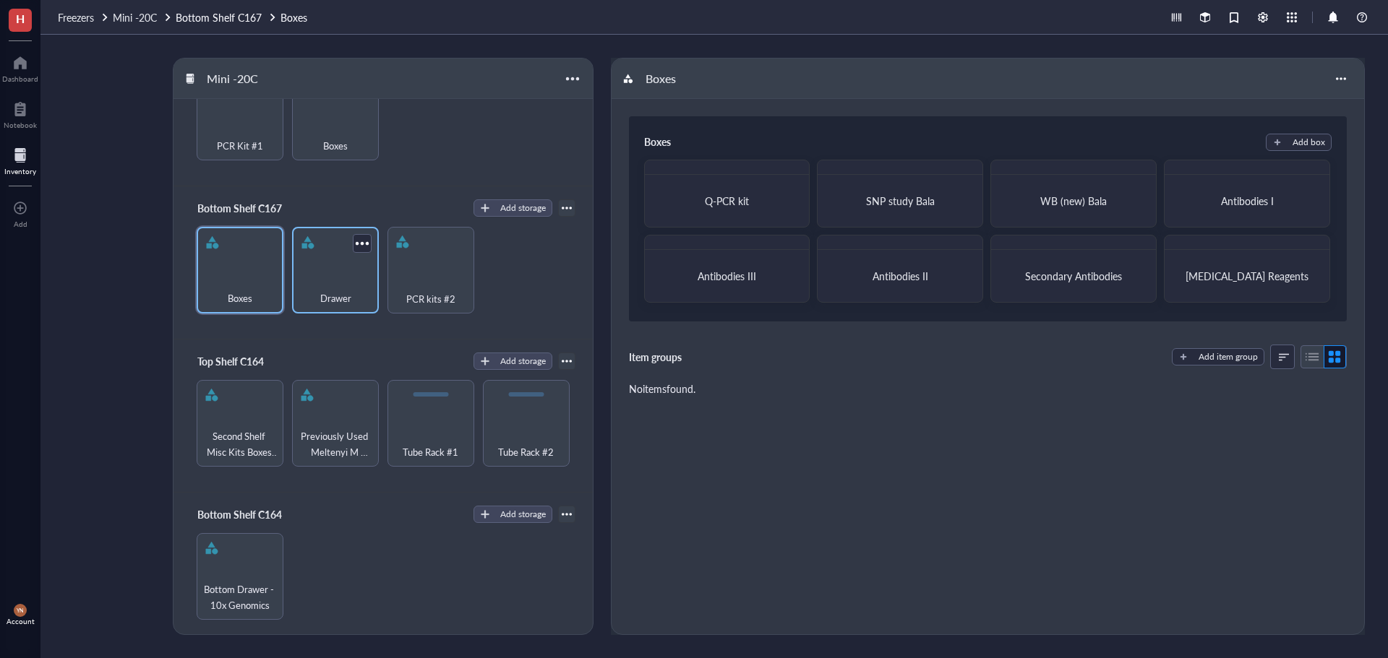
click at [326, 275] on div "Drawer" at bounding box center [335, 291] width 72 height 32
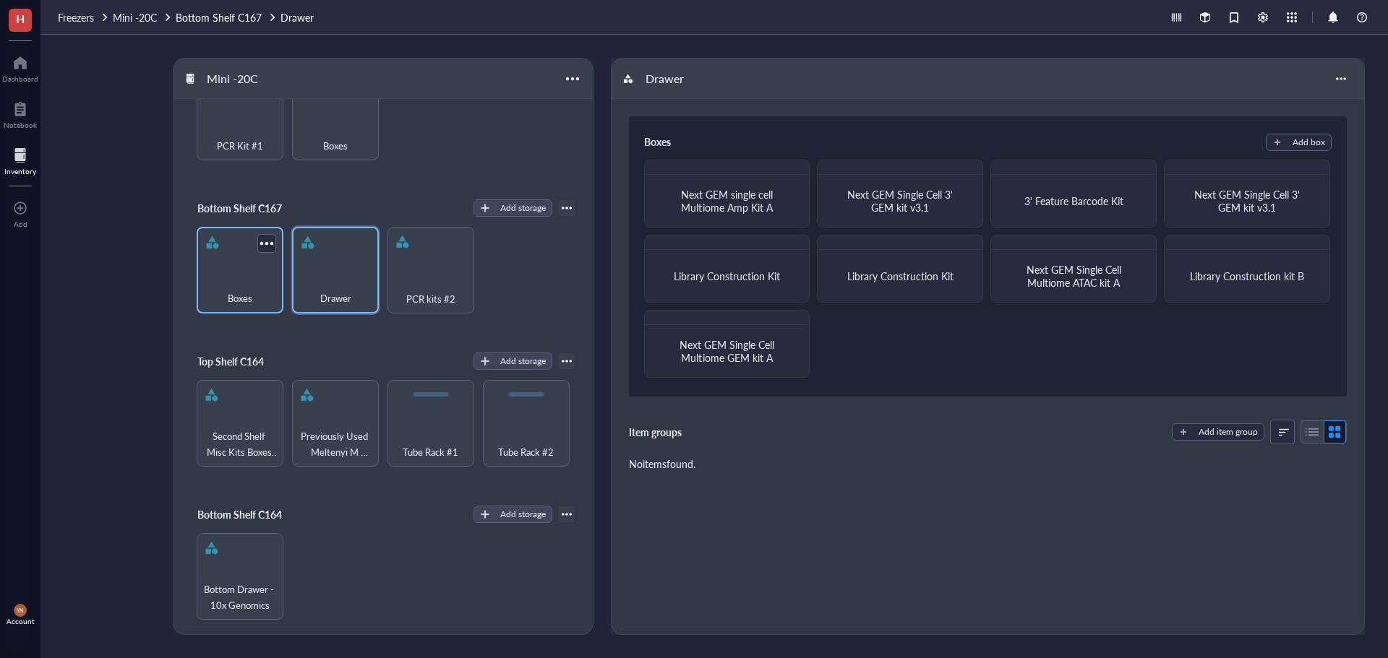
click at [244, 275] on div "Boxes" at bounding box center [240, 291] width 72 height 32
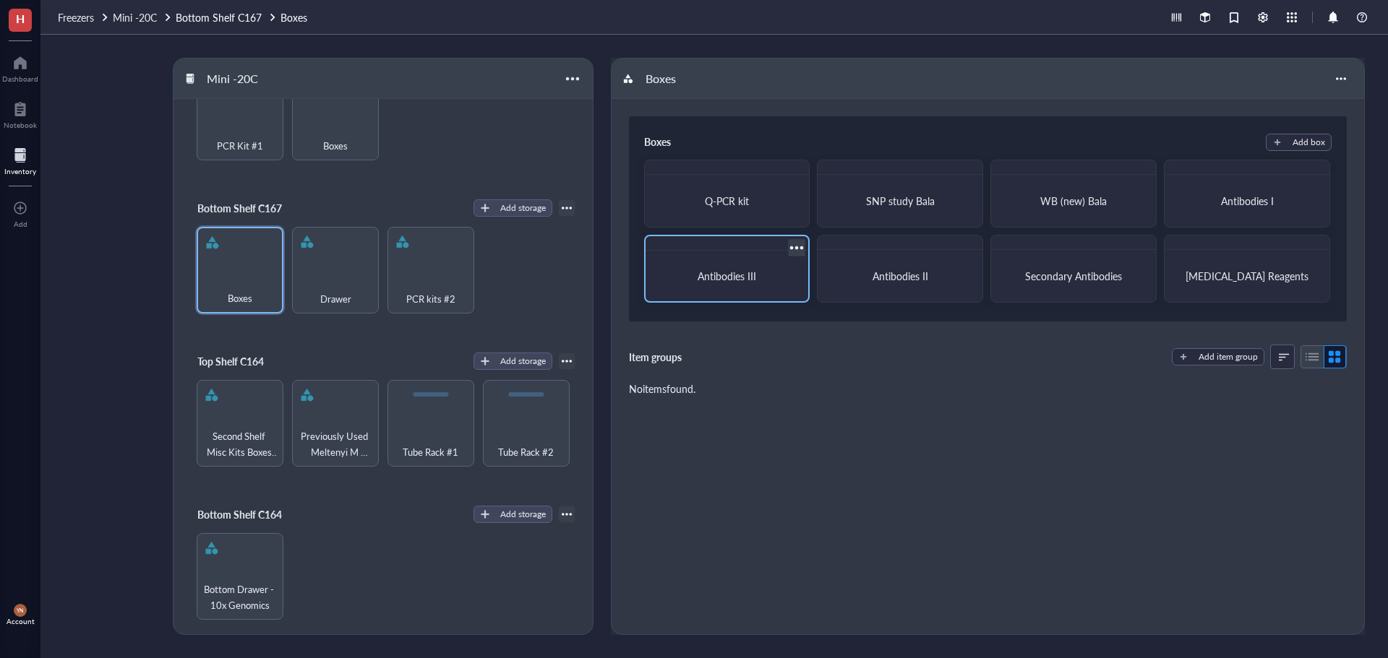
click at [804, 286] on div "Antibodies III" at bounding box center [727, 269] width 166 height 68
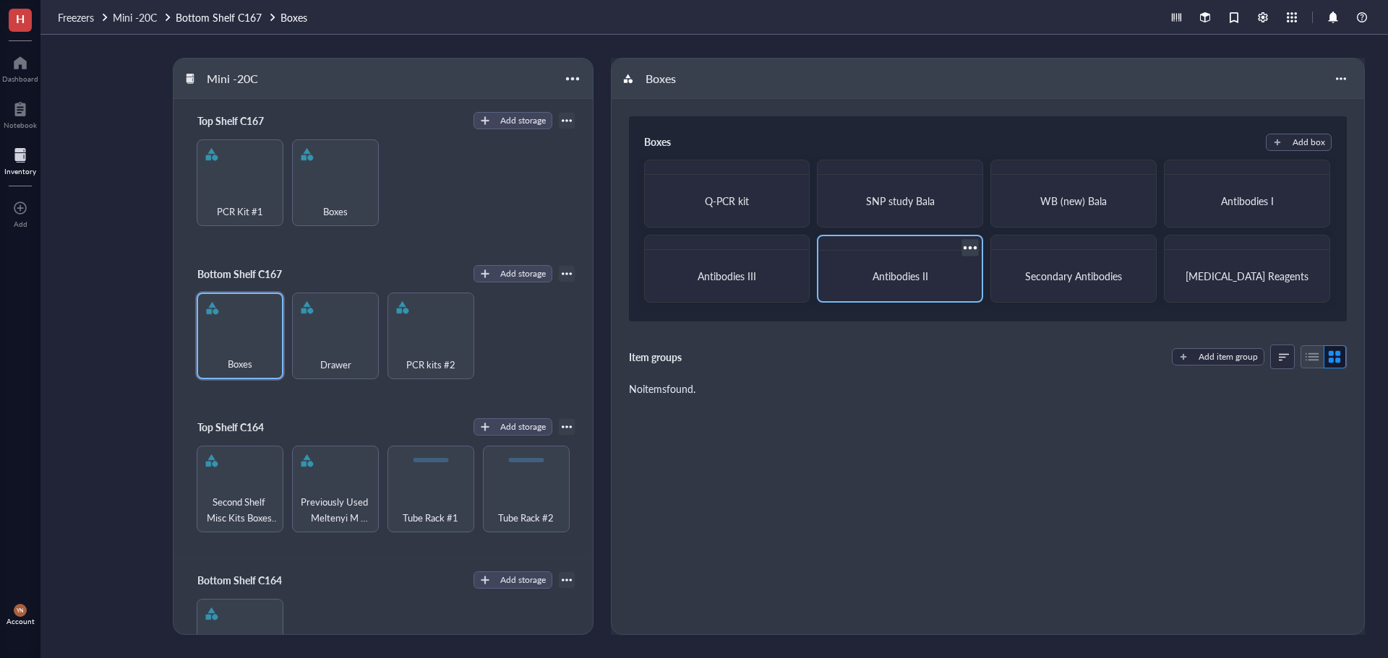
click at [921, 285] on div "Antibodies II" at bounding box center [900, 276] width 152 height 39
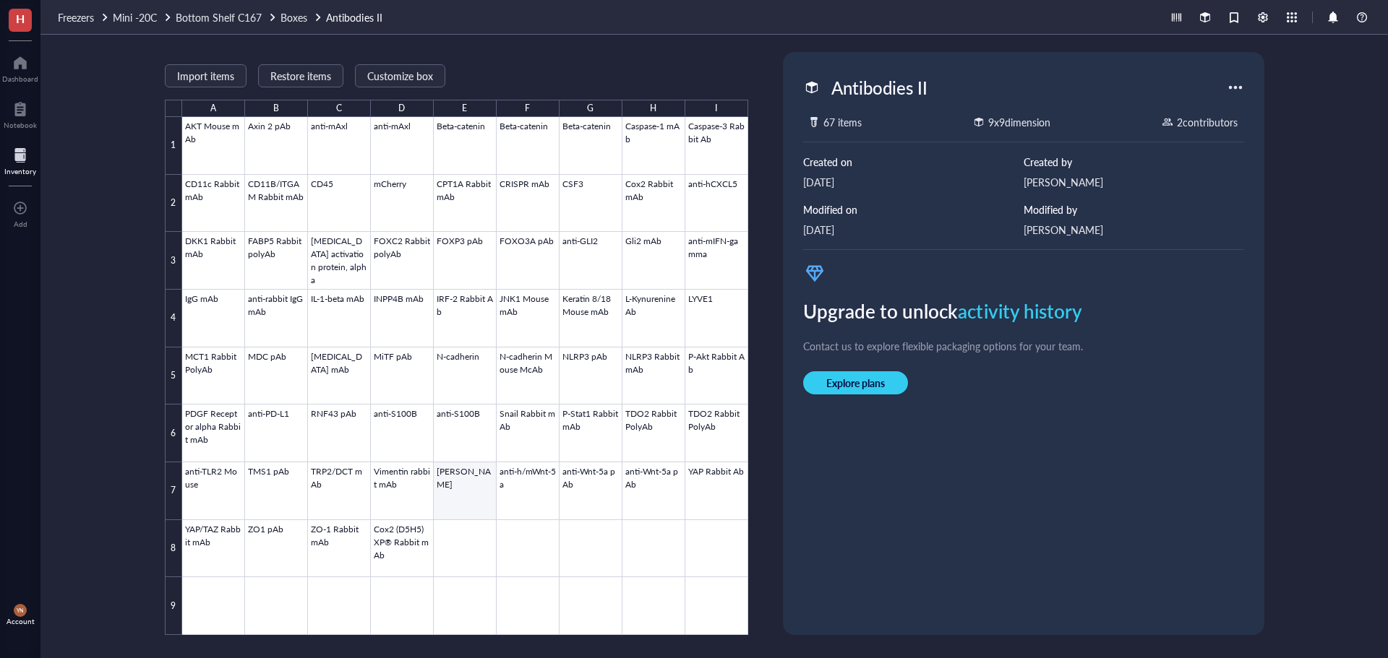
click at [470, 438] on div at bounding box center [465, 376] width 566 height 518
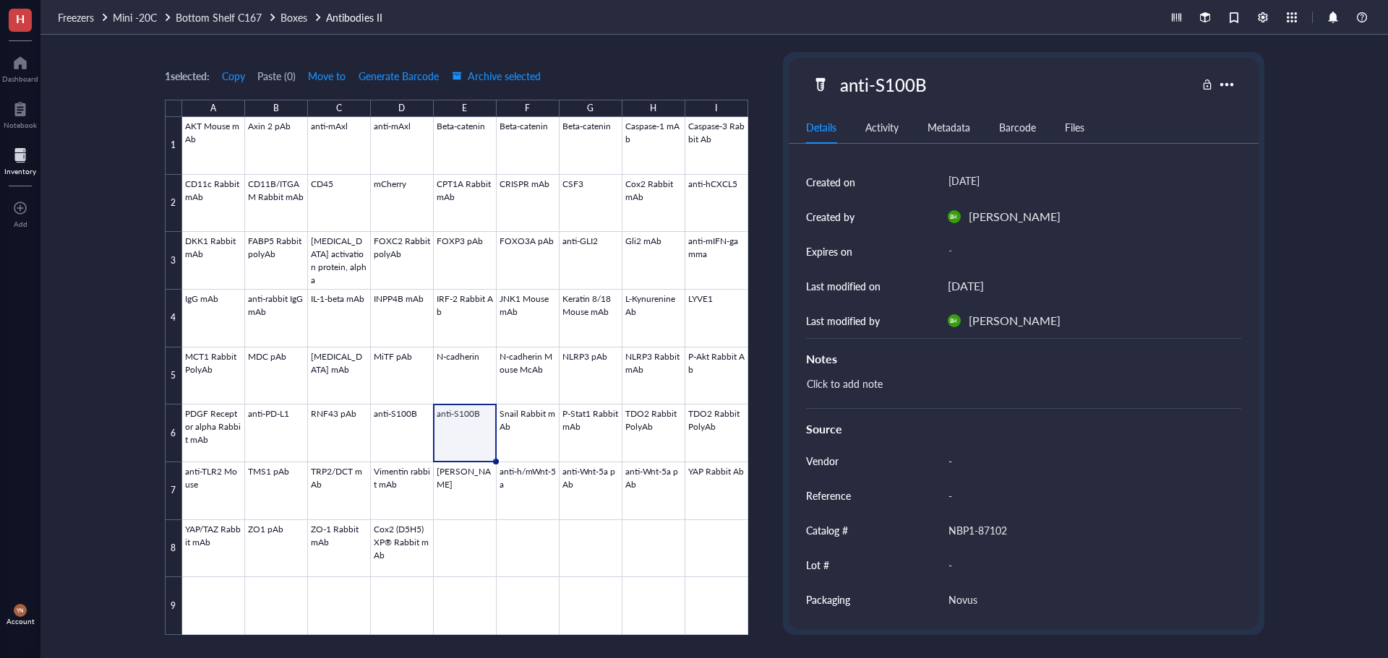
scroll to position [163, 0]
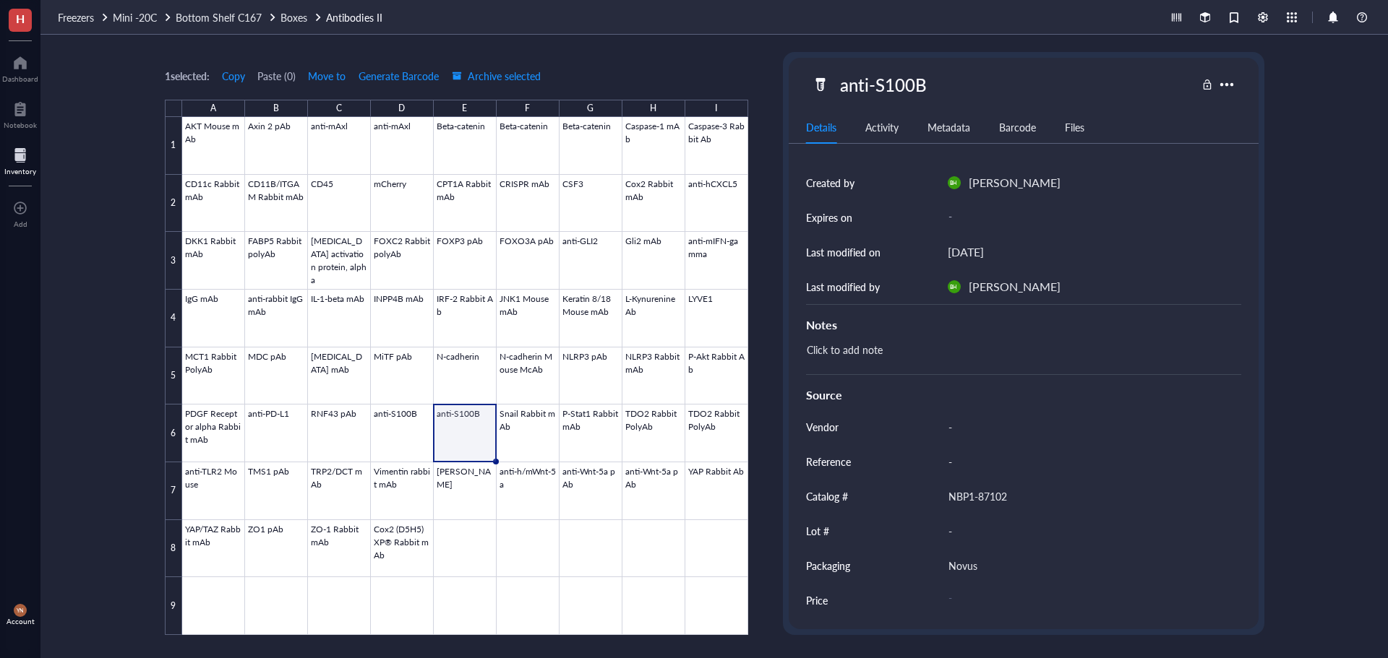
click at [144, 279] on div "1 selected: Copy Paste ( 0 ) Move to Generate Barcode Archive selected A B C D …" at bounding box center [713, 347] width 1347 height 624
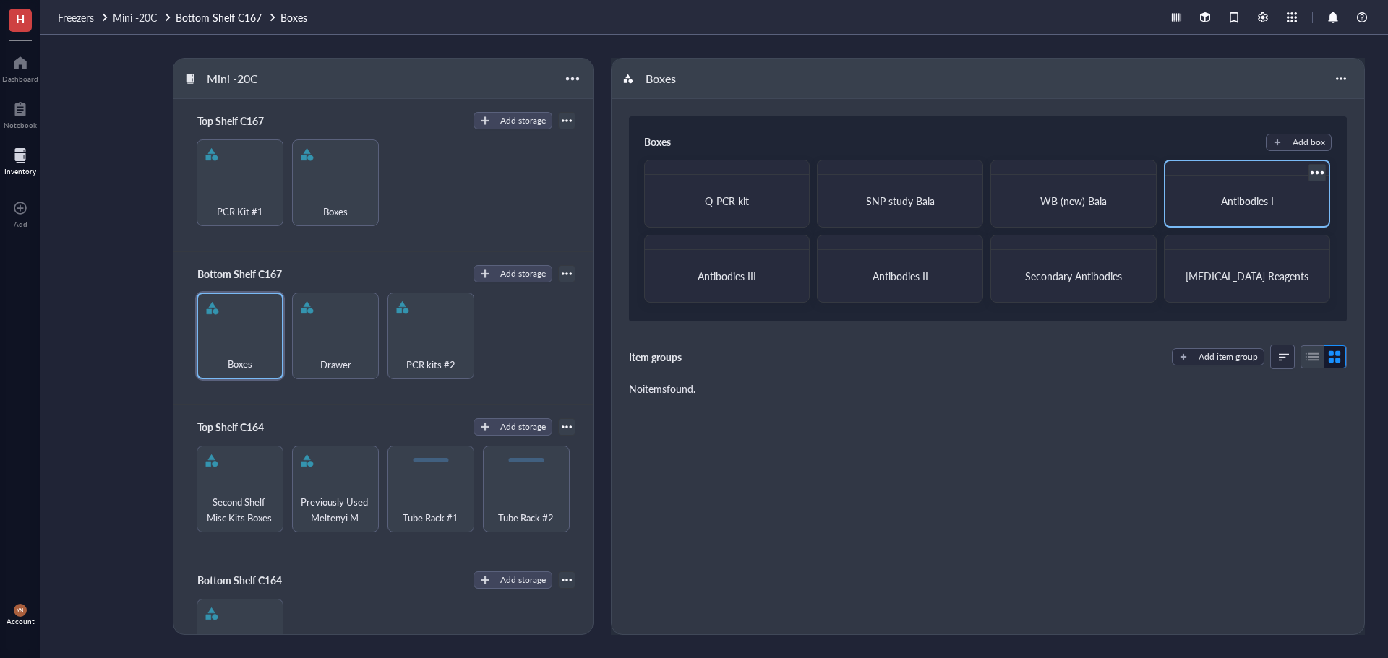
click at [1267, 192] on div "Antibodies I" at bounding box center [1247, 200] width 152 height 39
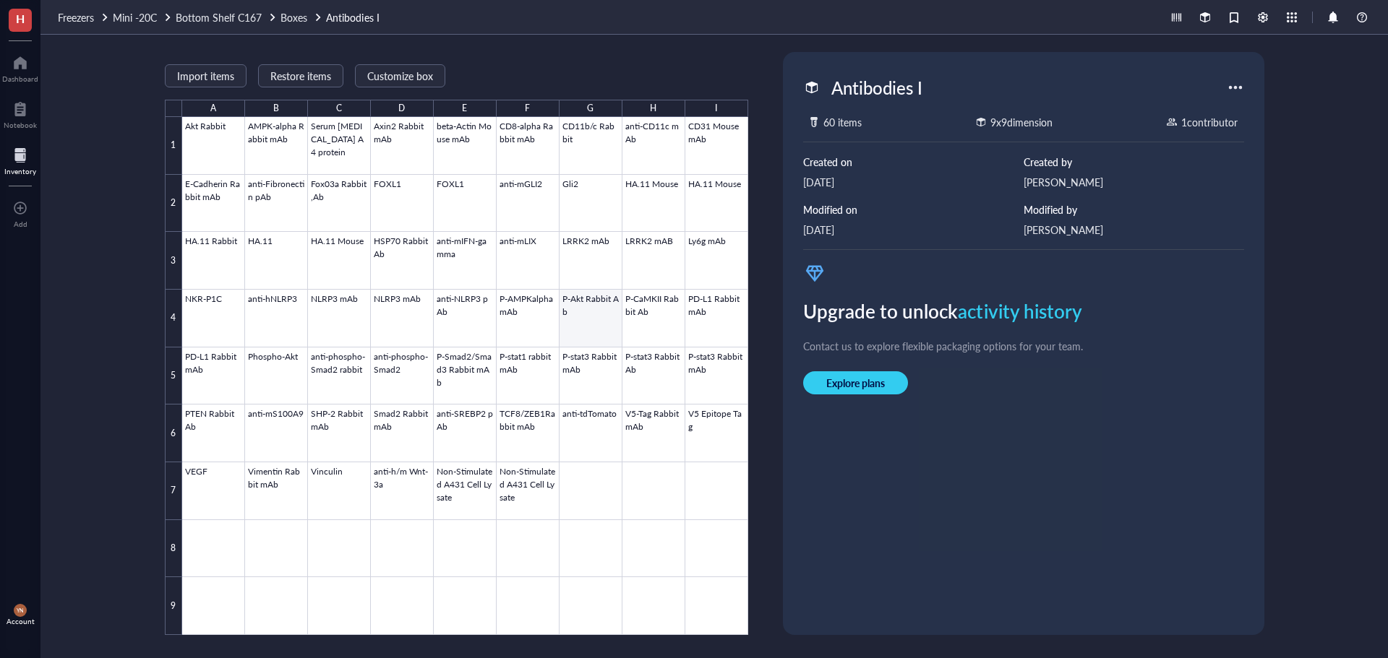
click at [578, 259] on div at bounding box center [465, 376] width 566 height 518
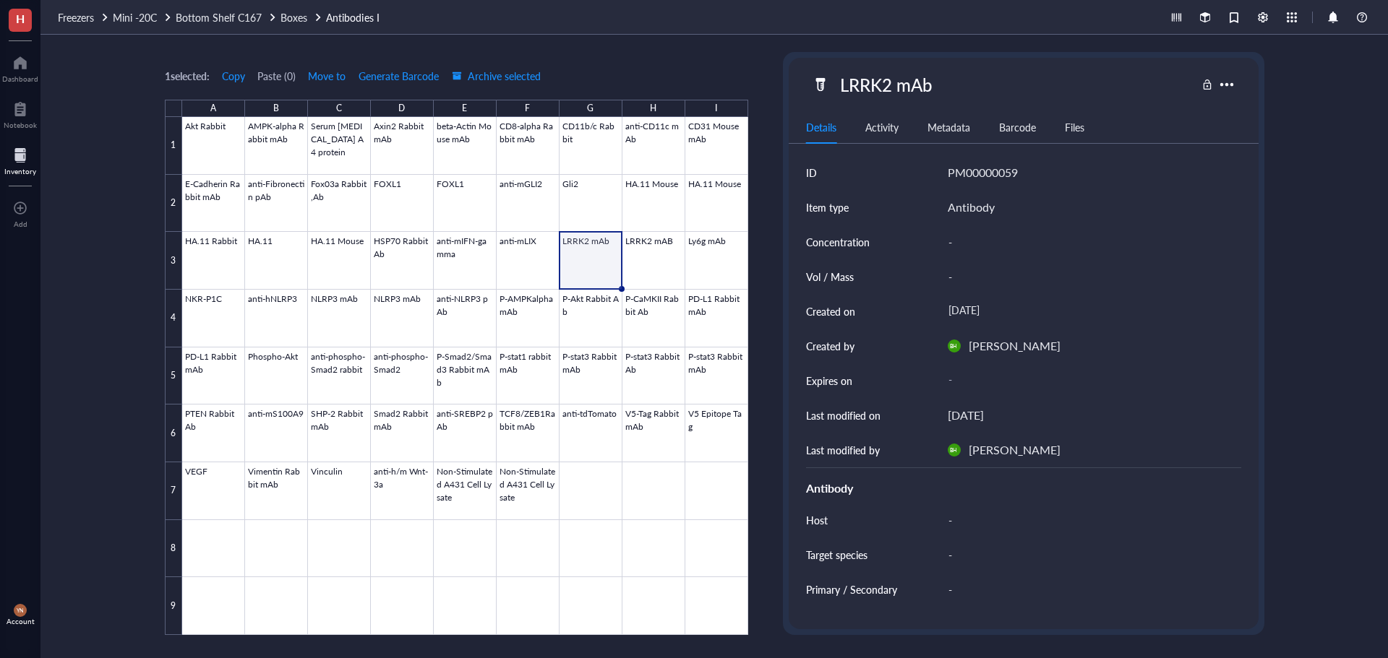
click at [98, 317] on div "1 selected: Copy Paste ( 0 ) Move to Generate Barcode Archive selected A B C D …" at bounding box center [713, 347] width 1347 height 624
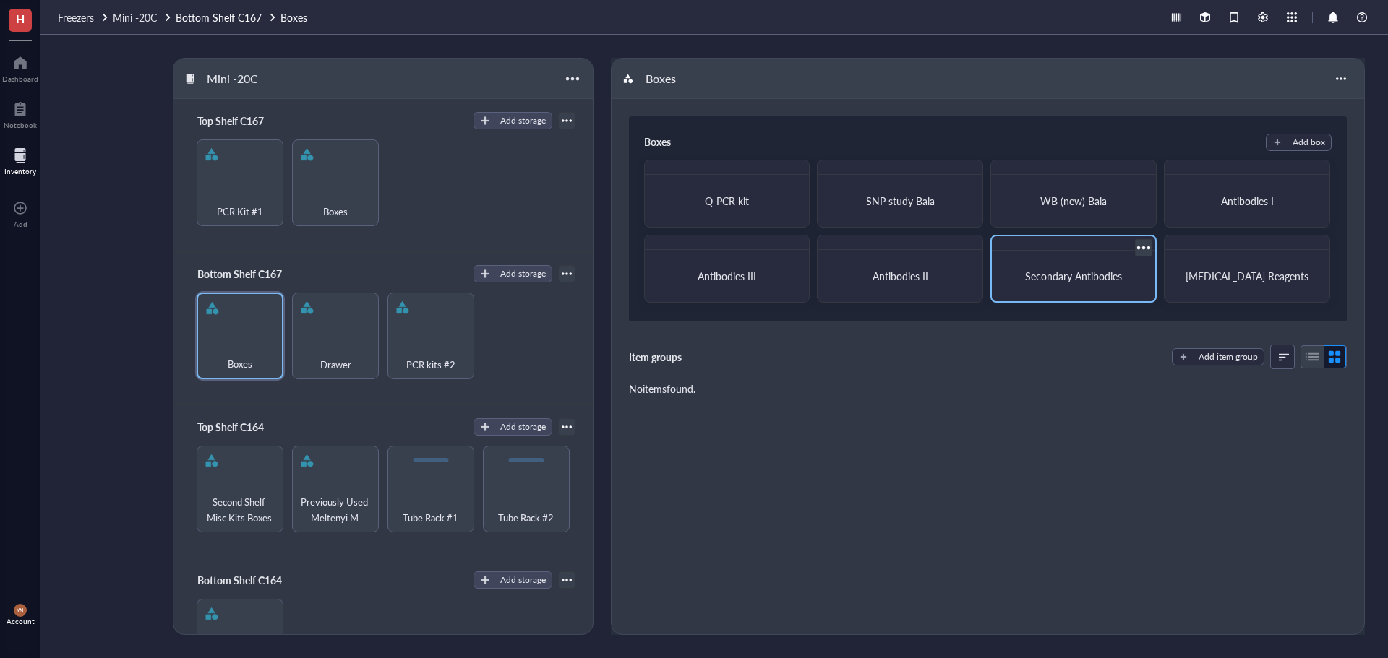
click at [1099, 257] on div "Secondary Antibodies" at bounding box center [1073, 276] width 152 height 39
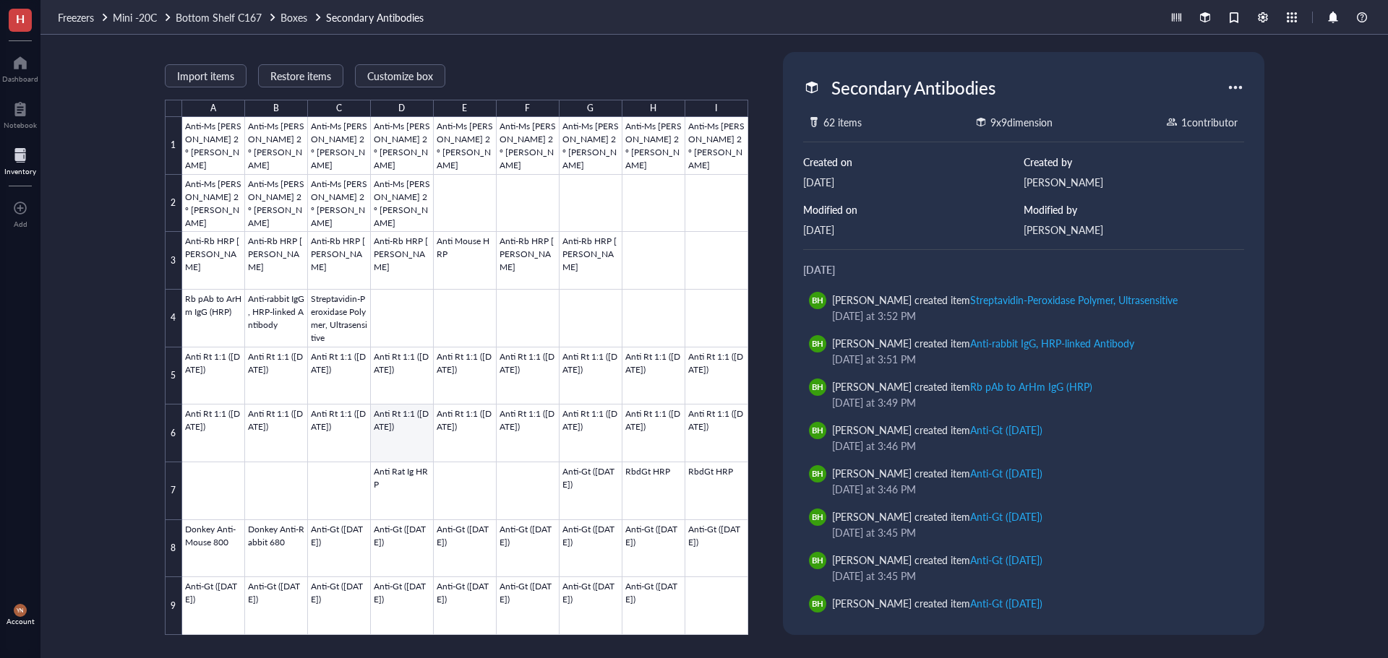
click at [387, 428] on div at bounding box center [465, 376] width 566 height 518
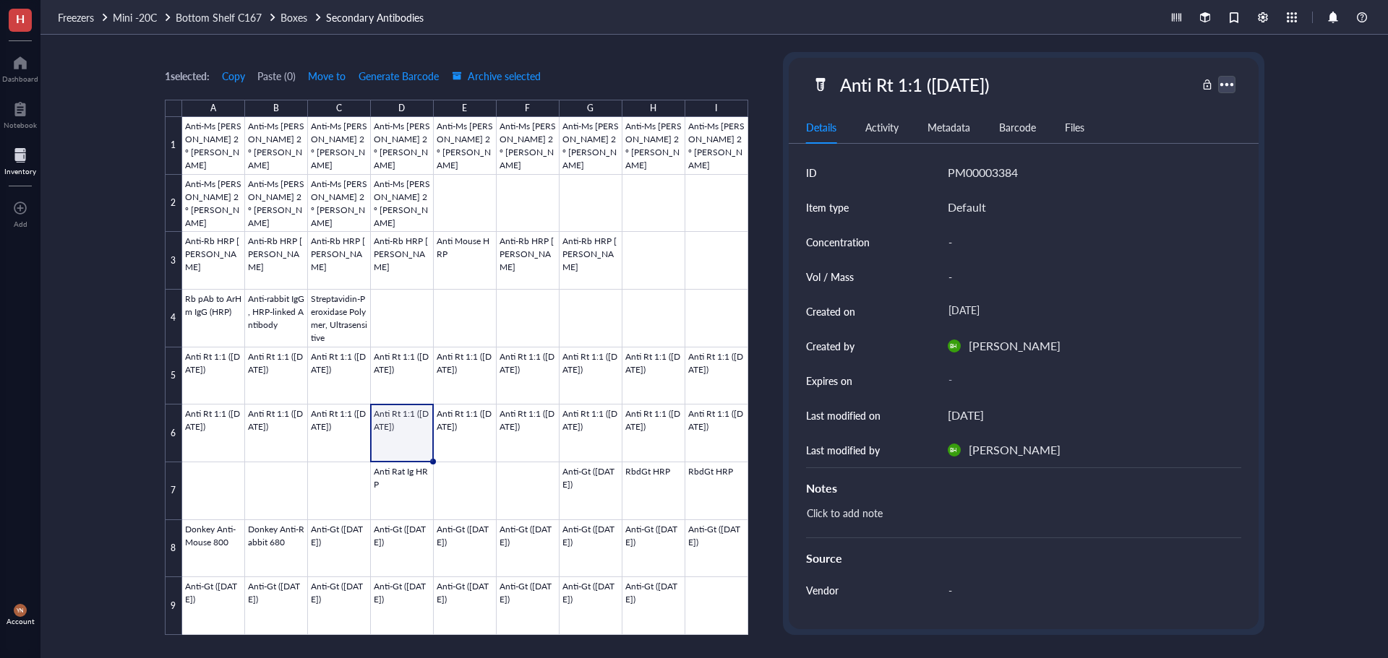
click at [1223, 94] on div at bounding box center [1226, 84] width 21 height 21
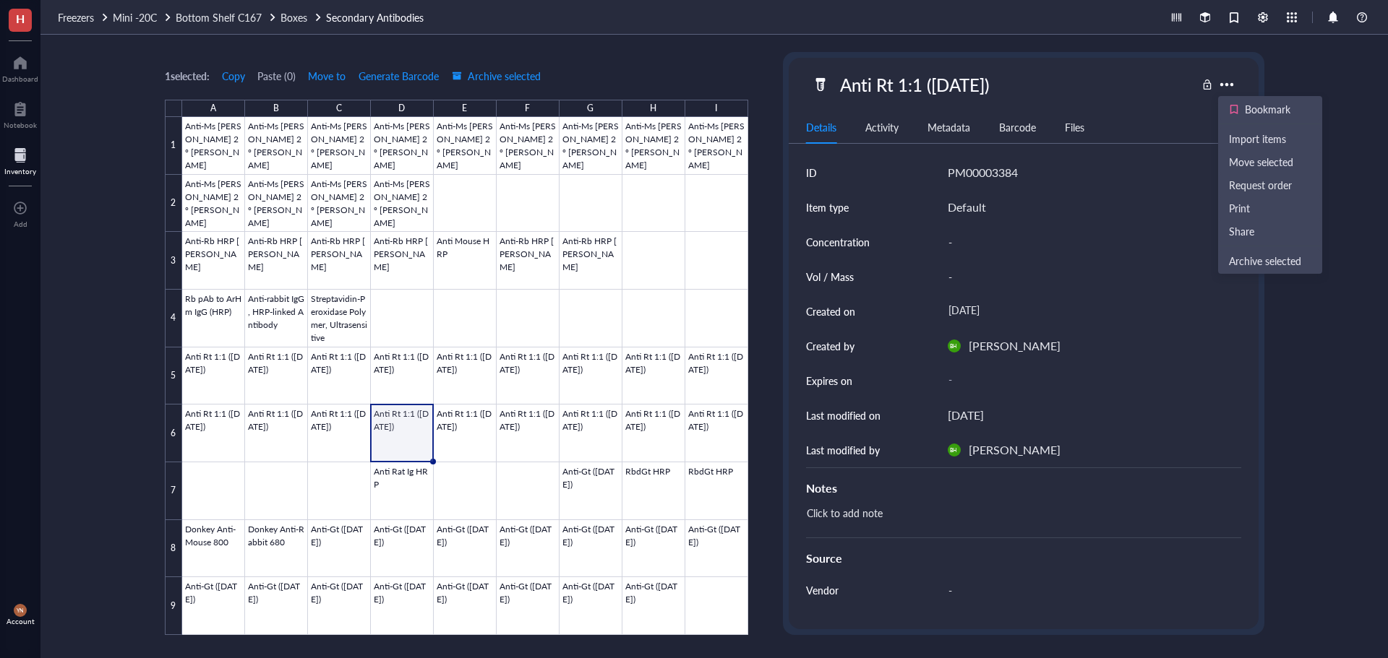
click at [1331, 335] on div "1 selected: Copy Paste ( 0 ) Move to Generate Barcode Archive selected A B C D …" at bounding box center [713, 347] width 1347 height 624
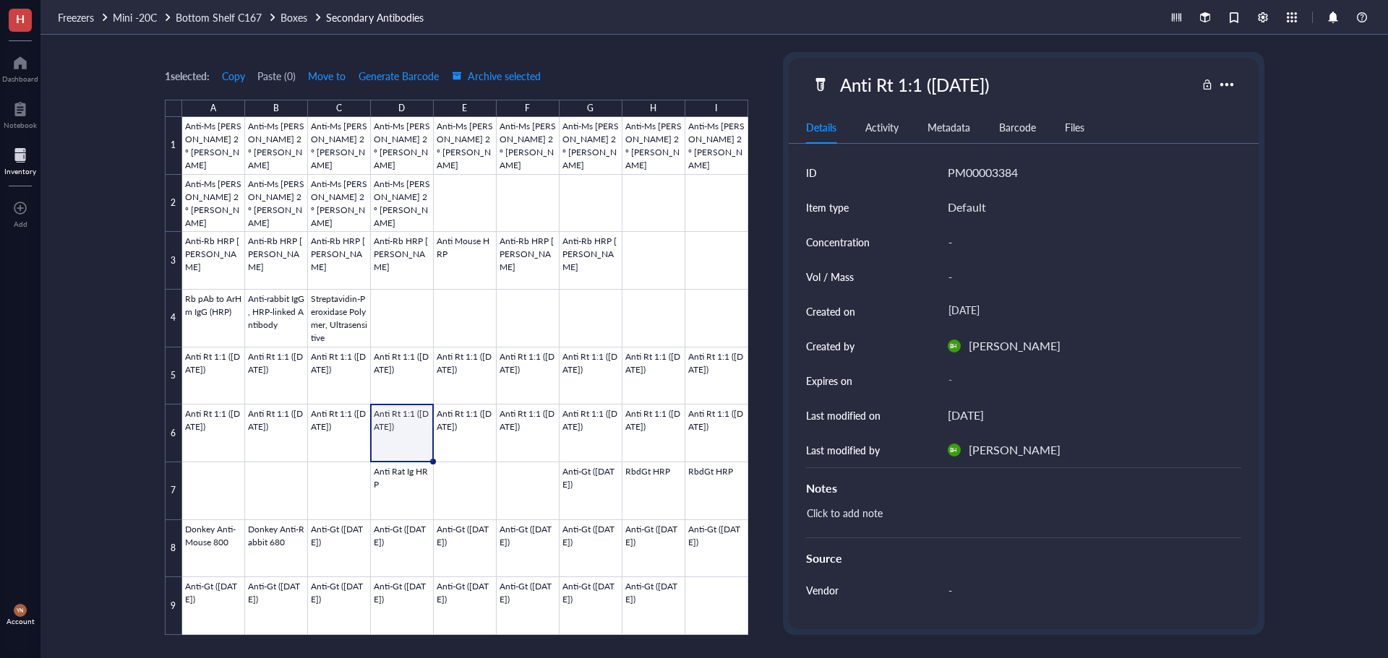
click at [721, 53] on div "1 selected: Copy Paste ( 0 ) Move to Generate Barcode Archive selected A B C D …" at bounding box center [456, 343] width 583 height 583
click at [87, 317] on div "1 selected: Copy Paste ( 0 ) Move to Generate Barcode Archive selected A B C D …" at bounding box center [713, 347] width 1347 height 624
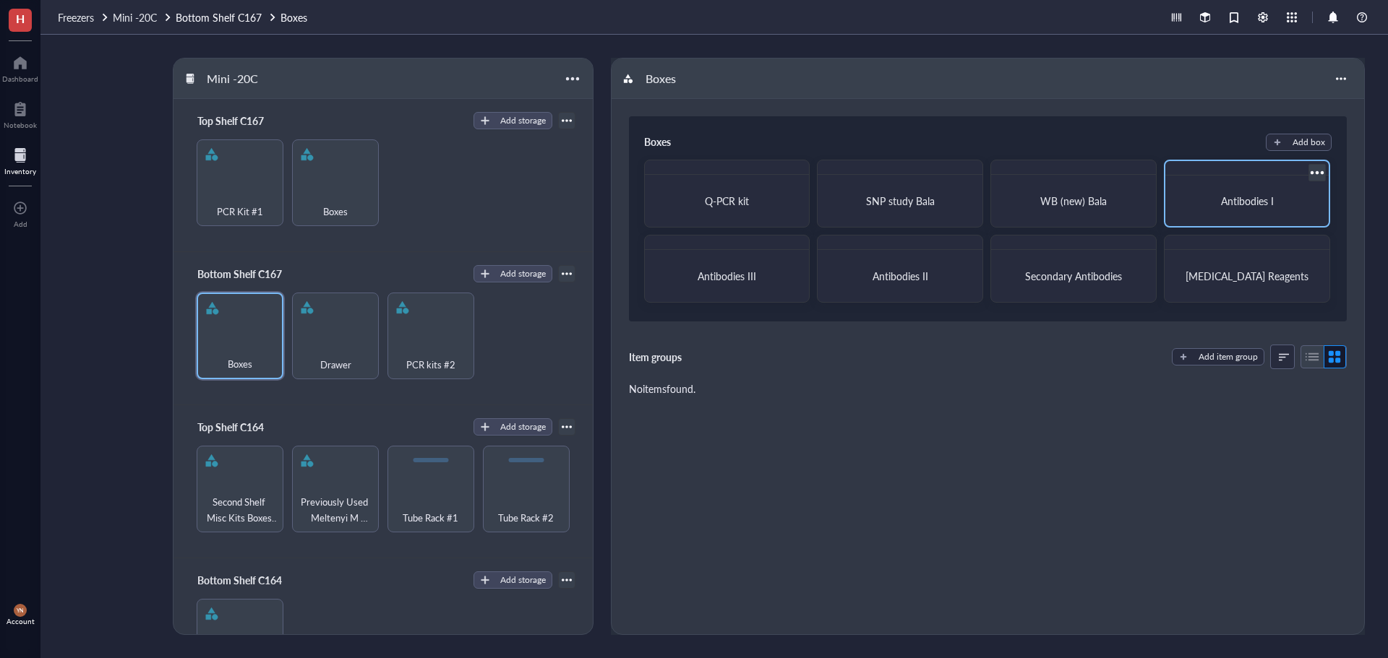
click at [1241, 173] on div at bounding box center [1246, 168] width 163 height 14
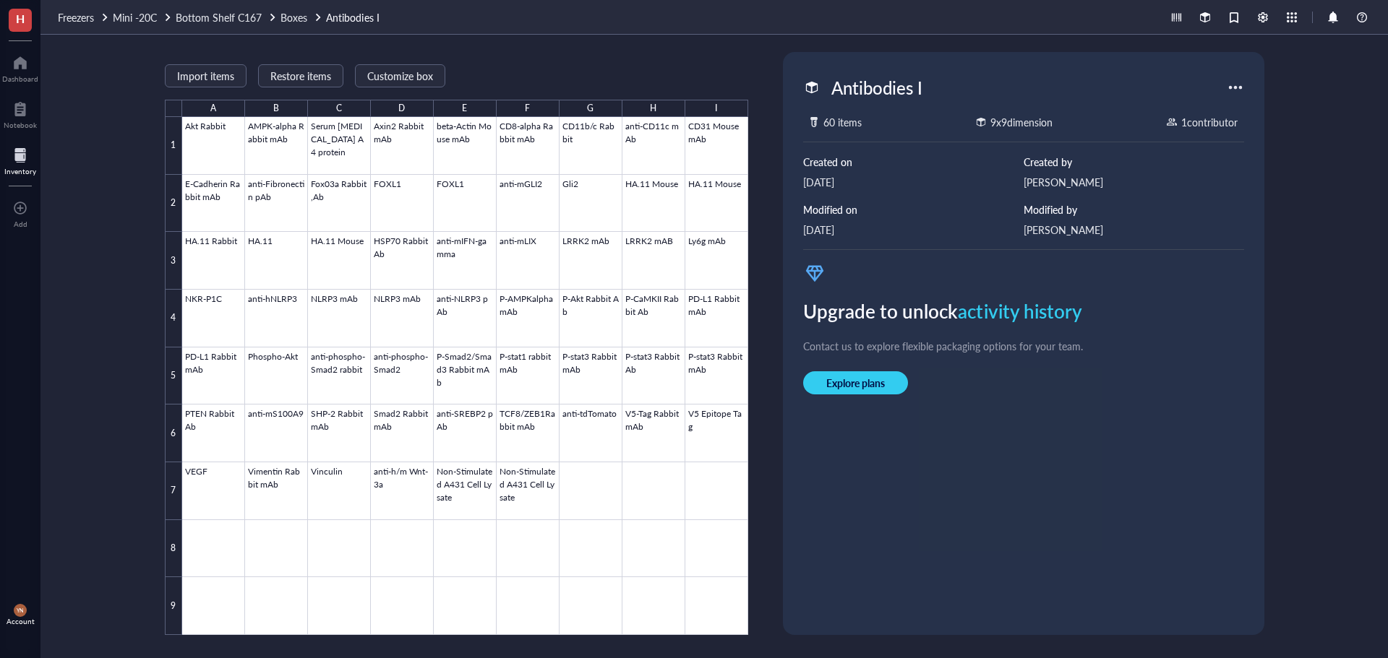
click at [1236, 86] on div at bounding box center [1235, 87] width 23 height 23
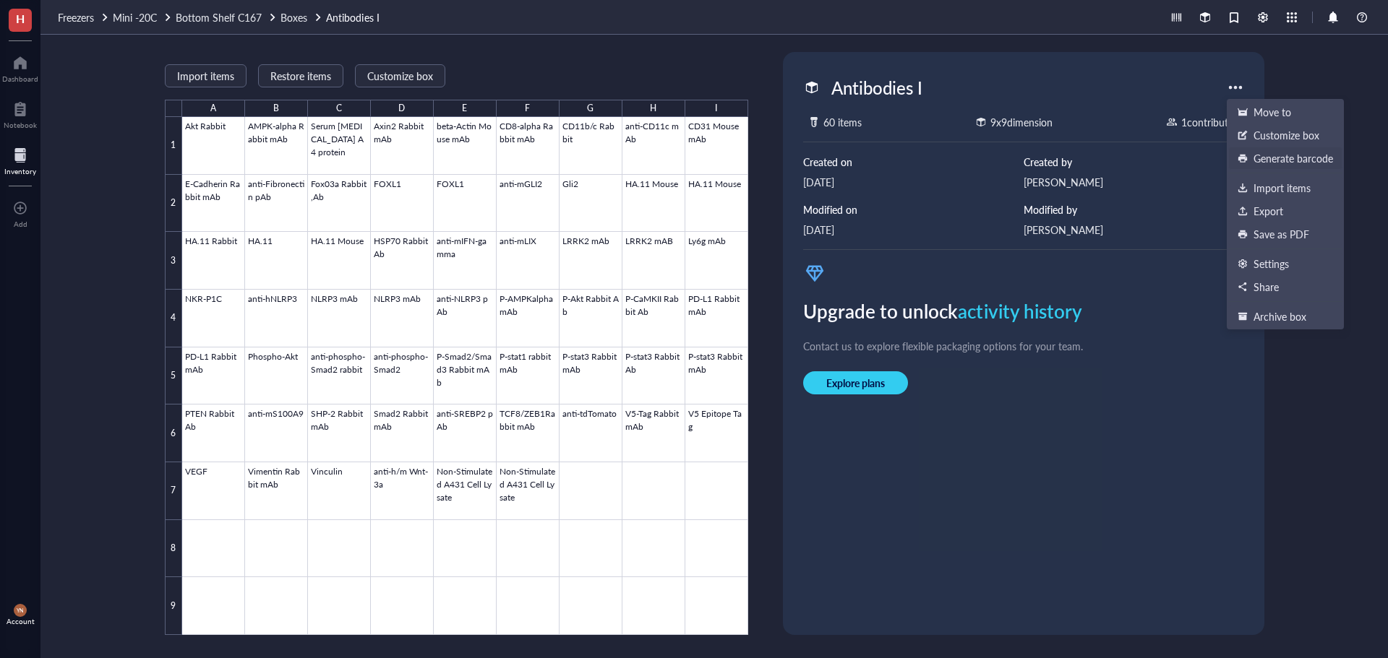
click at [1013, 594] on div "Antibodies I 60 items 9 x 9 dimension 1 contributor Created on [DATE] Created b…" at bounding box center [1024, 344] width 470 height 572
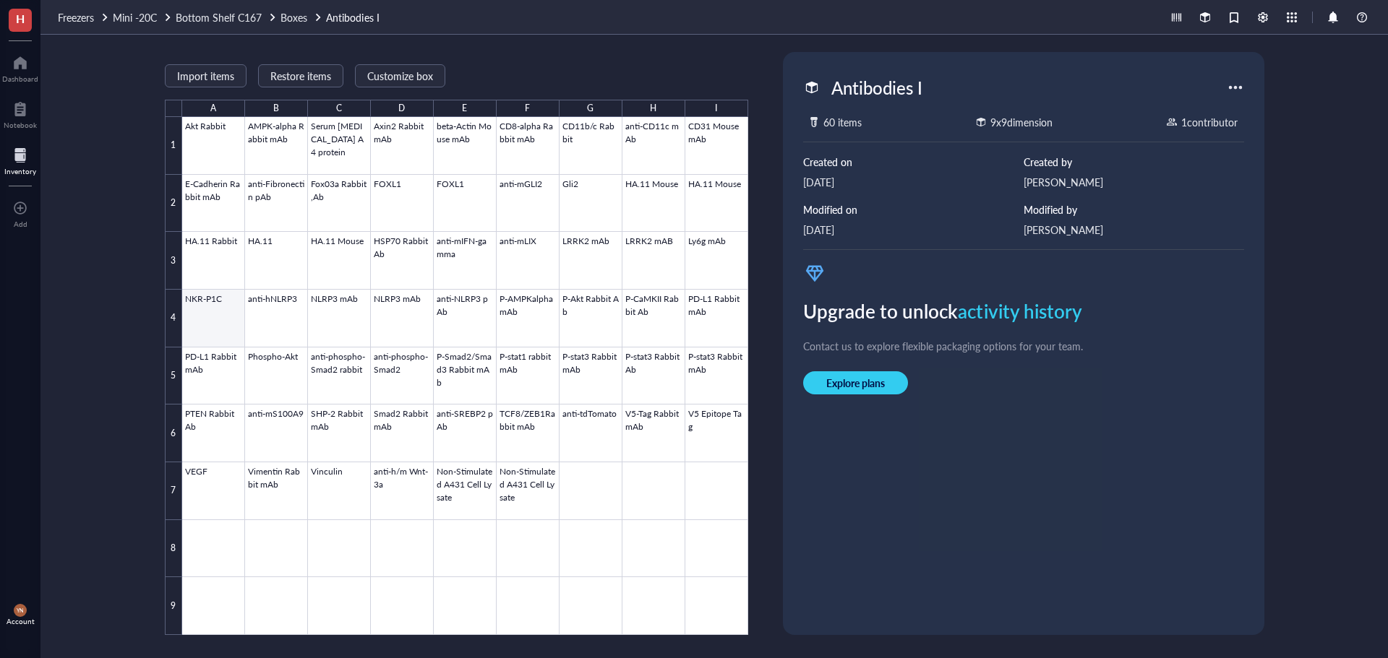
click at [236, 267] on div at bounding box center [465, 376] width 566 height 518
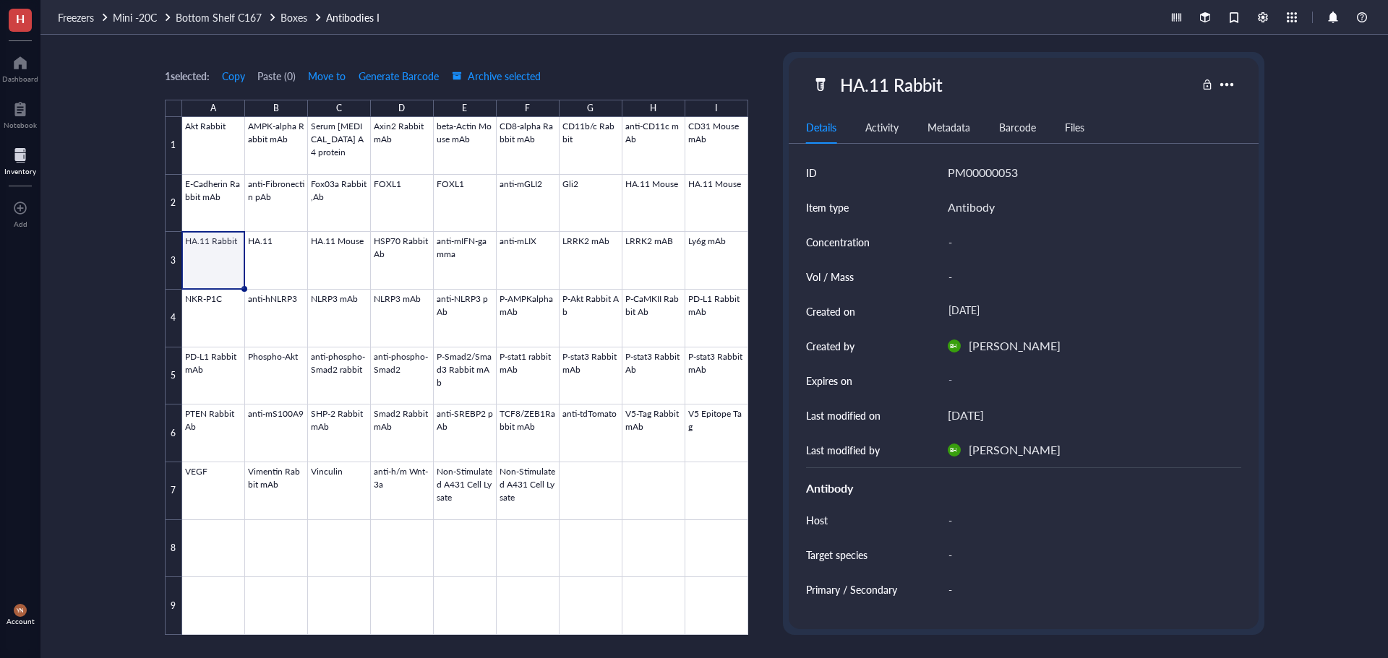
click at [86, 145] on div "1 selected: Copy Paste ( 0 ) Move to Generate Barcode Archive selected A B C D …" at bounding box center [713, 347] width 1347 height 624
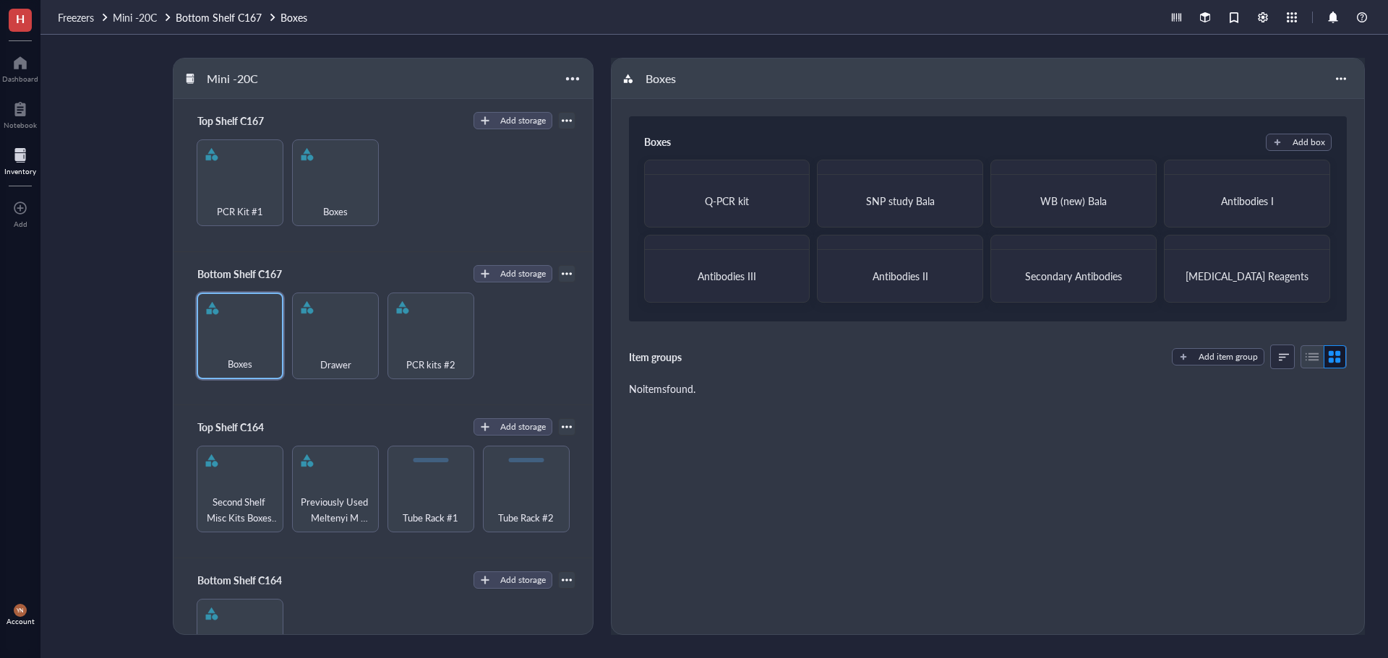
click at [825, 528] on div "Boxes Add box Q-PCR kit SNP study [PERSON_NAME] (new) Bala Antibodies I Antibod…" at bounding box center [987, 367] width 752 height 536
click at [96, 241] on div "Mini -20C Top Shelf C167 Add storage PCR Kit #1 Boxes Bottom Shelf C167 Add sto…" at bounding box center [713, 347] width 1347 height 624
click at [20, 64] on div at bounding box center [20, 62] width 36 height 23
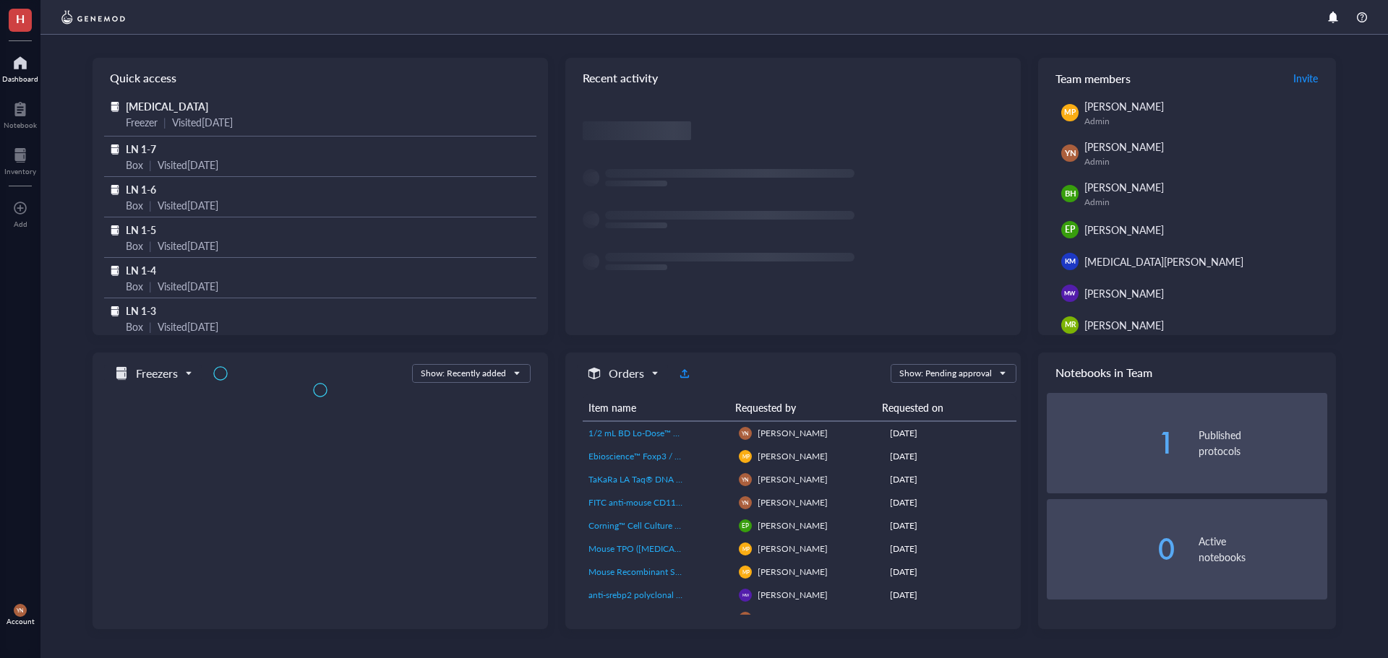
click at [17, 619] on div "Account" at bounding box center [21, 621] width 28 height 9
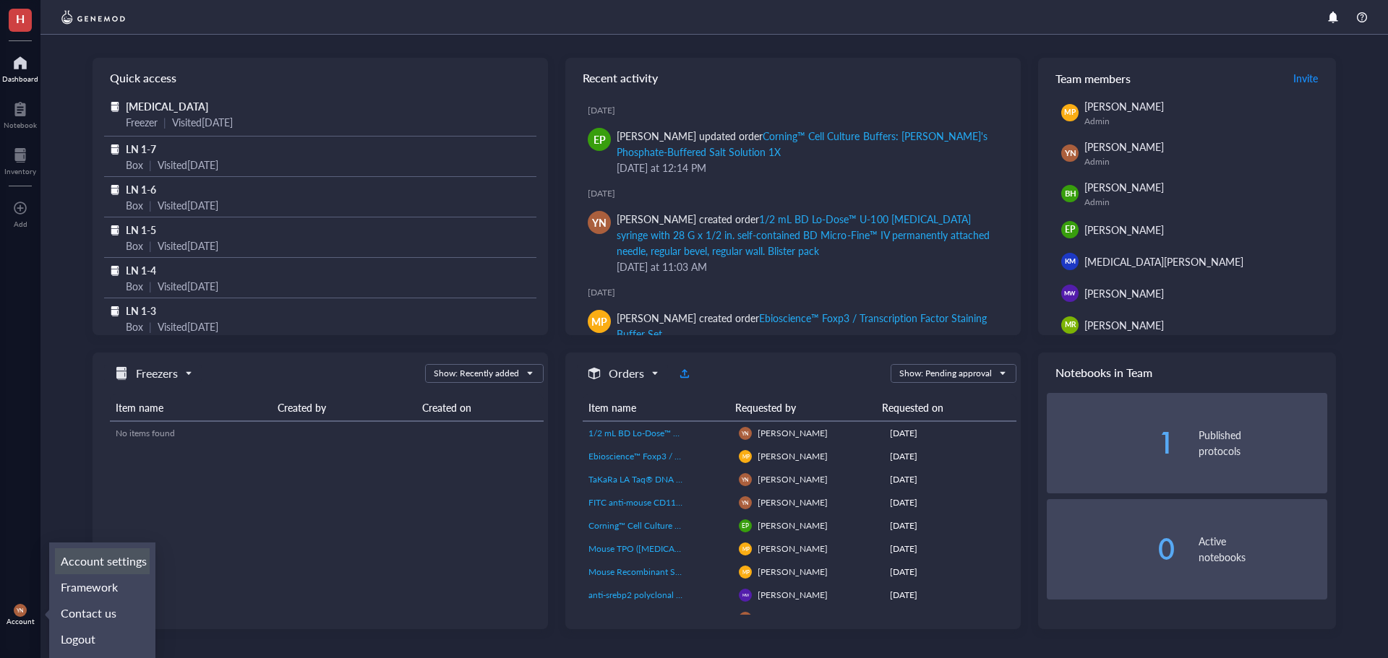
click at [103, 566] on link "Account settings" at bounding box center [102, 562] width 95 height 26
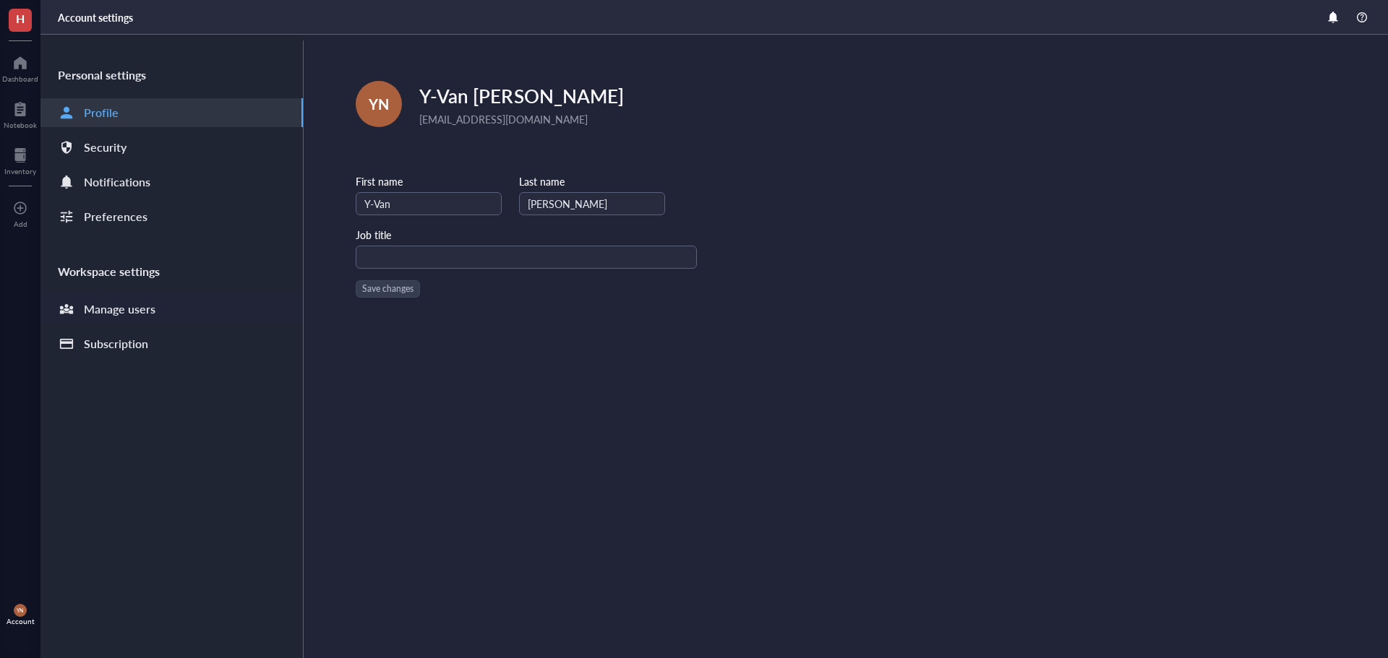
click at [134, 311] on div "Manage users" at bounding box center [120, 309] width 72 height 20
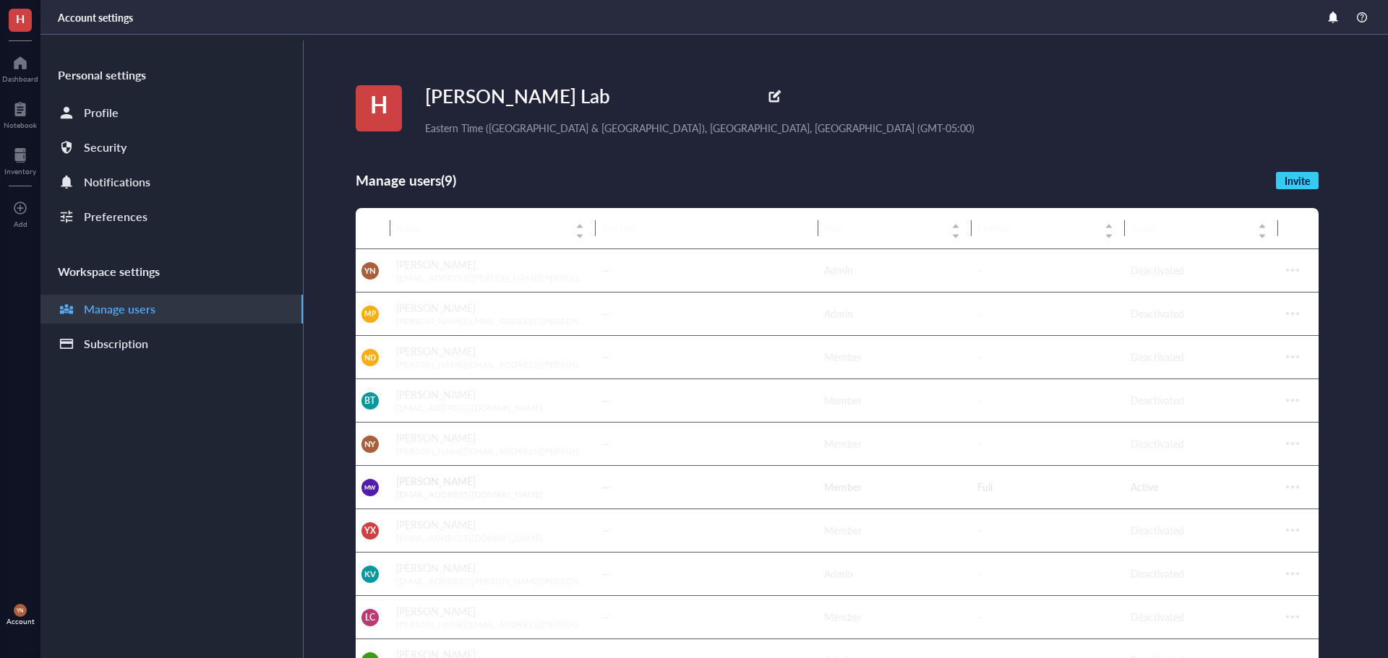
click at [851, 163] on div "[PERSON_NAME] Lab Eastern Time ([GEOGRAPHIC_DATA] & [GEOGRAPHIC_DATA]), [GEOGRA…" at bounding box center [872, 587] width 1032 height 1105
click at [1287, 177] on span "Invite" at bounding box center [1296, 180] width 25 height 13
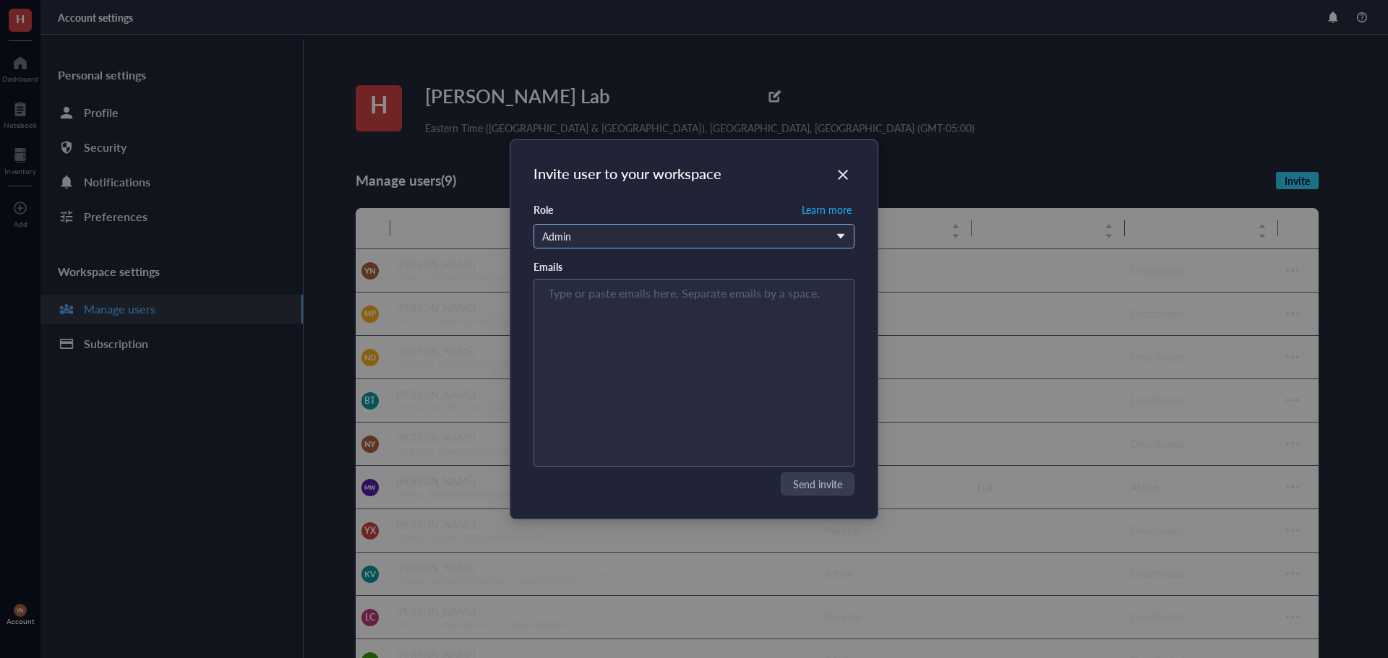
click at [593, 239] on div "Admin" at bounding box center [686, 236] width 288 height 16
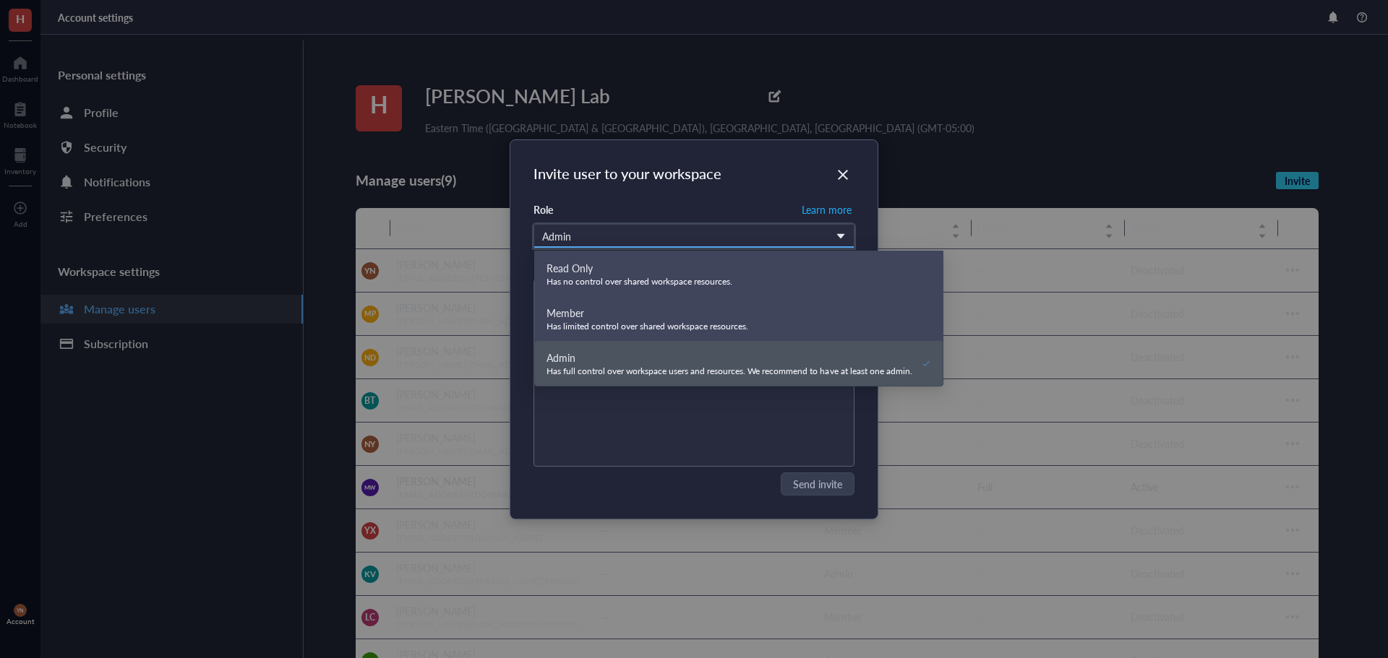
click at [598, 367] on div "Has full control over workspace users and resources. We recommend to have at le…" at bounding box center [729, 372] width 366 height 12
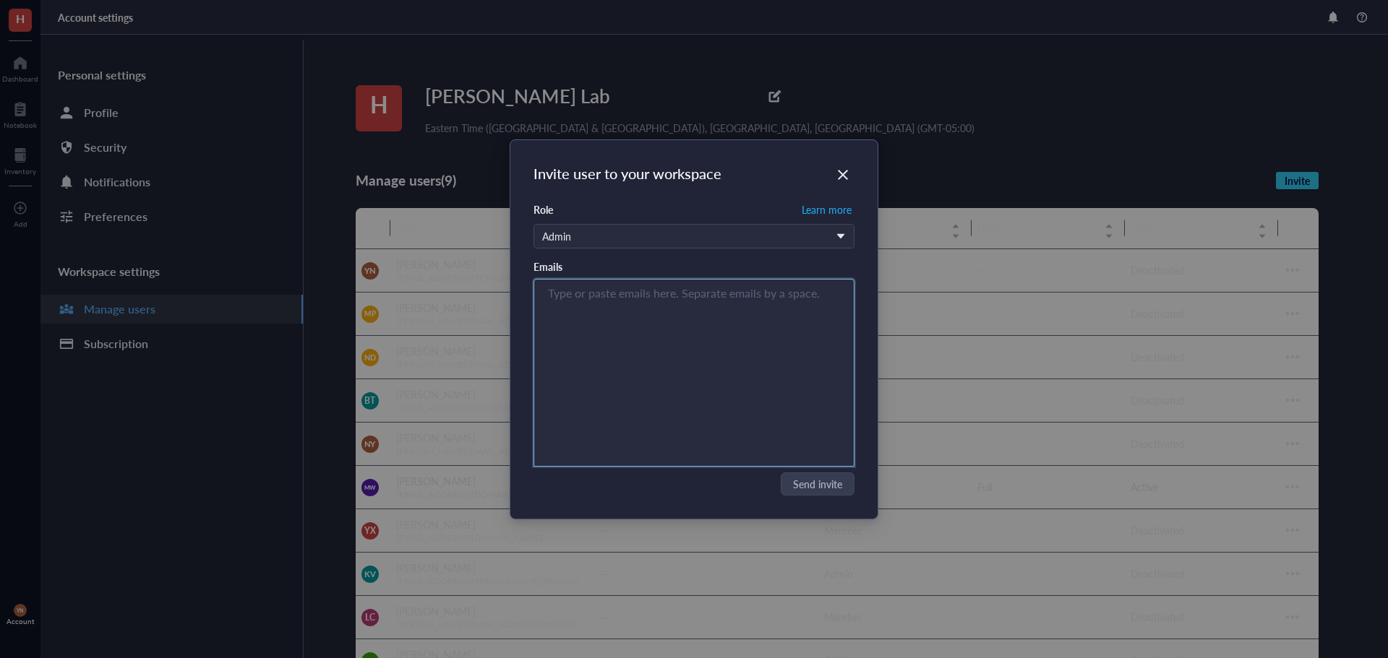
click at [582, 296] on input "search" at bounding box center [690, 293] width 285 height 17
type input "m"
type input "hmbritt@unc.edu"
click at [738, 392] on div "hmbritt@unc.edu" at bounding box center [694, 373] width 308 height 181
type input "hmbritt@unc.edu"
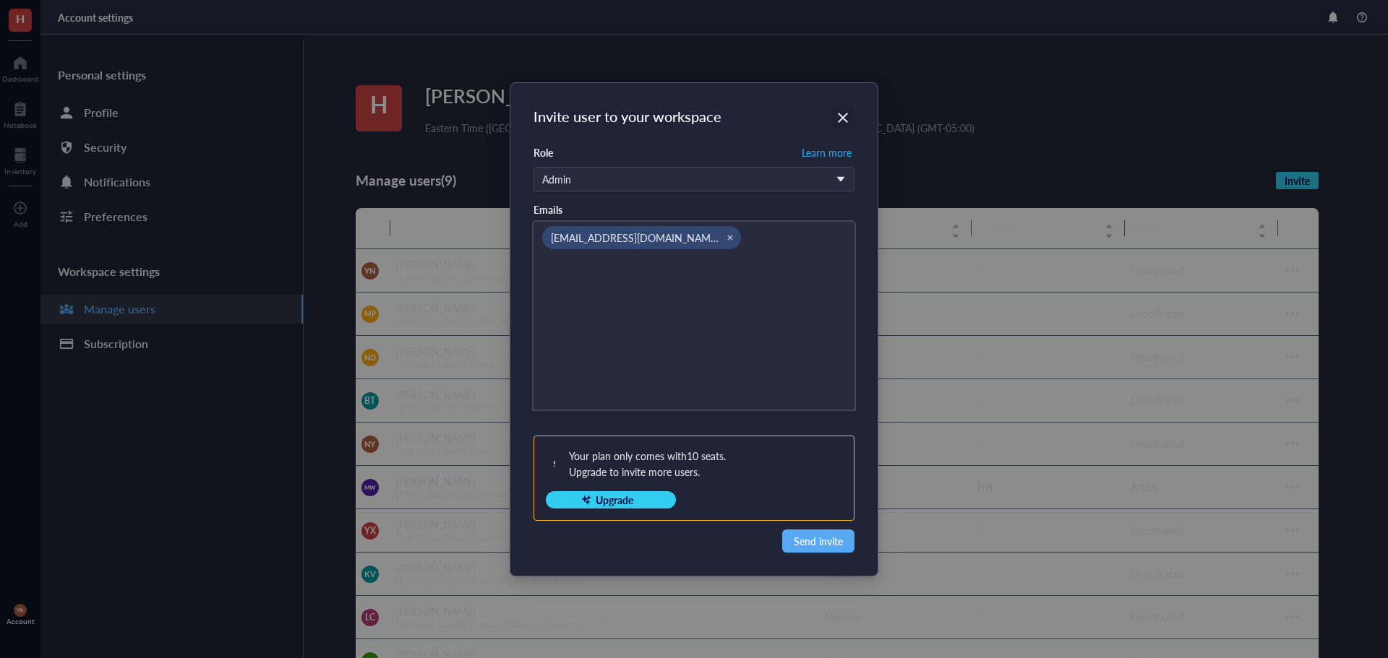
click at [841, 114] on icon "Close" at bounding box center [843, 118] width 14 height 14
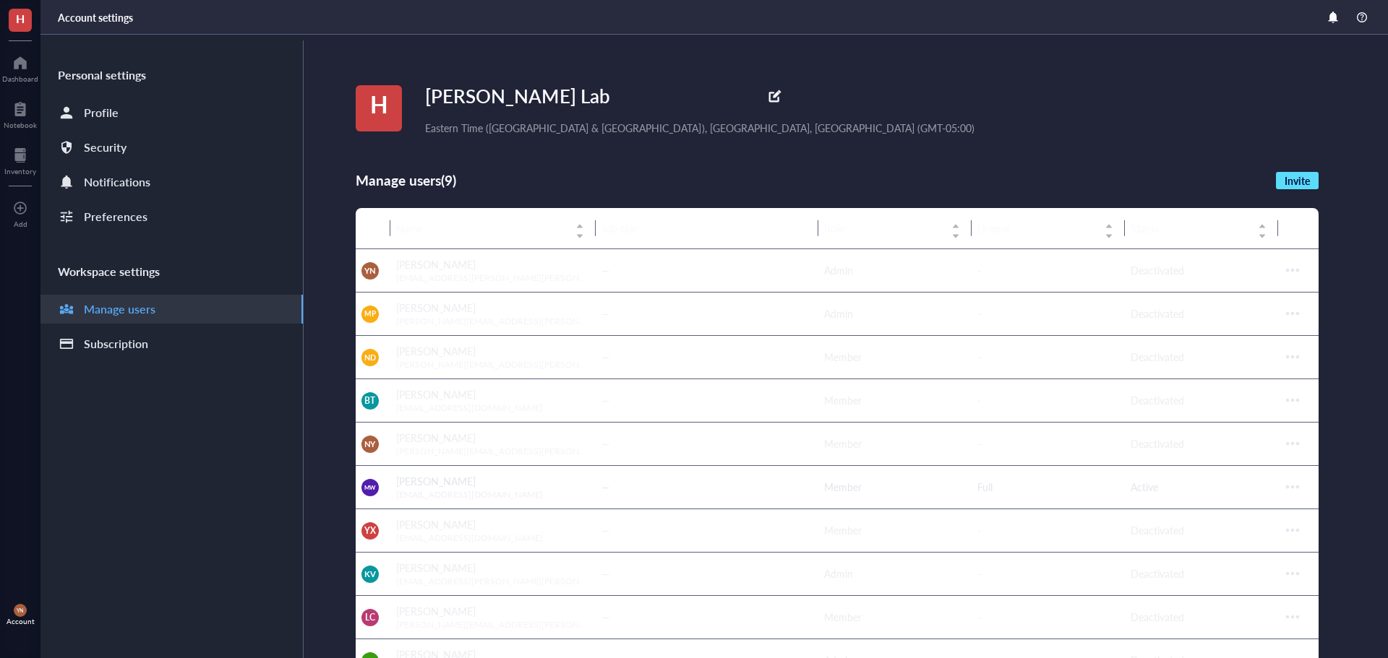
click at [1294, 184] on span "Invite" at bounding box center [1296, 180] width 25 height 13
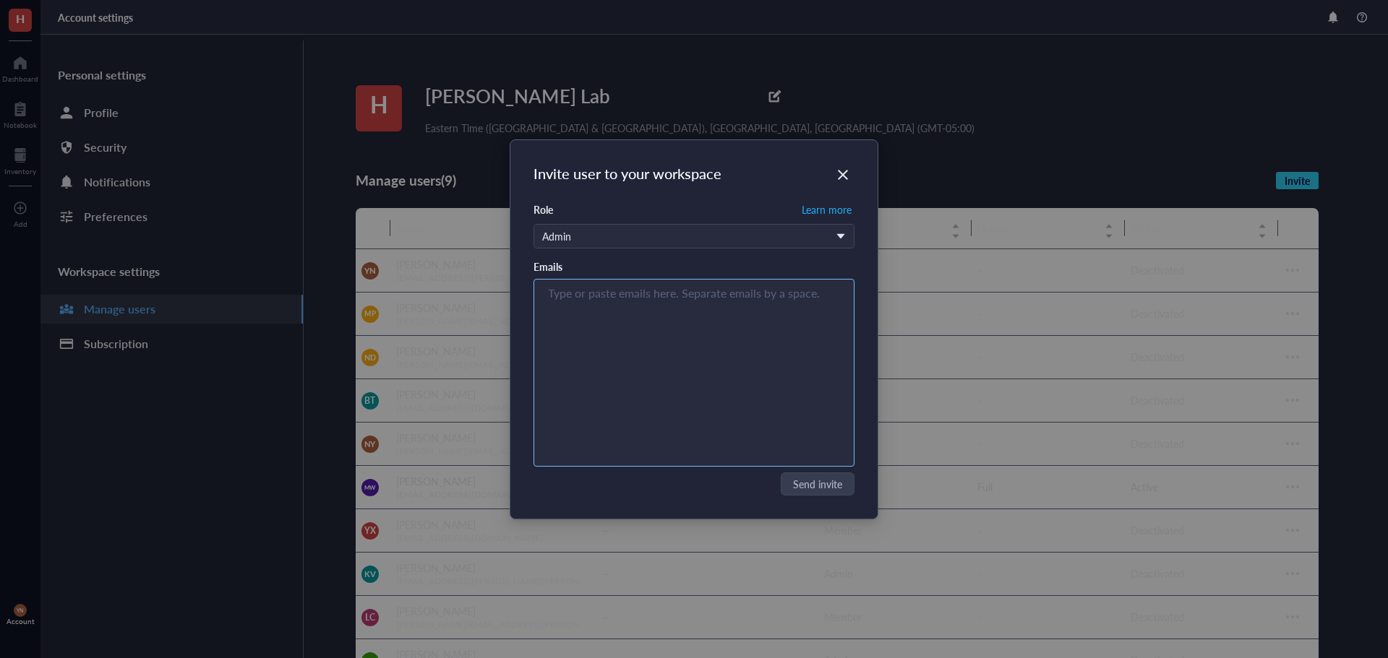
click at [598, 320] on div "Type or paste emails here. Separate emails by a space." at bounding box center [694, 373] width 308 height 181
type input "hmbritt@unc.edu"
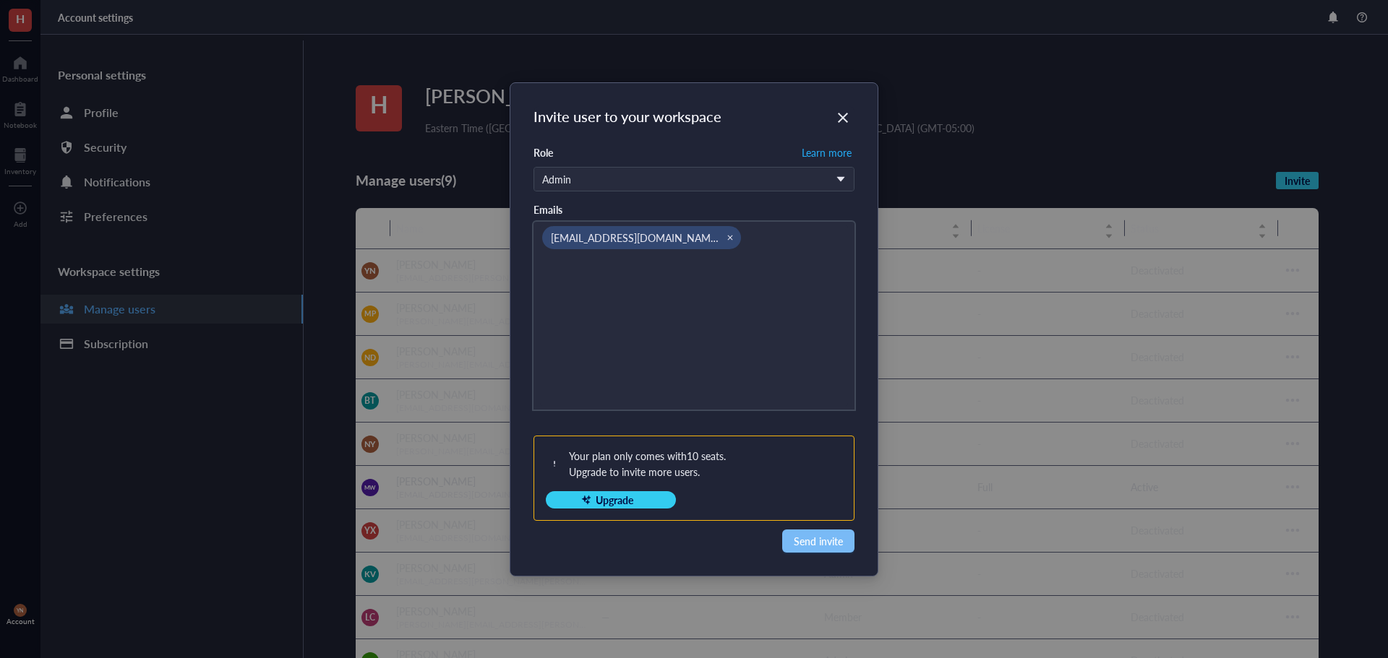
click at [811, 547] on span "Send invite" at bounding box center [818, 541] width 49 height 16
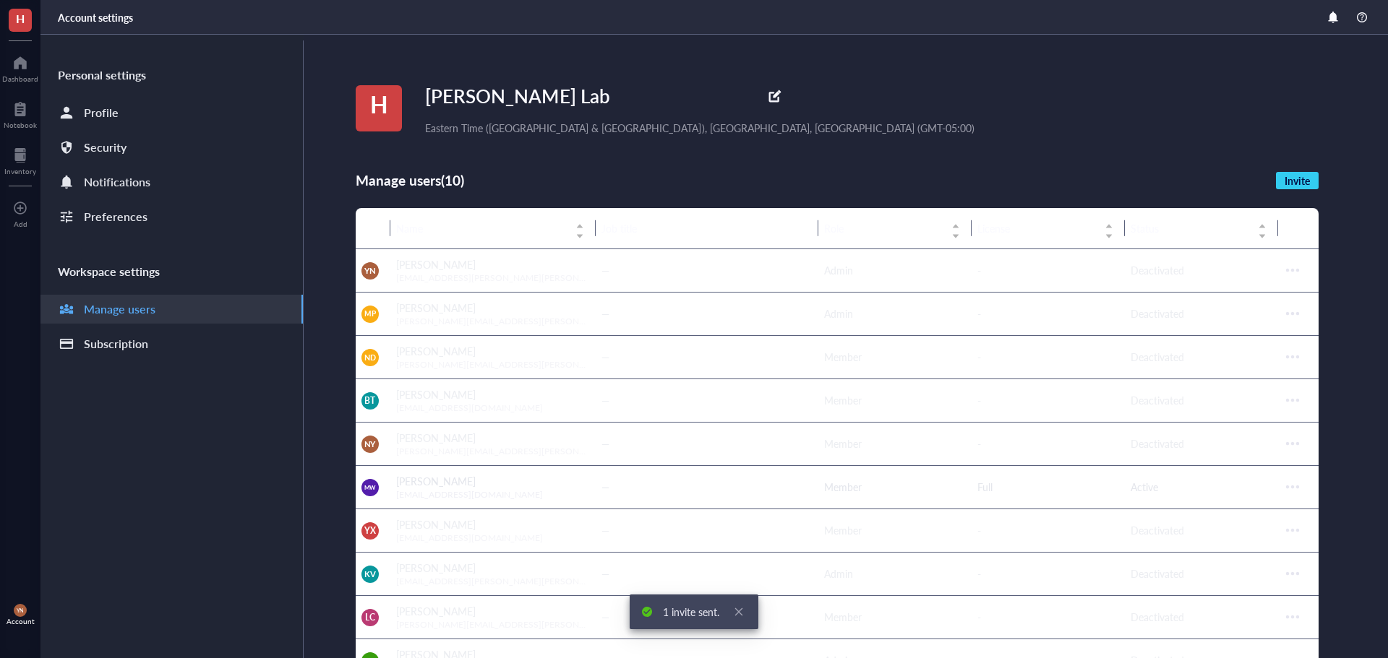
click at [1348, 464] on div "H Hanks Lab Eastern Time (US & Canada), Bogota, Lima (GMT-05:00) Manage users (…" at bounding box center [872, 609] width 1032 height 1148
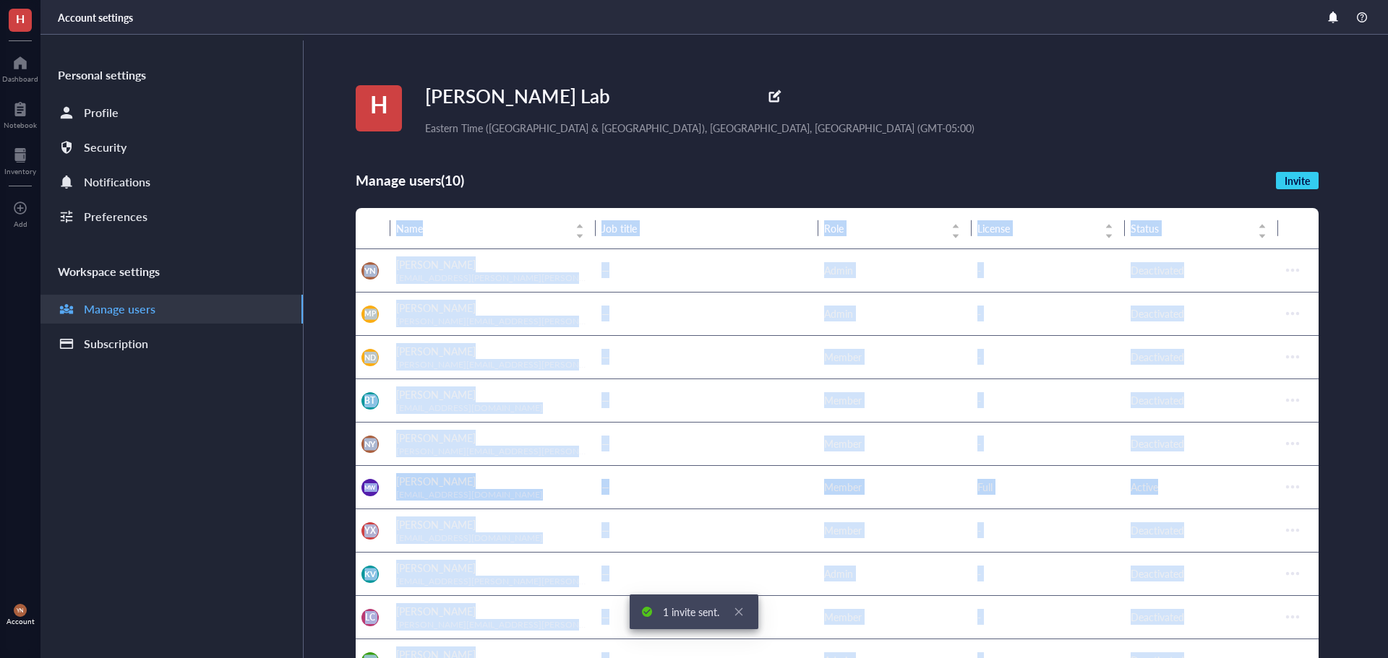
click at [1348, 464] on div "H Hanks Lab Eastern Time (US & Canada), Bogota, Lima (GMT-05:00) Manage users (…" at bounding box center [872, 609] width 1032 height 1148
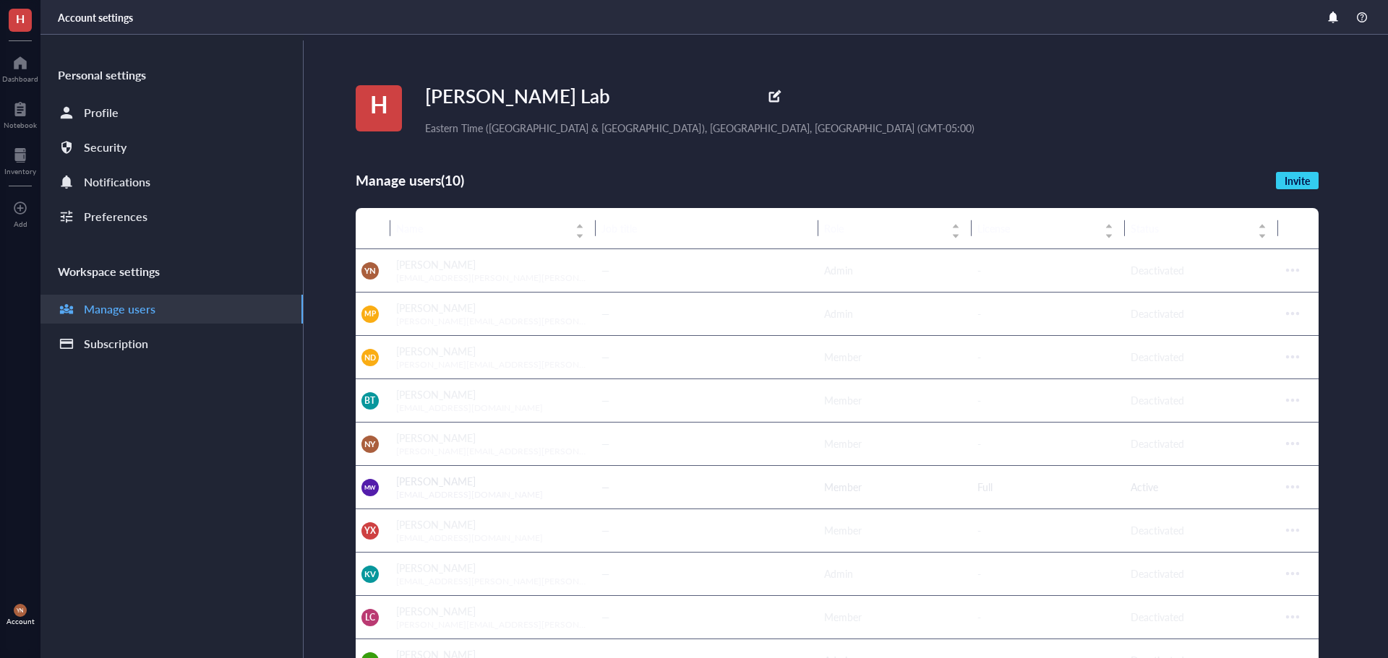
click at [1128, 102] on div "H Hanks Lab Eastern Time (US & Canada), Bogota, Lima (GMT-05:00)" at bounding box center [872, 108] width 1032 height 55
click at [140, 428] on div "Personal settings Profile Security Notifications Preferences Workspace settings…" at bounding box center [171, 349] width 263 height 618
click at [163, 503] on div "Personal settings Profile Security Notifications Preferences Workspace settings…" at bounding box center [171, 349] width 263 height 618
click at [158, 494] on div "Personal settings Profile Security Notifications Preferences Workspace settings…" at bounding box center [171, 349] width 263 height 618
click at [194, 520] on div "Personal settings Profile Security Notifications Preferences Workspace settings…" at bounding box center [171, 349] width 263 height 618
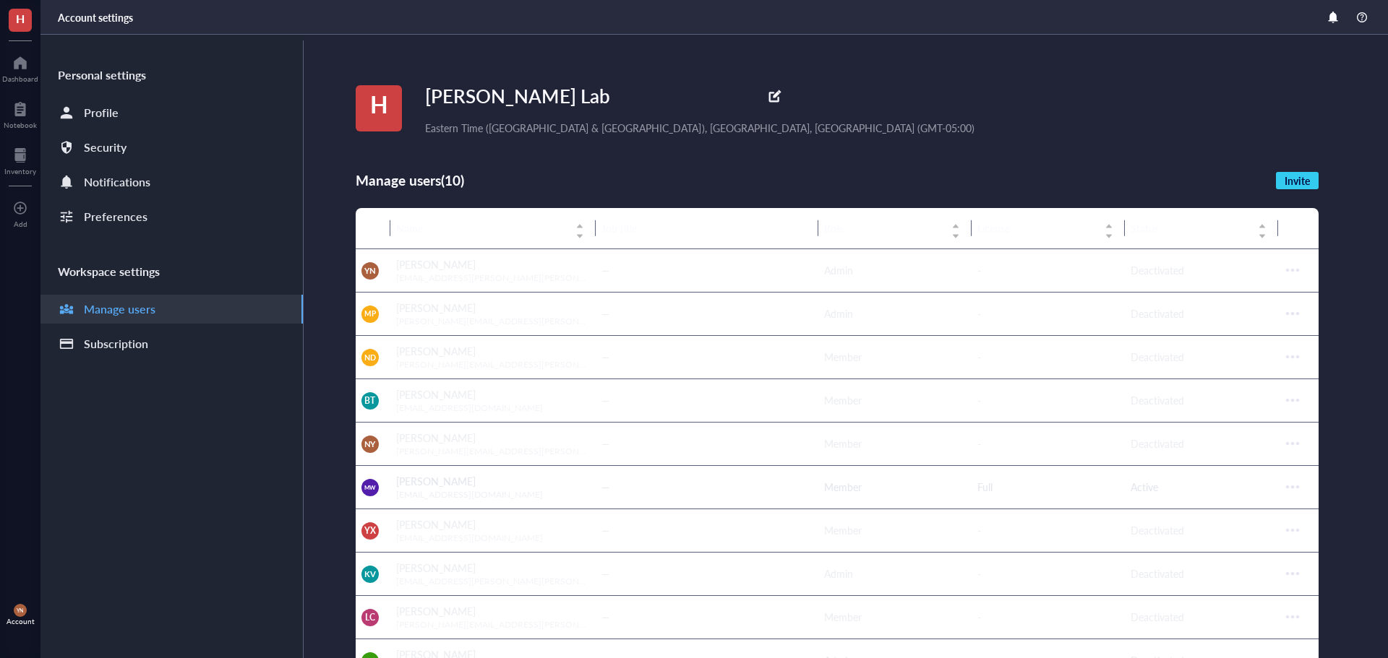
click at [202, 525] on div "Personal settings Profile Security Notifications Preferences Workspace settings…" at bounding box center [171, 349] width 263 height 618
click at [27, 72] on div at bounding box center [20, 62] width 36 height 23
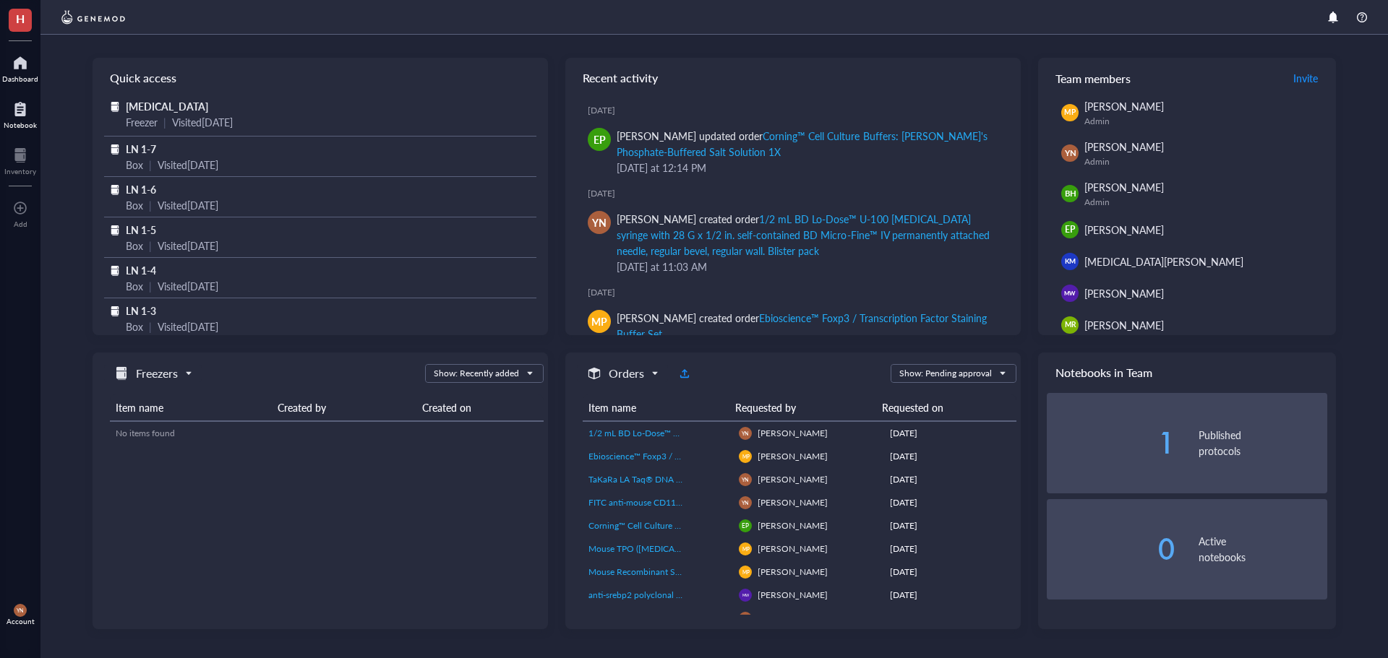
click at [15, 115] on div at bounding box center [20, 109] width 33 height 23
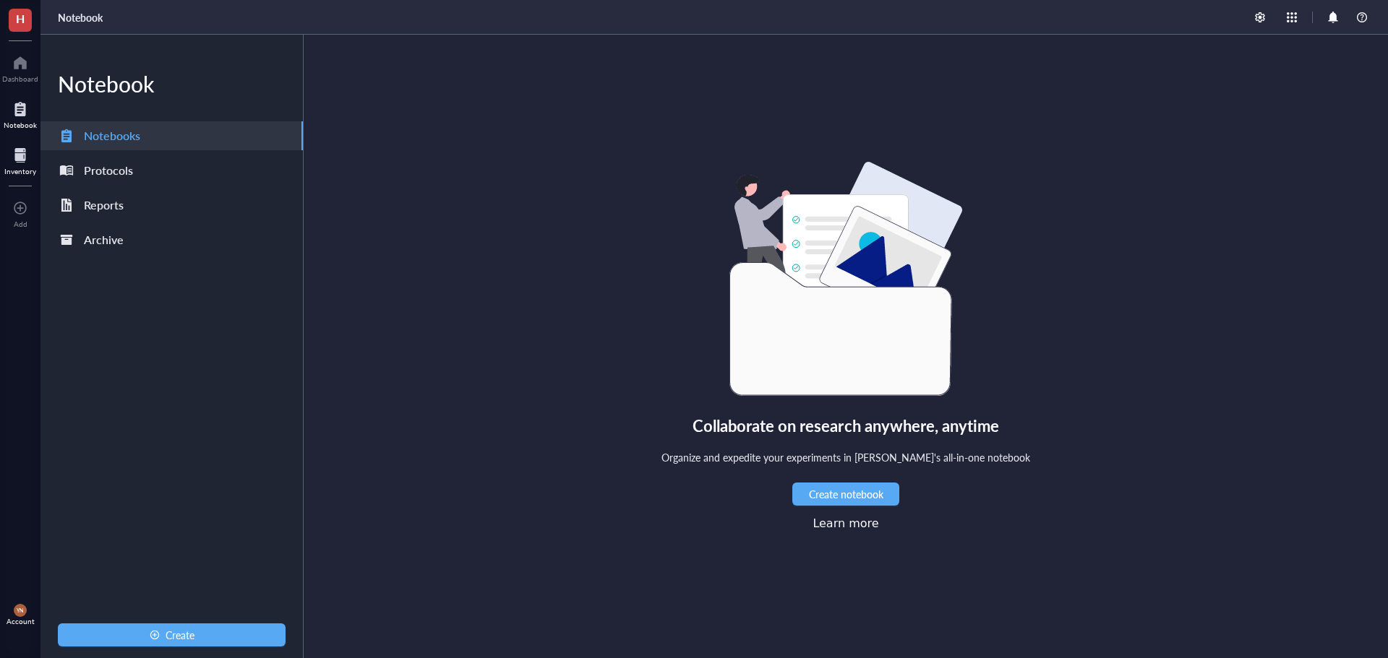
click at [18, 174] on div "Inventory" at bounding box center [20, 171] width 32 height 9
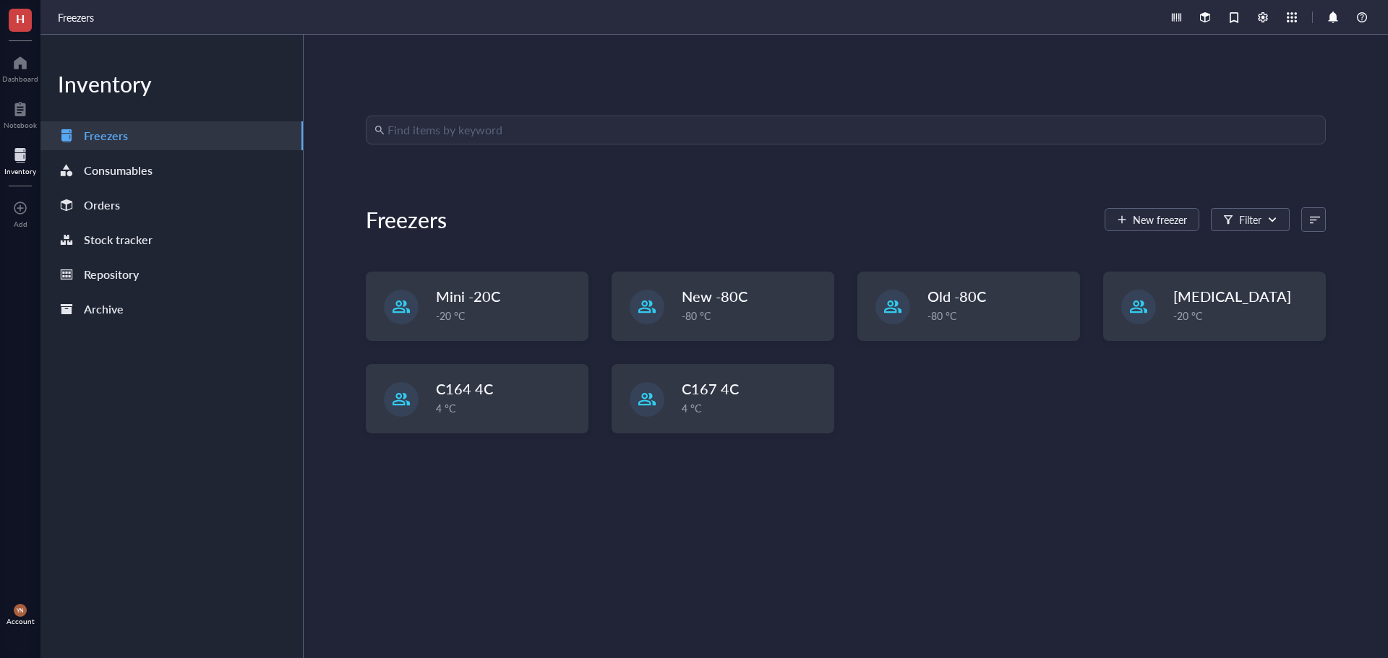
click at [714, 567] on div "Find items by keyword Freezers New freezer Filter Mini -20C -20 °C New -80C -80…" at bounding box center [846, 347] width 960 height 462
click at [1188, 310] on div "-20 °C" at bounding box center [1245, 317] width 142 height 16
drag, startPoint x: 863, startPoint y: 575, endPoint x: 916, endPoint y: 488, distance: 101.5
click at [864, 575] on div "Find items by keyword Freezers New freezer Filter Mini -20C -20 °C New -80C -80…" at bounding box center [846, 347] width 960 height 462
click at [1031, 616] on div "Find items by keyword Freezers New freezer Filter Mini -20C -20 °C New -80C -80…" at bounding box center [846, 347] width 1084 height 624
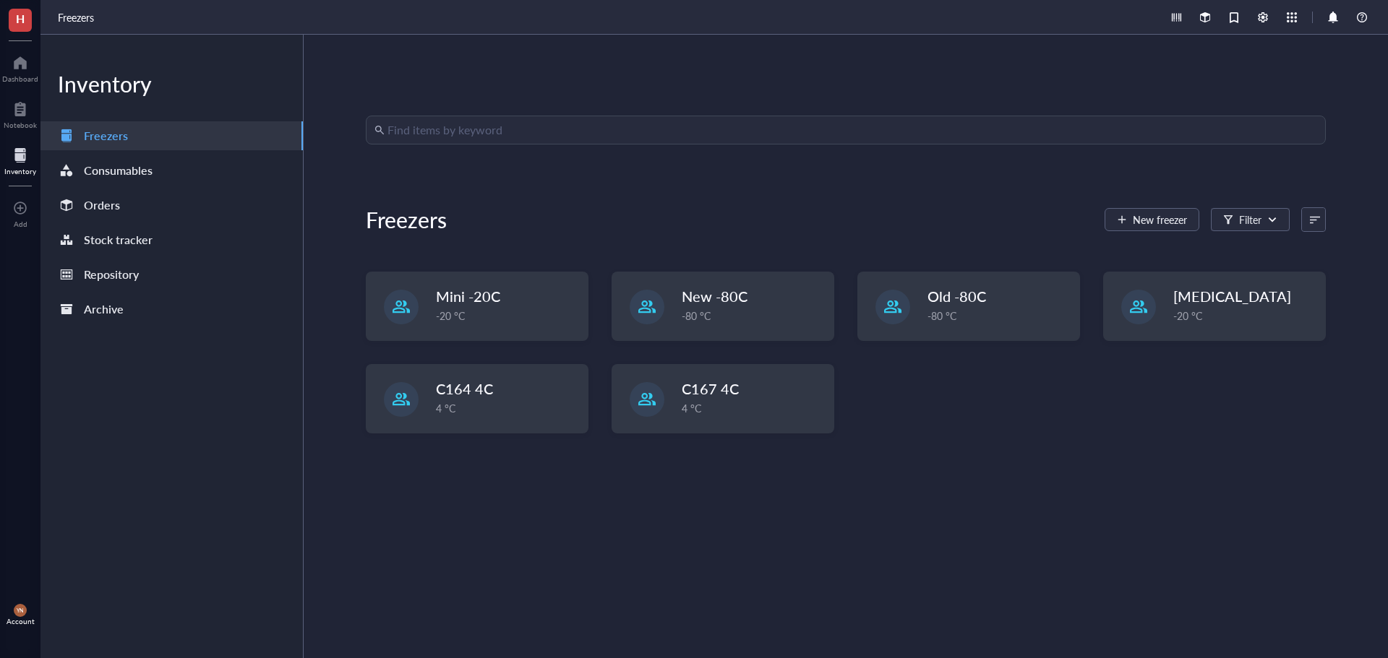
click at [16, 612] on span "YN" at bounding box center [20, 610] width 13 height 13
click at [118, 570] on link "Account settings" at bounding box center [102, 562] width 95 height 26
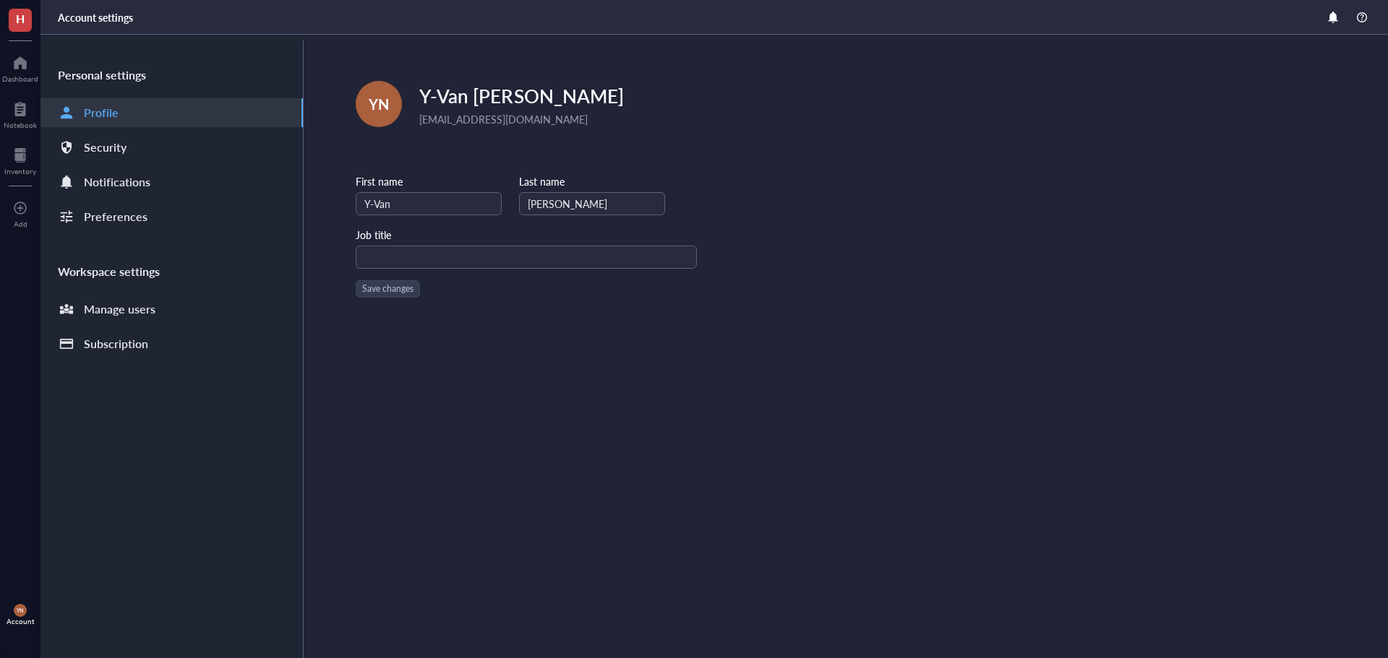
click at [128, 293] on div "Personal settings Profile Security Notifications Preferences Workspace settings…" at bounding box center [171, 349] width 263 height 618
click at [124, 304] on div "Manage users" at bounding box center [120, 309] width 72 height 20
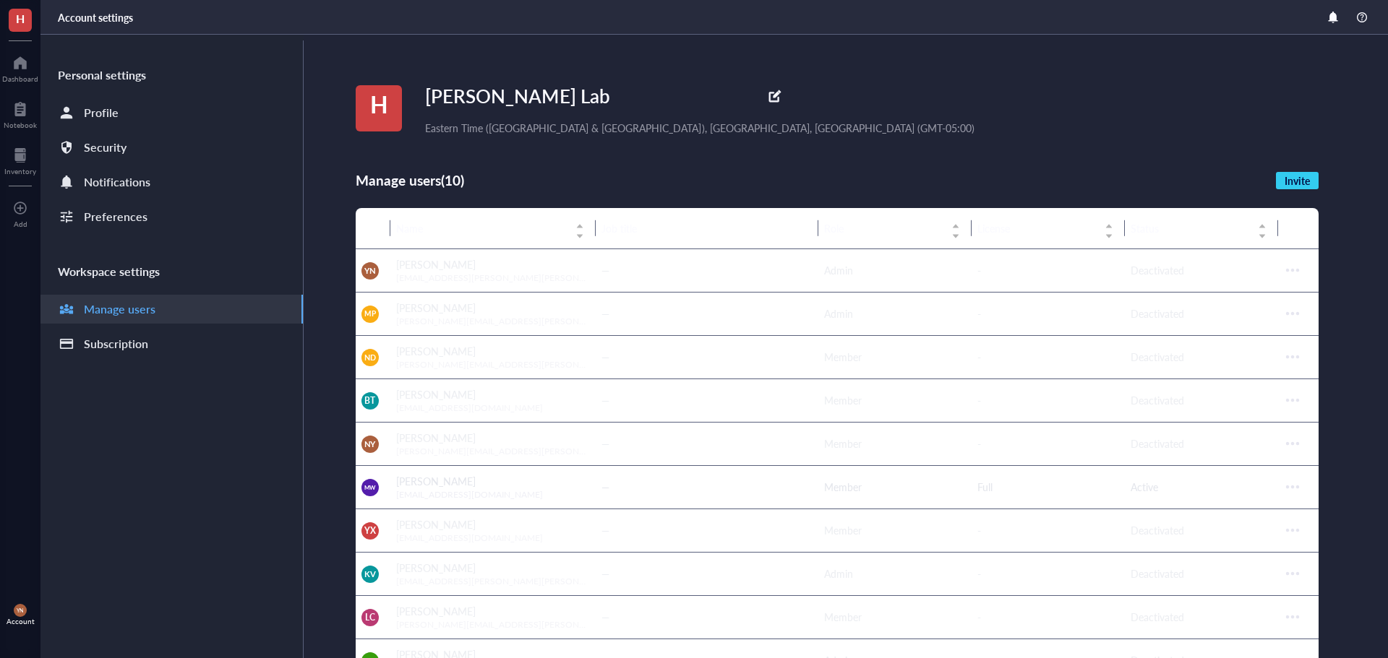
click at [338, 623] on div "H Hanks Lab Eastern Time (US & Canada), Bogota, Lima (GMT-05:00) Manage users (…" at bounding box center [846, 609] width 1084 height 1148
click at [731, 134] on div "H Hanks Lab Eastern Time (US & Canada), Bogota, Lima (GMT-05:00)" at bounding box center [872, 108] width 1032 height 55
click at [1354, 40] on div "H Hanks Lab Eastern Time (US & Canada), Bogota, Lima (GMT-05:00) Manage users (…" at bounding box center [872, 609] width 1032 height 1148
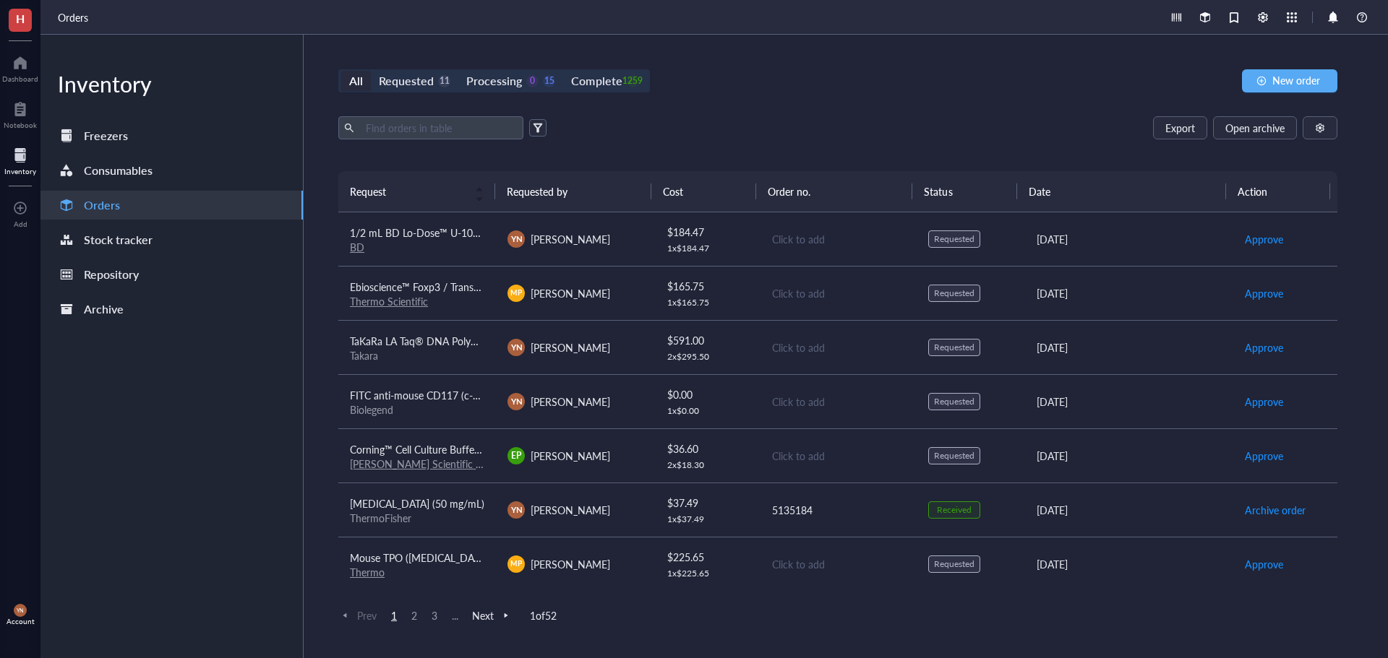
click at [16, 606] on span "YN" at bounding box center [20, 610] width 13 height 13
click at [94, 562] on link "Account settings" at bounding box center [102, 562] width 95 height 26
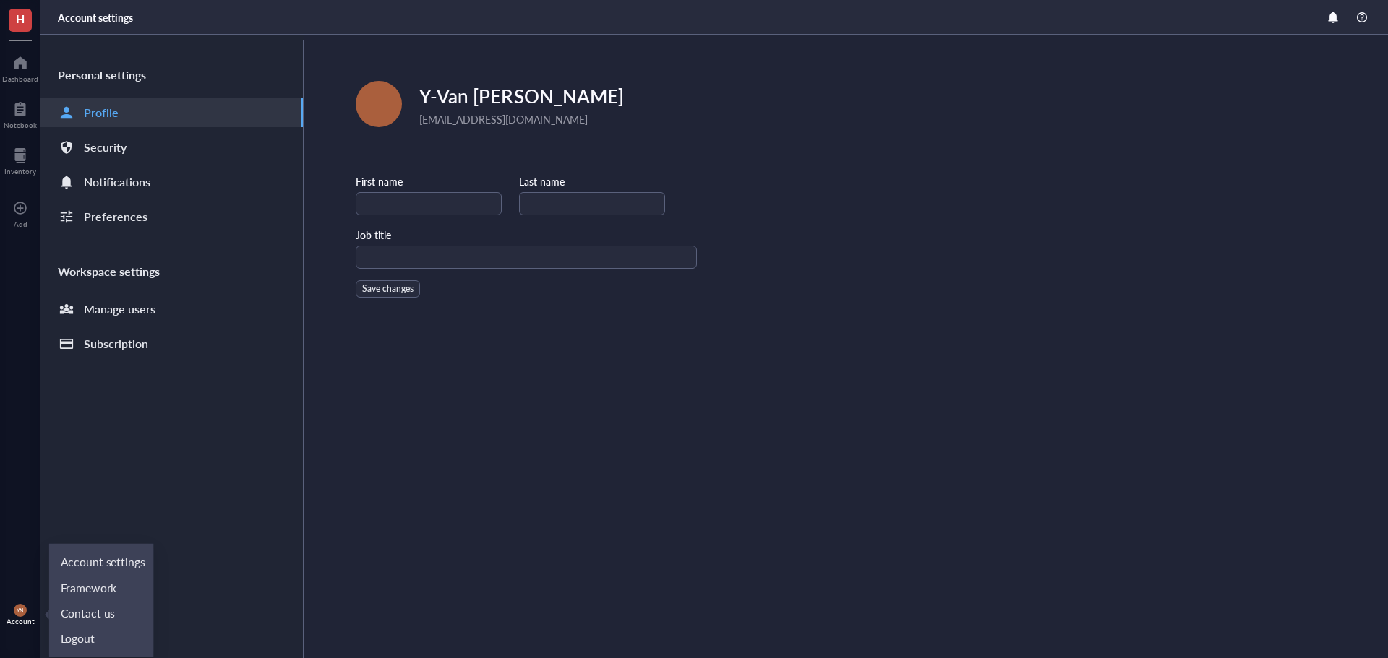
type input "Y-Van"
type input "[PERSON_NAME]"
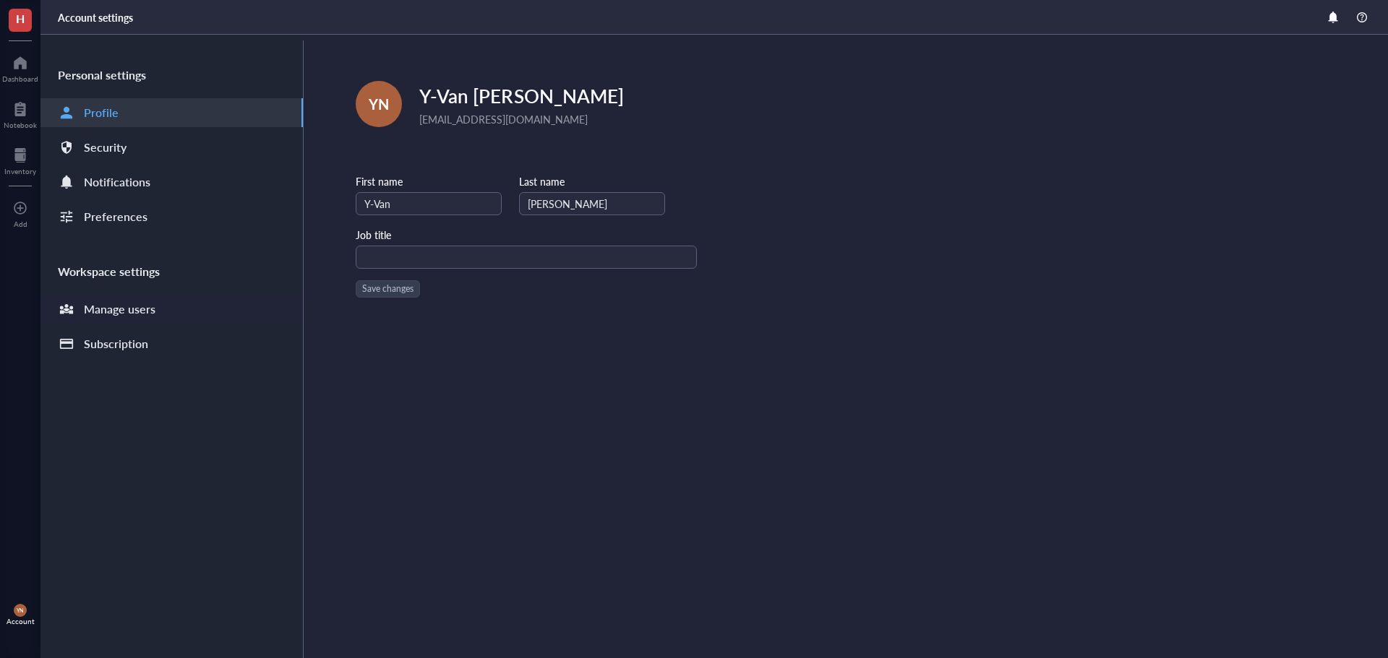
click at [143, 315] on div "Manage users" at bounding box center [120, 309] width 72 height 20
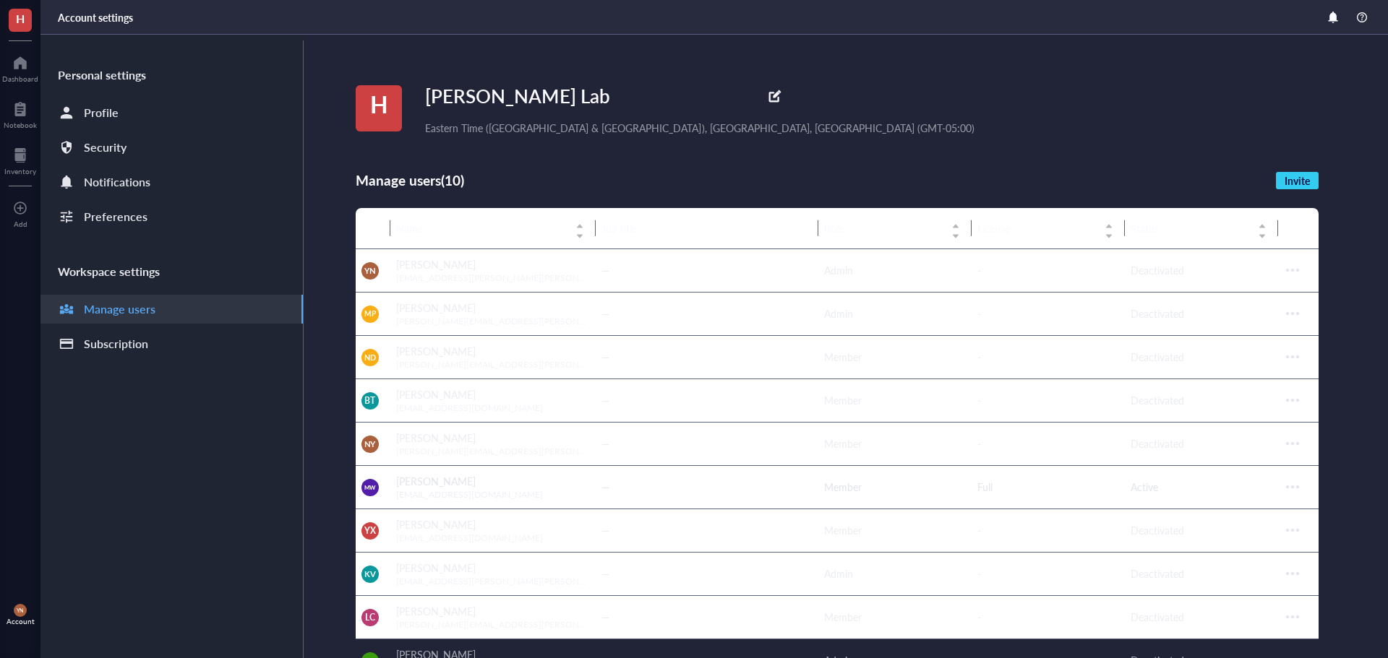
click at [452, 651] on div "[PERSON_NAME]" at bounding box center [493, 655] width 194 height 16
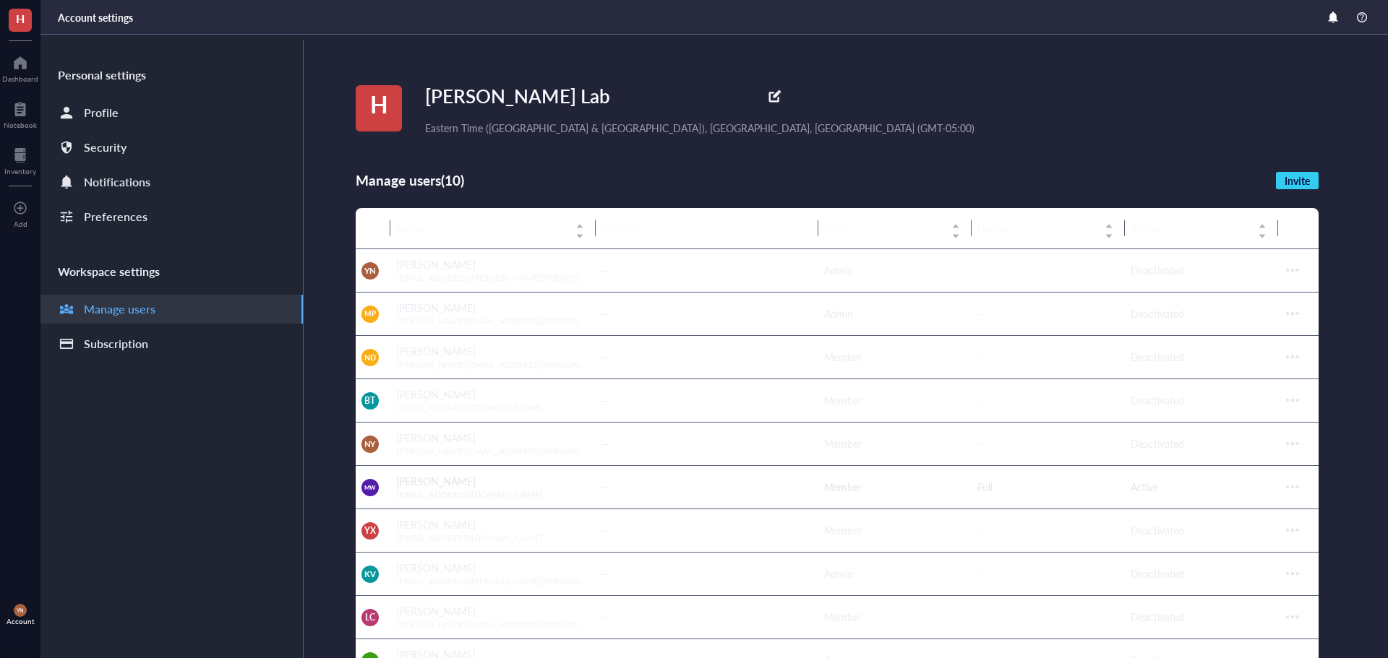
click at [1354, 588] on div "H Hanks Lab Eastern Time (US & Canada), Bogota, Lima (GMT-05:00) Manage users (…" at bounding box center [872, 609] width 1032 height 1148
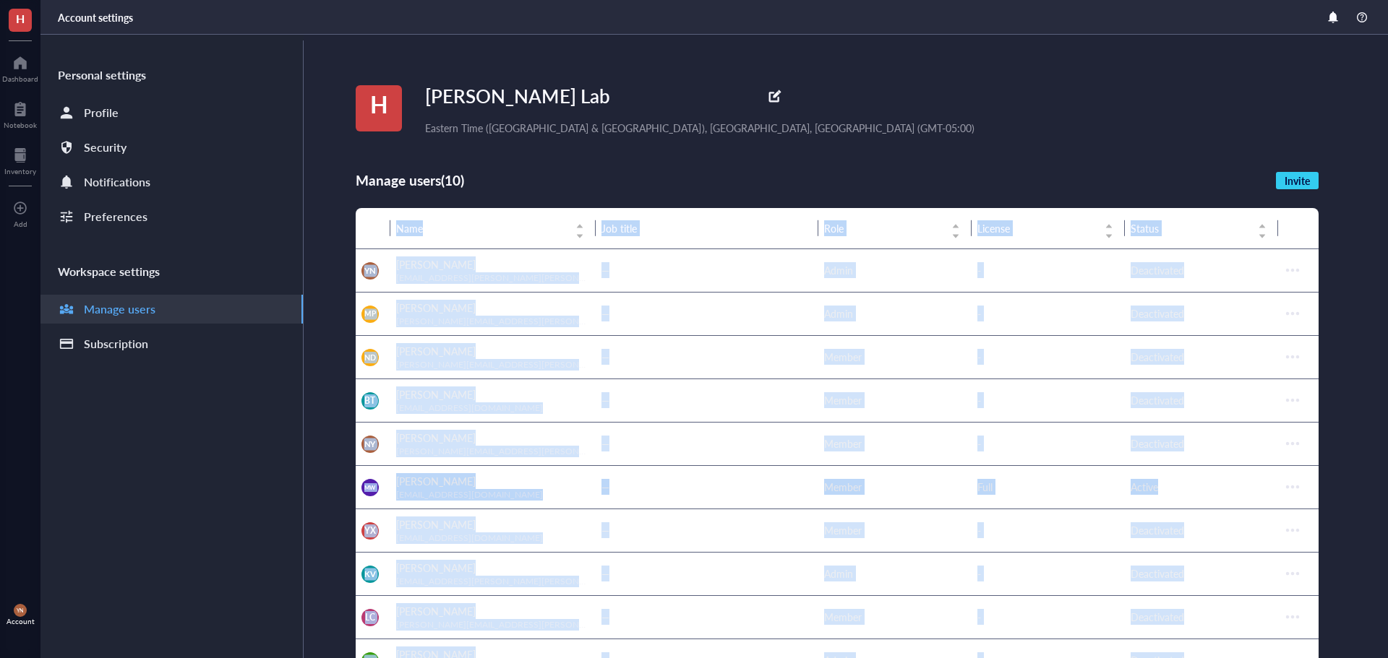
click at [1354, 588] on div "H Hanks Lab Eastern Time (US & Canada), Bogota, Lima (GMT-05:00) Manage users (…" at bounding box center [872, 609] width 1032 height 1148
click at [1366, 486] on div "H Hanks Lab Eastern Time (US & Canada), Bogota, Lima (GMT-05:00) Manage users (…" at bounding box center [872, 609] width 1032 height 1148
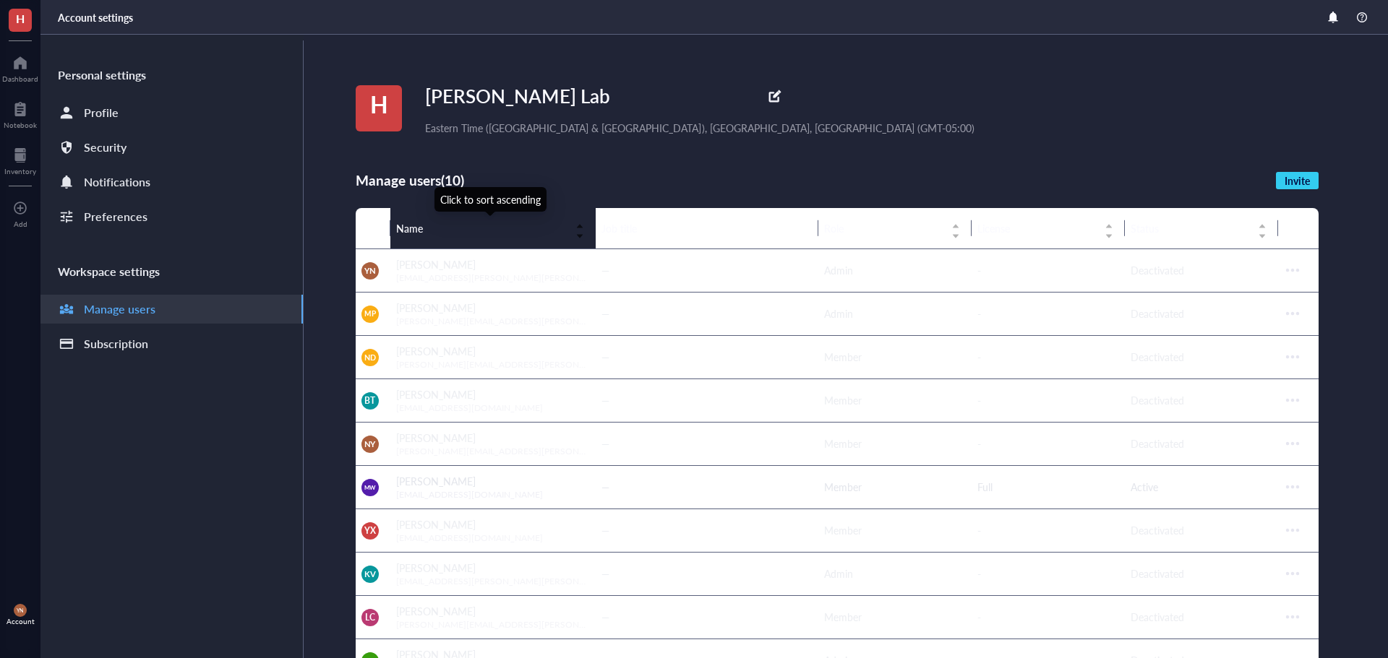
click at [418, 233] on span "Name" at bounding box center [481, 228] width 171 height 16
click at [538, 229] on span "Name" at bounding box center [481, 228] width 171 height 16
click at [522, 226] on span "Name" at bounding box center [481, 228] width 171 height 16
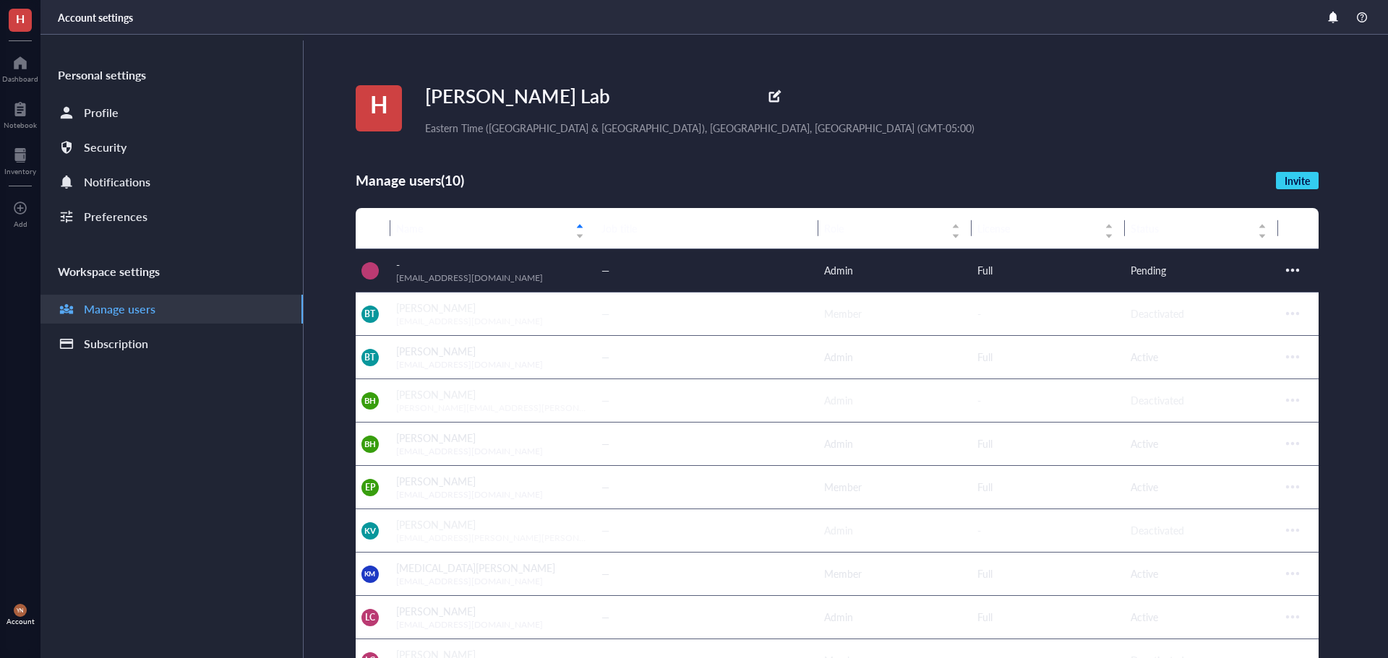
click at [1294, 268] on div at bounding box center [1292, 270] width 23 height 23
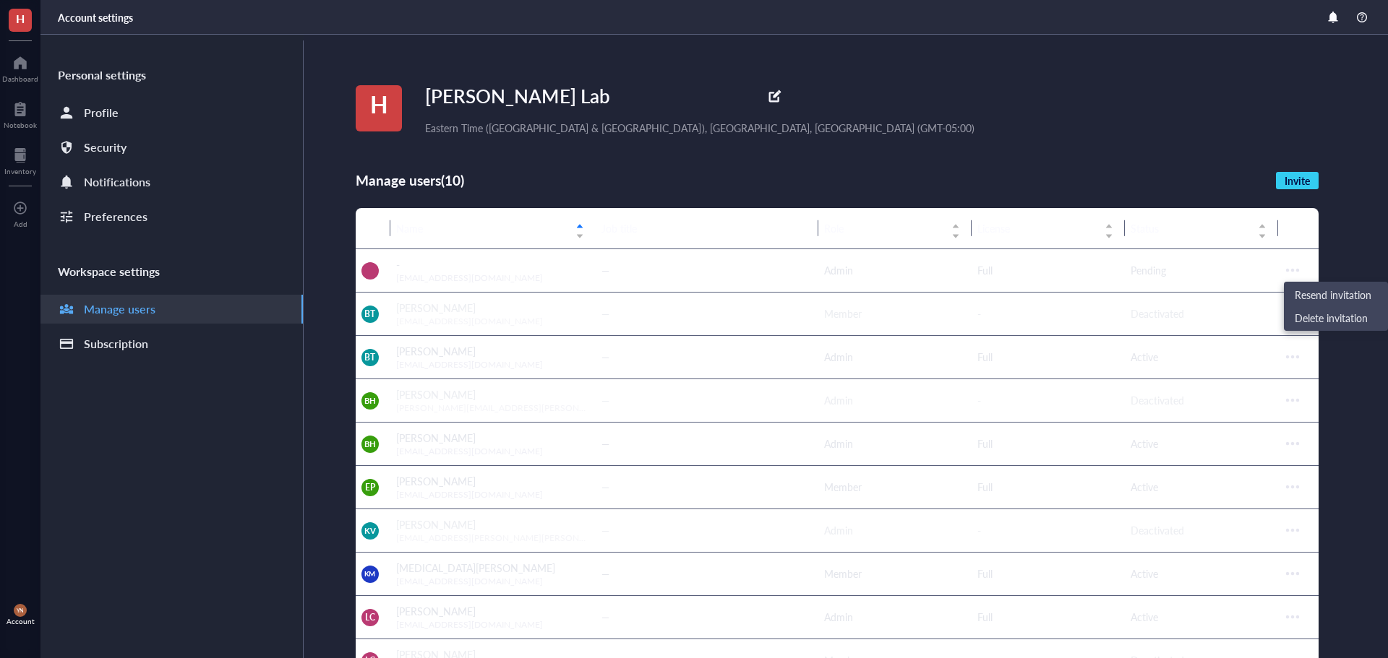
click at [935, 131] on div "H Hanks Lab Eastern Time (US & Canada), Bogota, Lima (GMT-05:00)" at bounding box center [872, 108] width 1032 height 55
click at [98, 552] on div "Personal settings Profile Security Notifications Preferences Workspace settings…" at bounding box center [171, 349] width 263 height 618
click at [22, 66] on div at bounding box center [20, 62] width 36 height 23
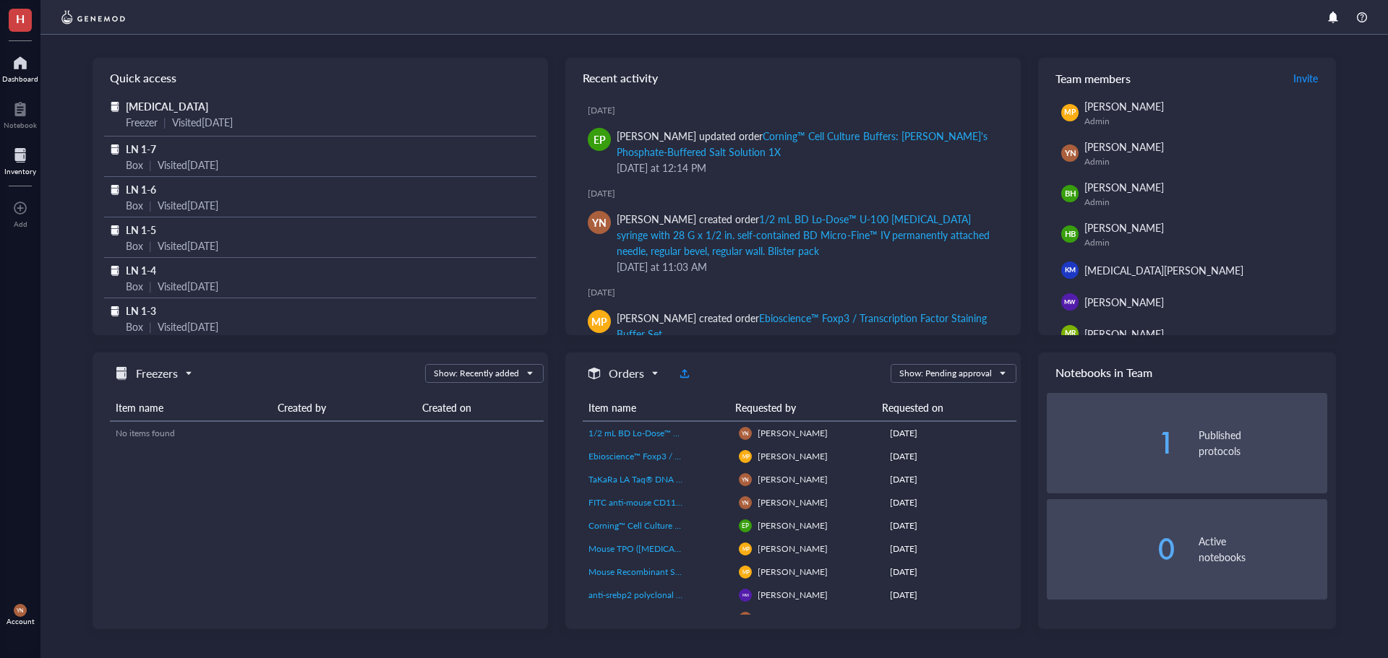
click at [14, 168] on div "Inventory" at bounding box center [20, 171] width 32 height 9
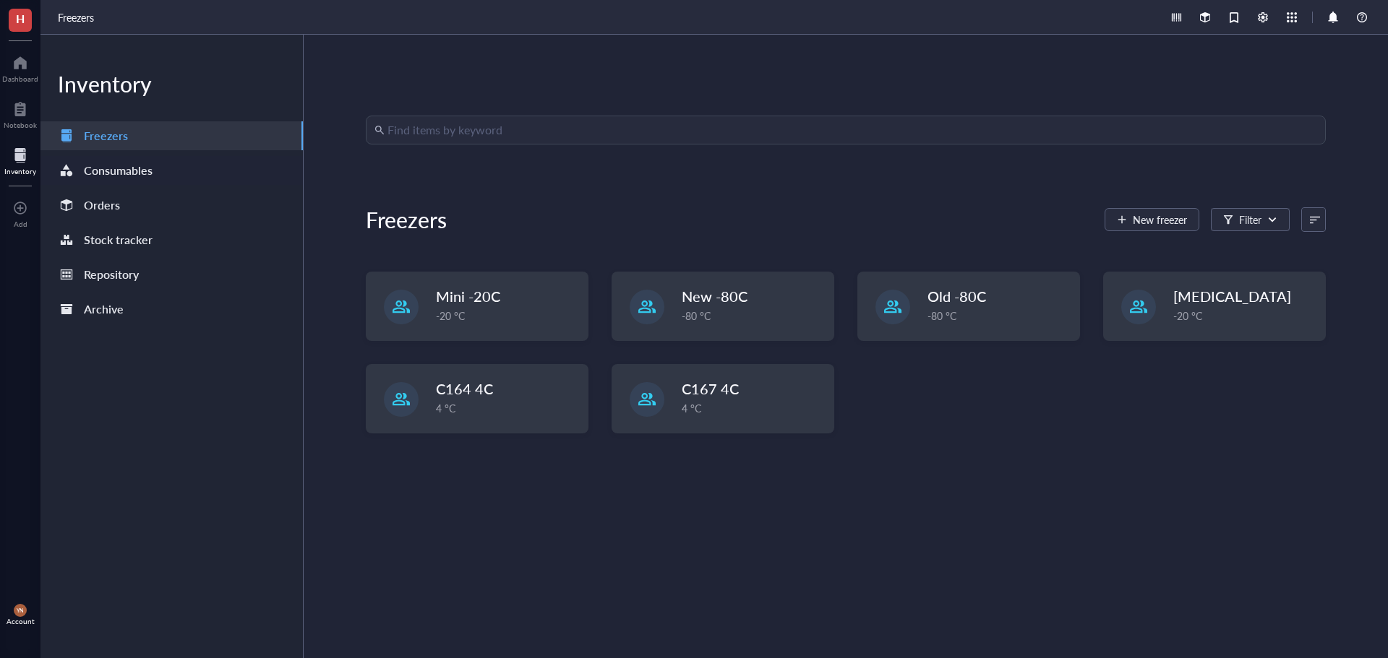
click at [129, 168] on div "Consumables" at bounding box center [118, 170] width 69 height 20
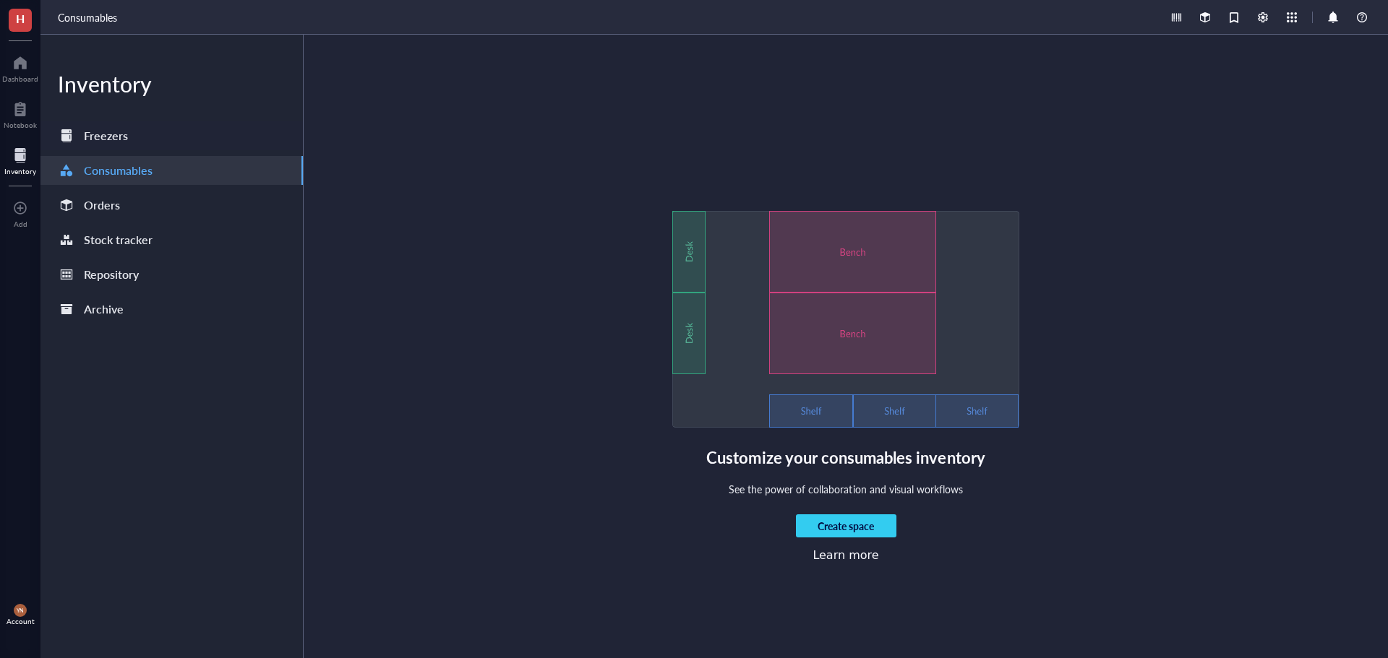
click at [142, 133] on div "Freezers" at bounding box center [171, 135] width 262 height 29
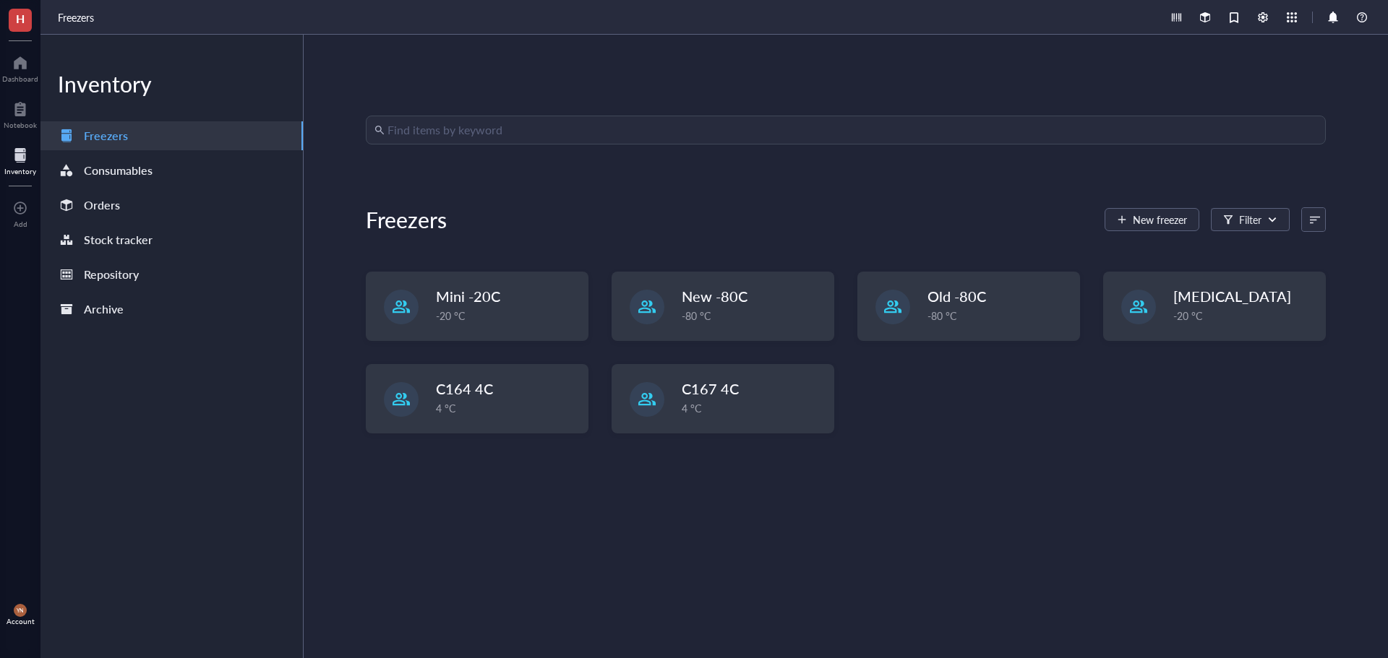
click at [636, 550] on div "Find items by keyword Freezers New freezer Filter Mini -20C -20 °C New -80C -80…" at bounding box center [846, 347] width 960 height 462
click at [608, 513] on div "Find items by keyword Freezers New freezer Filter Mini -20C -20 °C New -80C -80…" at bounding box center [846, 347] width 960 height 462
